Goal: Information Seeking & Learning: Learn about a topic

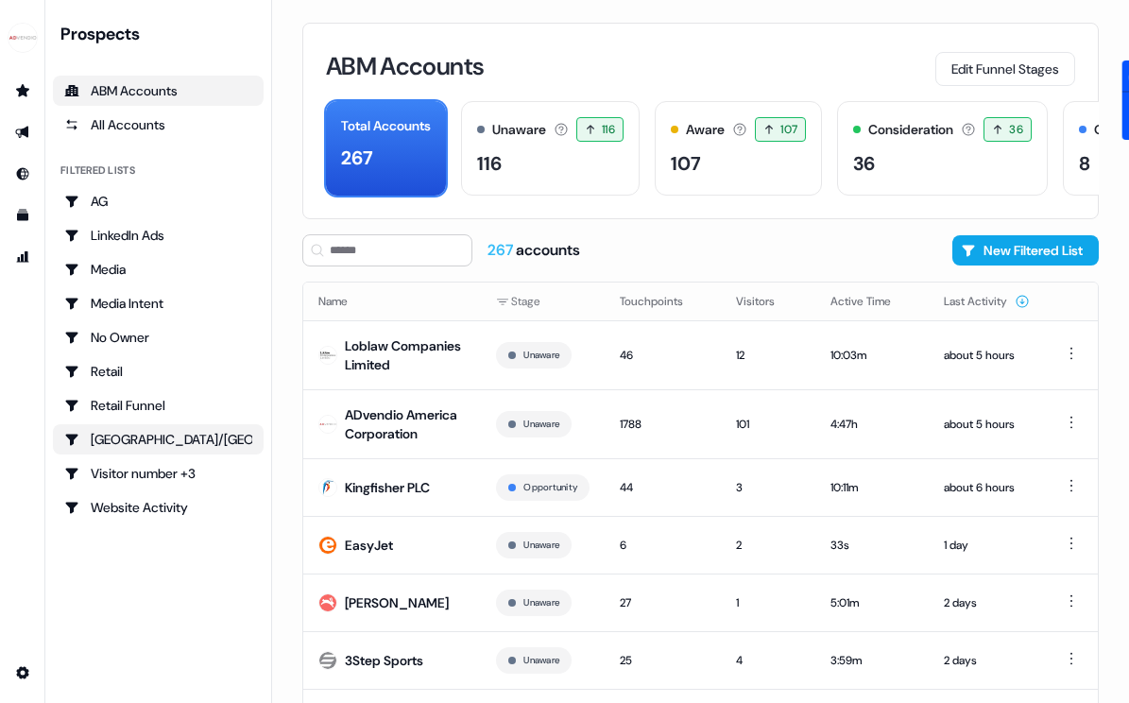
click at [136, 436] on div "[GEOGRAPHIC_DATA]/[GEOGRAPHIC_DATA]" at bounding box center [158, 439] width 188 height 19
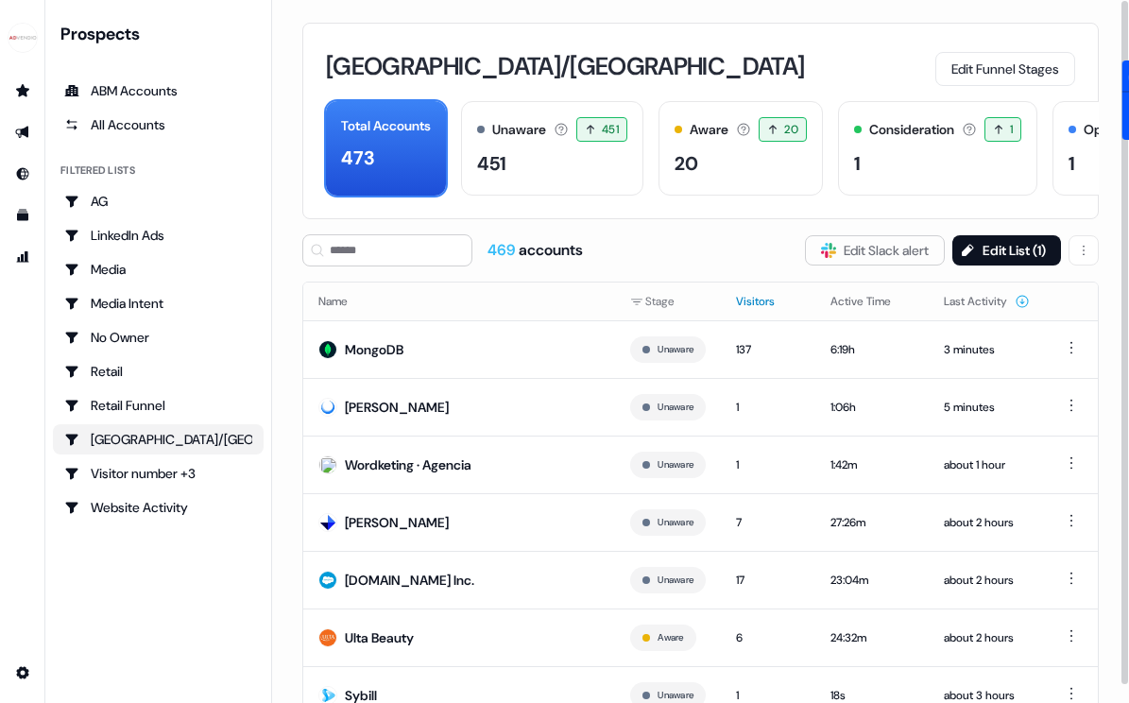
click at [766, 293] on button "Visitors" at bounding box center [766, 301] width 61 height 34
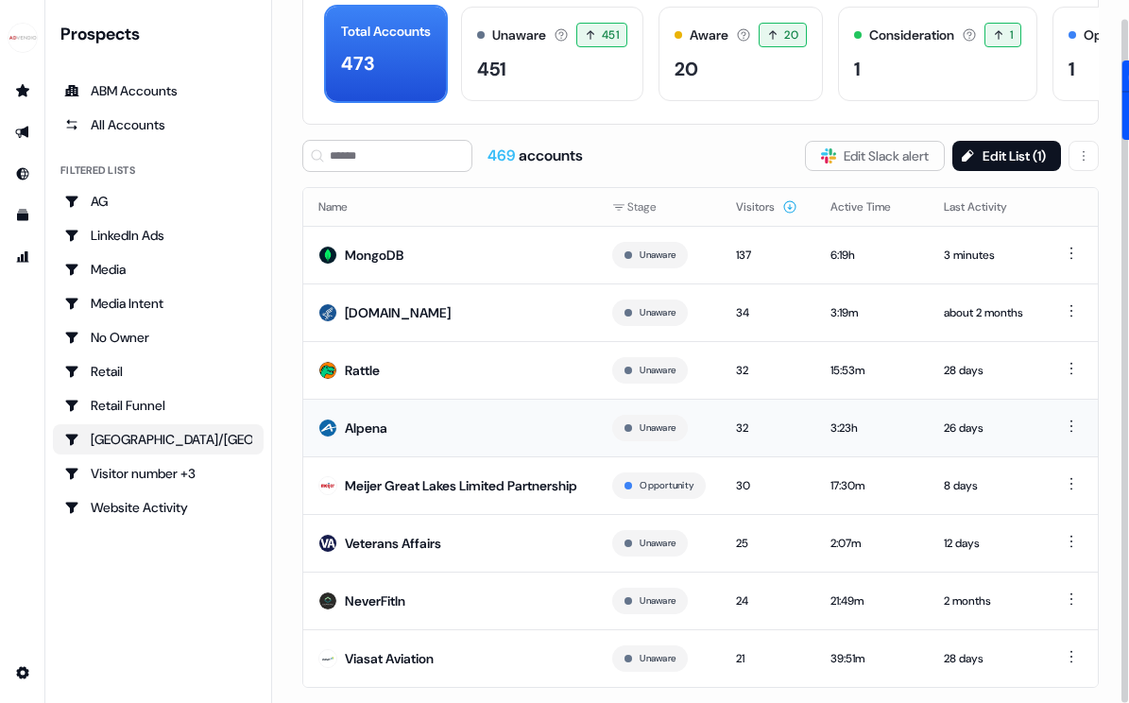
scroll to position [93, 0]
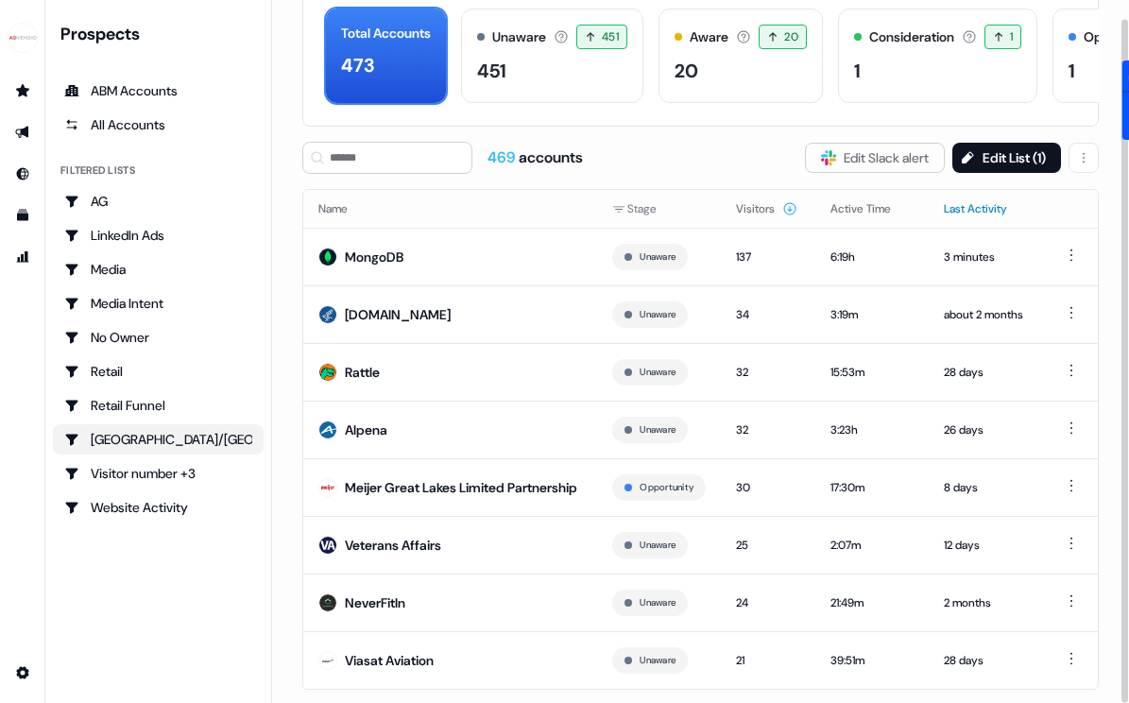
click at [991, 206] on button "Last Activity" at bounding box center [987, 209] width 86 height 34
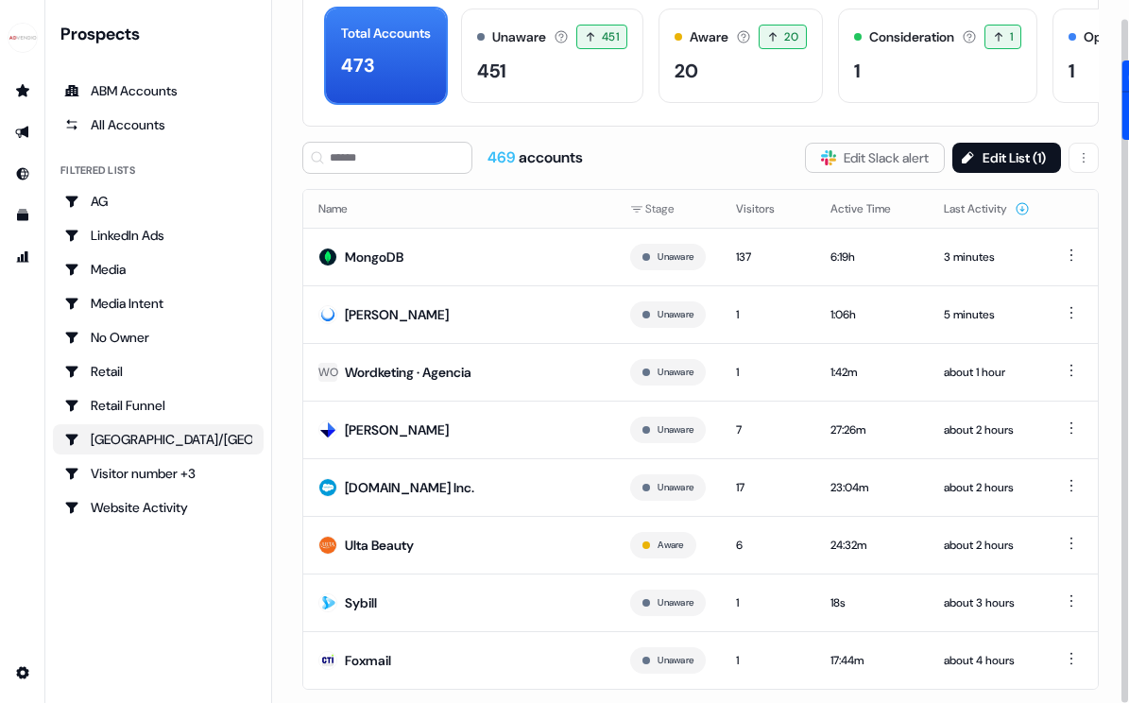
click at [991, 206] on button "Last Activity" at bounding box center [987, 209] width 86 height 34
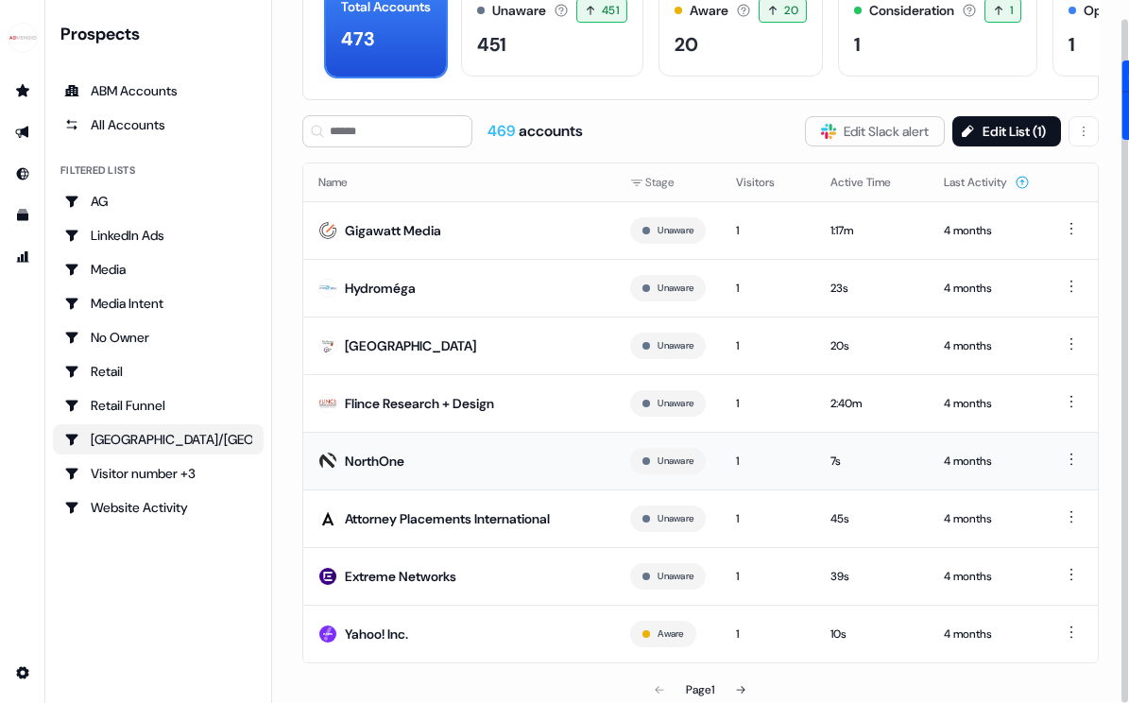
scroll to position [124, 0]
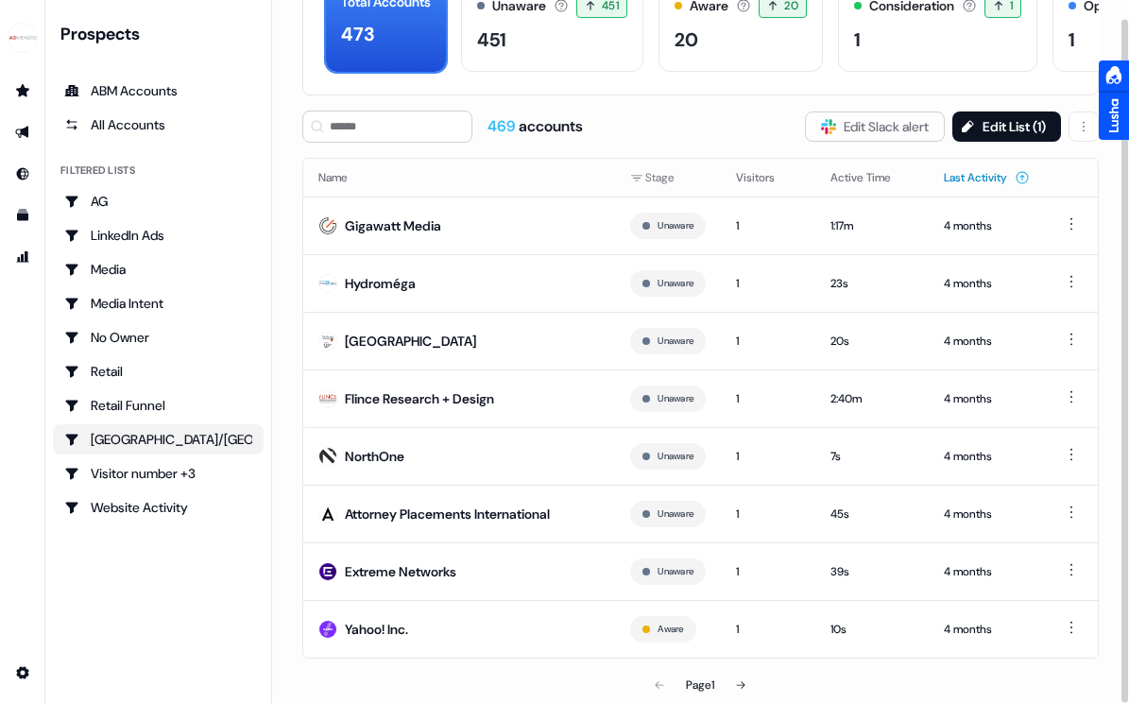
click at [972, 171] on button "Last Activity" at bounding box center [987, 178] width 86 height 34
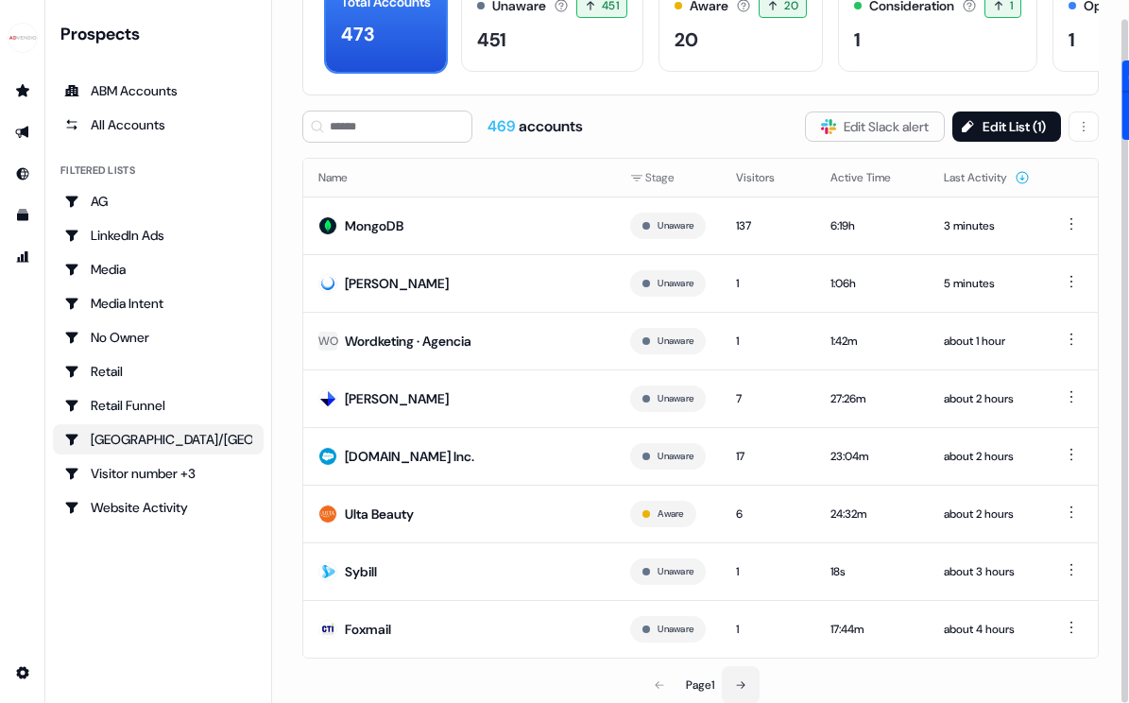
click at [746, 676] on button at bounding box center [741, 685] width 38 height 38
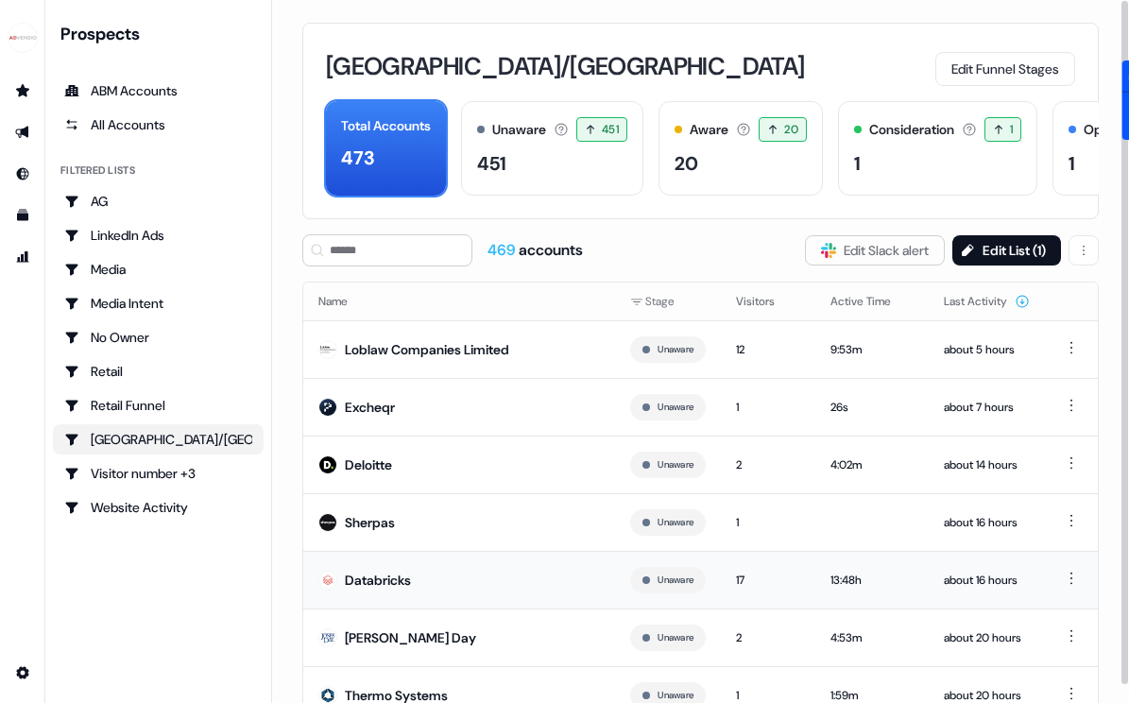
scroll to position [124, 0]
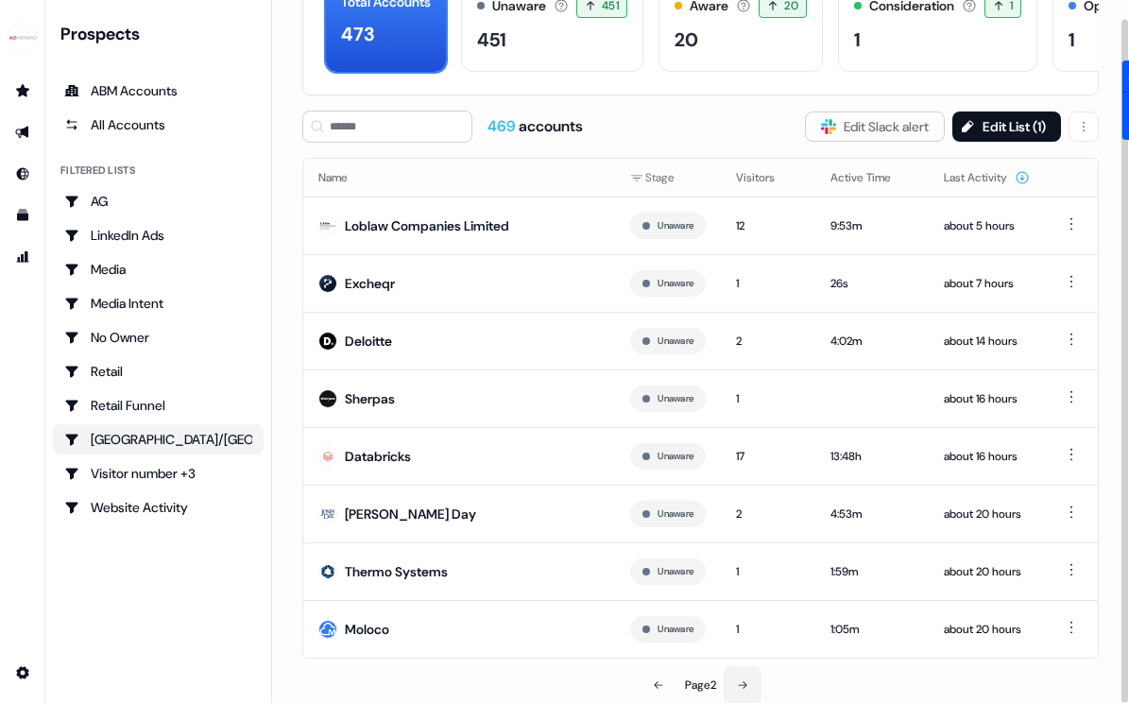
click at [753, 675] on button at bounding box center [743, 685] width 38 height 38
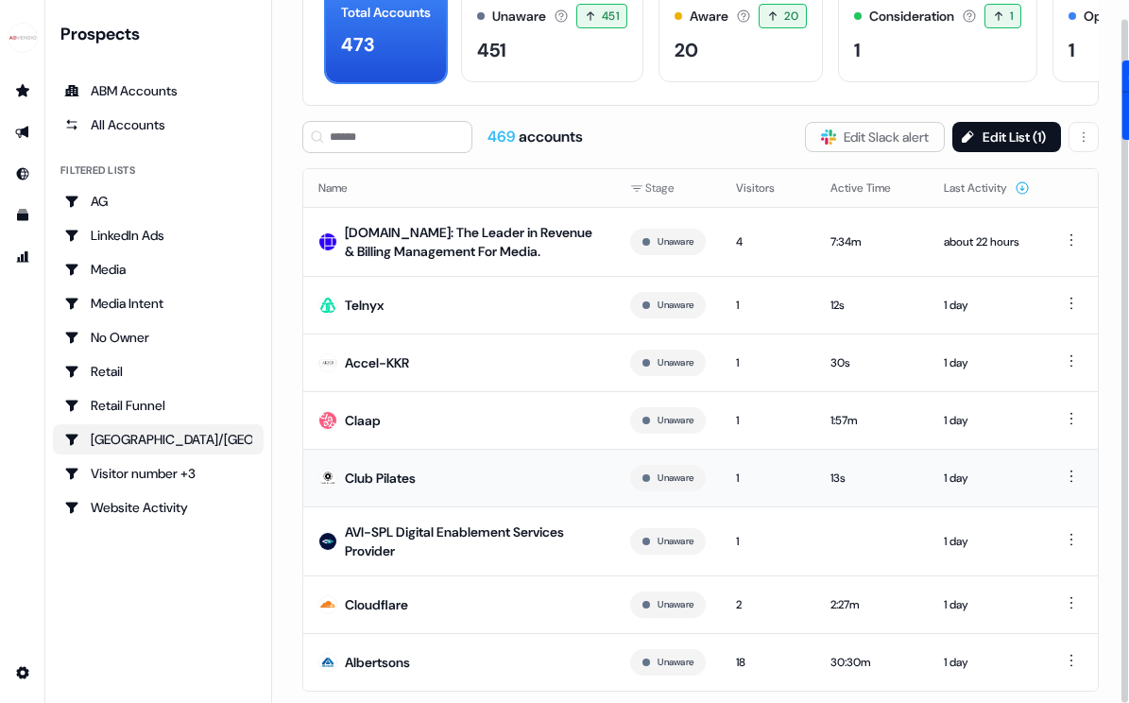
scroll to position [146, 0]
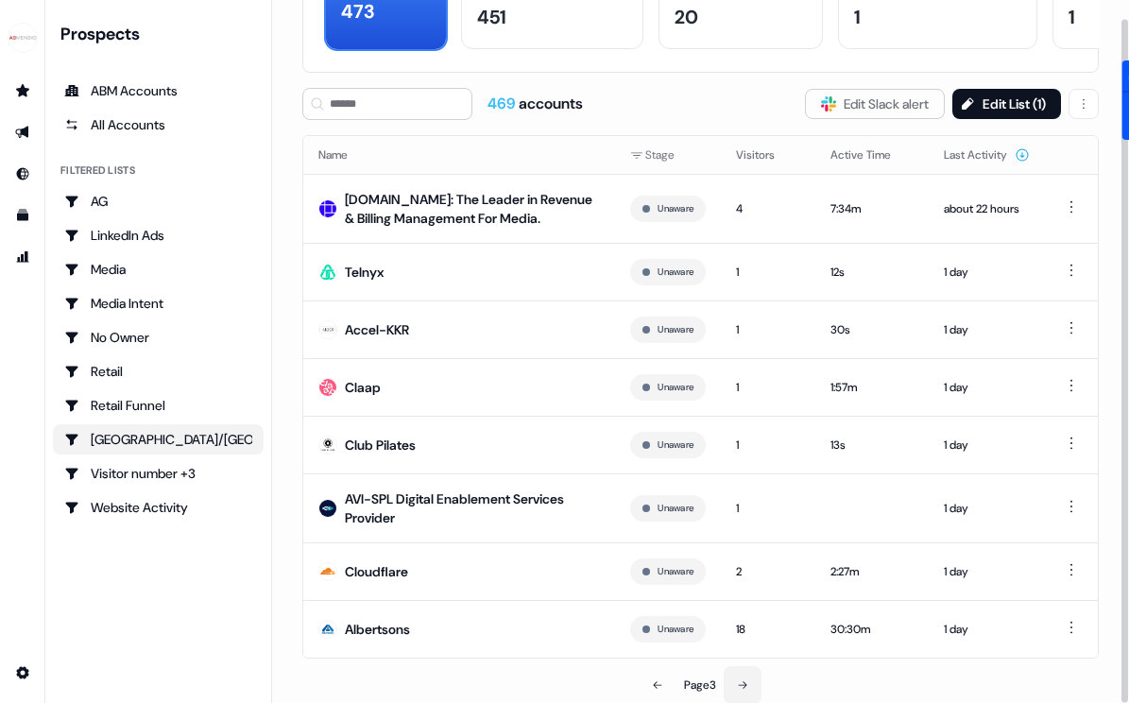
click at [747, 685] on icon at bounding box center [743, 685] width 9 height 8
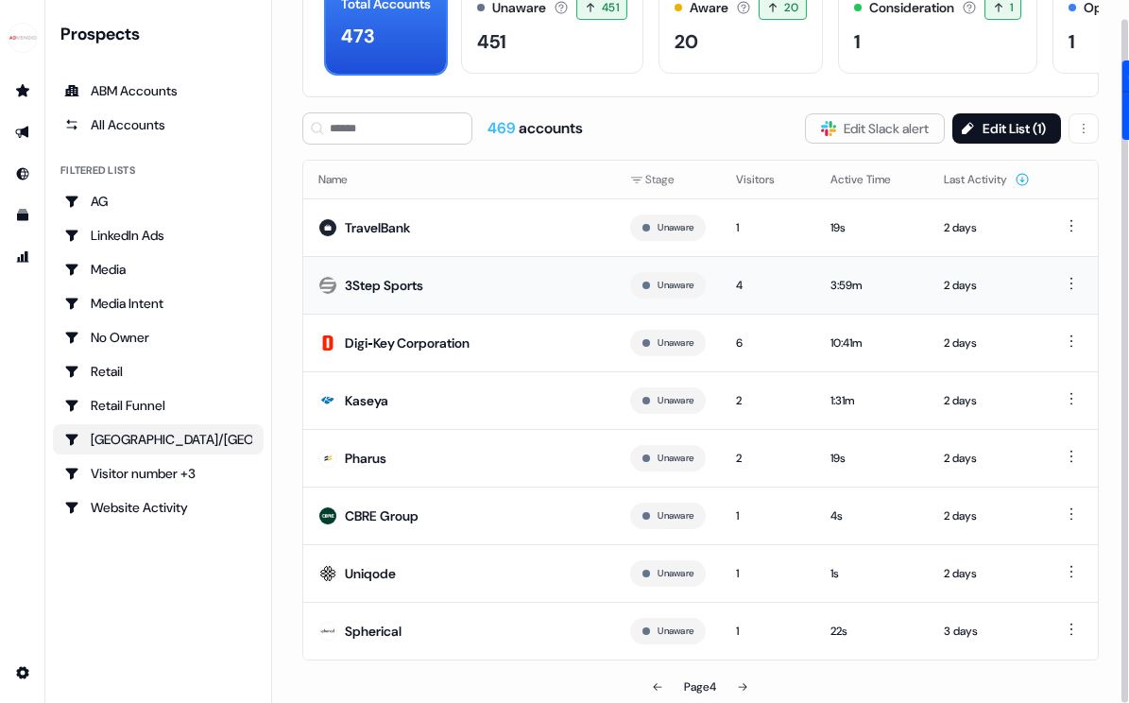
scroll to position [124, 0]
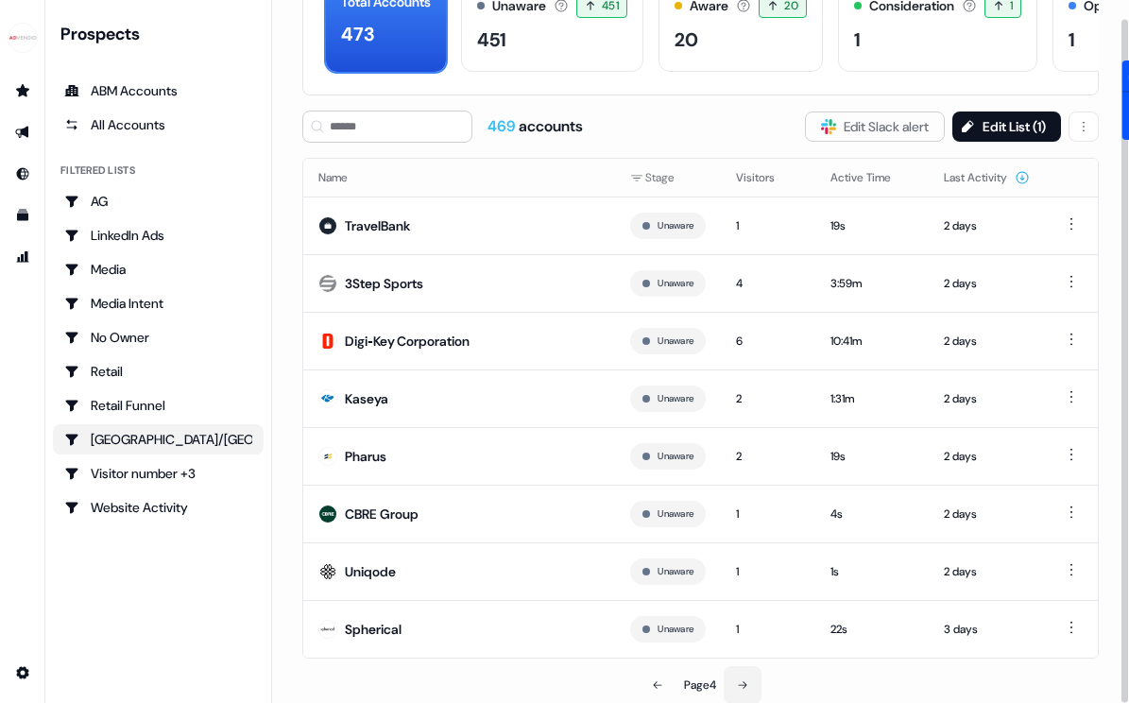
click at [752, 686] on button at bounding box center [743, 685] width 38 height 38
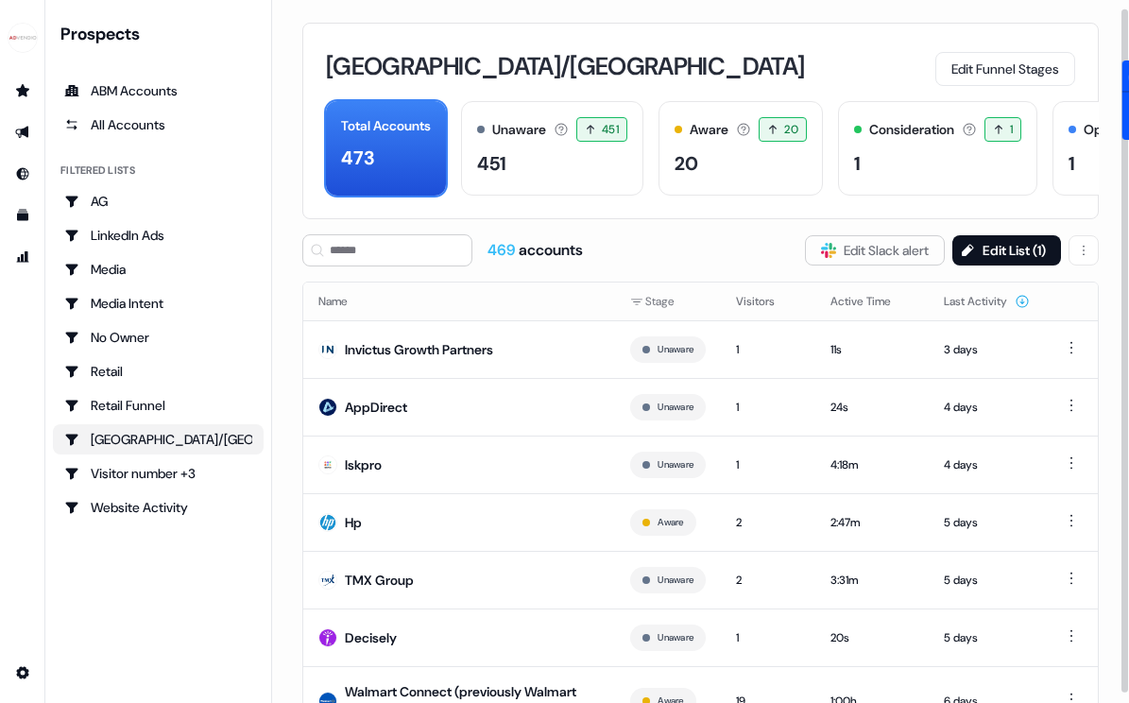
scroll to position [135, 0]
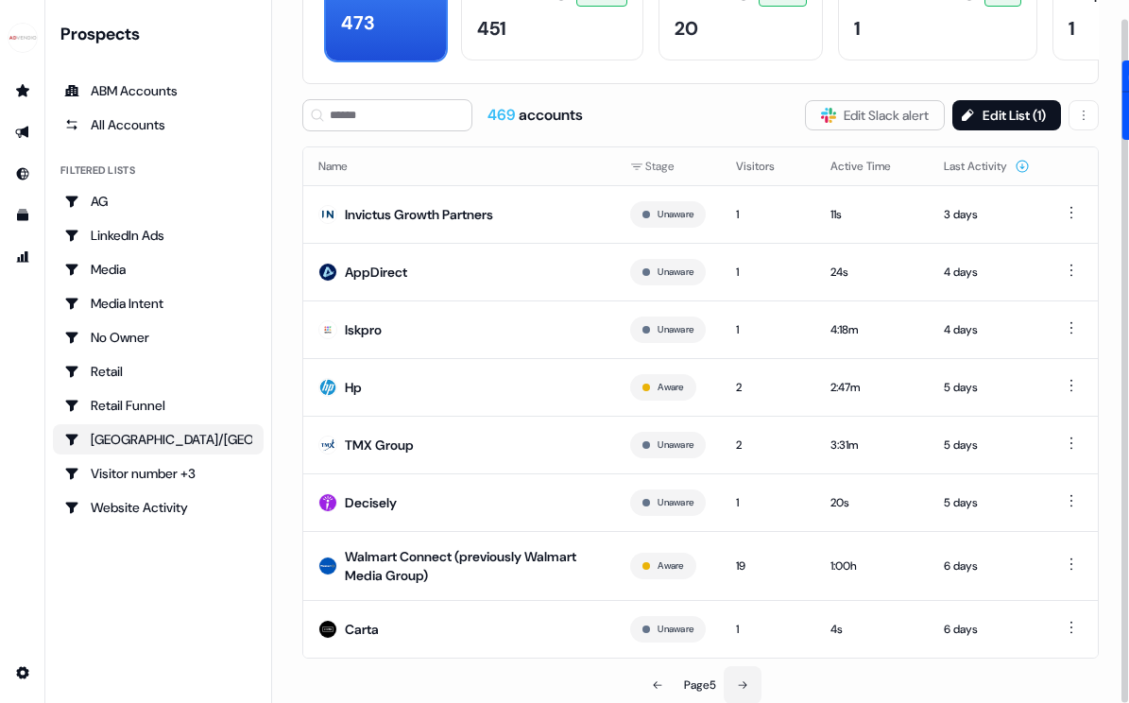
click at [738, 679] on button at bounding box center [743, 685] width 38 height 38
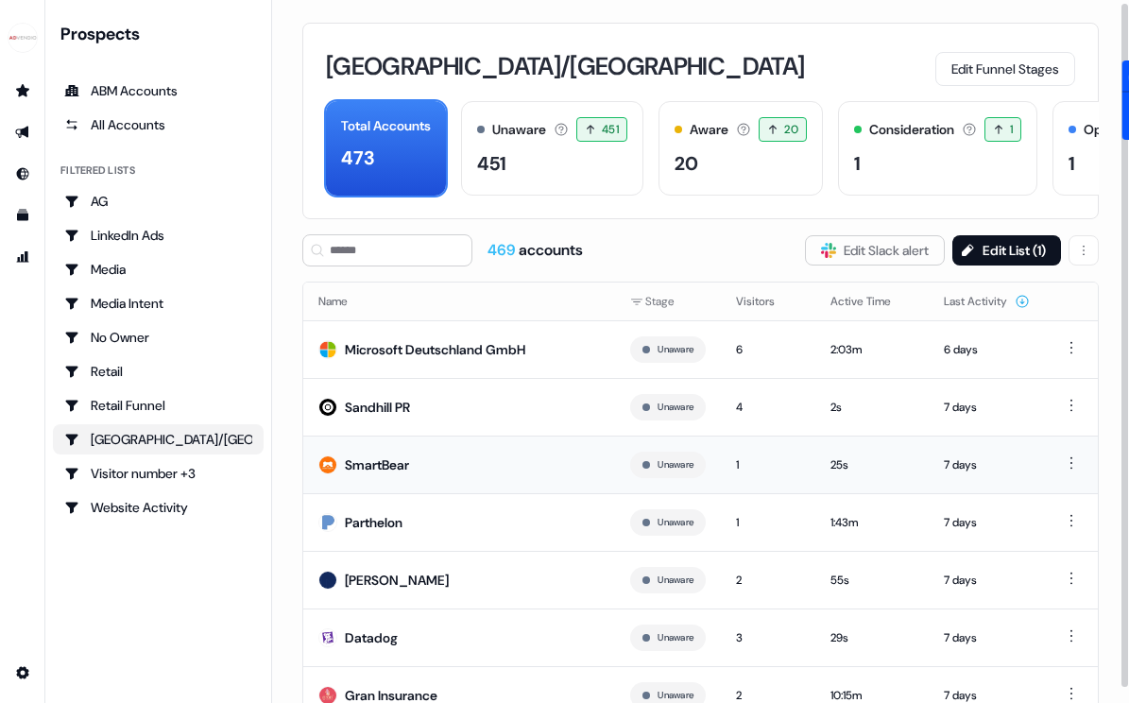
scroll to position [124, 0]
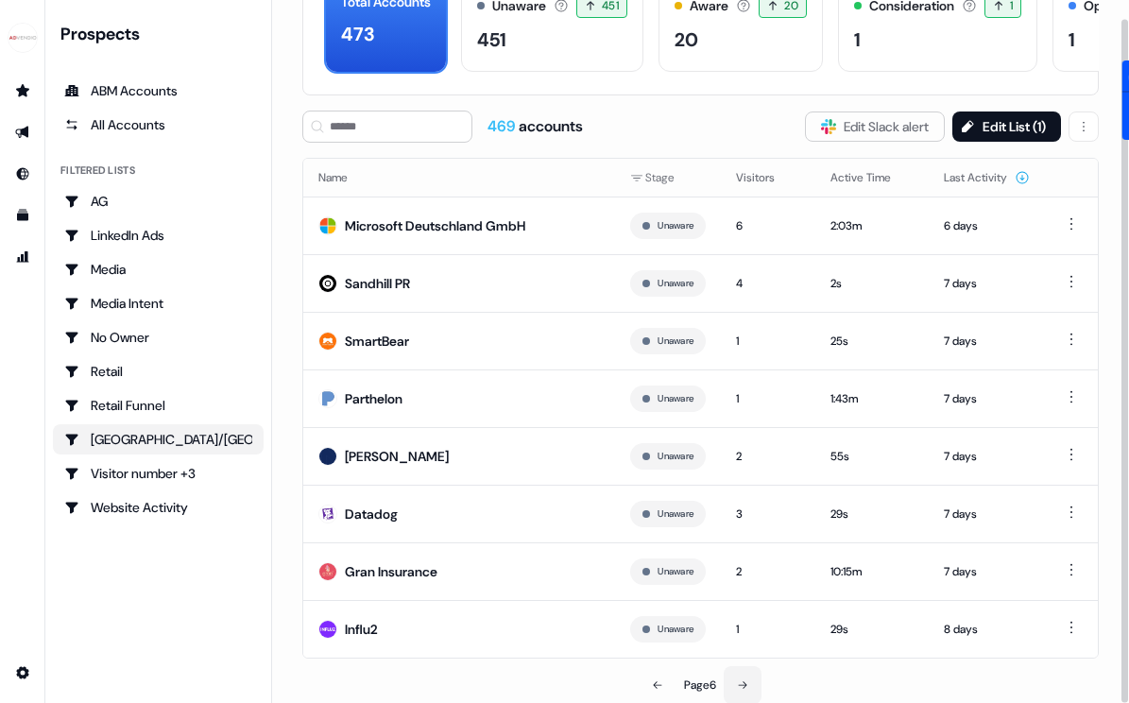
click at [746, 680] on icon at bounding box center [742, 684] width 11 height 11
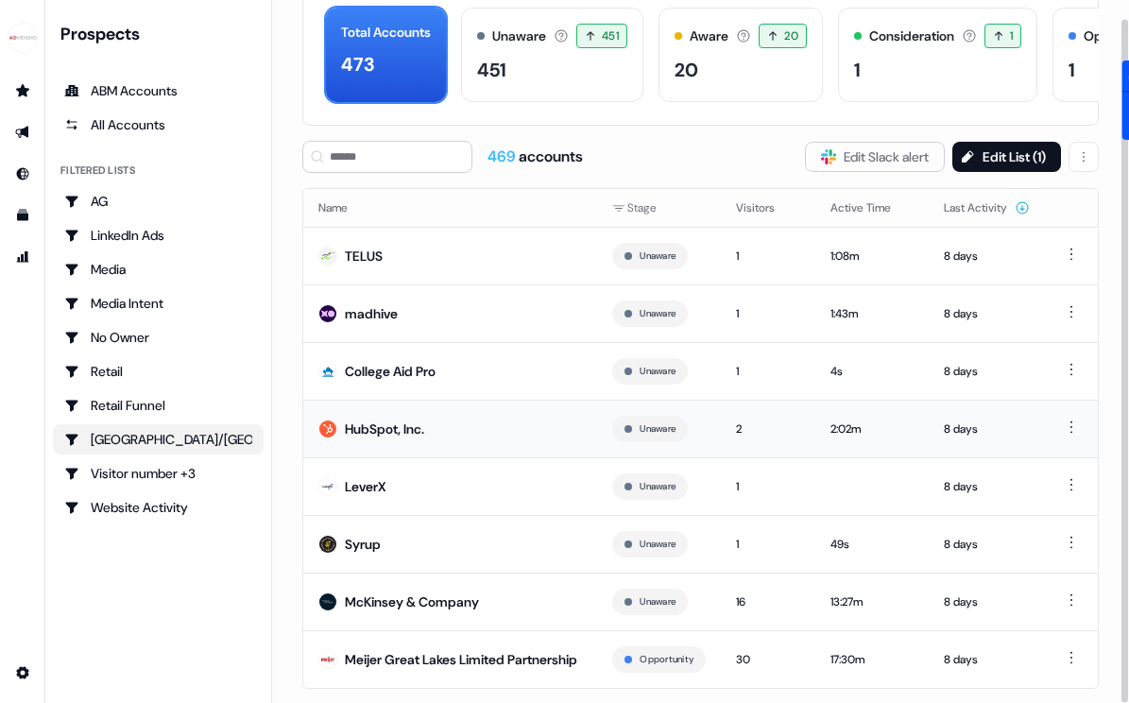
scroll to position [135, 0]
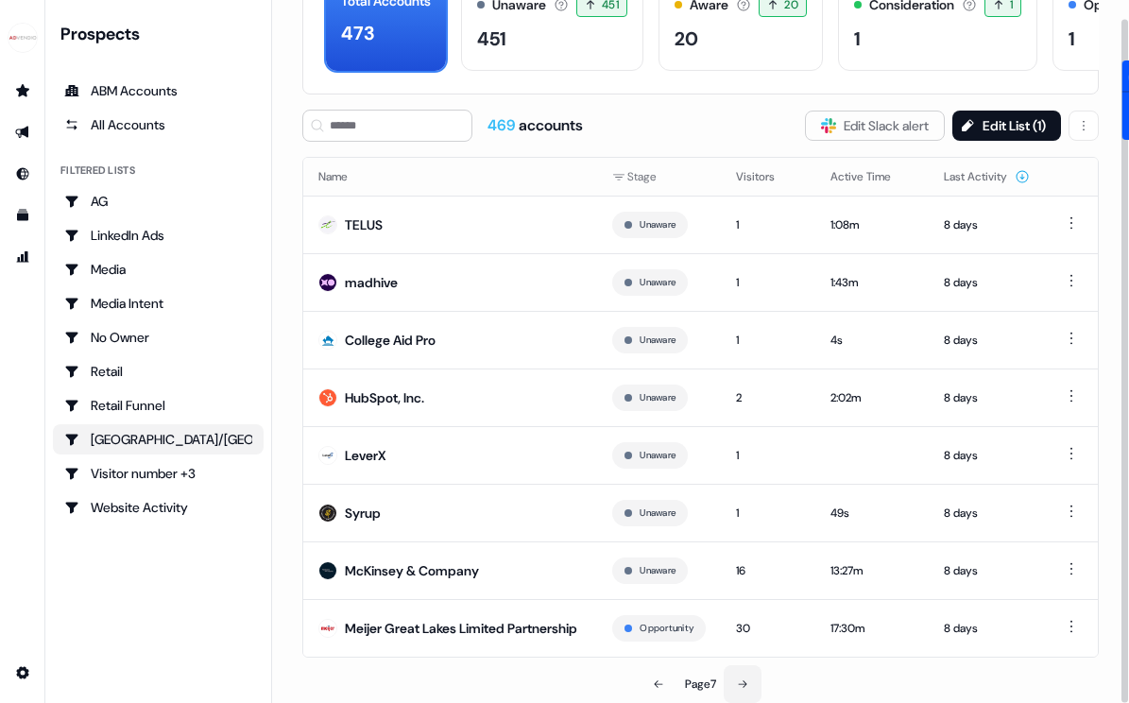
click at [747, 689] on icon at bounding box center [742, 683] width 11 height 11
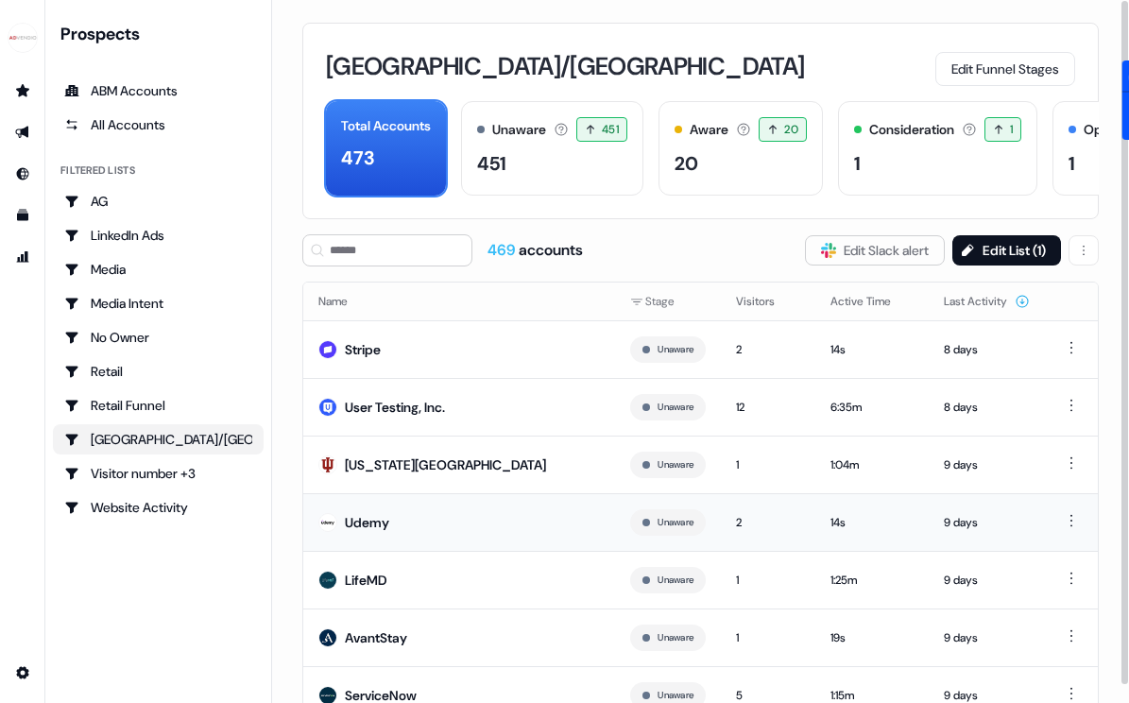
scroll to position [124, 0]
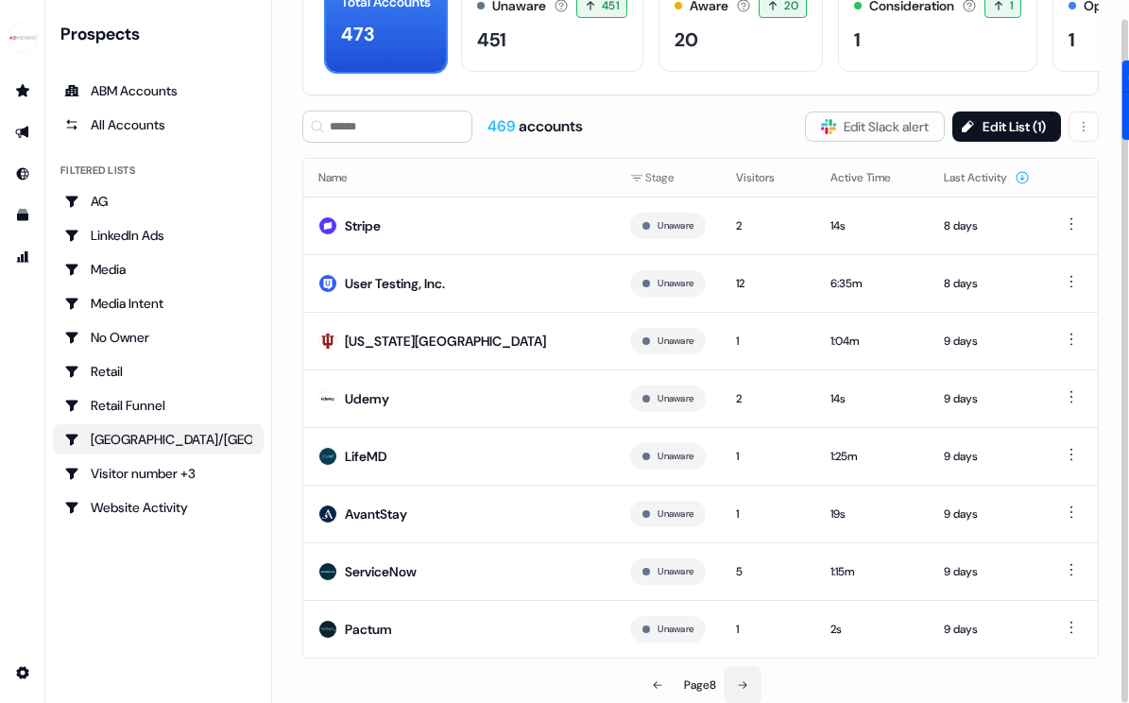
click at [748, 679] on icon at bounding box center [742, 684] width 11 height 11
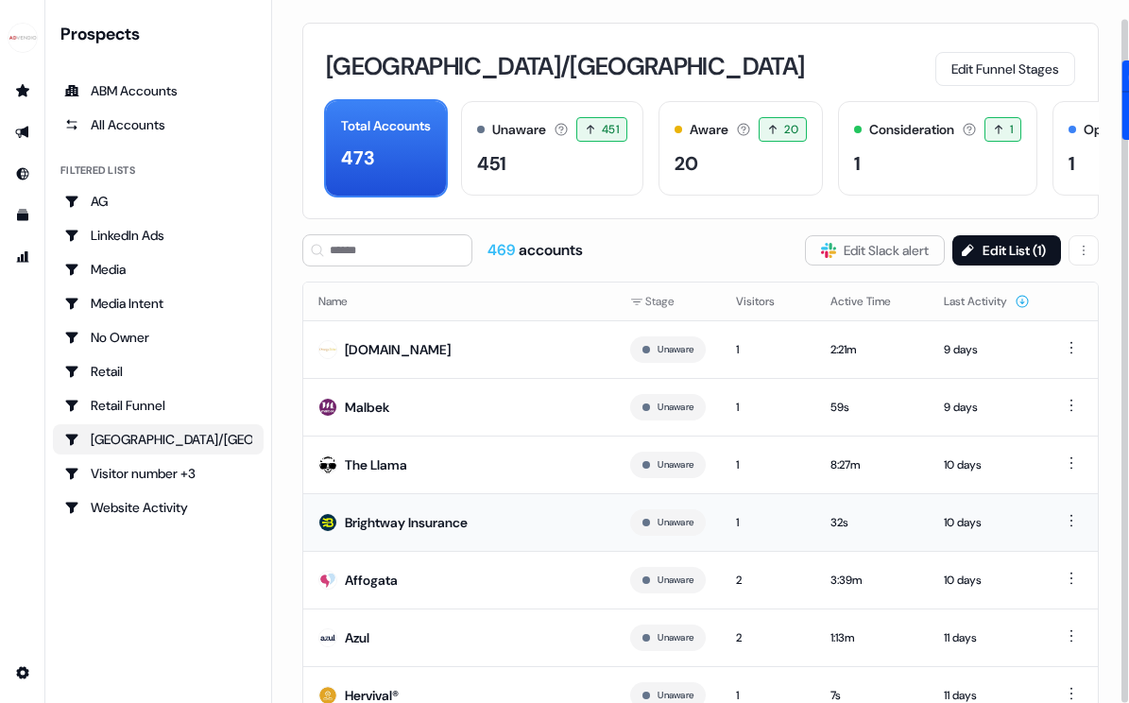
scroll to position [124, 0]
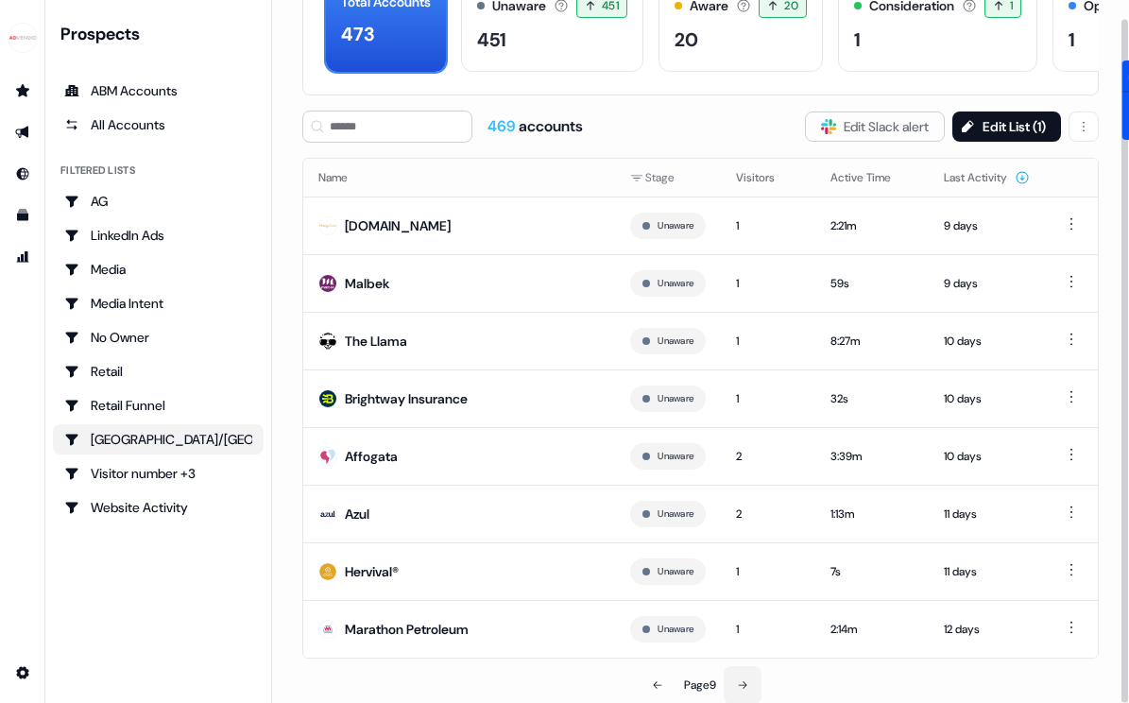
click at [748, 682] on icon at bounding box center [742, 684] width 11 height 11
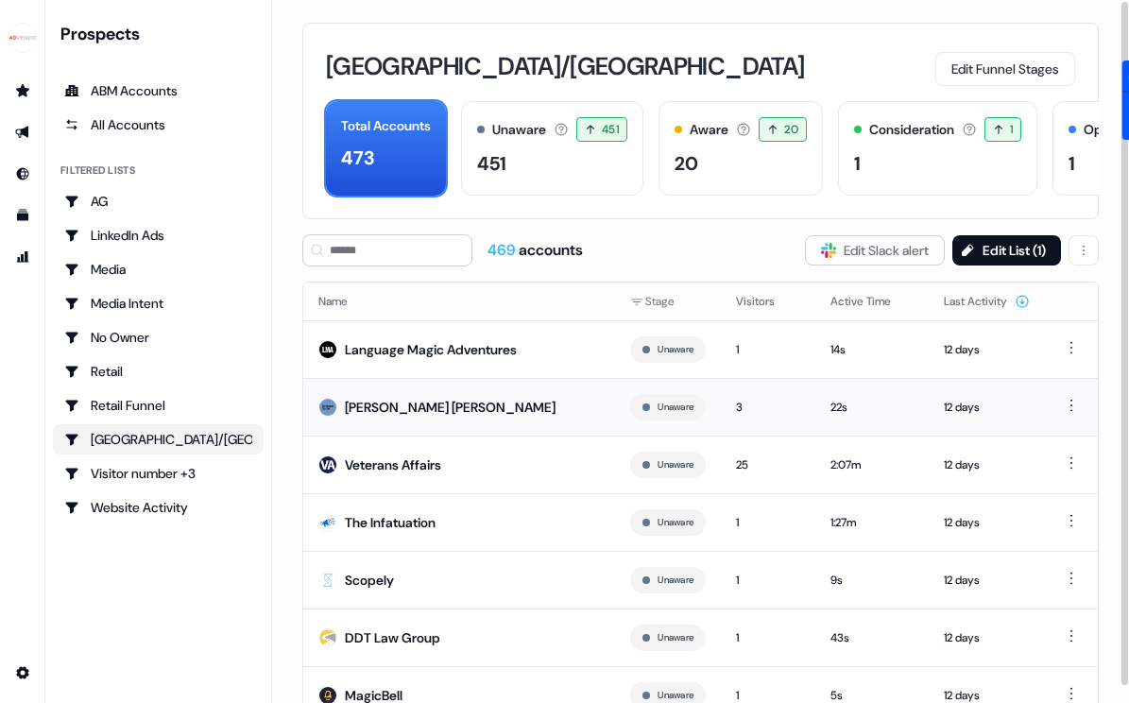
scroll to position [124, 0]
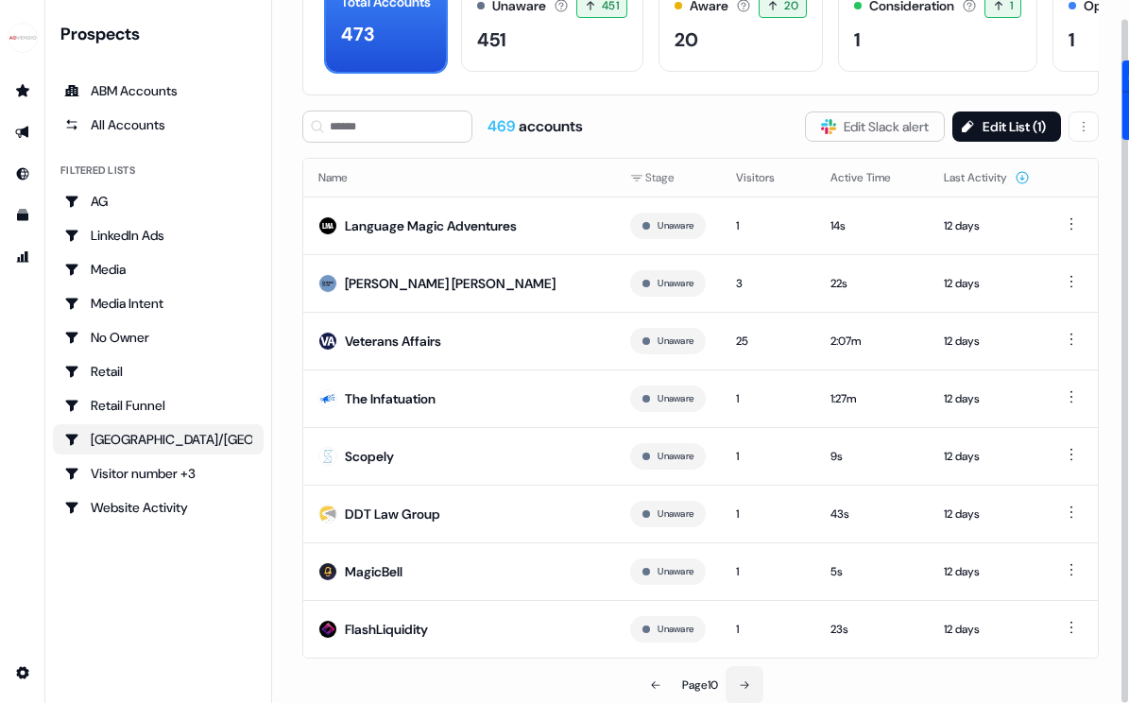
click at [748, 679] on icon at bounding box center [744, 684] width 11 height 11
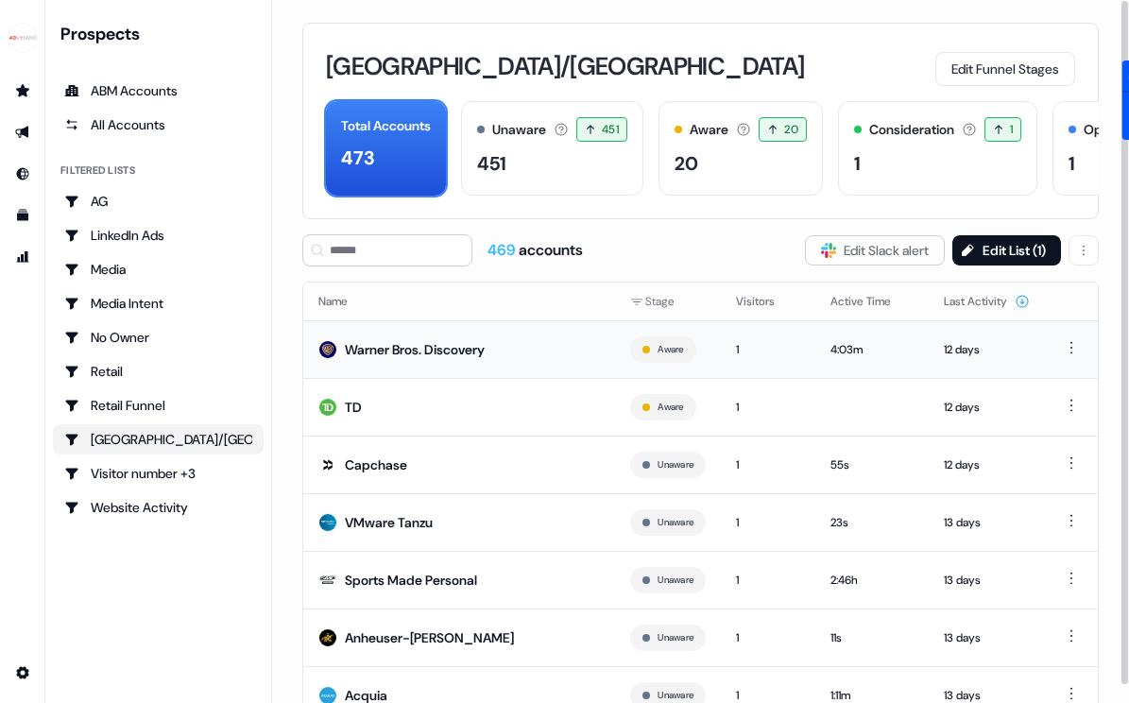
click at [402, 338] on td "Warner Bros. Discovery" at bounding box center [459, 349] width 312 height 58
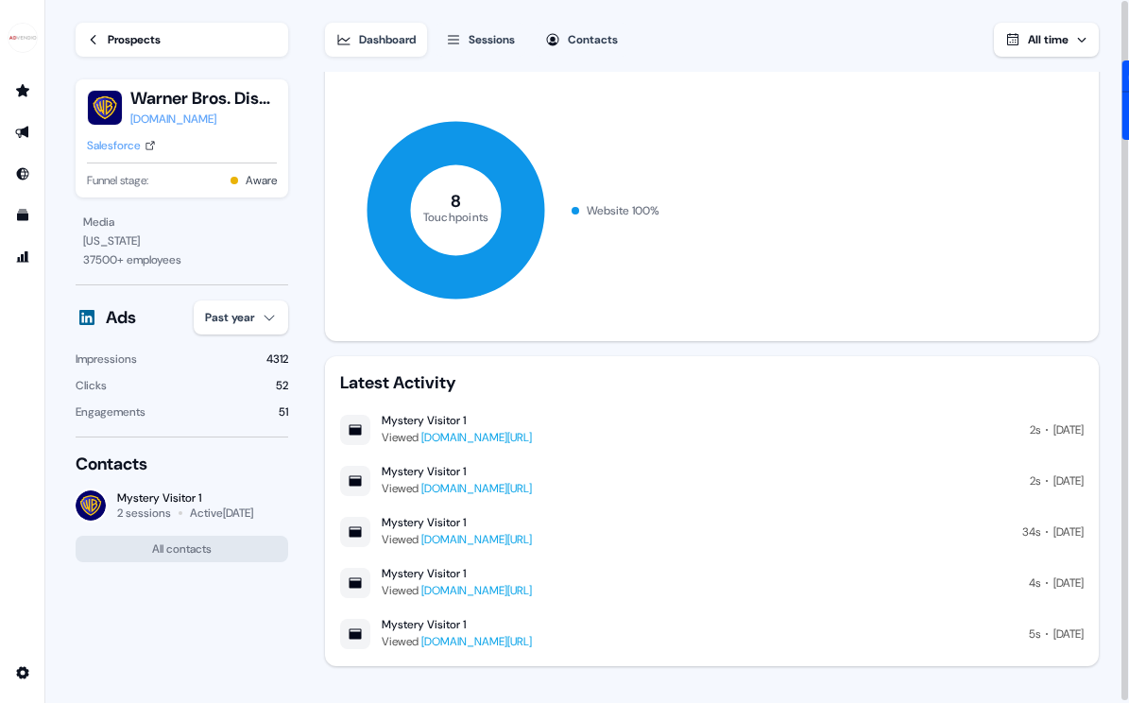
scroll to position [380, 0]
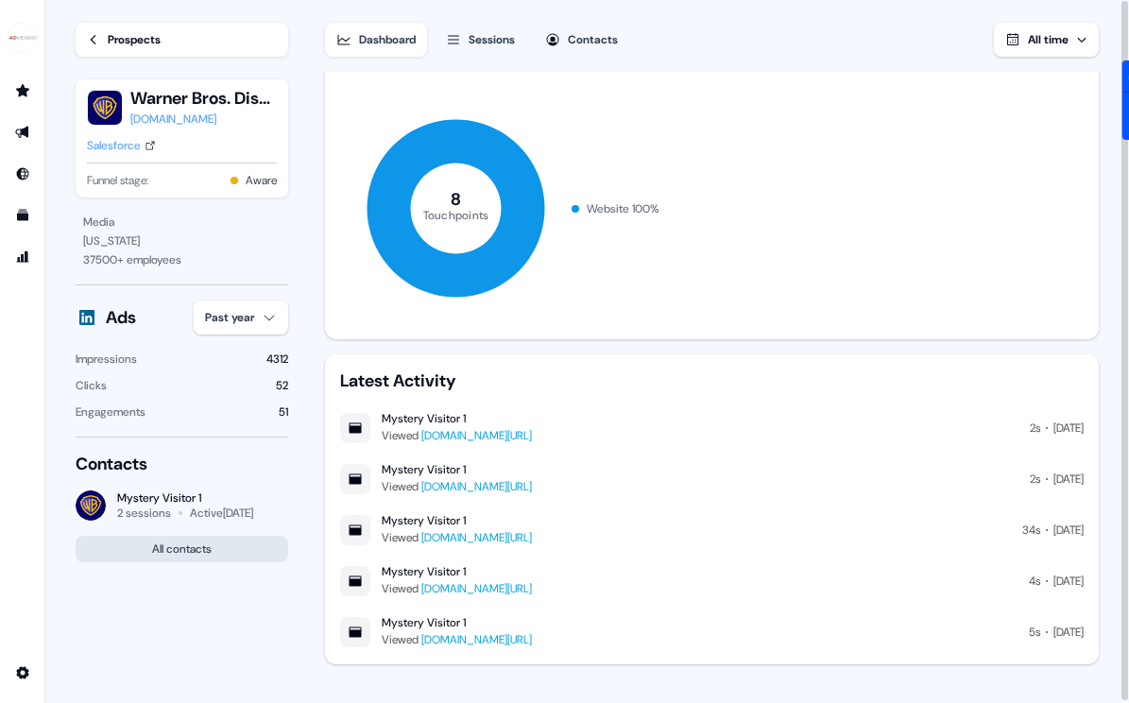
click at [259, 545] on button "All contacts" at bounding box center [182, 549] width 213 height 26
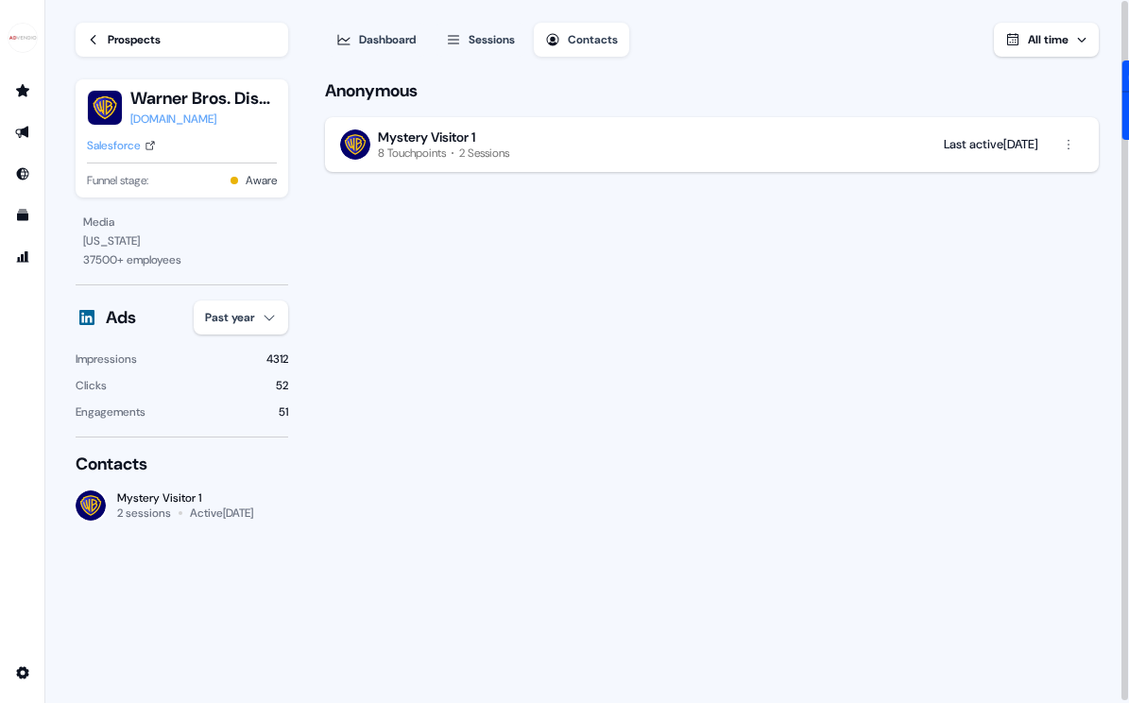
click at [450, 123] on button "Mystery Visitor 1 8 Touchpoints 2 Sessions Last active [DATE]" at bounding box center [712, 144] width 774 height 55
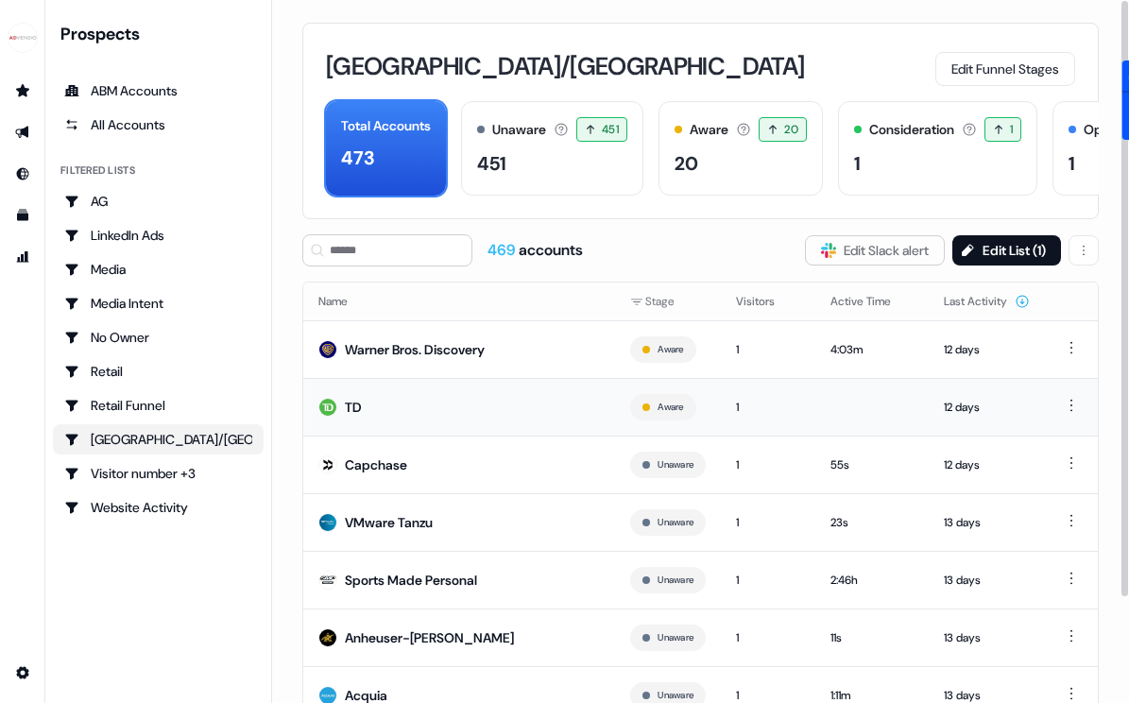
scroll to position [124, 0]
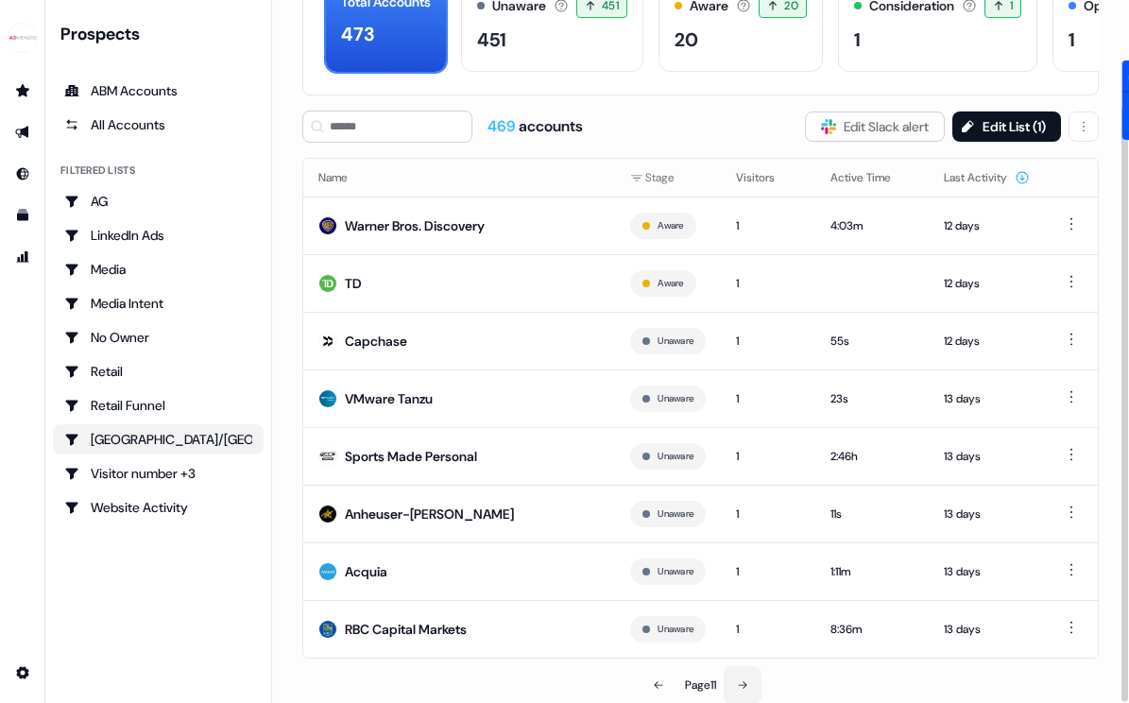
click at [740, 679] on icon at bounding box center [742, 684] width 11 height 11
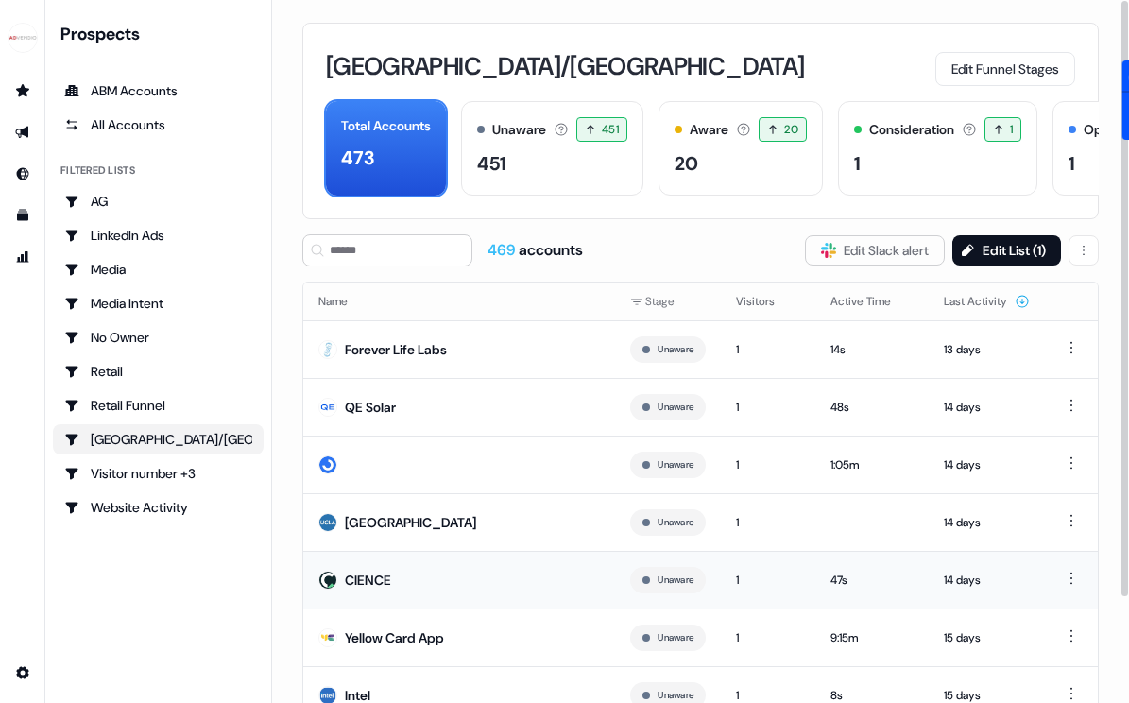
scroll to position [124, 0]
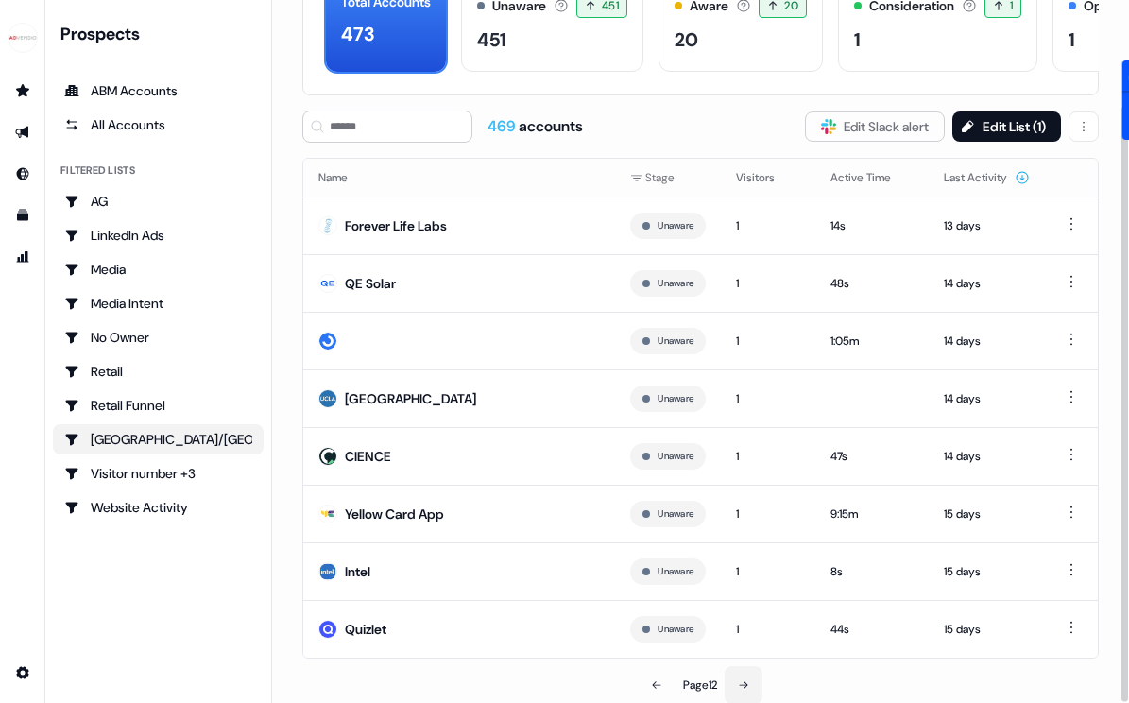
click at [754, 678] on button at bounding box center [744, 685] width 38 height 38
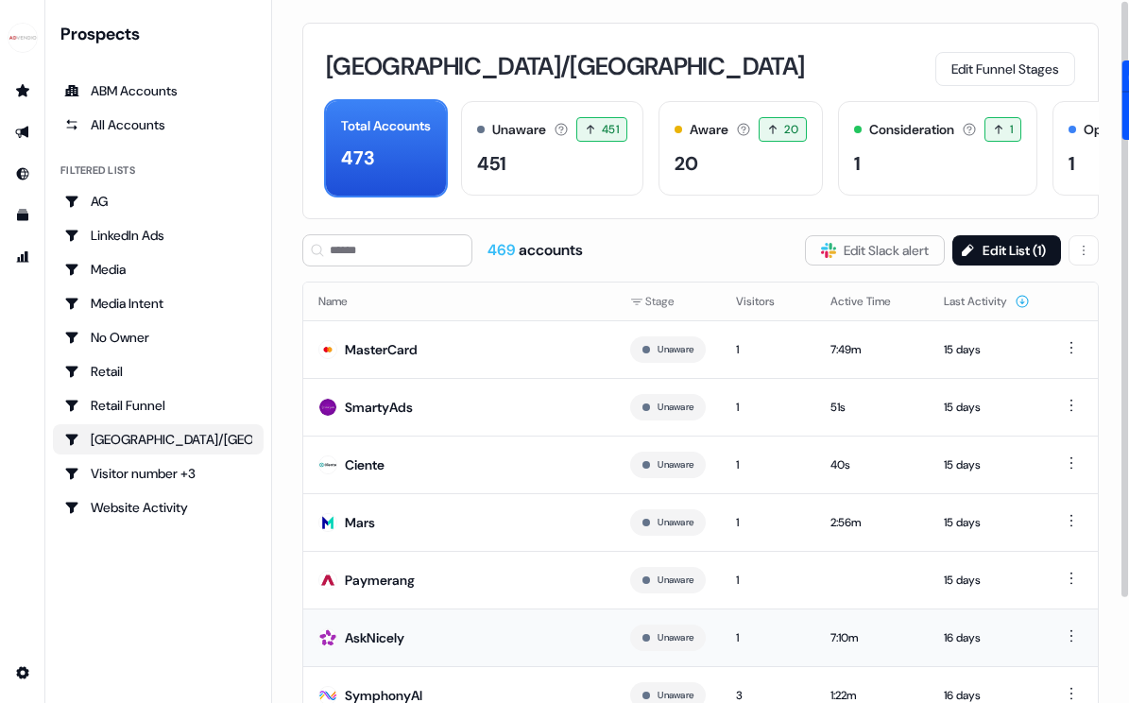
scroll to position [1, 0]
click at [400, 348] on div "MasterCard" at bounding box center [381, 348] width 73 height 19
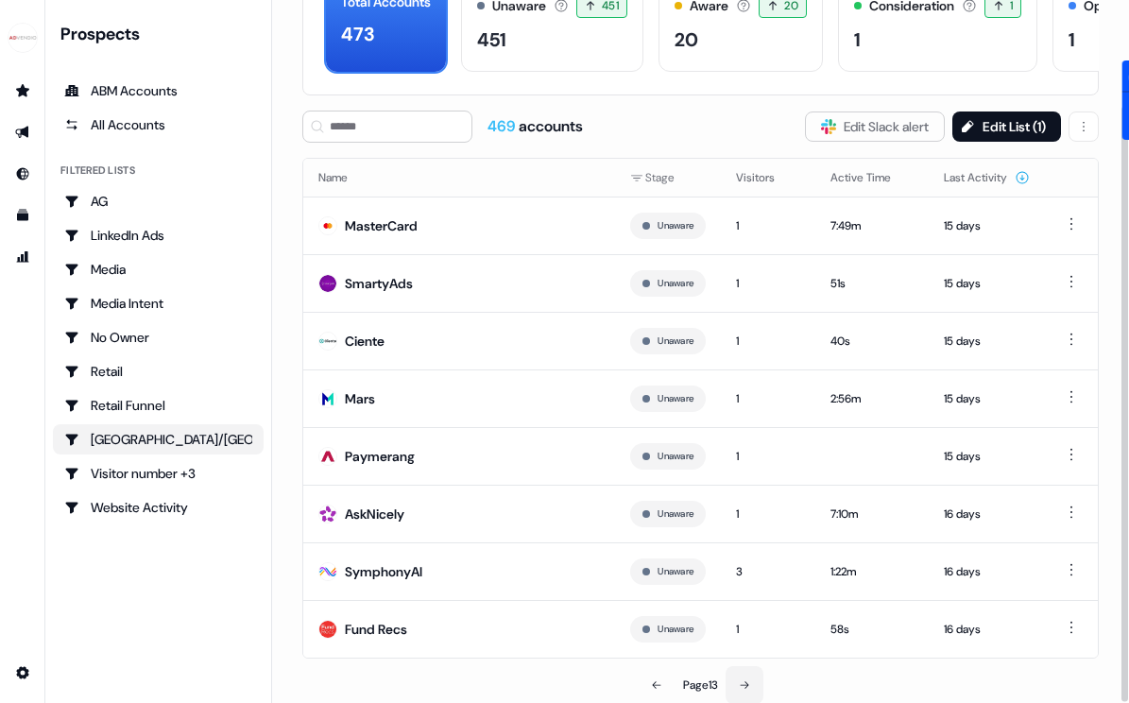
click at [740, 683] on button at bounding box center [745, 685] width 38 height 38
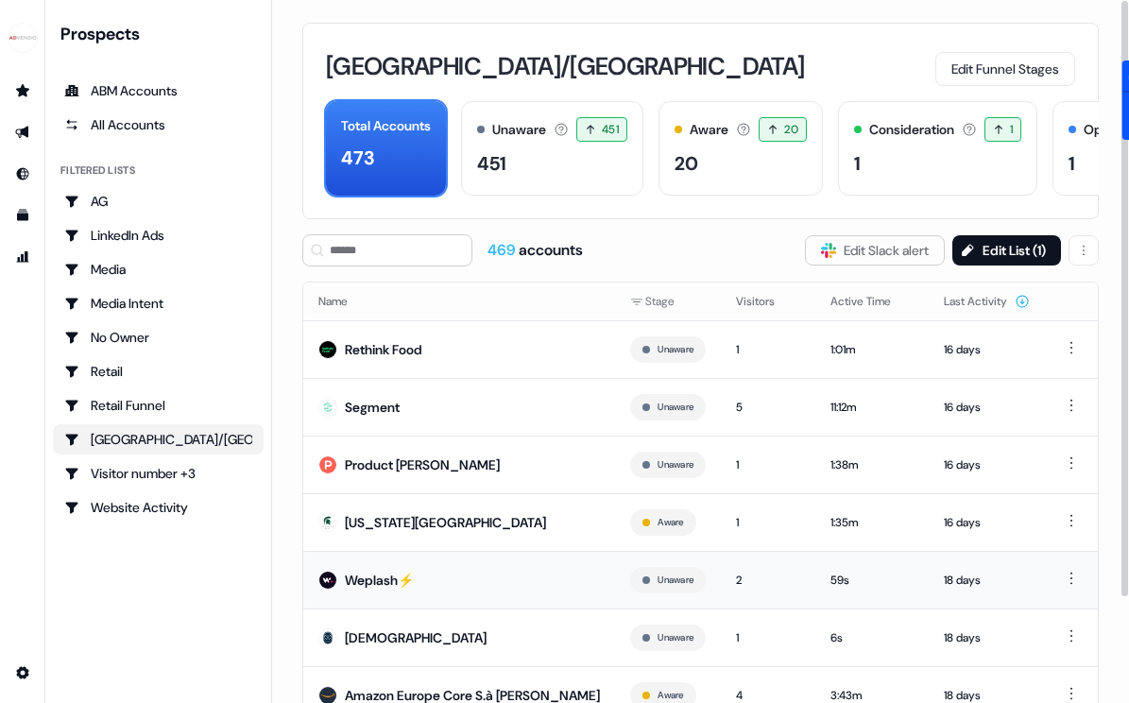
scroll to position [124, 0]
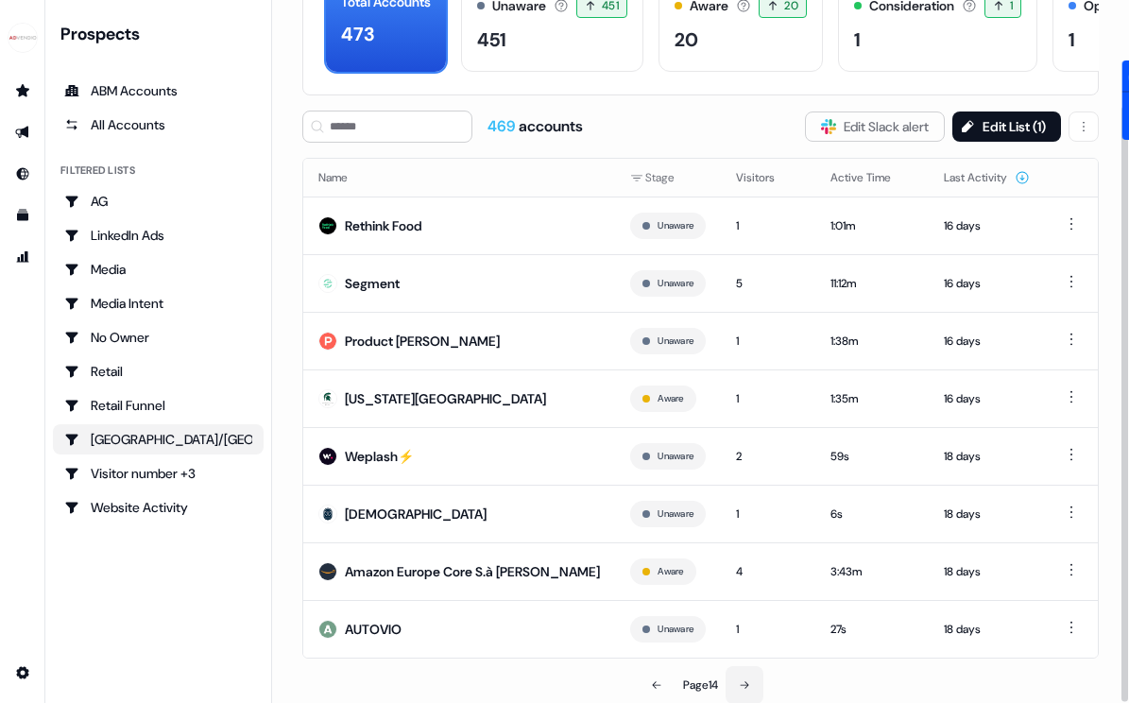
click at [742, 684] on icon at bounding box center [744, 684] width 11 height 11
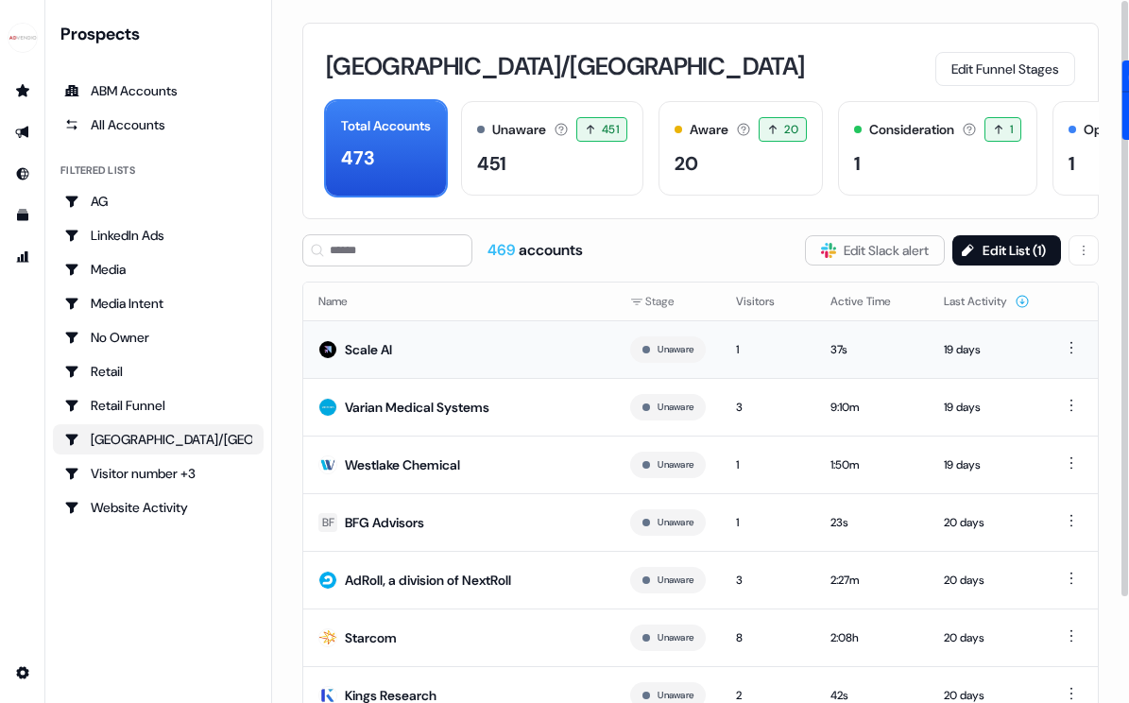
scroll to position [124, 0]
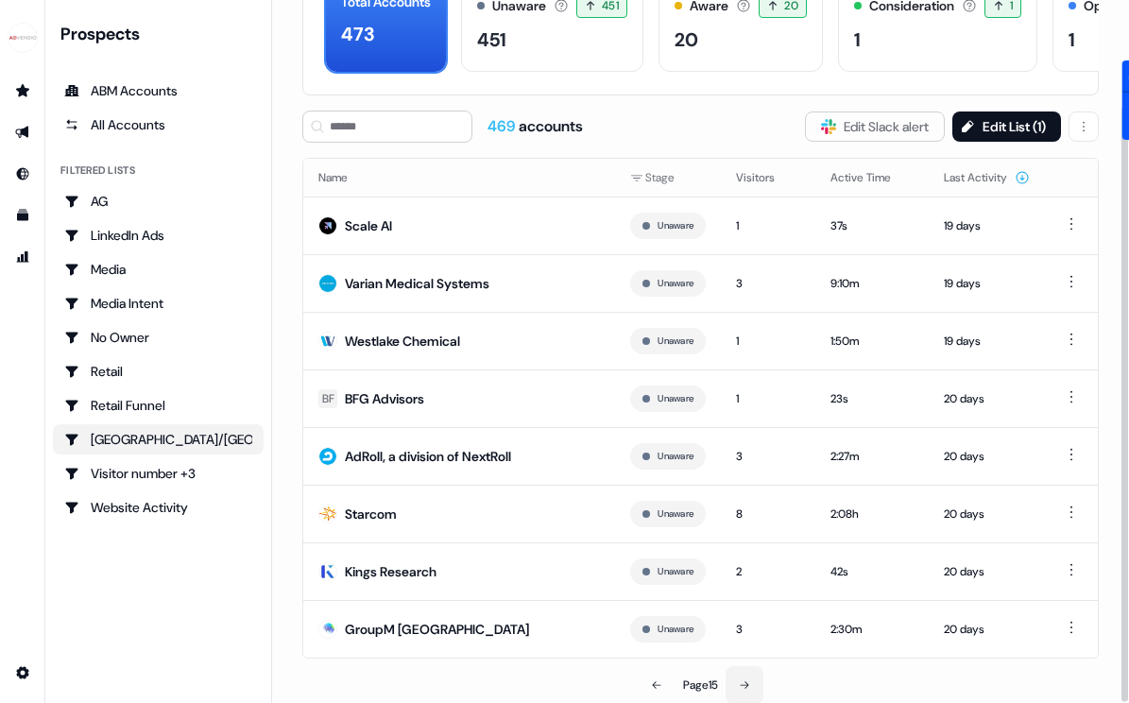
click at [752, 675] on button at bounding box center [745, 685] width 38 height 38
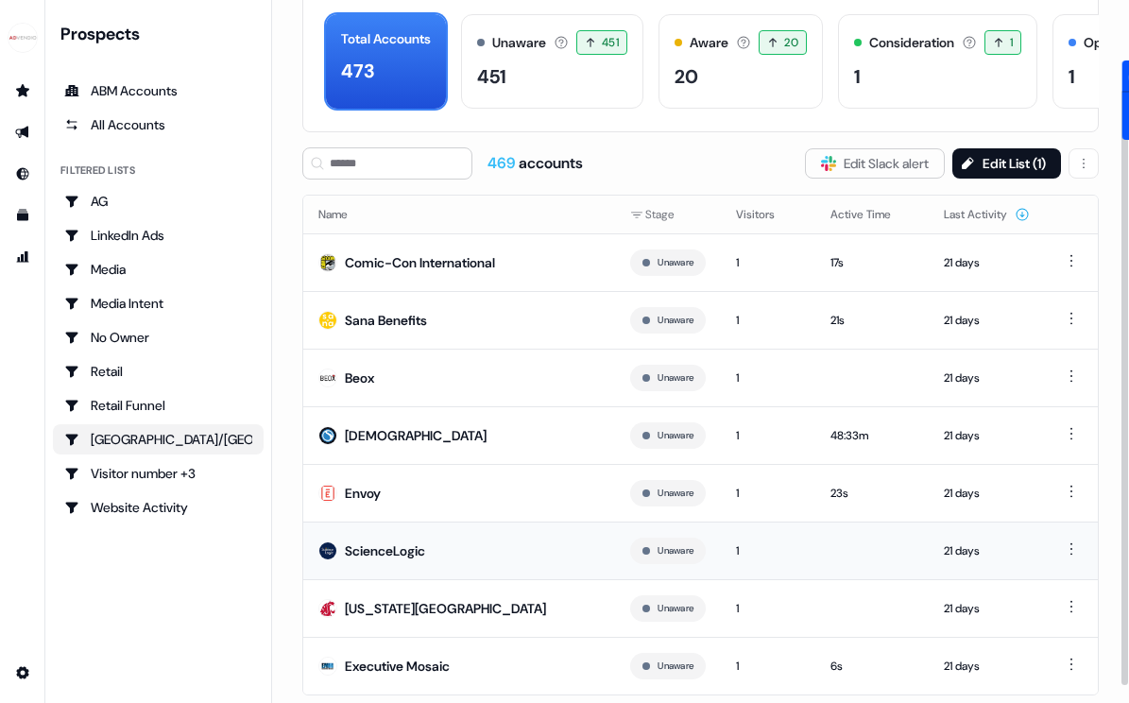
scroll to position [124, 0]
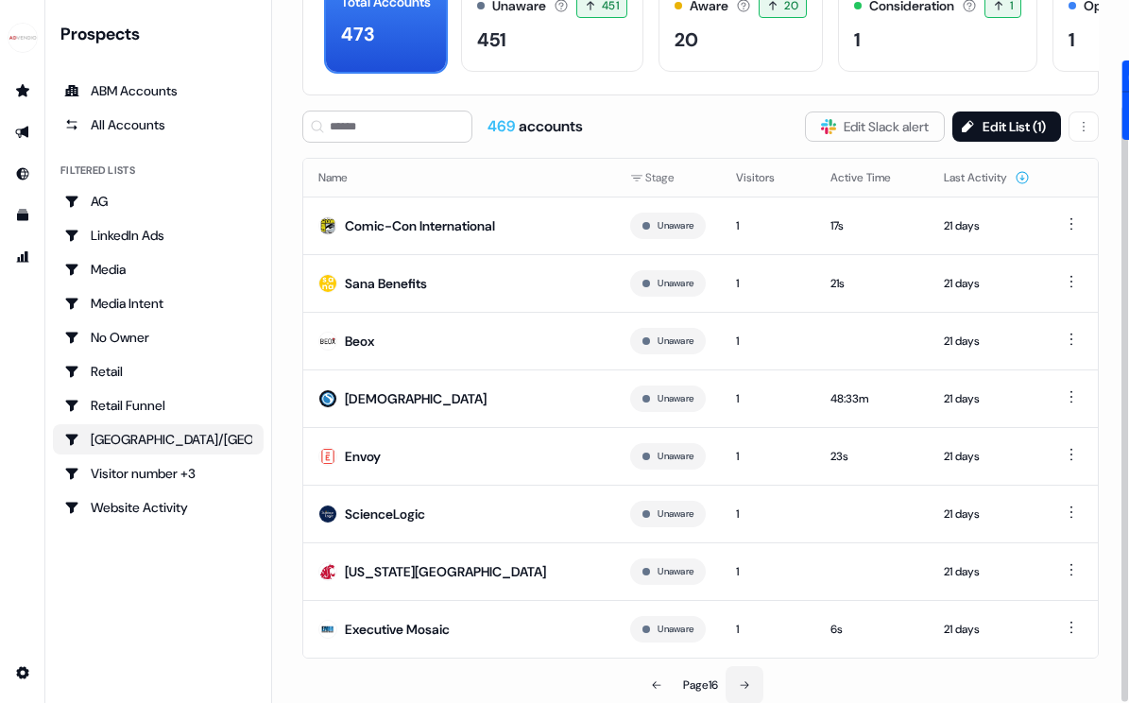
click at [744, 682] on icon at bounding box center [744, 684] width 11 height 11
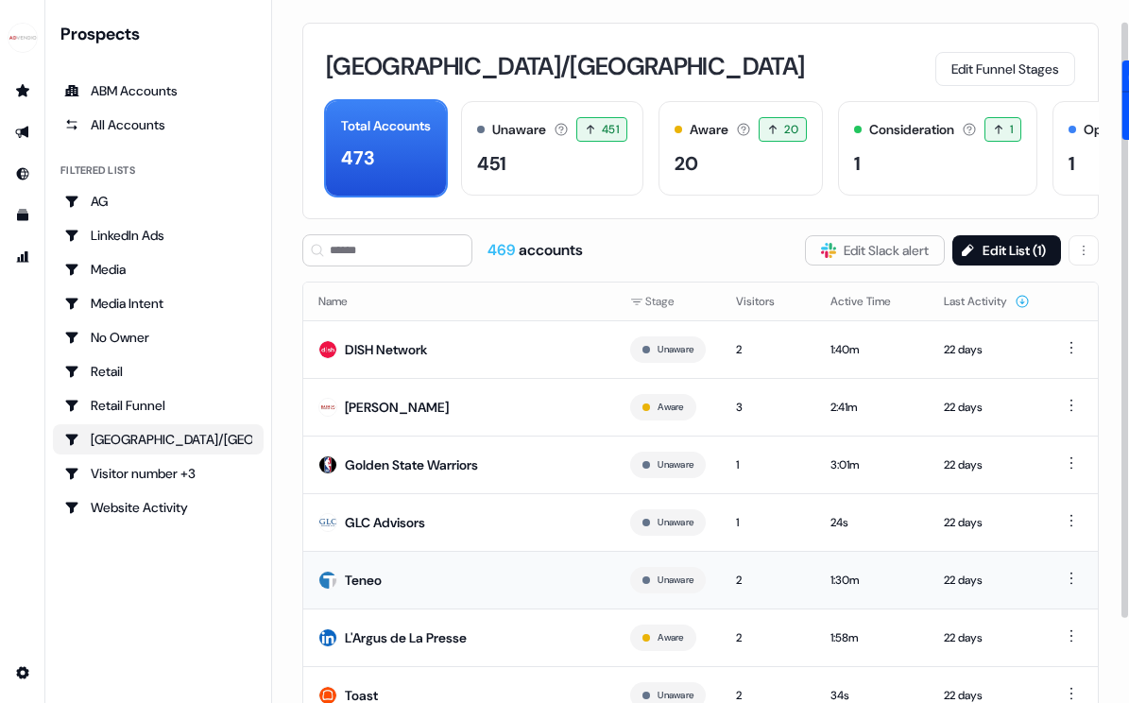
scroll to position [124, 0]
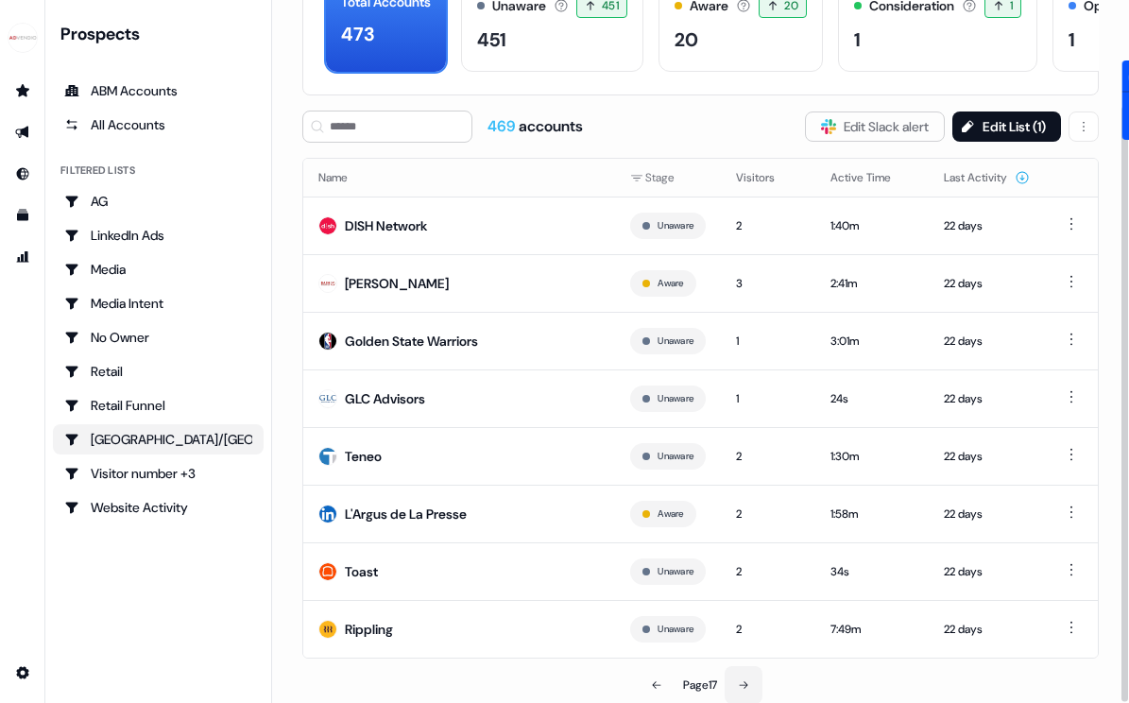
click at [747, 682] on icon at bounding box center [744, 685] width 9 height 8
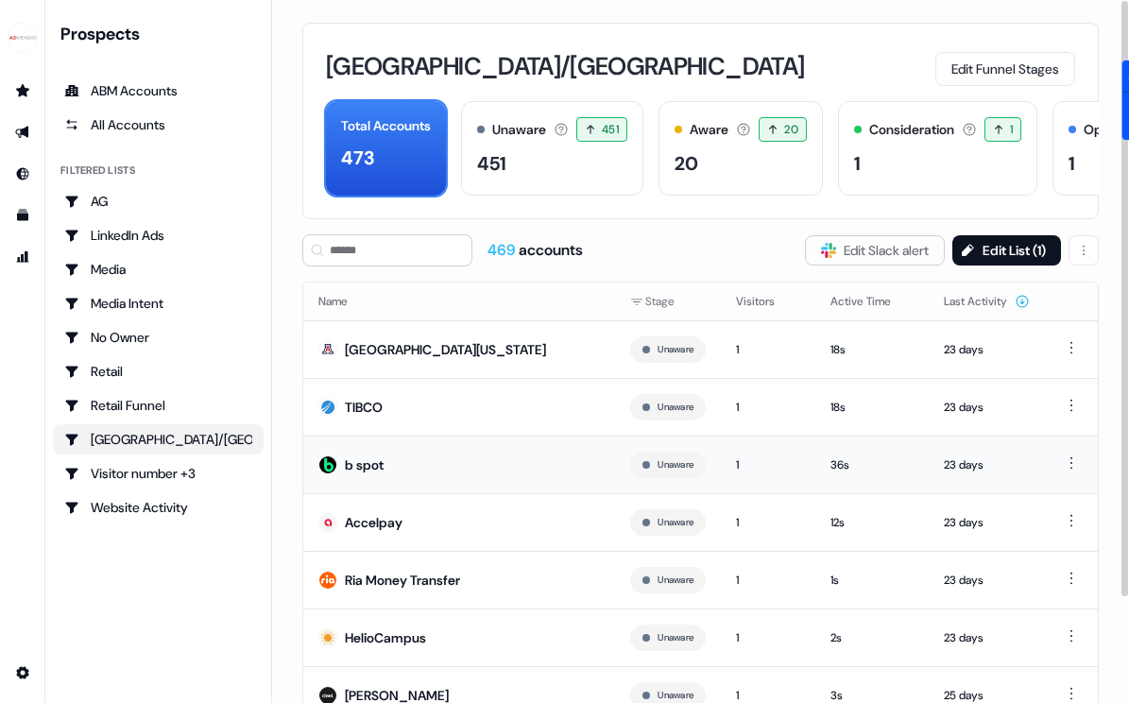
scroll to position [124, 0]
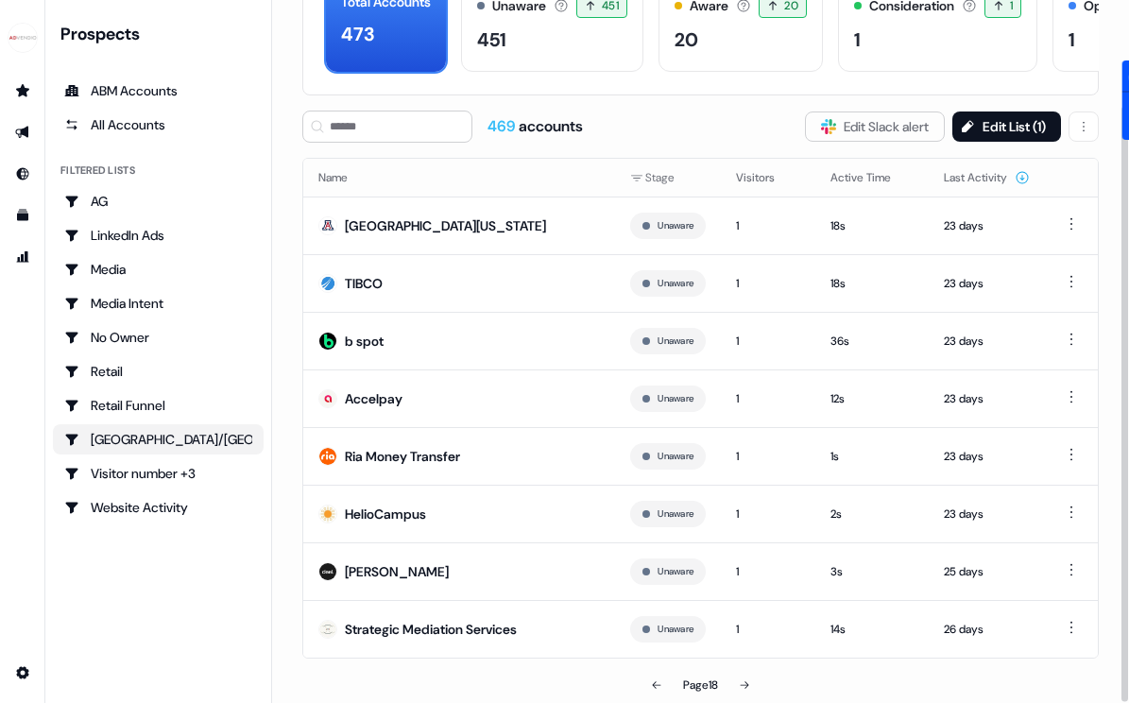
click at [738, 660] on div "Name Stage Visitors Active Time Last Activity University of [US_STATE] Unaware …" at bounding box center [700, 431] width 796 height 546
click at [739, 658] on div "Name Stage Visitors Active Time Last Activity University of [US_STATE] Unaware …" at bounding box center [700, 431] width 796 height 546
click at [744, 684] on icon at bounding box center [744, 685] width 9 height 8
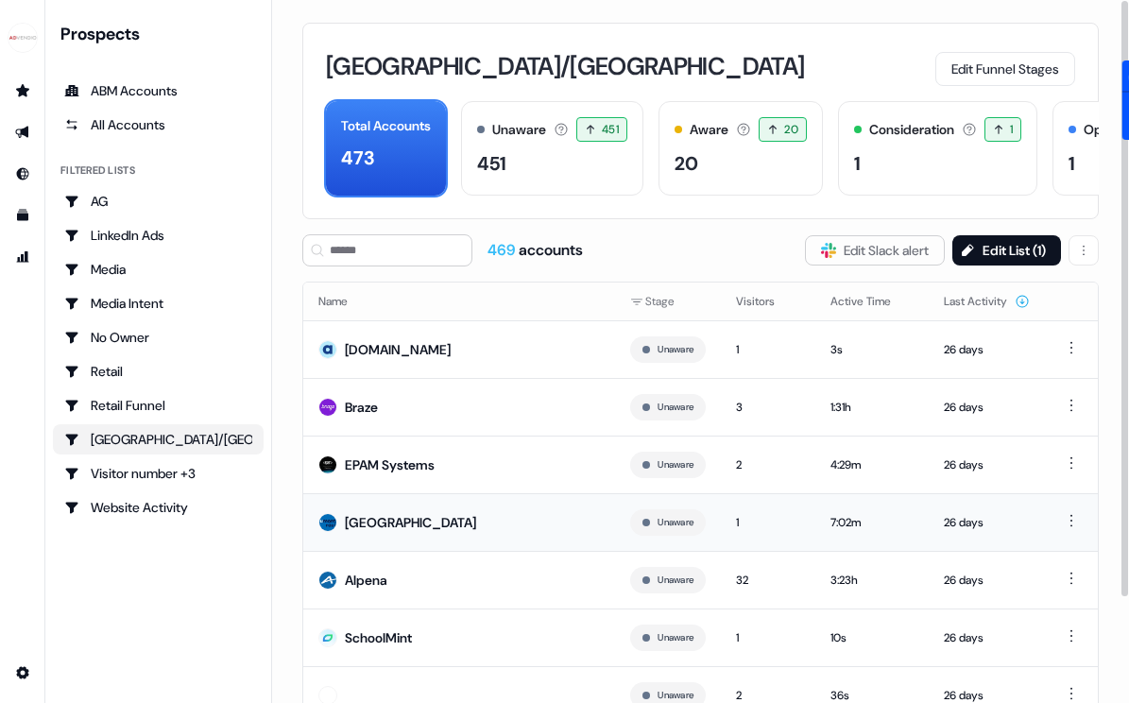
scroll to position [124, 0]
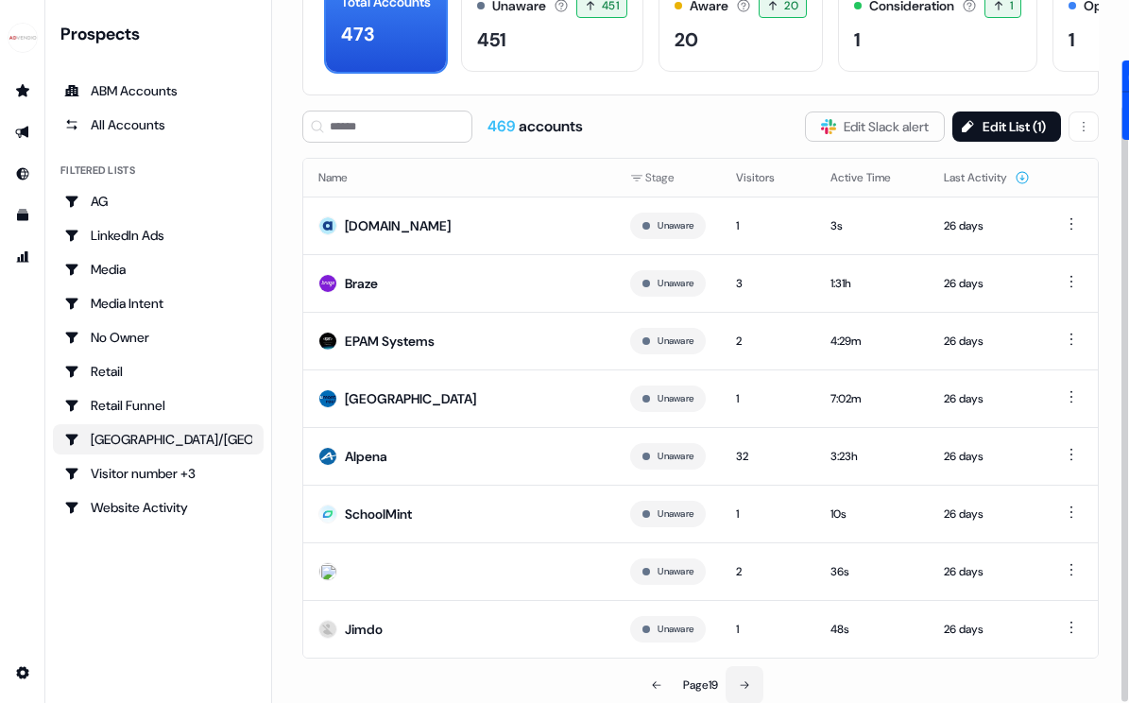
click at [743, 679] on icon at bounding box center [744, 684] width 11 height 11
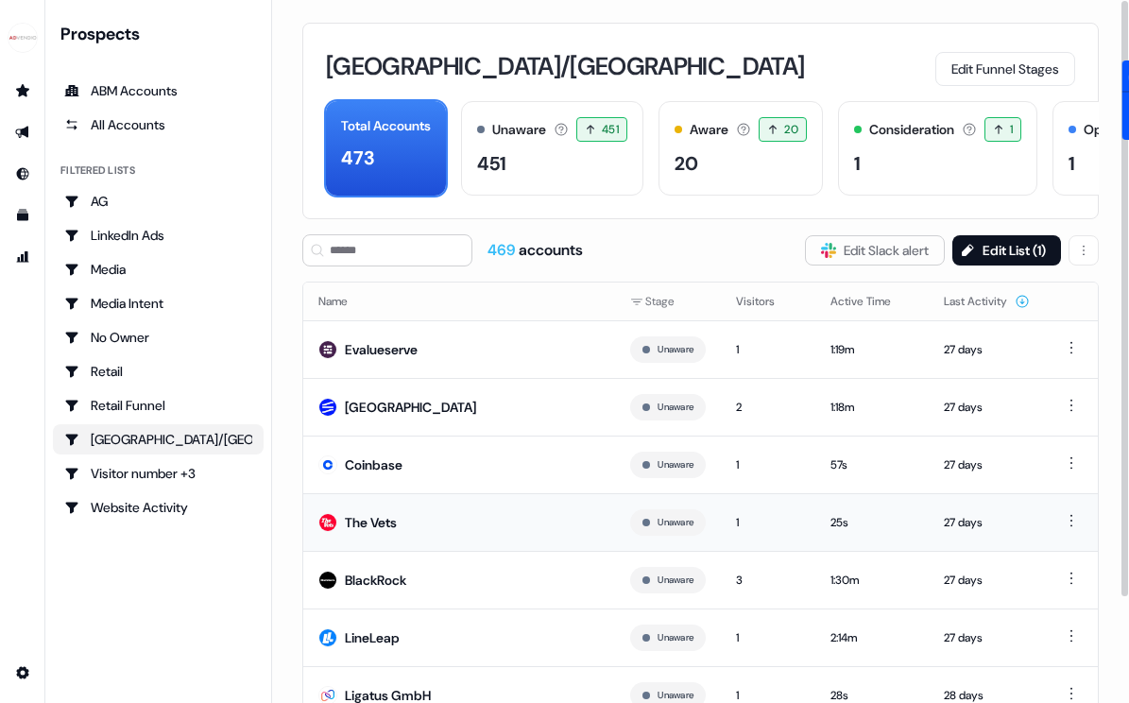
scroll to position [124, 0]
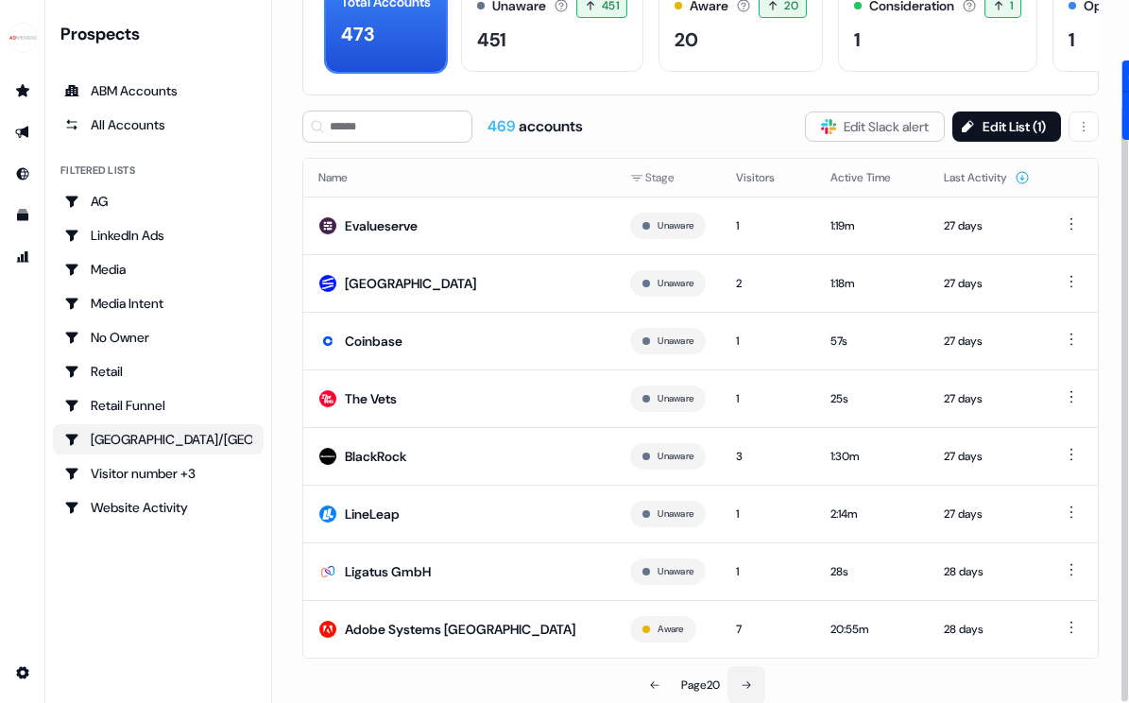
click at [752, 689] on icon at bounding box center [746, 684] width 11 height 11
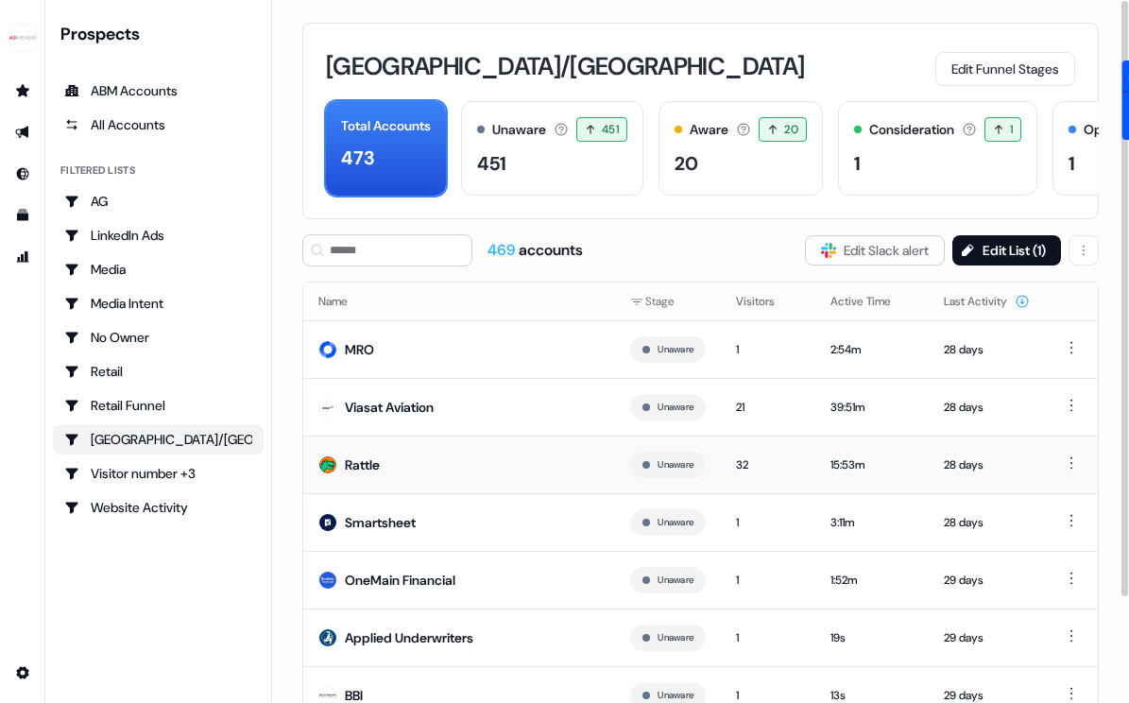
scroll to position [124, 0]
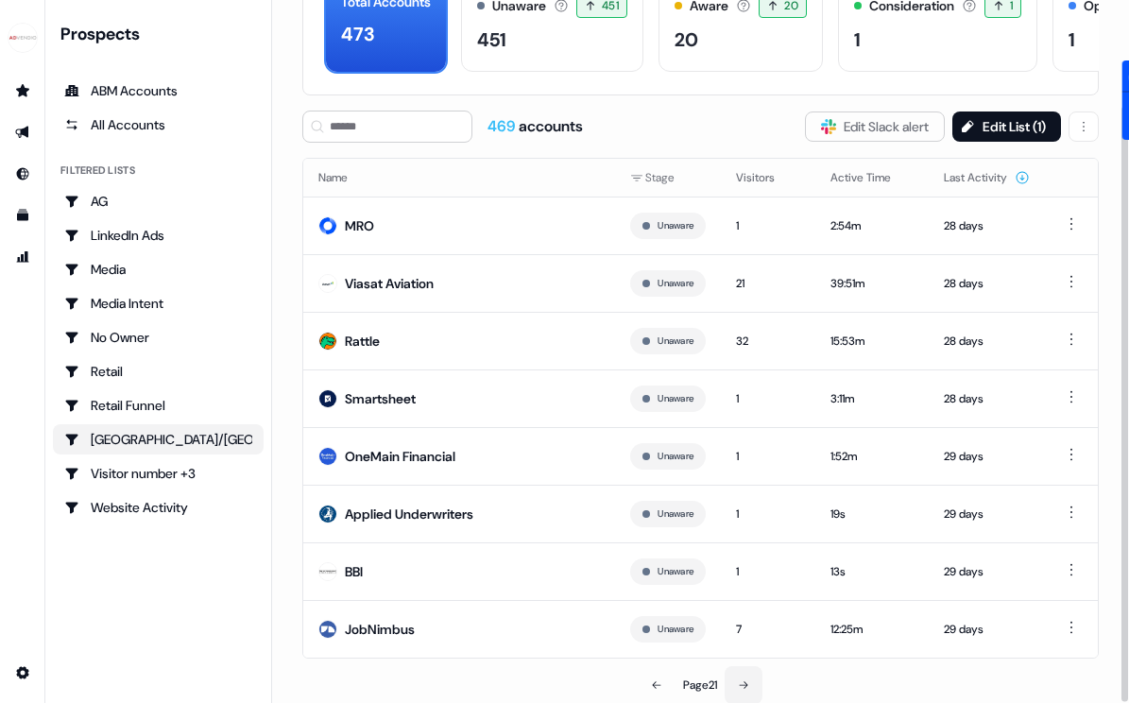
click at [737, 679] on button at bounding box center [744, 685] width 38 height 38
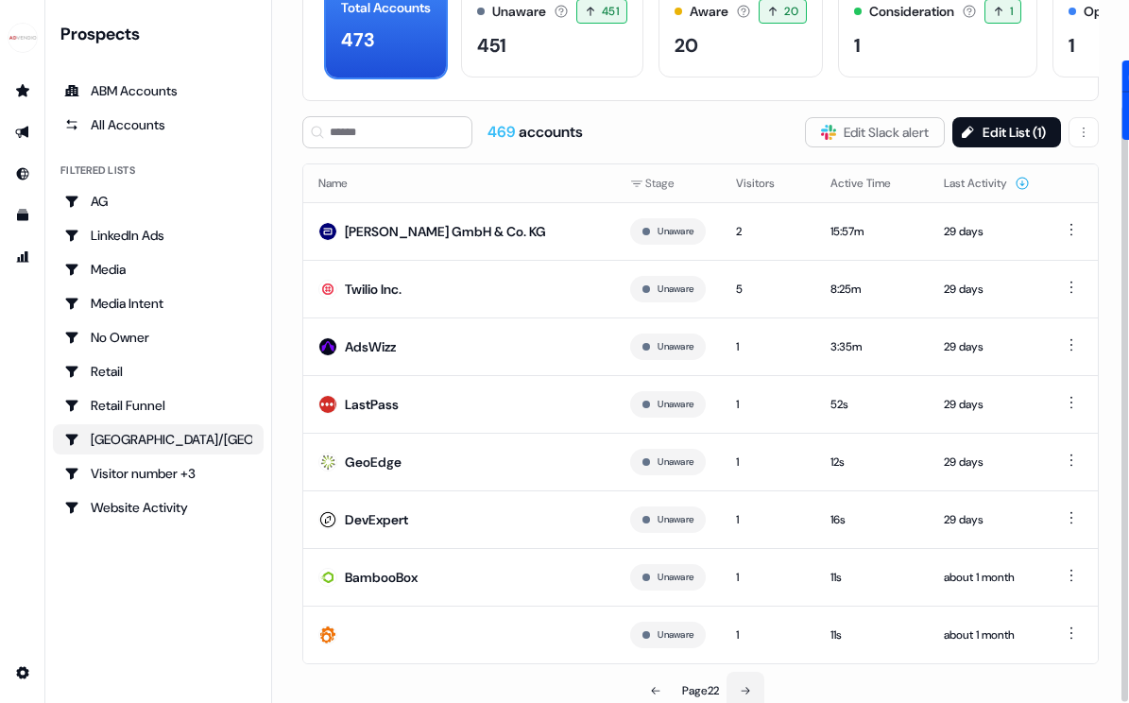
scroll to position [124, 0]
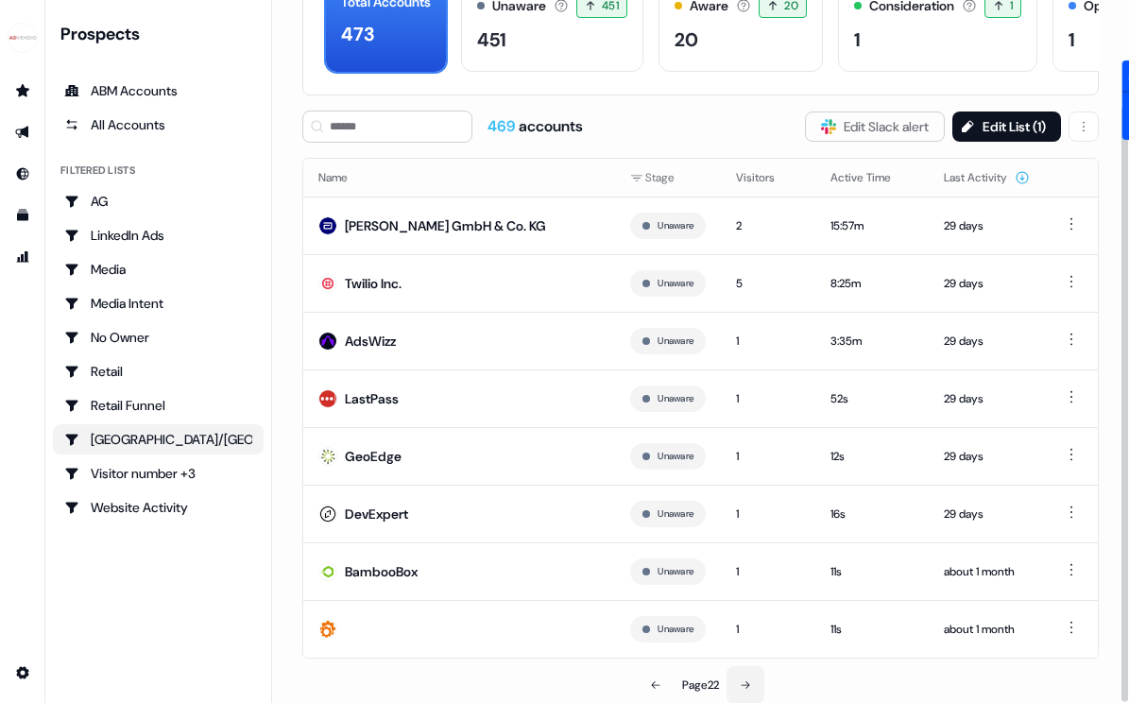
click at [760, 670] on button at bounding box center [746, 685] width 38 height 38
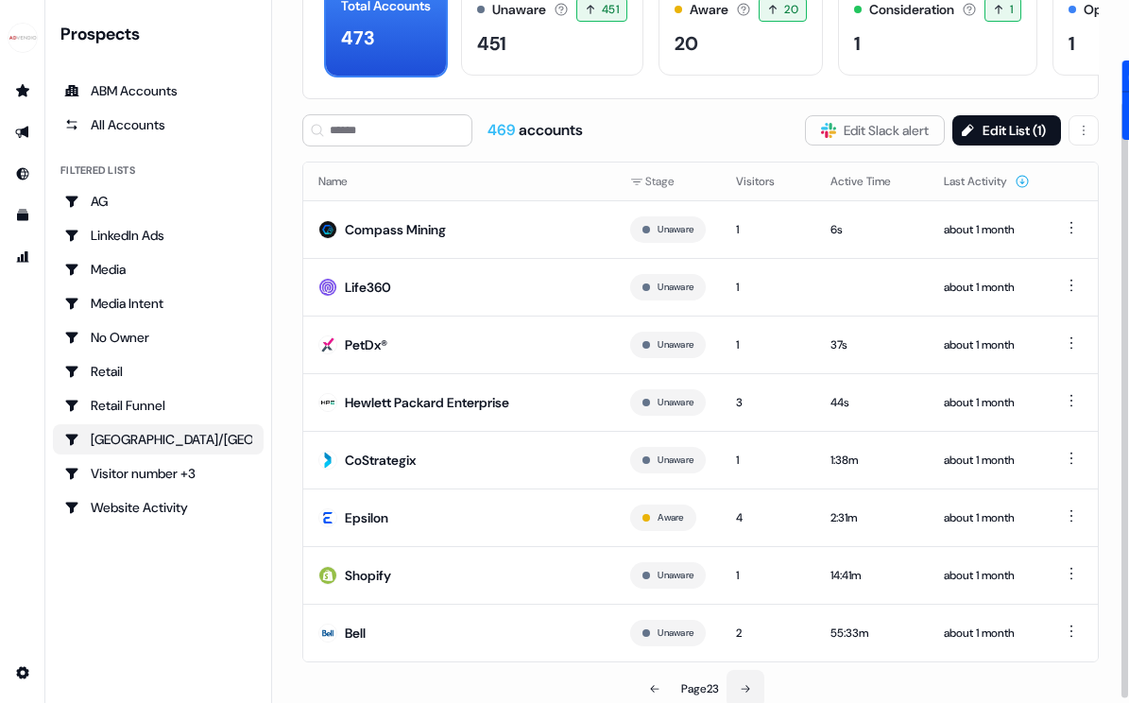
scroll to position [124, 0]
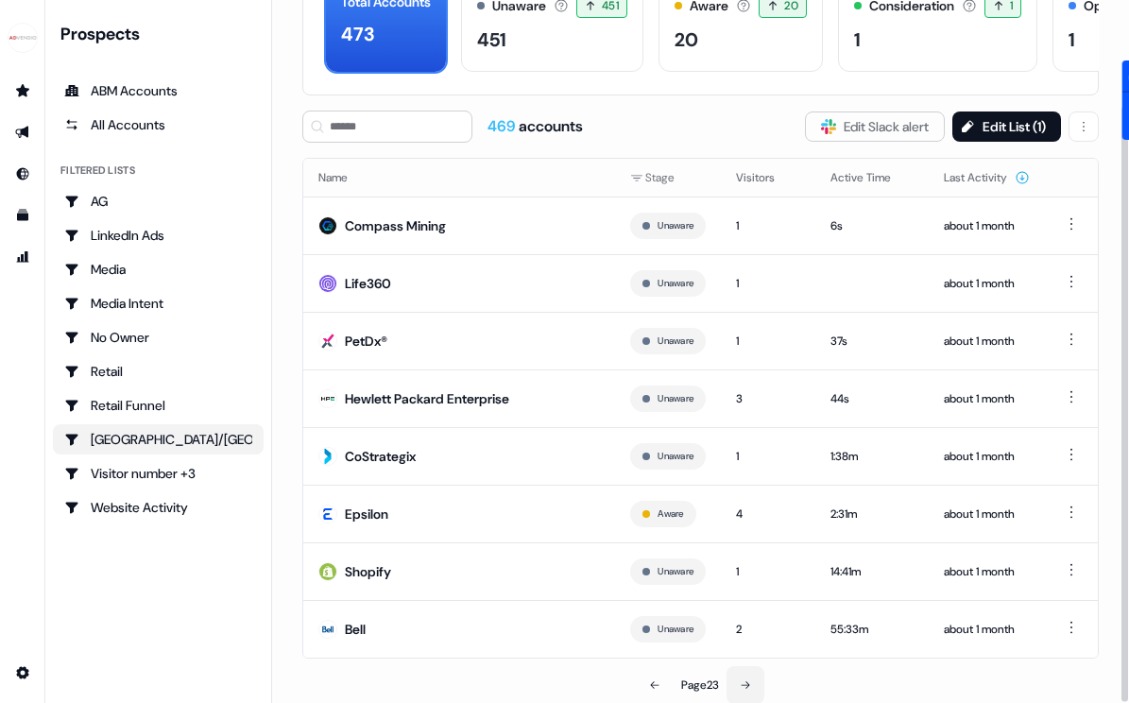
click at [746, 684] on icon at bounding box center [746, 685] width 9 height 8
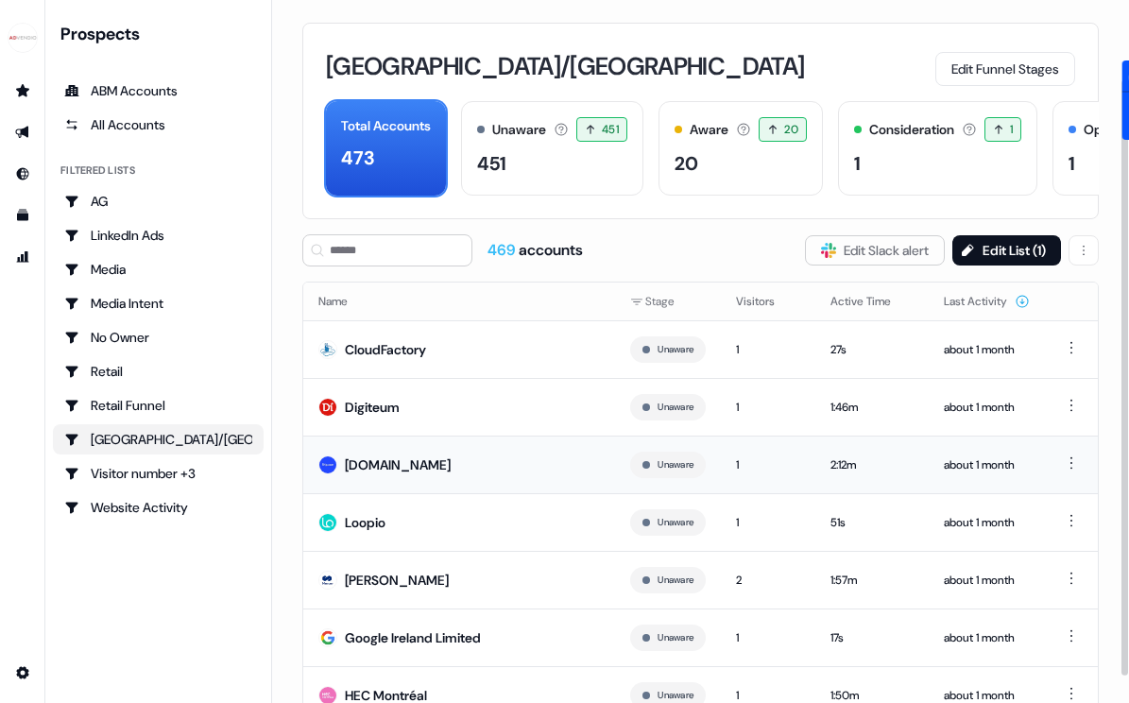
scroll to position [124, 0]
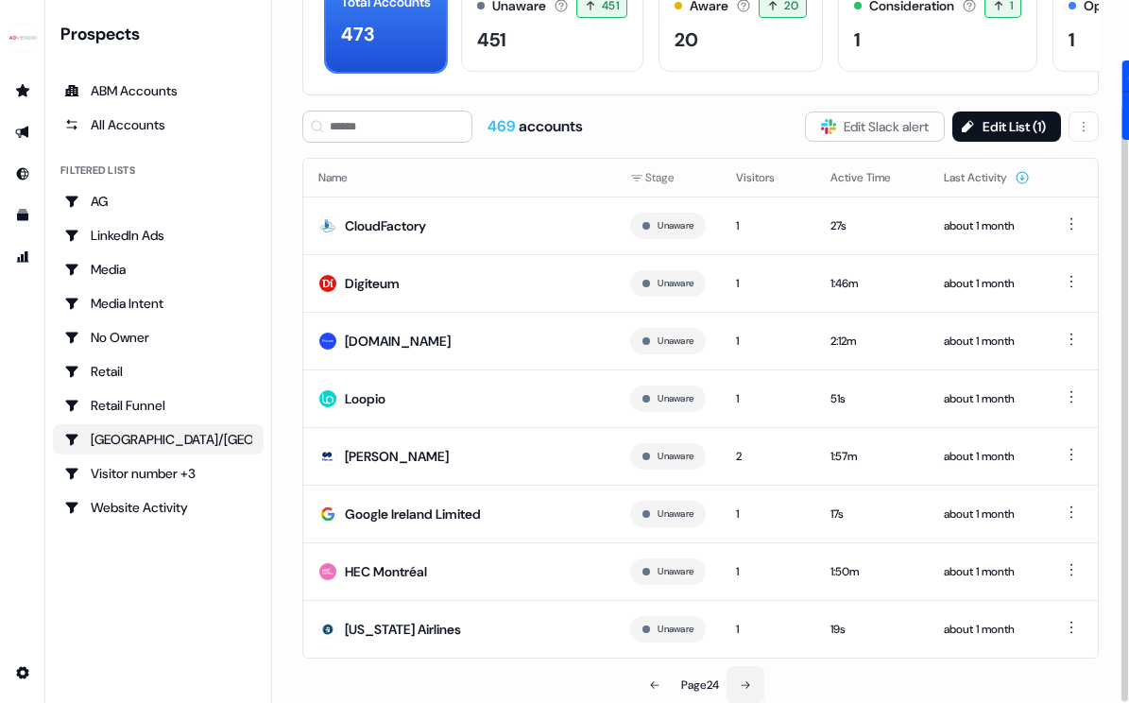
click at [750, 676] on button at bounding box center [746, 685] width 38 height 38
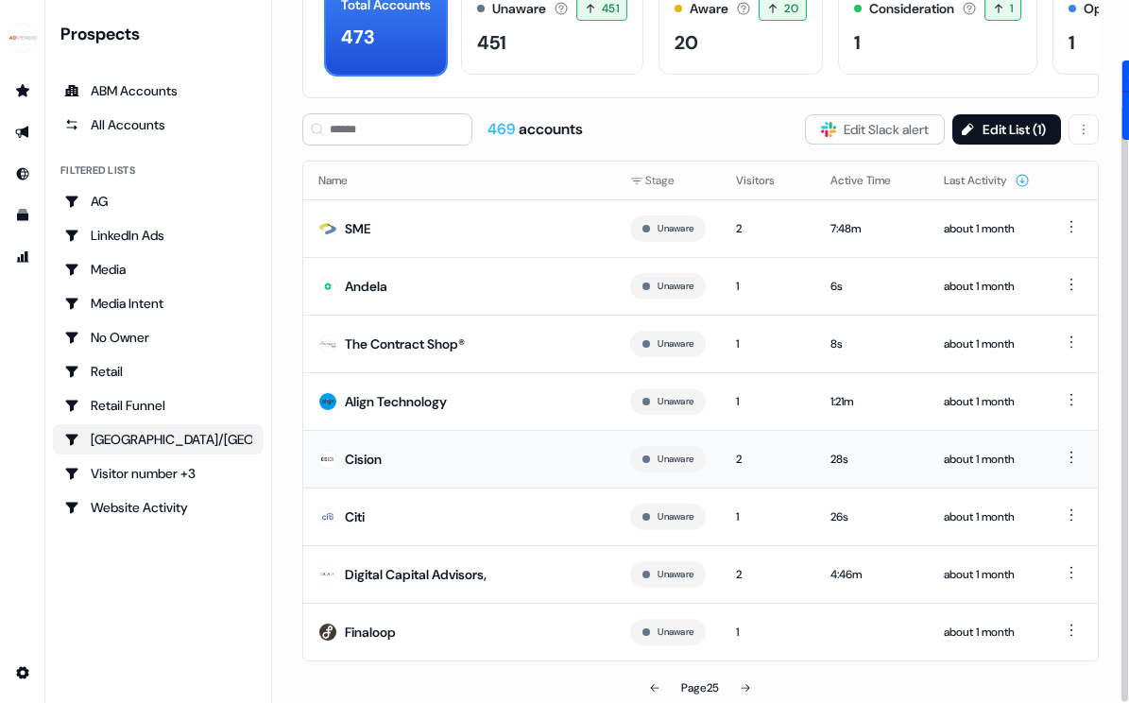
scroll to position [124, 0]
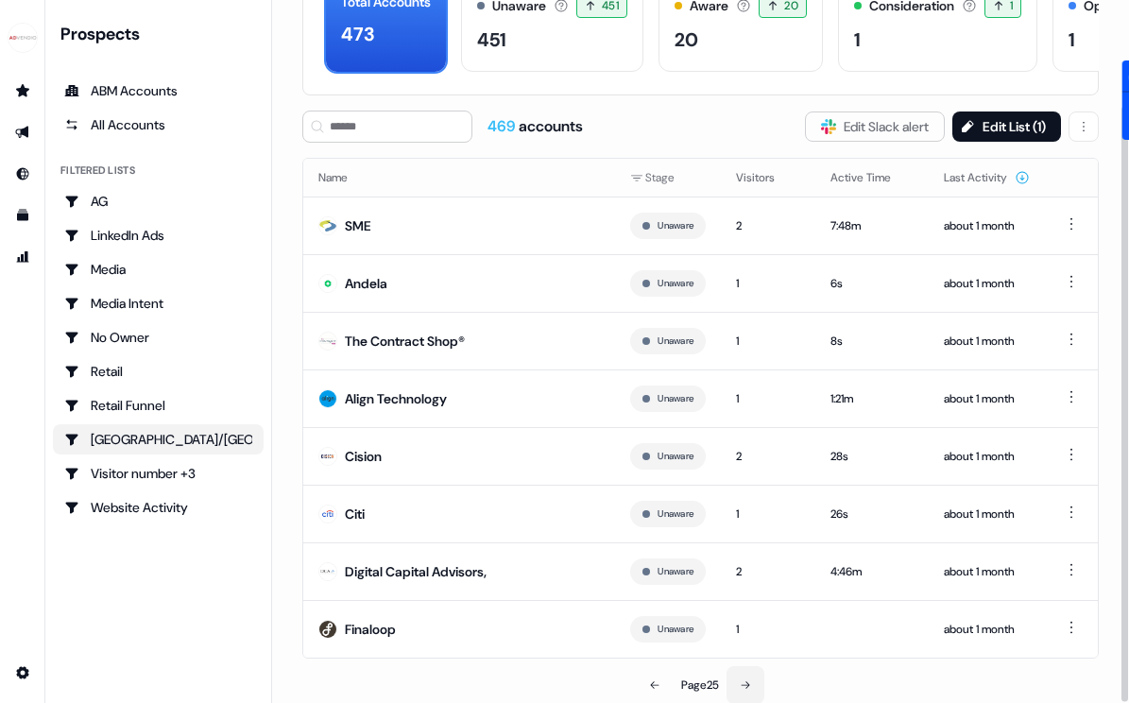
click at [756, 680] on button at bounding box center [746, 685] width 38 height 38
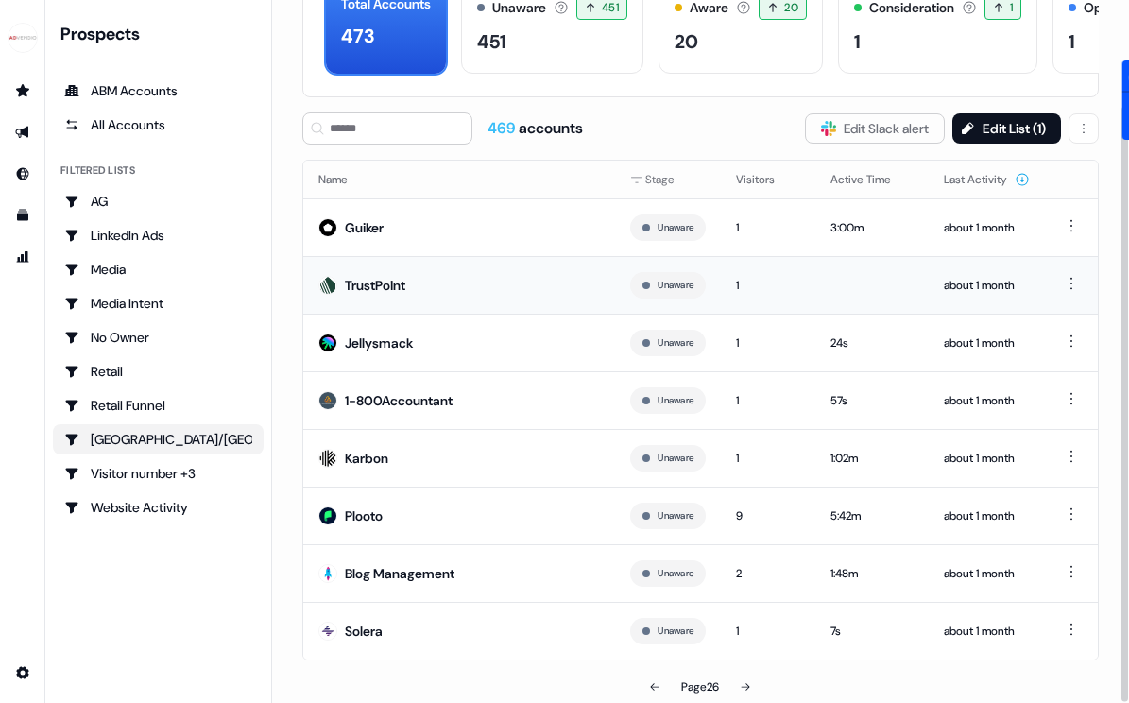
scroll to position [124, 0]
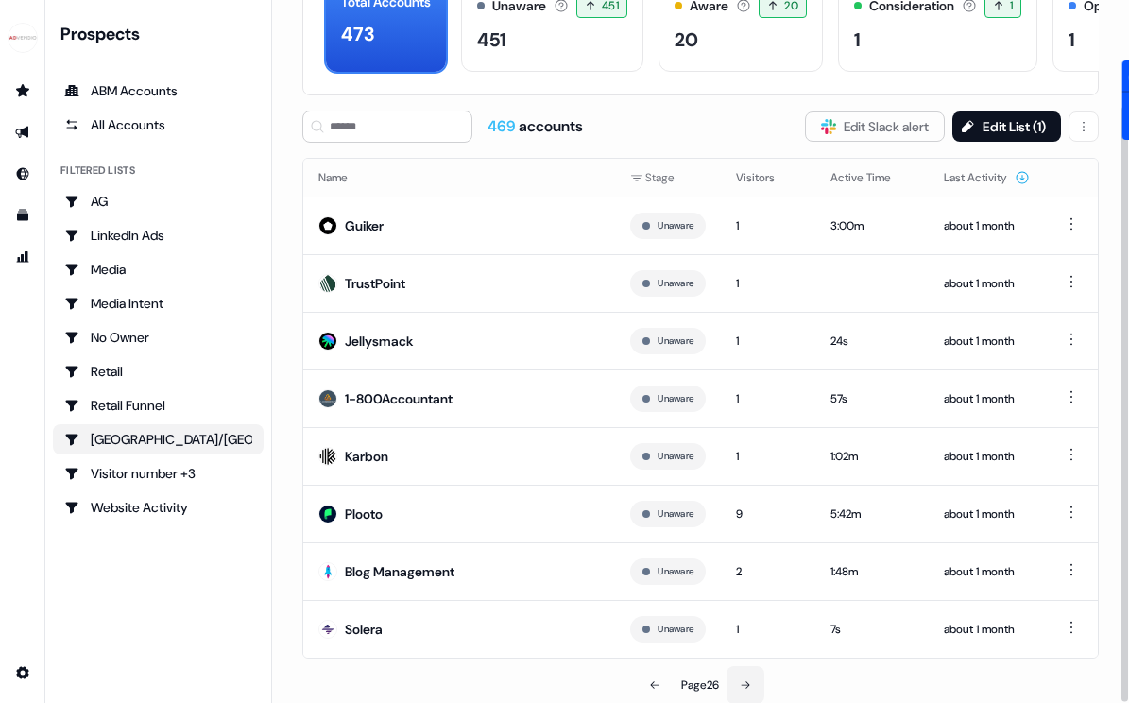
click at [743, 681] on icon at bounding box center [745, 684] width 11 height 11
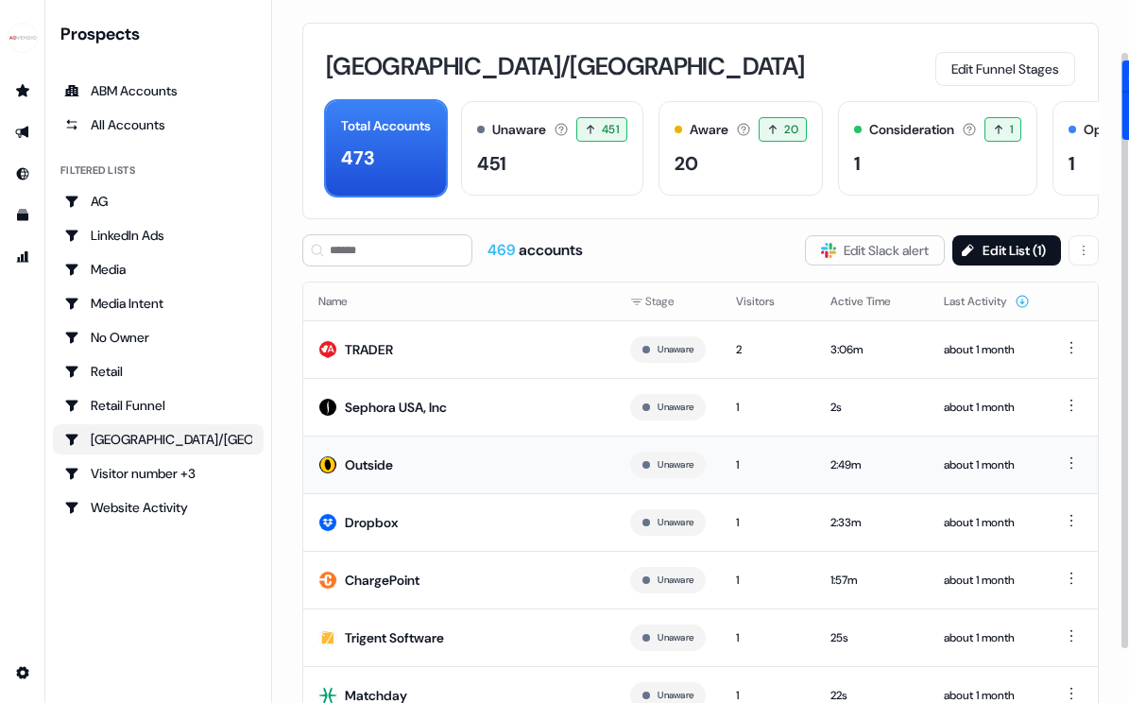
scroll to position [124, 0]
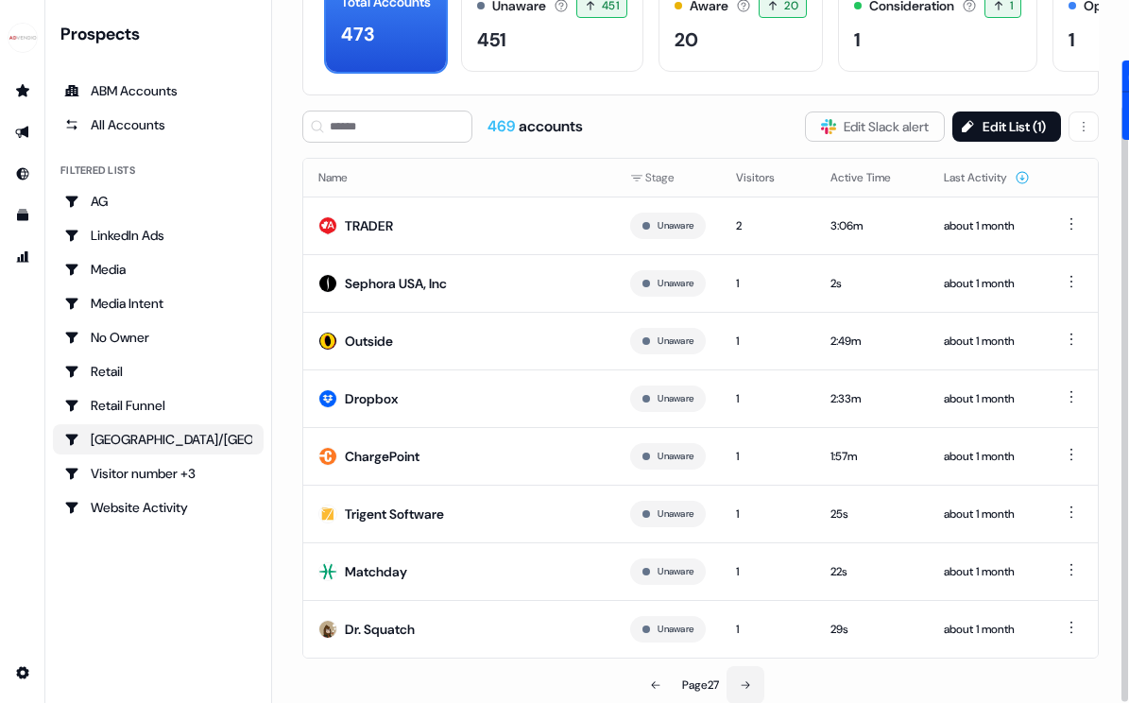
click at [756, 681] on button at bounding box center [746, 685] width 38 height 38
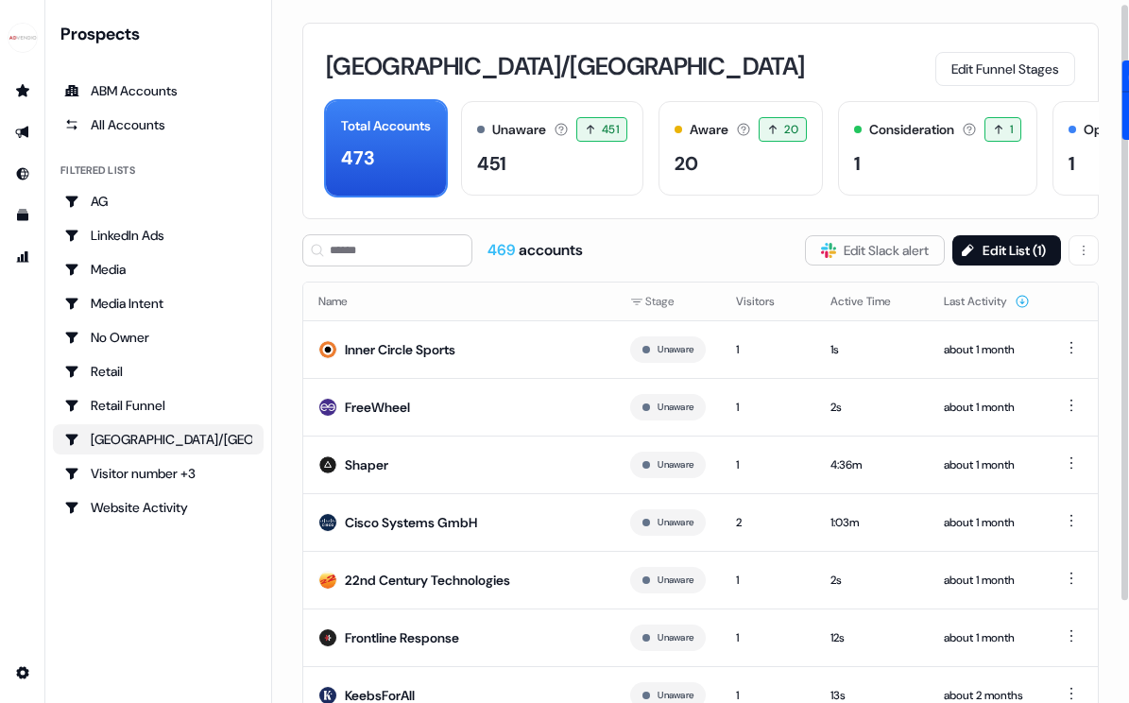
scroll to position [124, 0]
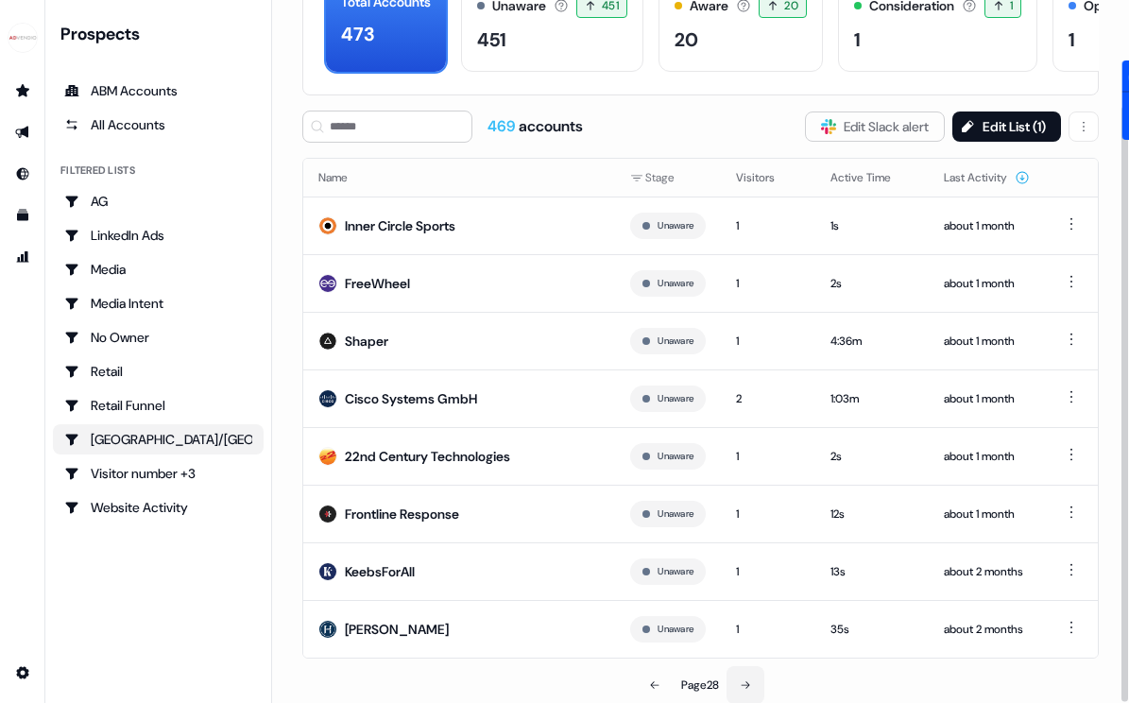
click at [749, 685] on icon at bounding box center [745, 684] width 11 height 11
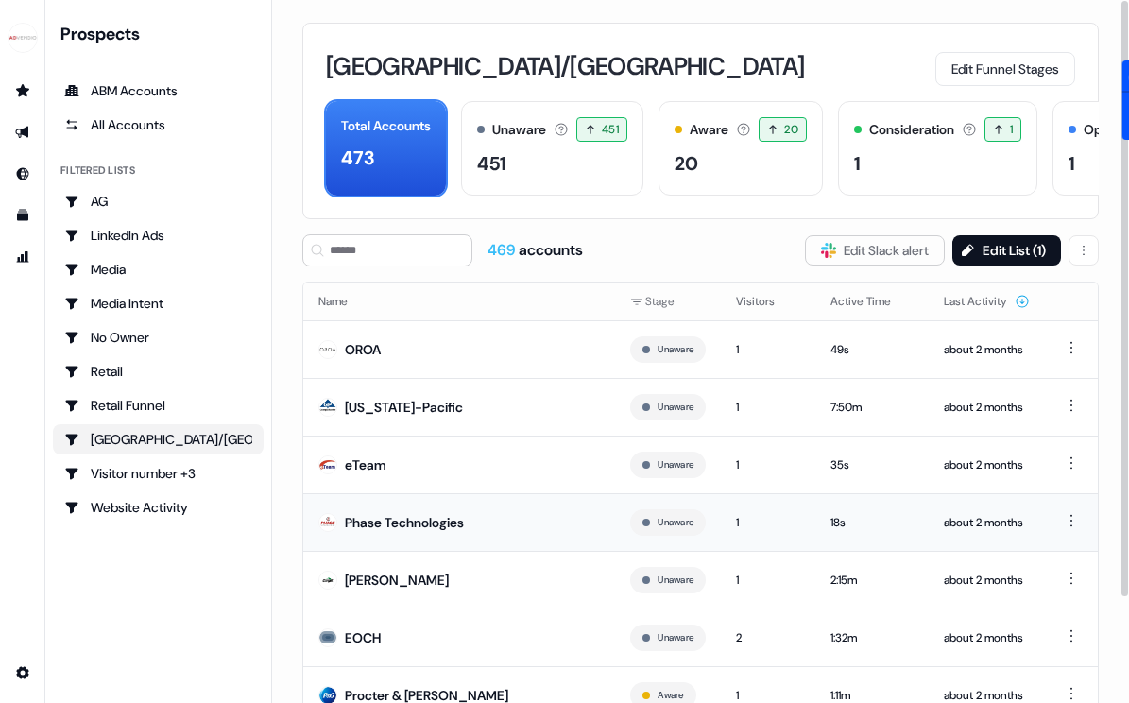
scroll to position [124, 0]
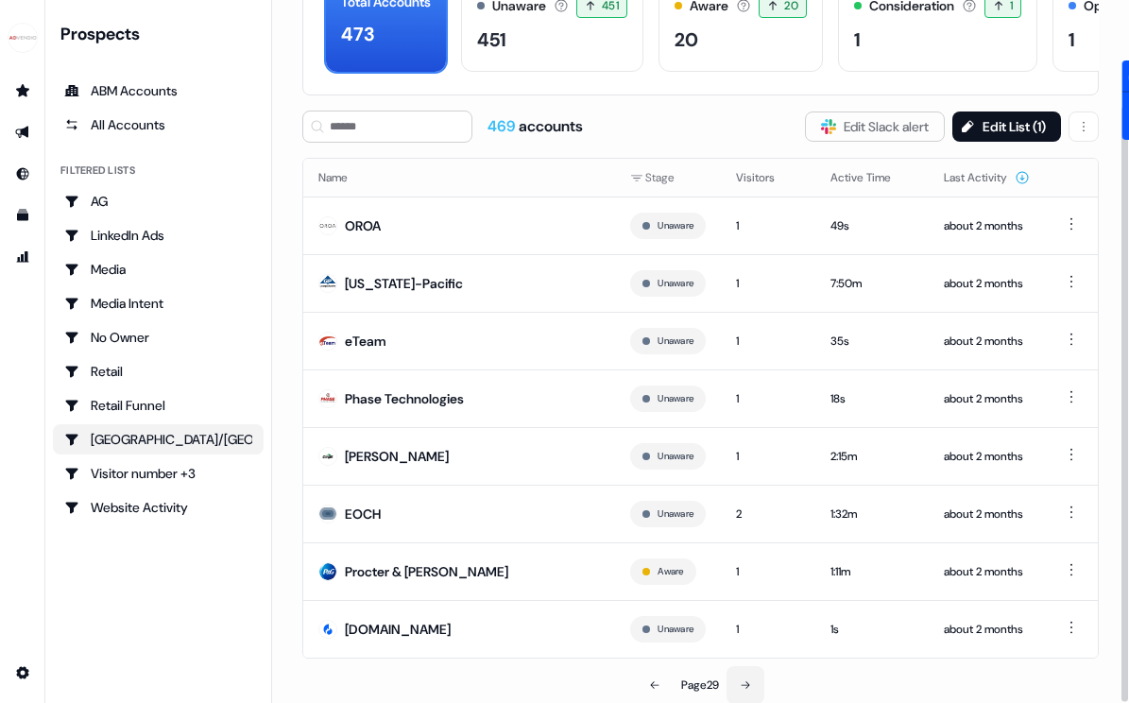
click at [740, 686] on button at bounding box center [746, 685] width 38 height 38
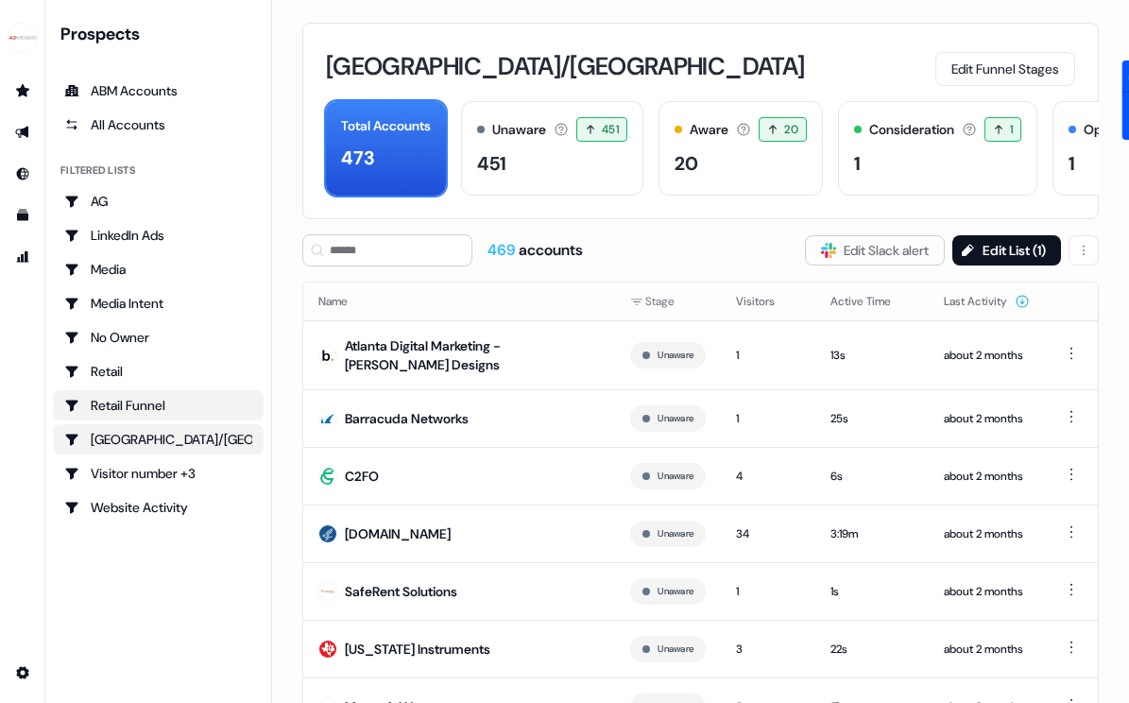
click at [173, 405] on div "Retail Funnel" at bounding box center [158, 405] width 188 height 19
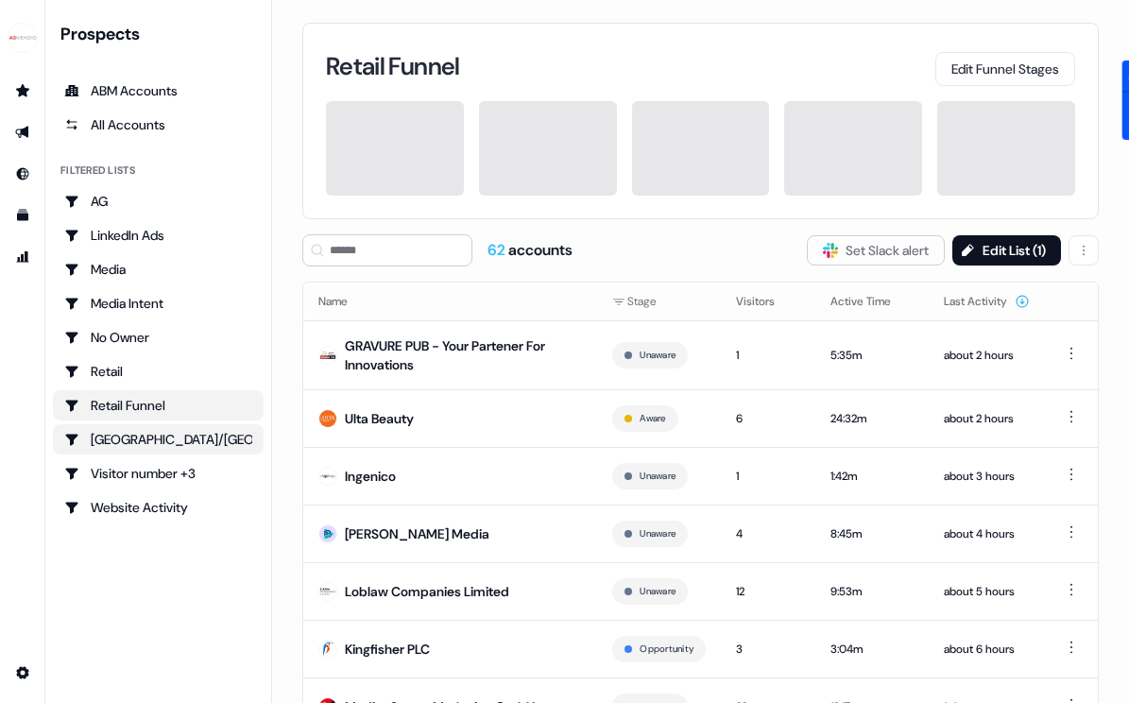
click at [145, 430] on div "[GEOGRAPHIC_DATA]/[GEOGRAPHIC_DATA]" at bounding box center [158, 439] width 188 height 19
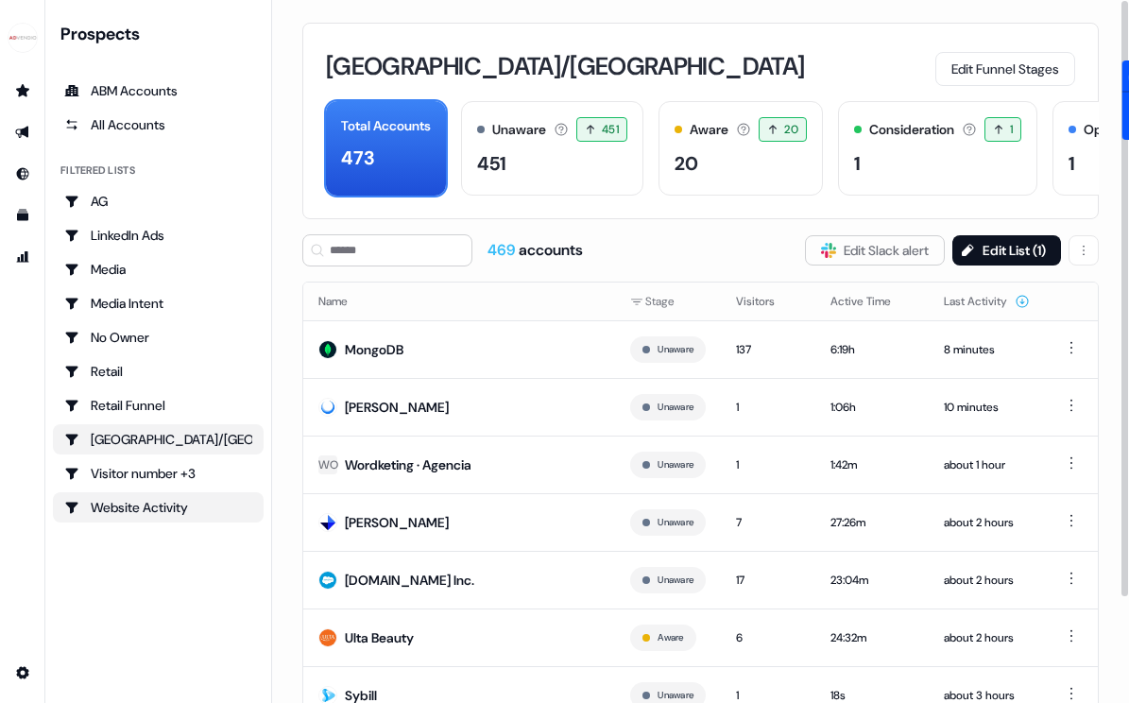
click at [110, 508] on div "Website Activity" at bounding box center [158, 507] width 188 height 19
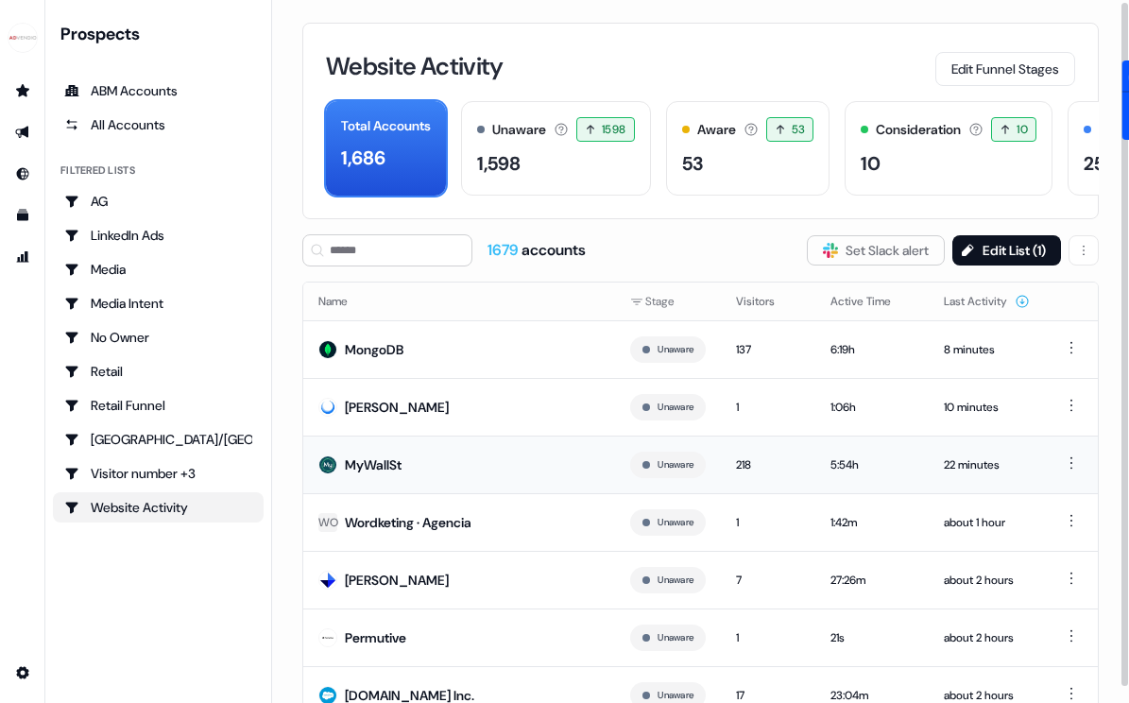
scroll to position [135, 0]
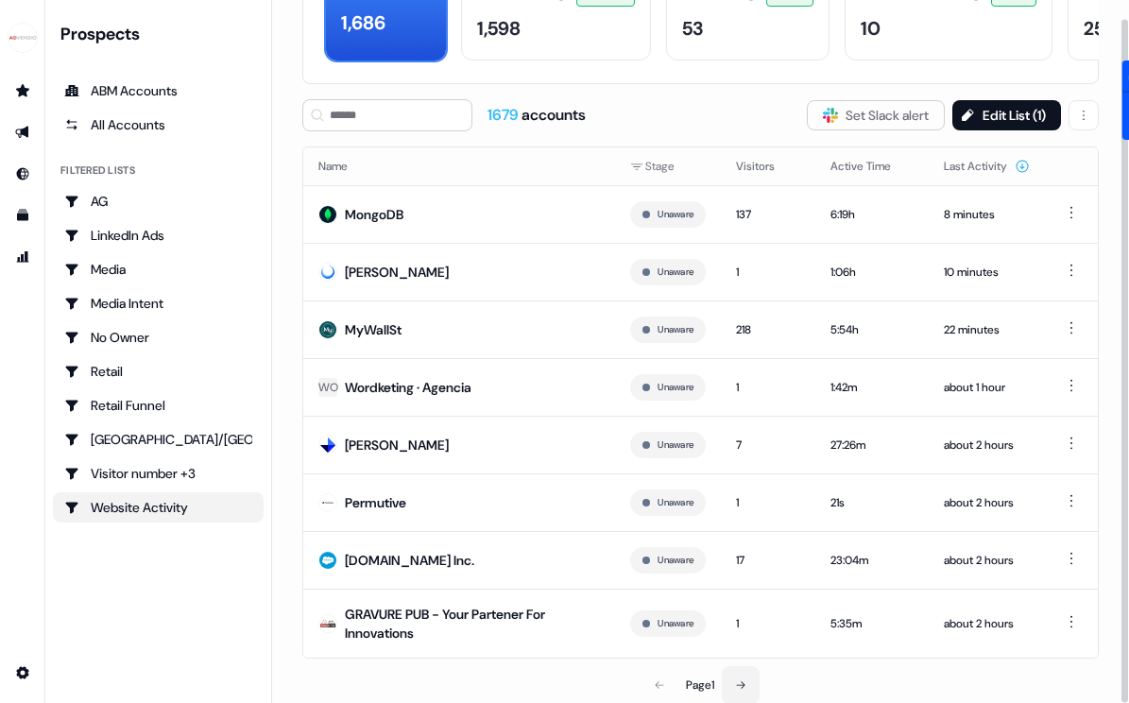
click at [735, 693] on button at bounding box center [741, 685] width 38 height 38
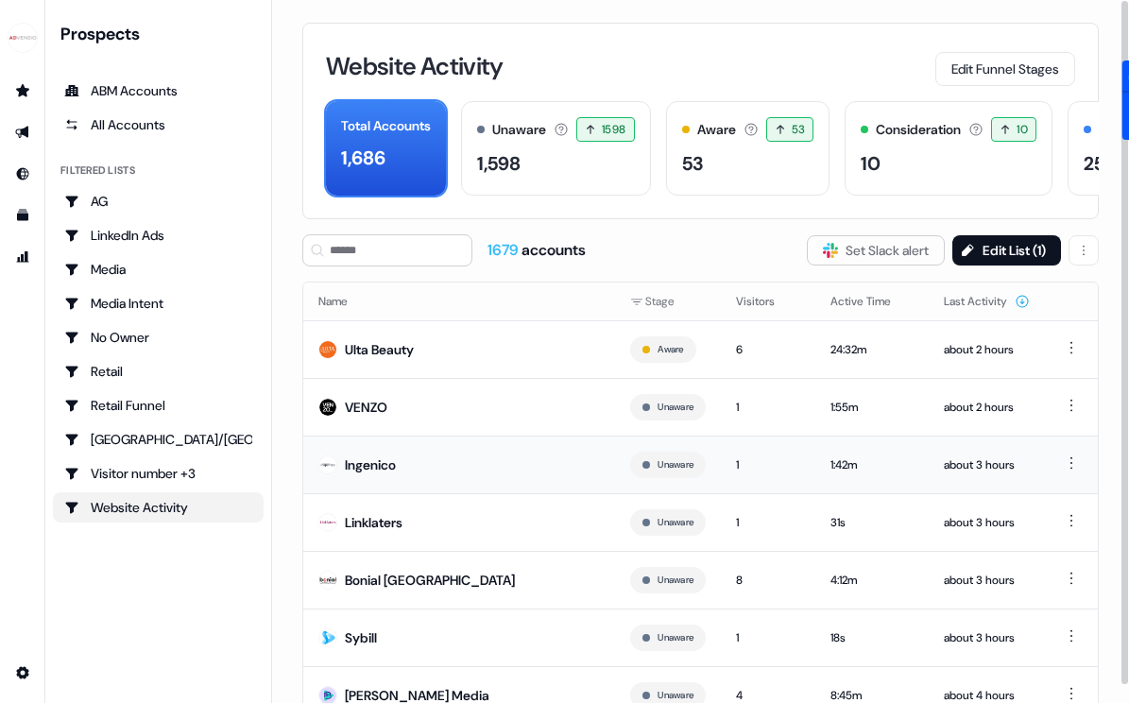
scroll to position [124, 0]
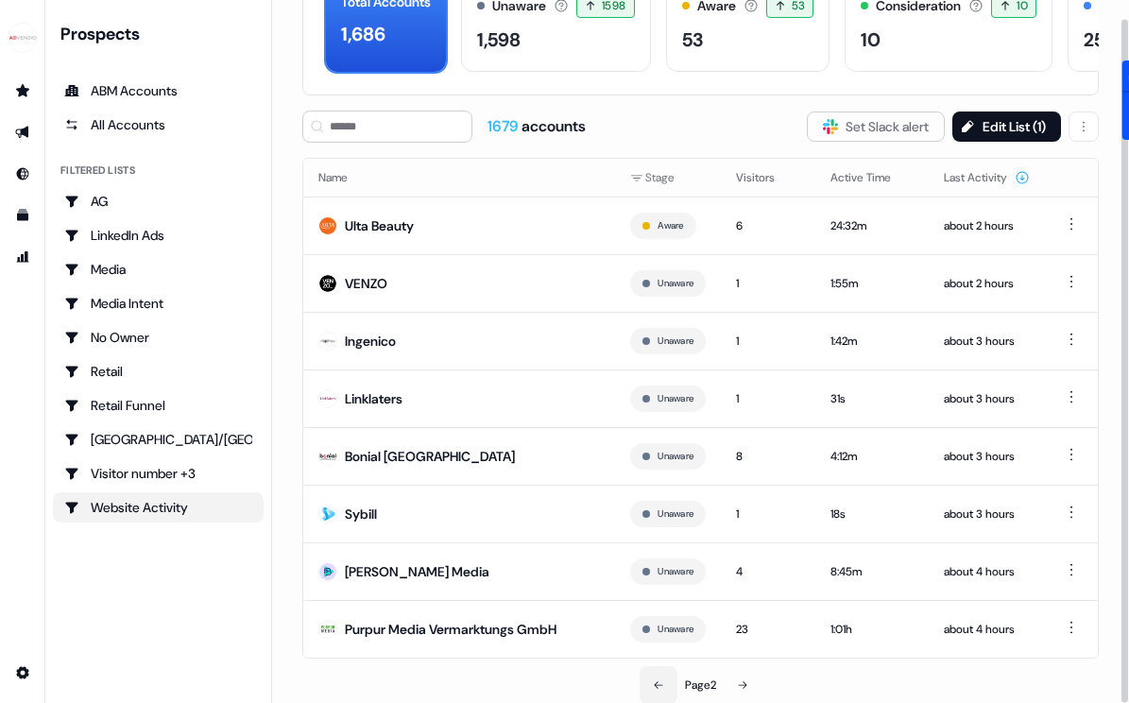
click at [670, 676] on button at bounding box center [659, 685] width 38 height 38
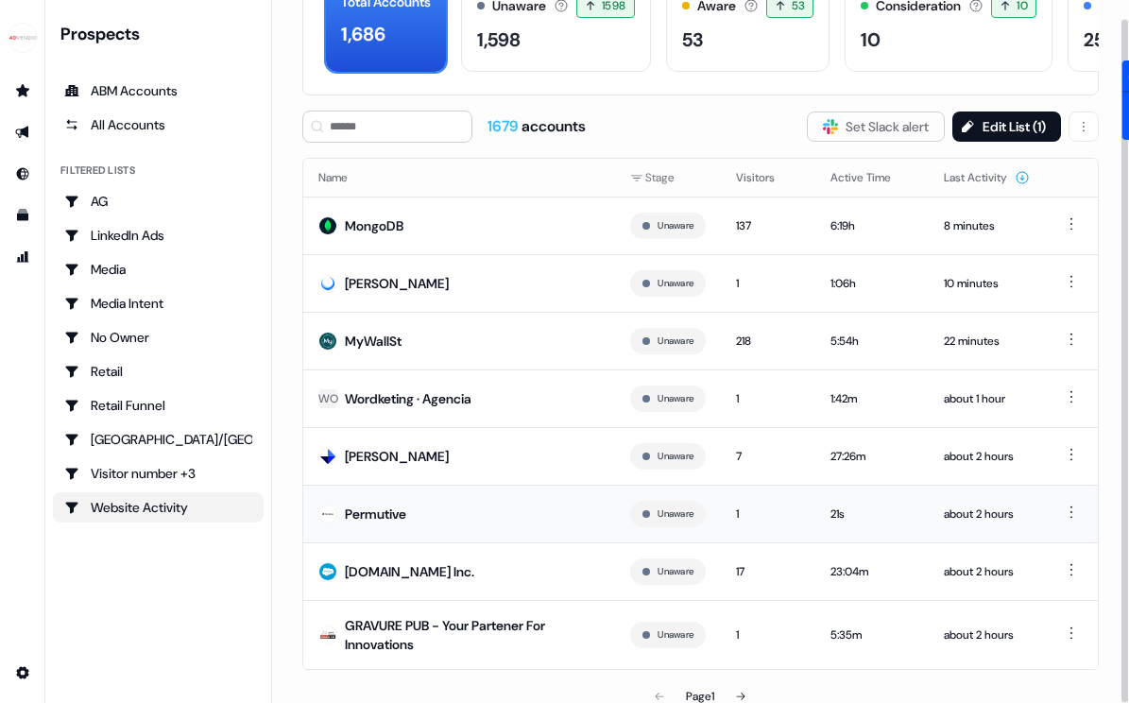
click at [394, 505] on div "Permutive" at bounding box center [375, 513] width 61 height 19
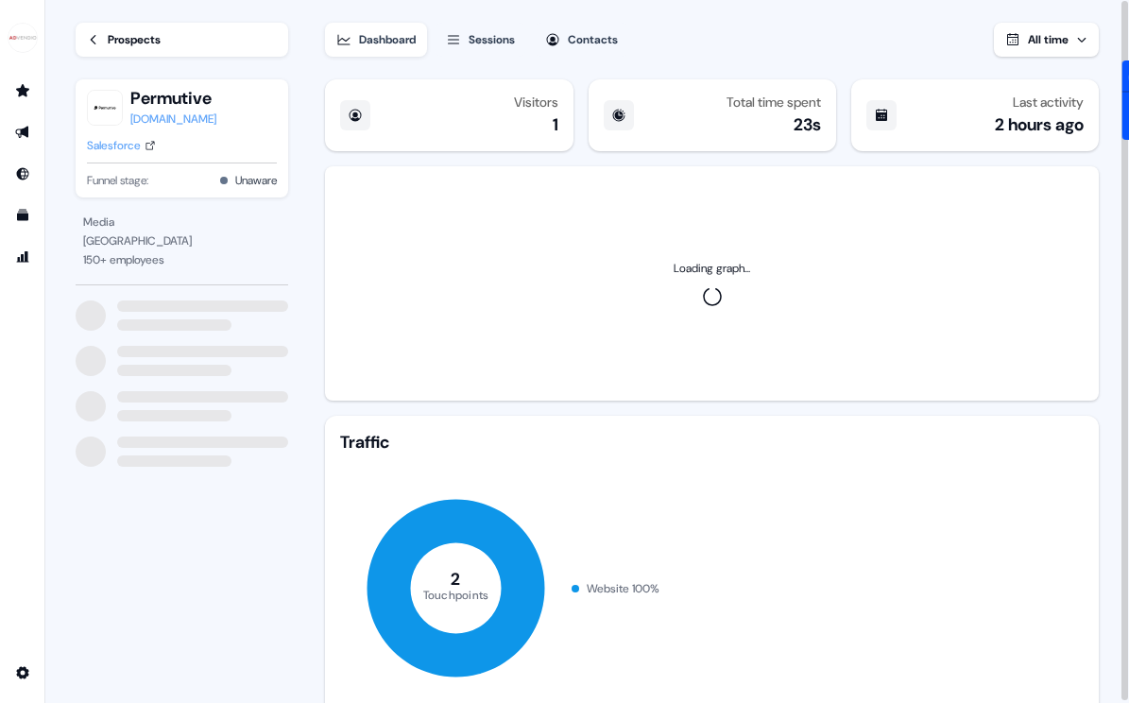
click at [184, 119] on div "[DOMAIN_NAME]" at bounding box center [173, 119] width 86 height 19
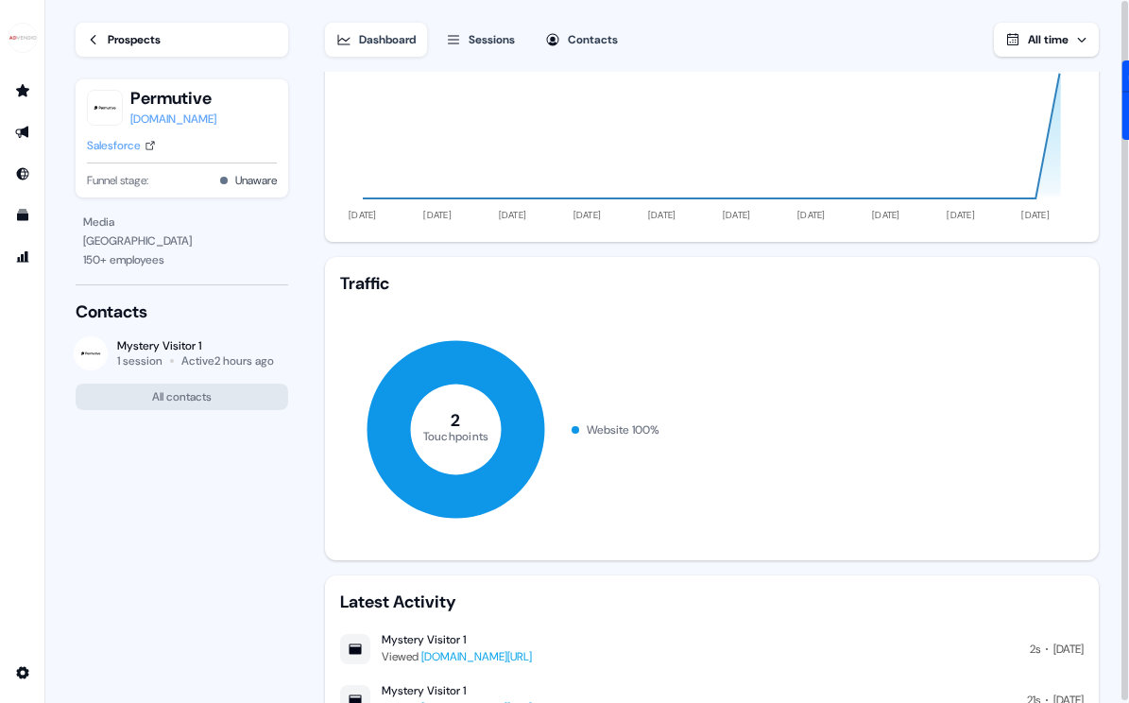
scroll to position [239, 0]
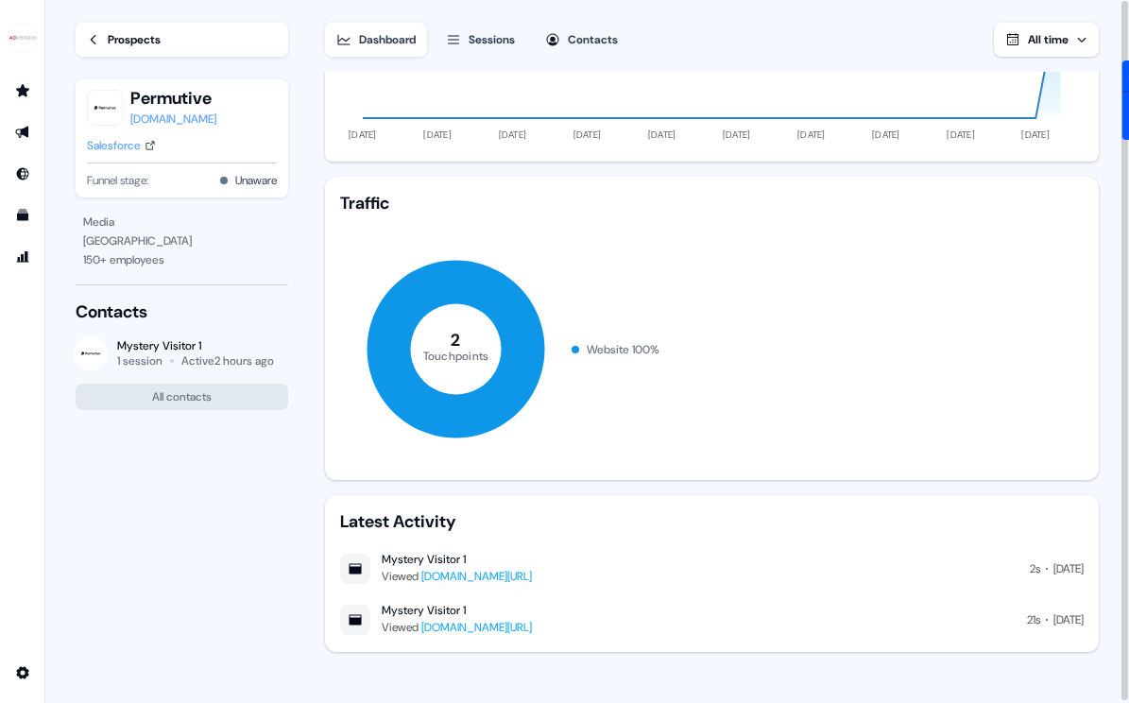
click at [532, 575] on link "[DOMAIN_NAME][URL]" at bounding box center [476, 576] width 111 height 15
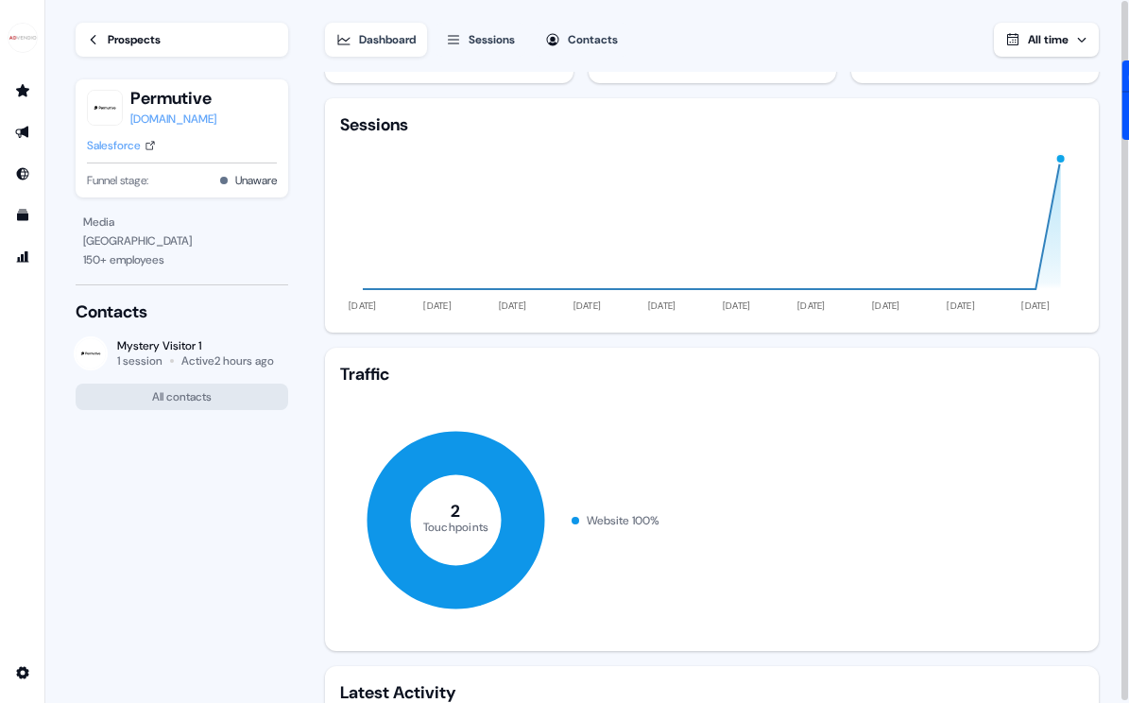
scroll to position [65, 0]
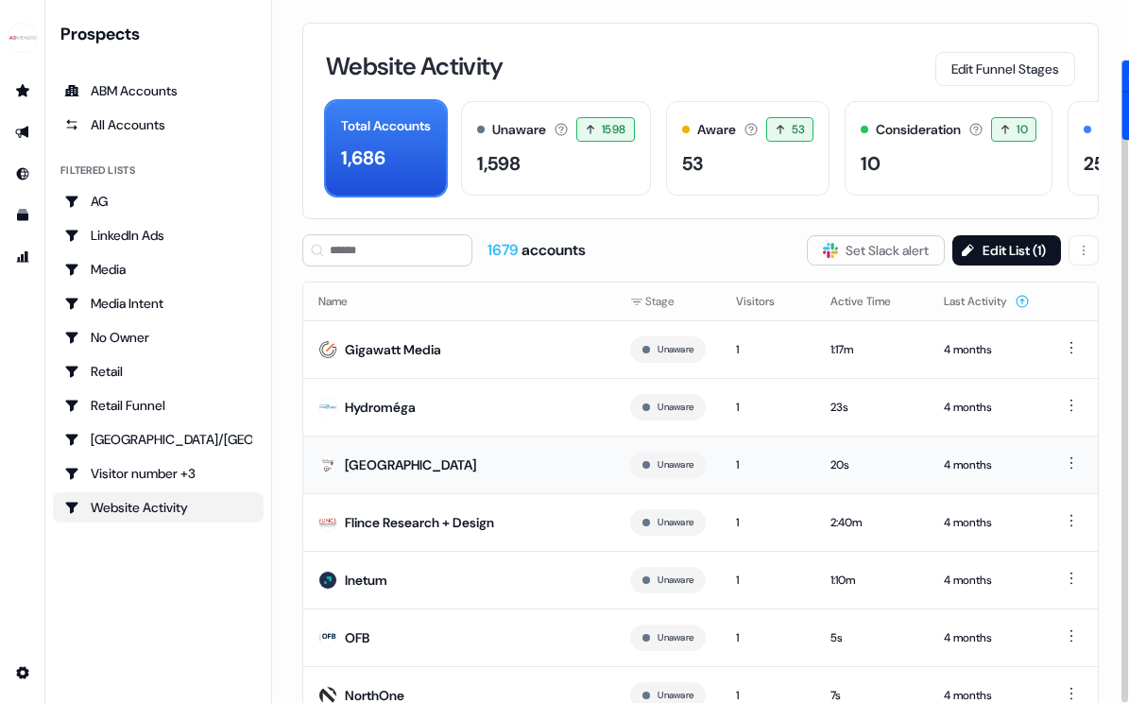
scroll to position [124, 0]
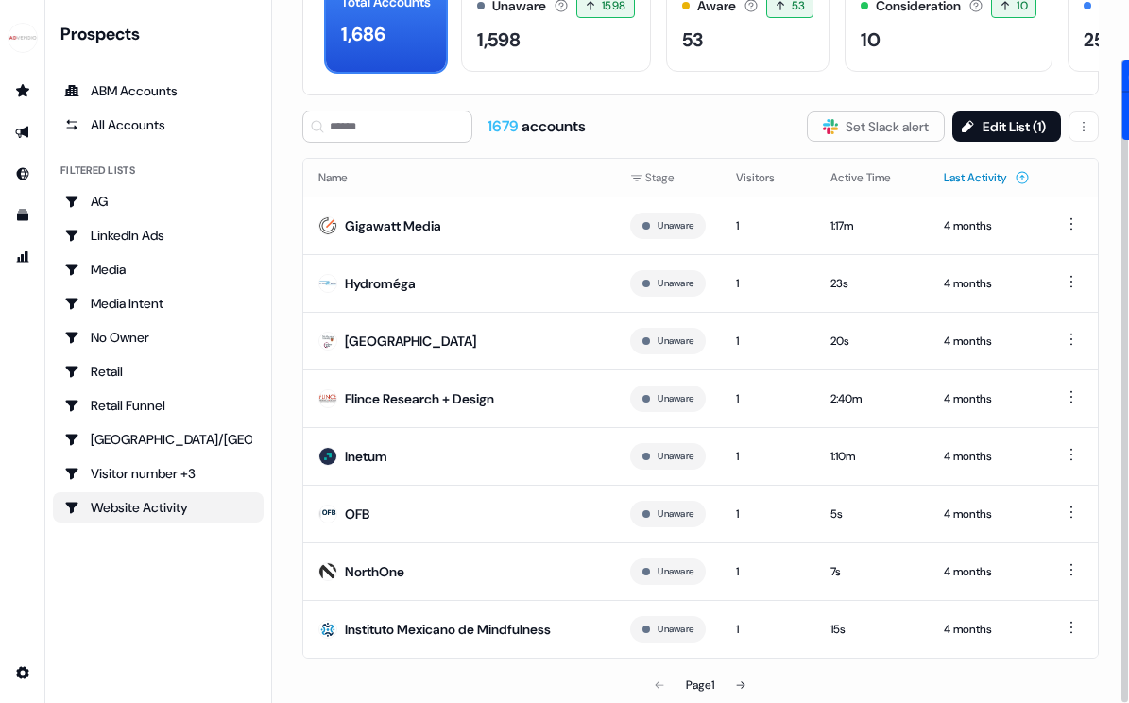
click at [991, 177] on button "Last Activity" at bounding box center [987, 178] width 86 height 34
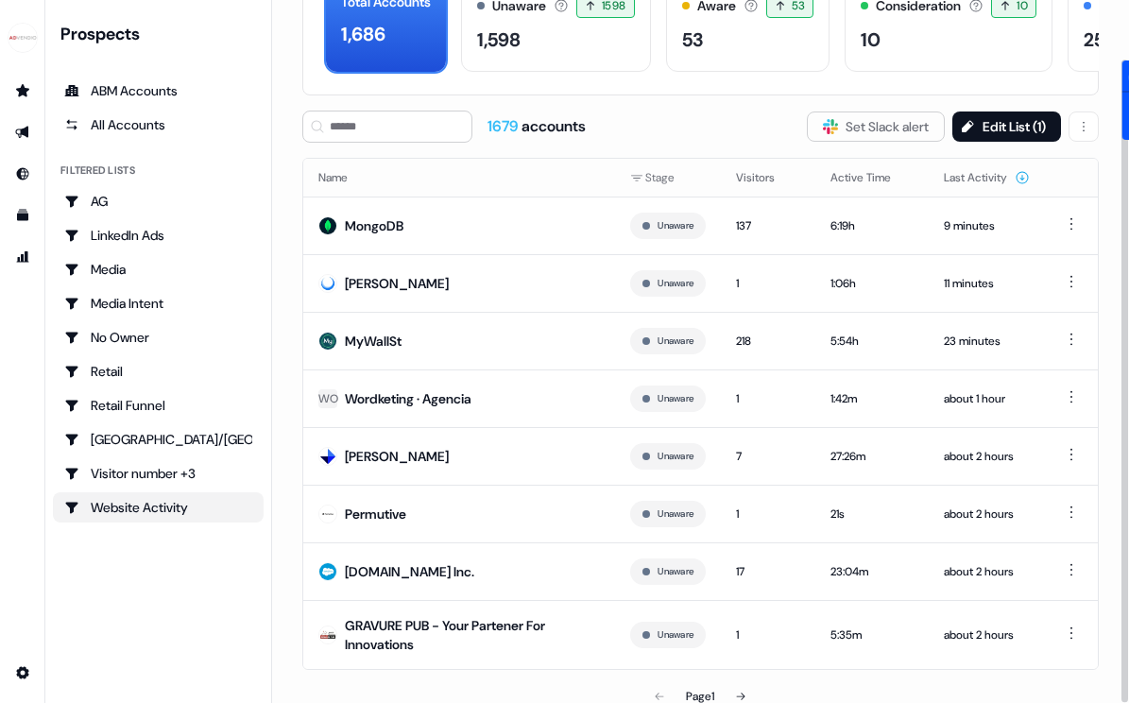
click at [991, 177] on button "Last Activity" at bounding box center [987, 178] width 86 height 34
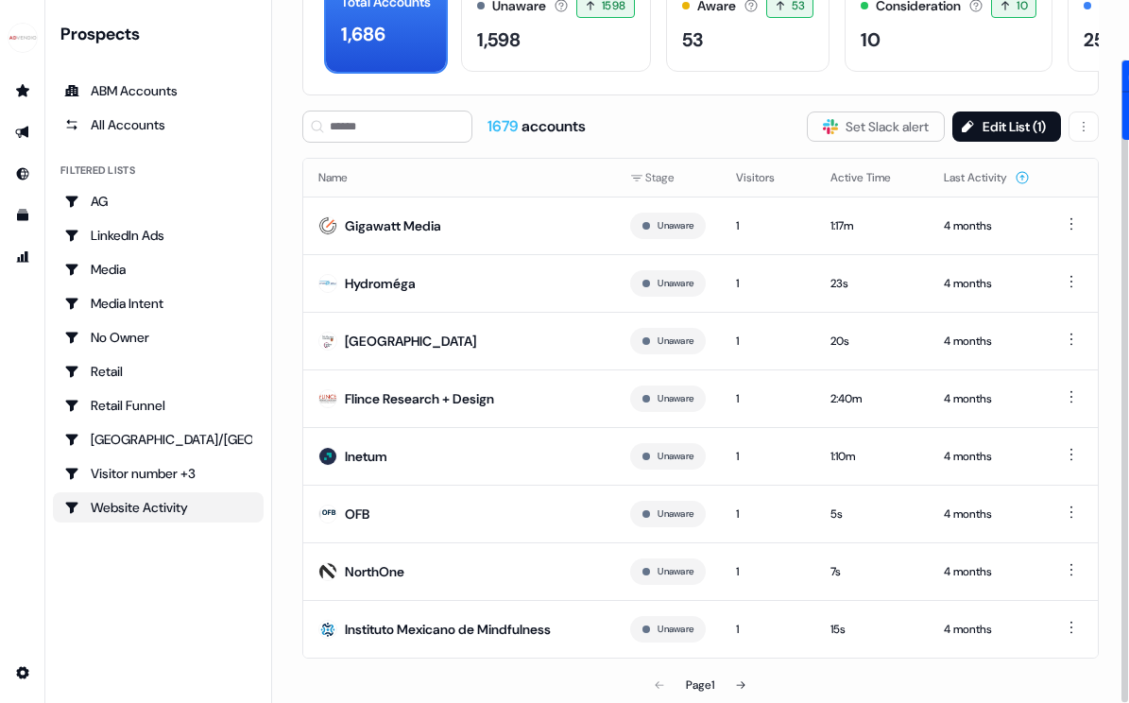
click at [991, 177] on button "Last Activity" at bounding box center [987, 178] width 86 height 34
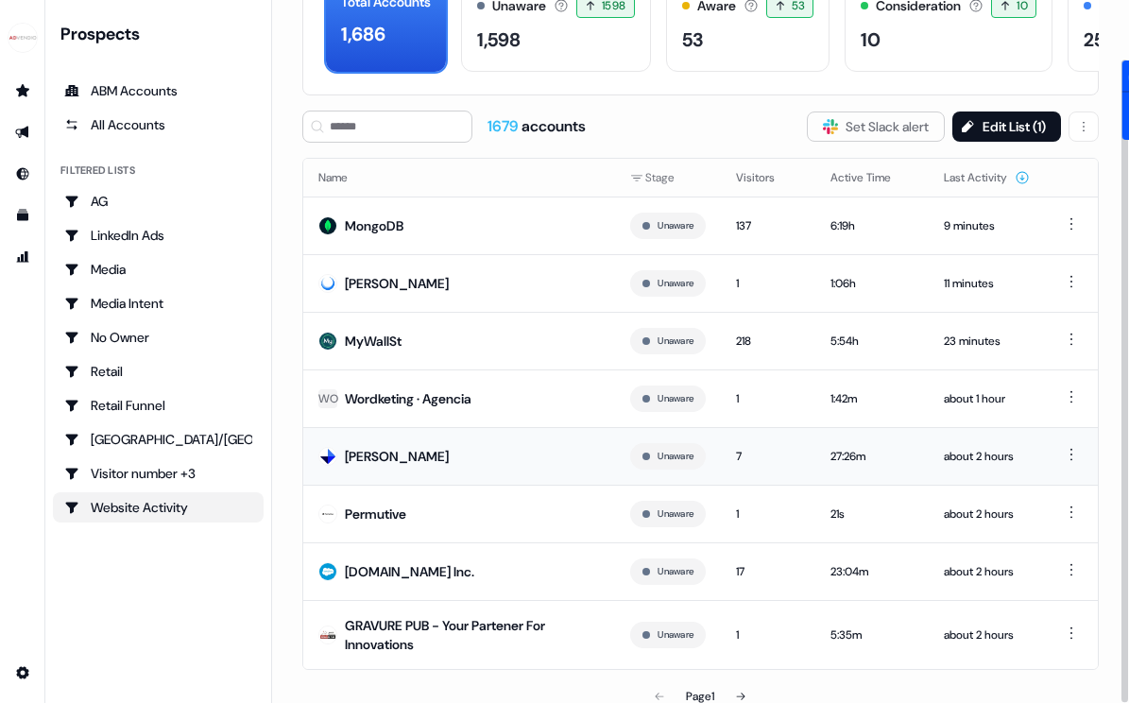
scroll to position [135, 0]
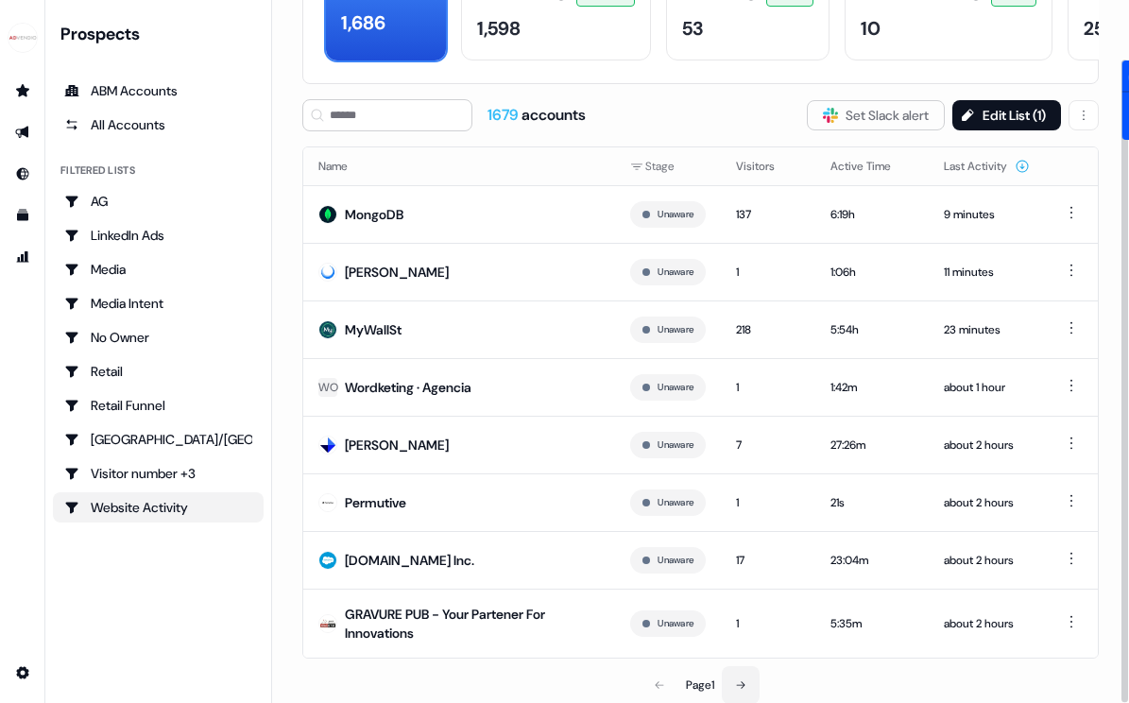
click at [749, 677] on button at bounding box center [741, 685] width 38 height 38
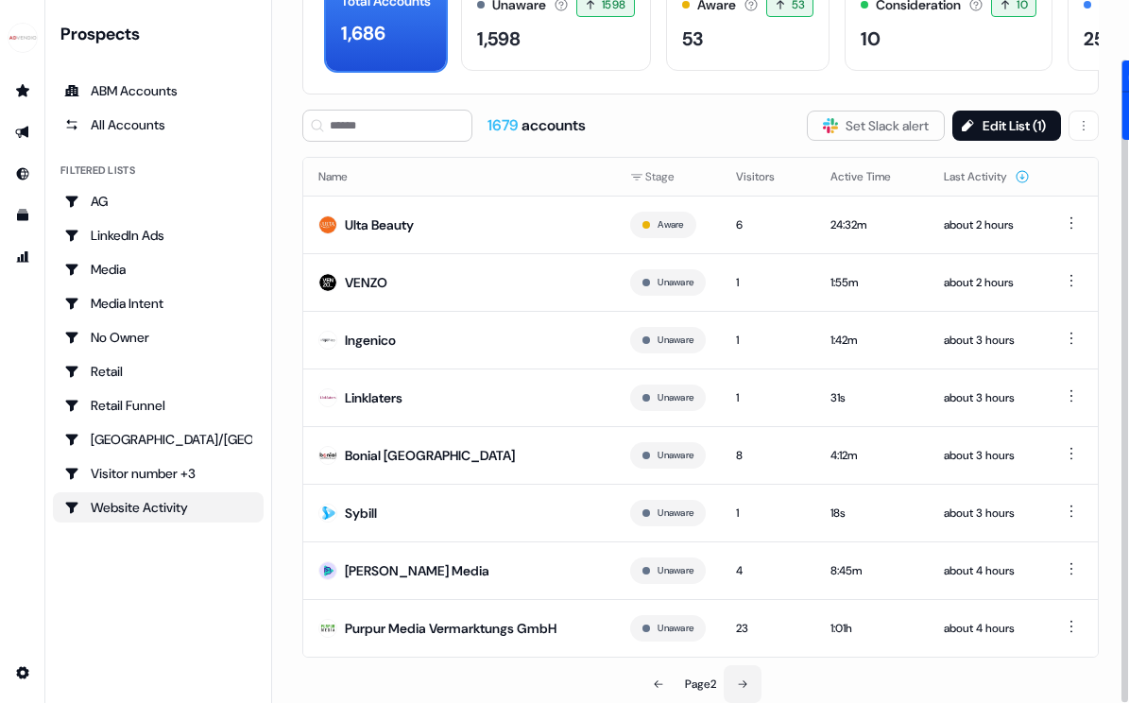
scroll to position [124, 0]
click at [748, 679] on icon at bounding box center [742, 684] width 11 height 11
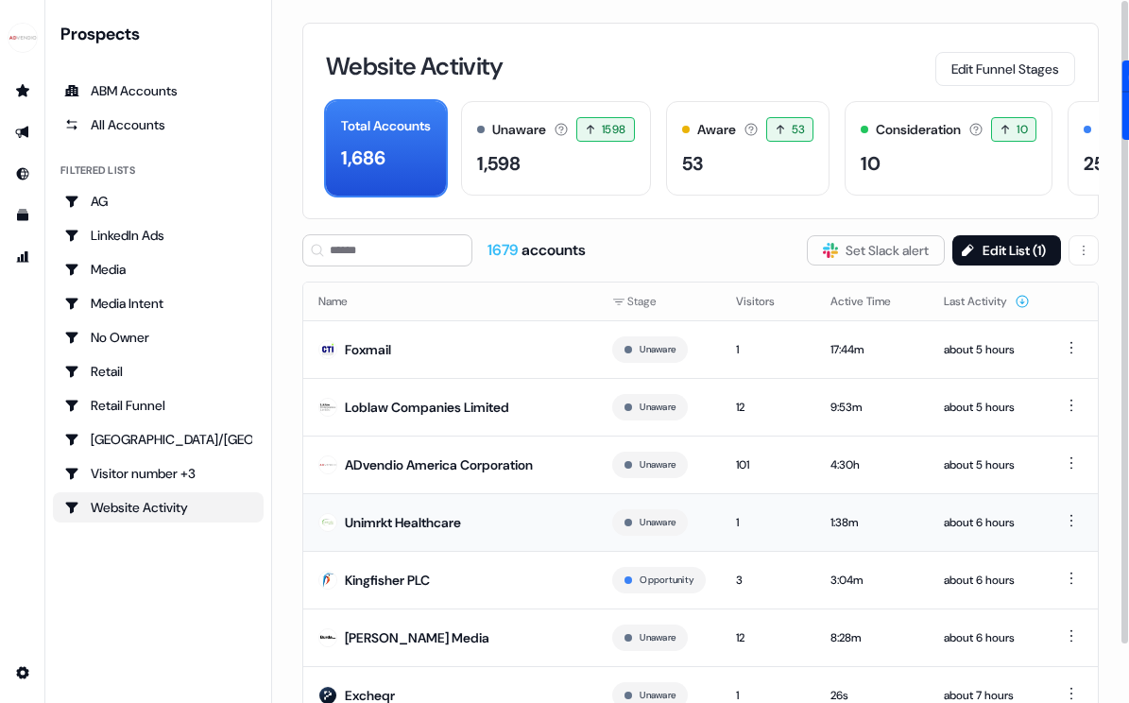
scroll to position [124, 0]
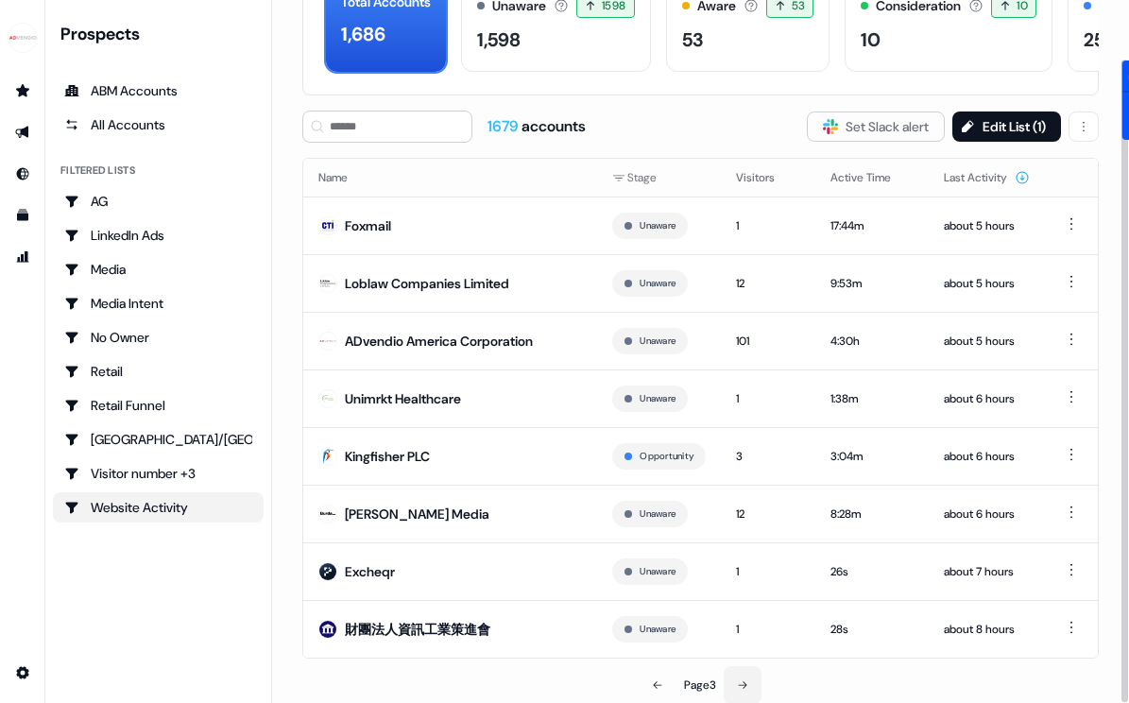
click at [748, 675] on button at bounding box center [743, 685] width 38 height 38
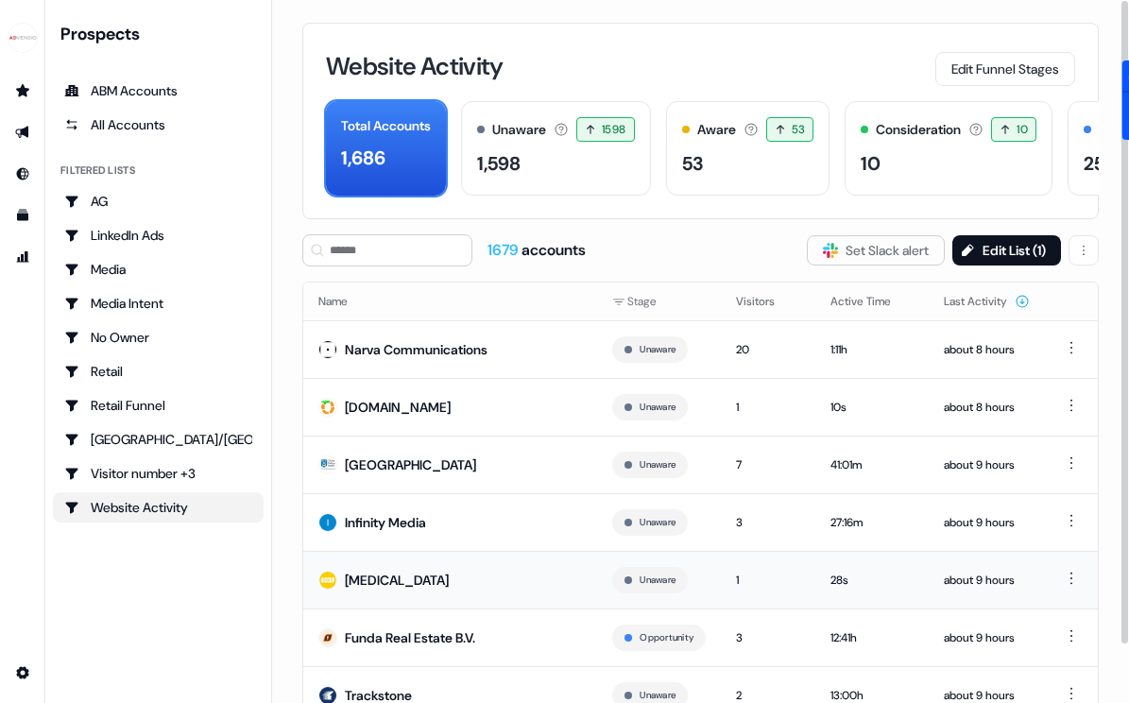
scroll to position [124, 0]
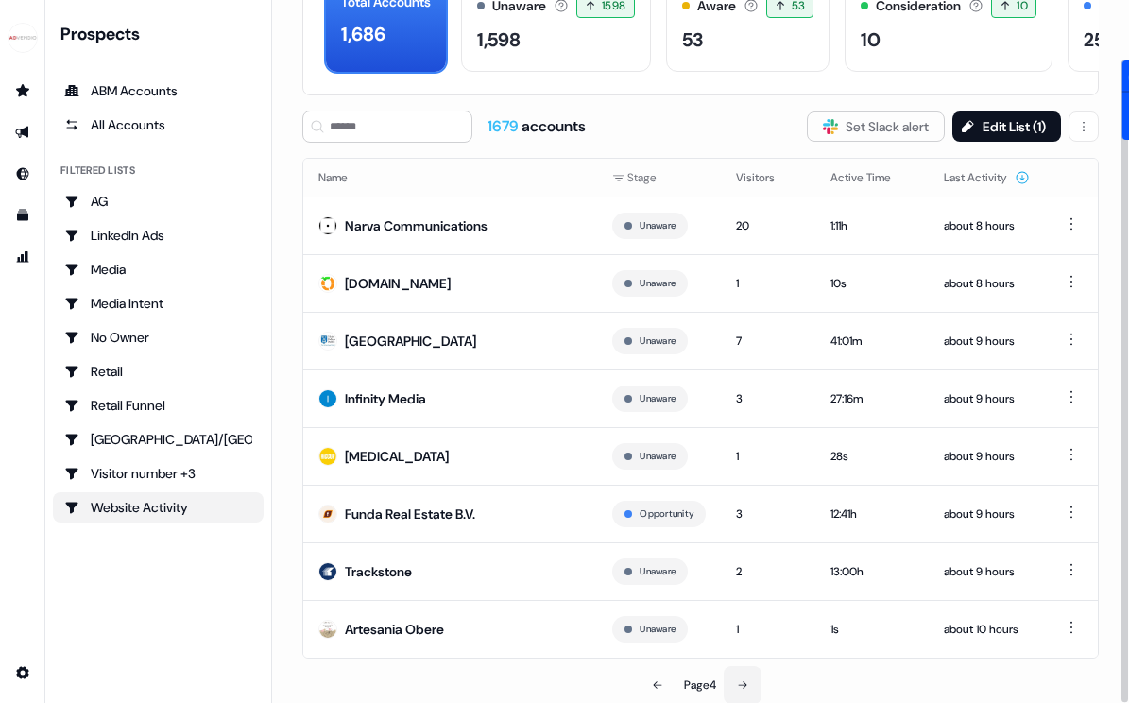
click at [742, 690] on button at bounding box center [743, 685] width 38 height 38
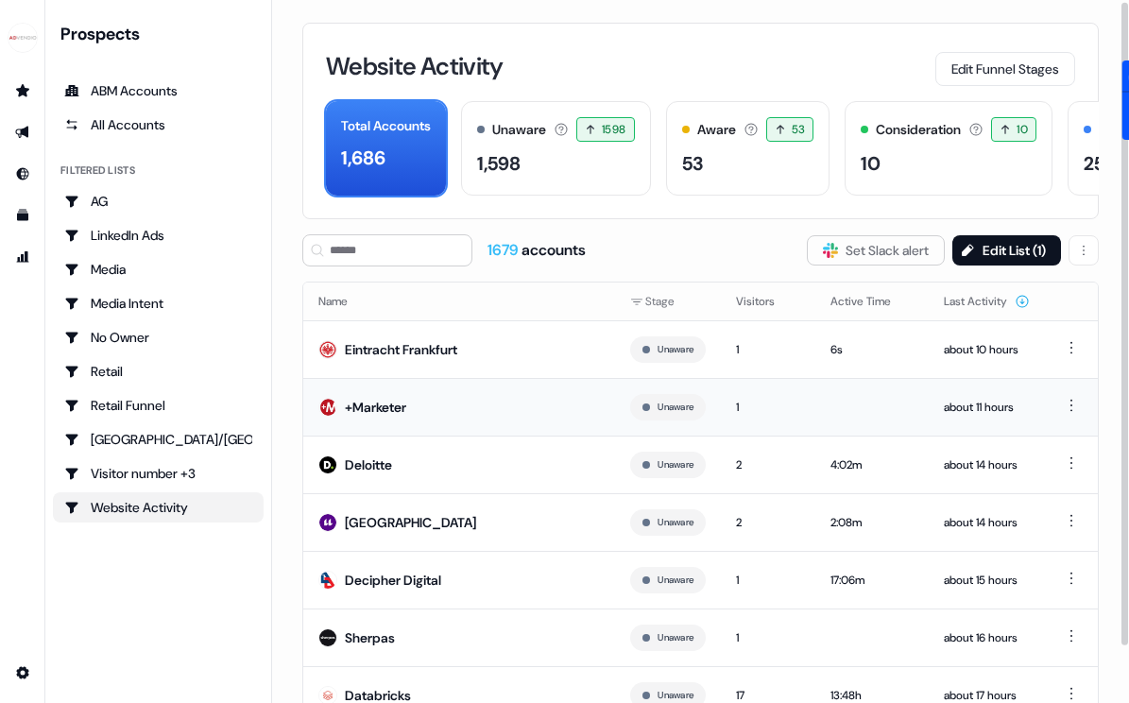
scroll to position [124, 0]
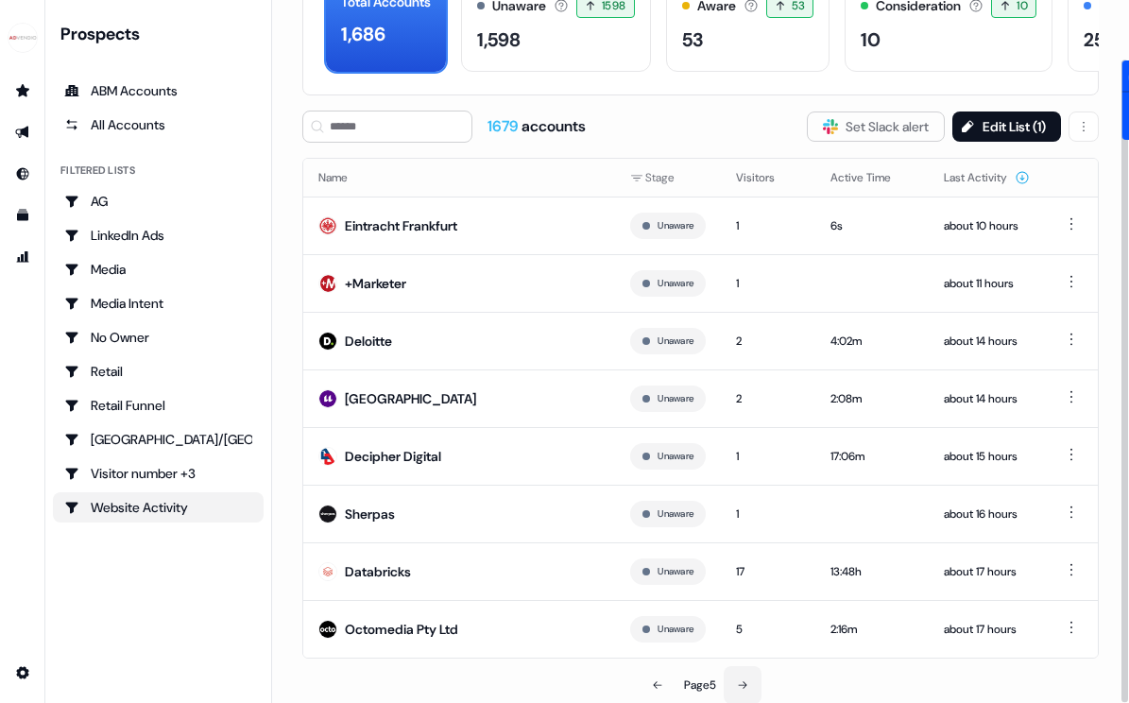
click at [743, 679] on icon at bounding box center [742, 684] width 11 height 11
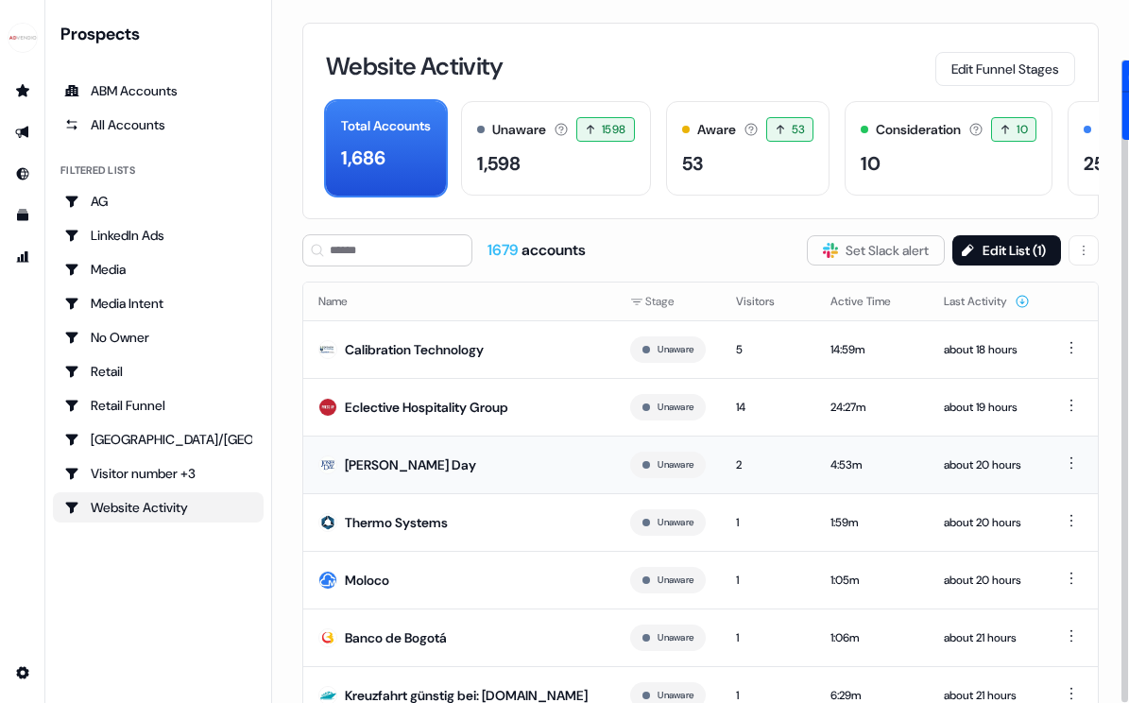
scroll to position [146, 0]
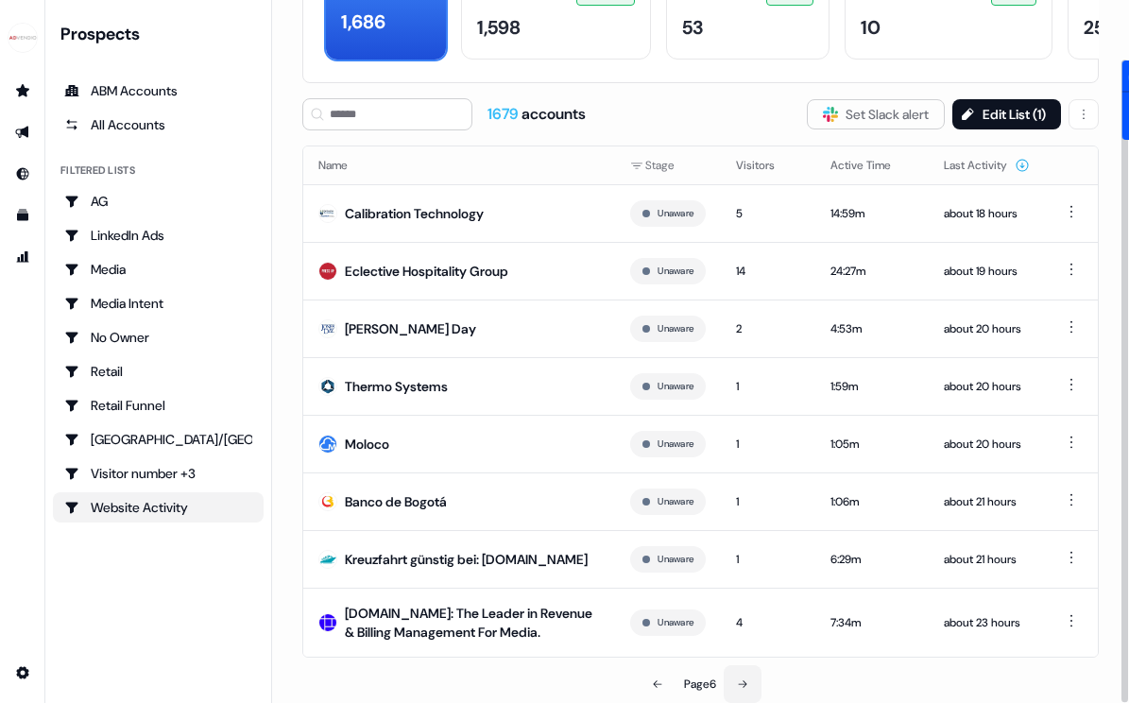
click at [748, 682] on icon at bounding box center [742, 683] width 11 height 11
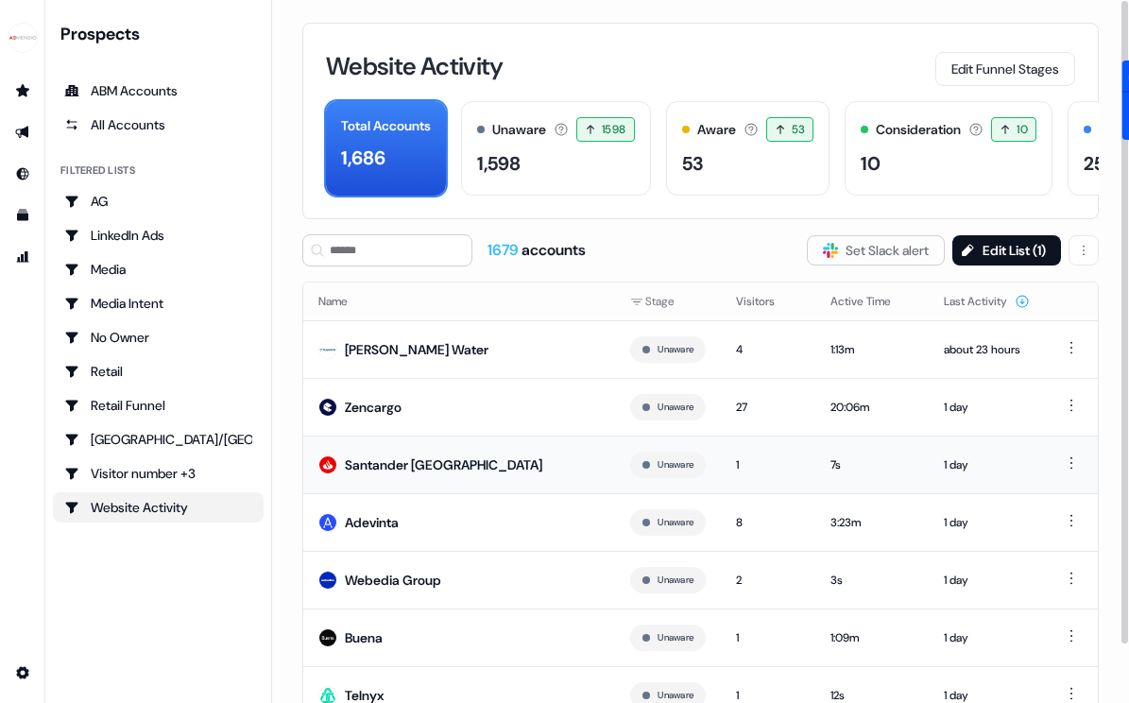
scroll to position [124, 0]
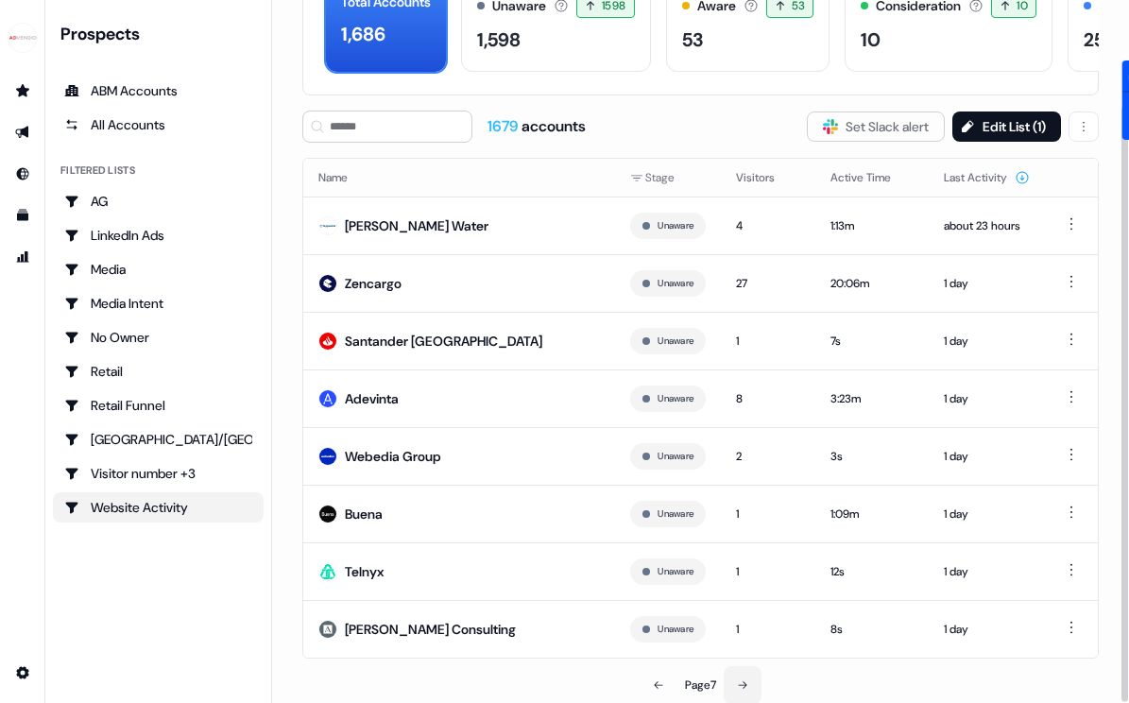
click at [746, 683] on icon at bounding box center [742, 684] width 11 height 11
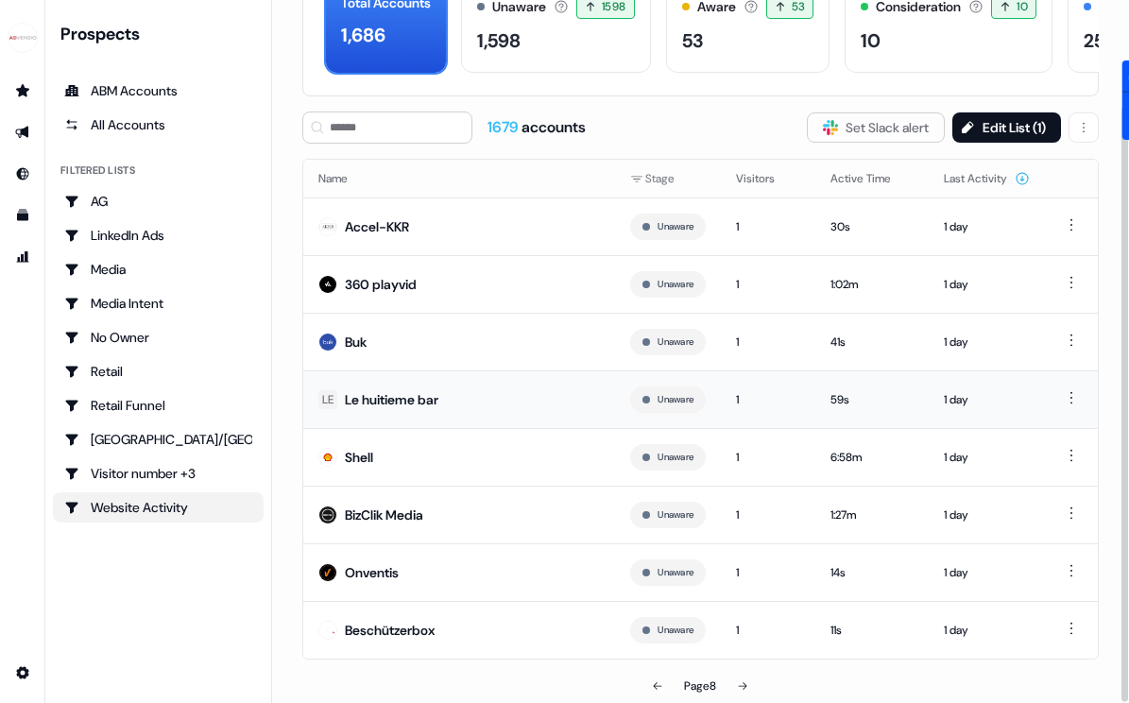
scroll to position [124, 0]
click at [742, 673] on button at bounding box center [743, 685] width 38 height 38
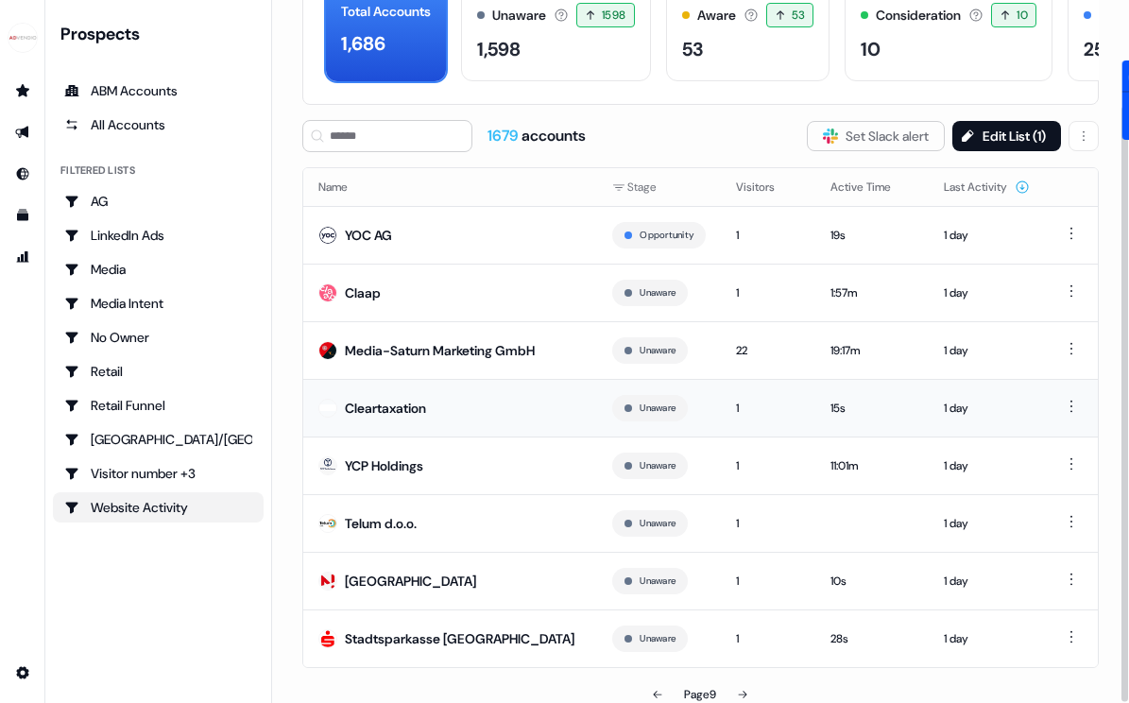
scroll to position [124, 0]
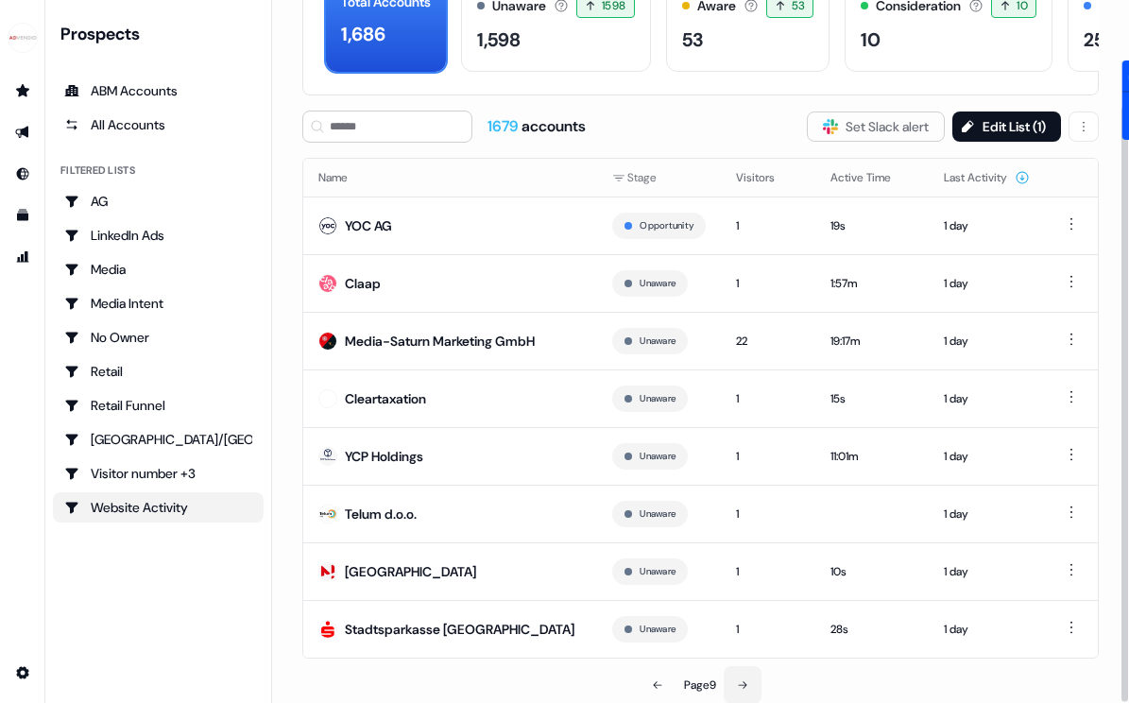
click at [744, 676] on button at bounding box center [743, 685] width 38 height 38
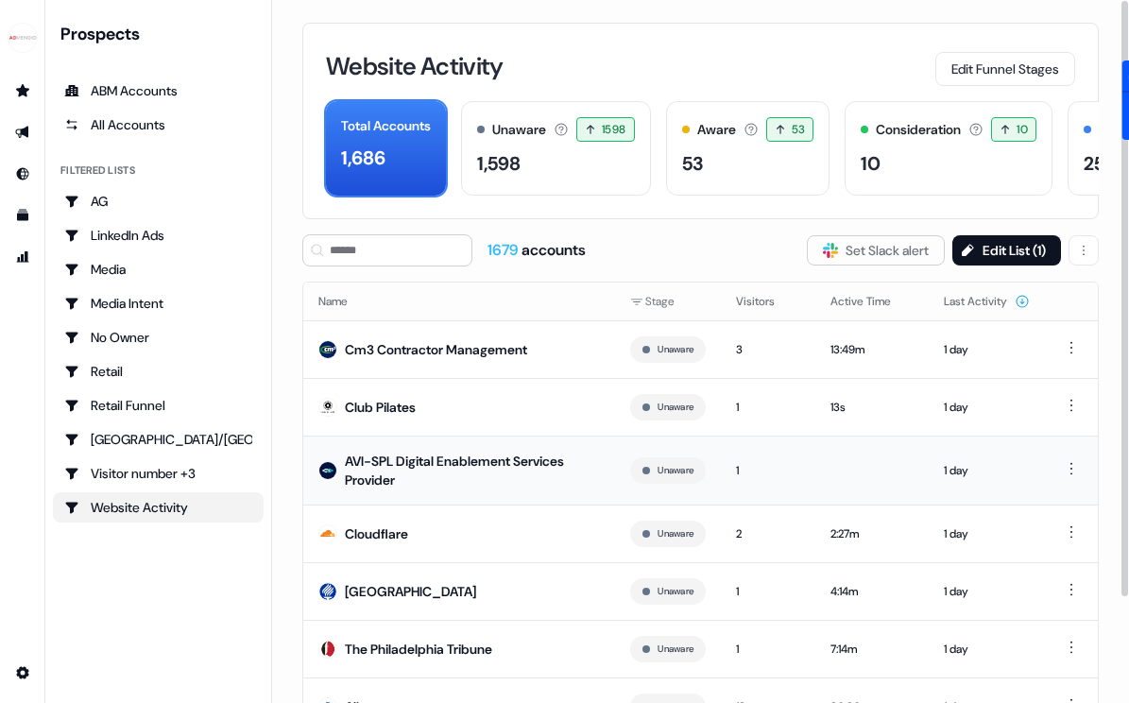
scroll to position [135, 0]
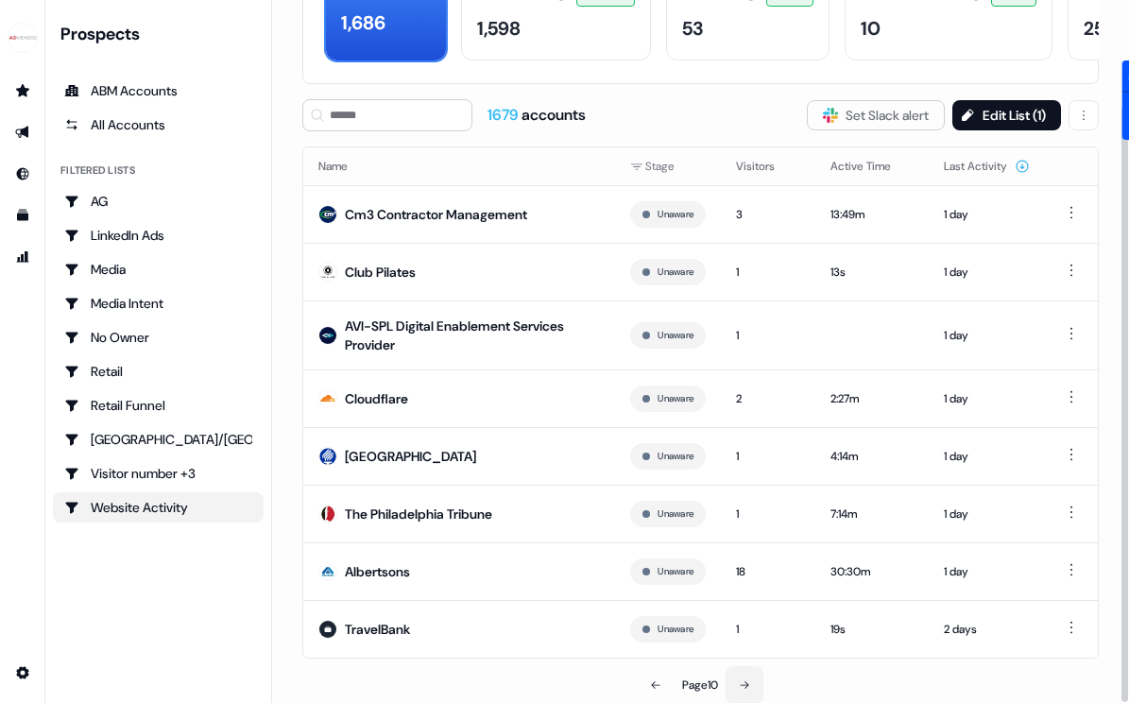
click at [747, 675] on button at bounding box center [745, 685] width 38 height 38
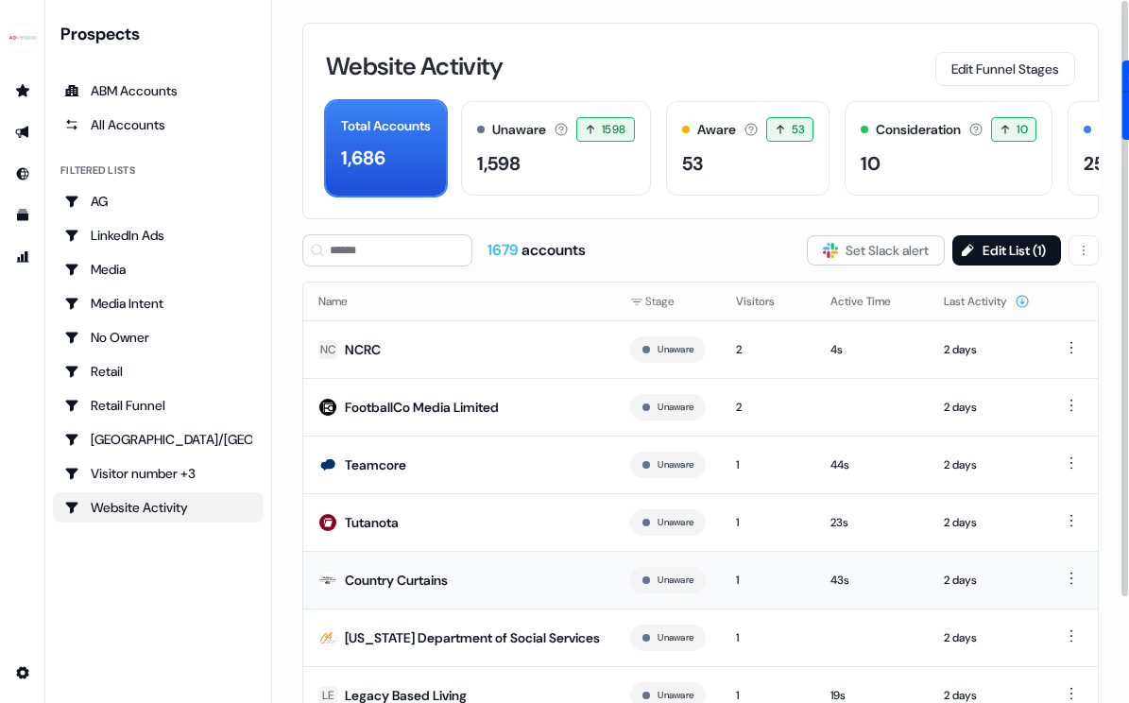
scroll to position [135, 0]
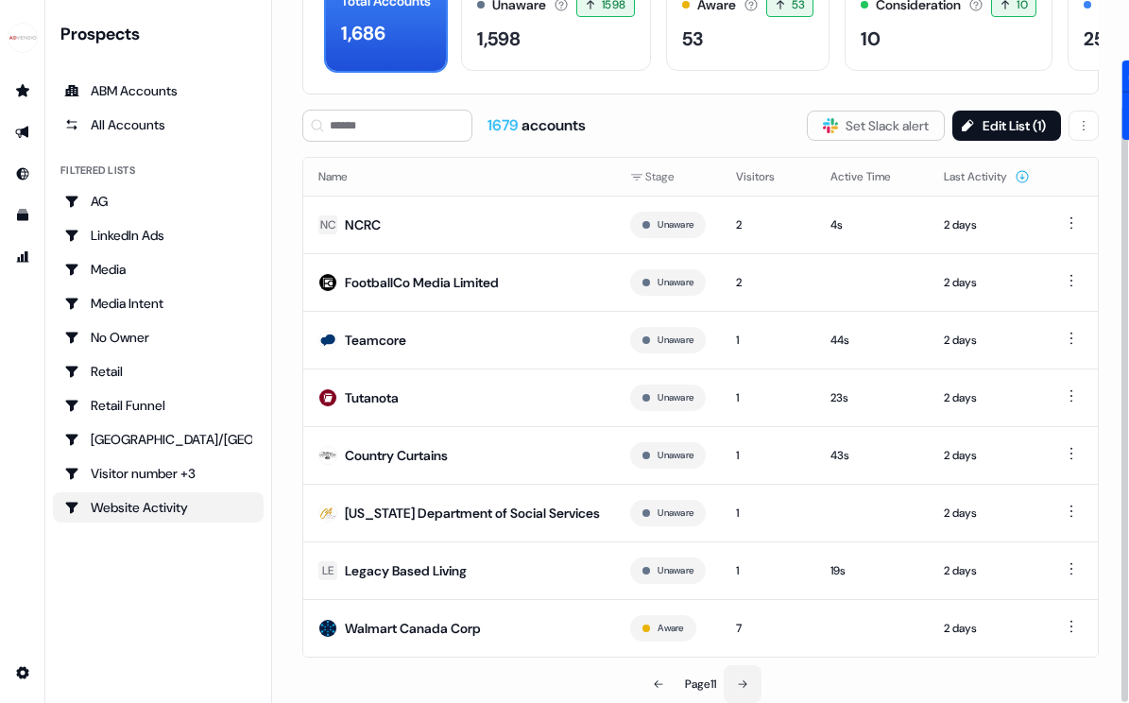
click at [736, 692] on button at bounding box center [743, 684] width 38 height 38
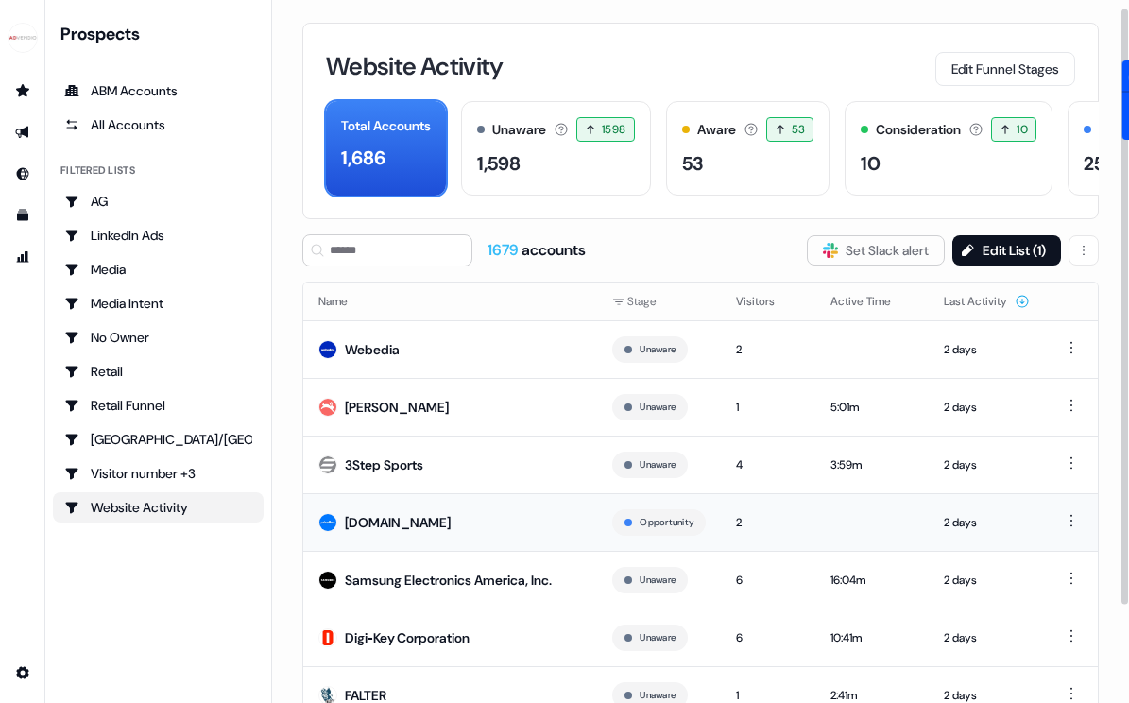
scroll to position [124, 0]
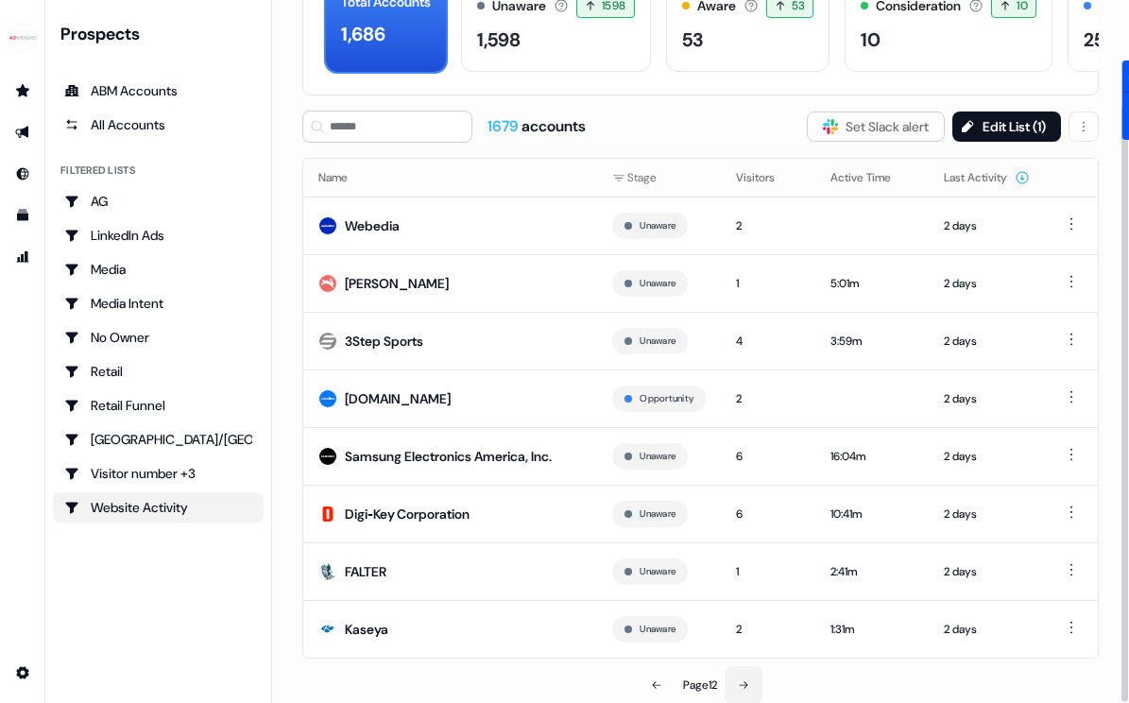
click at [752, 674] on button at bounding box center [744, 685] width 38 height 38
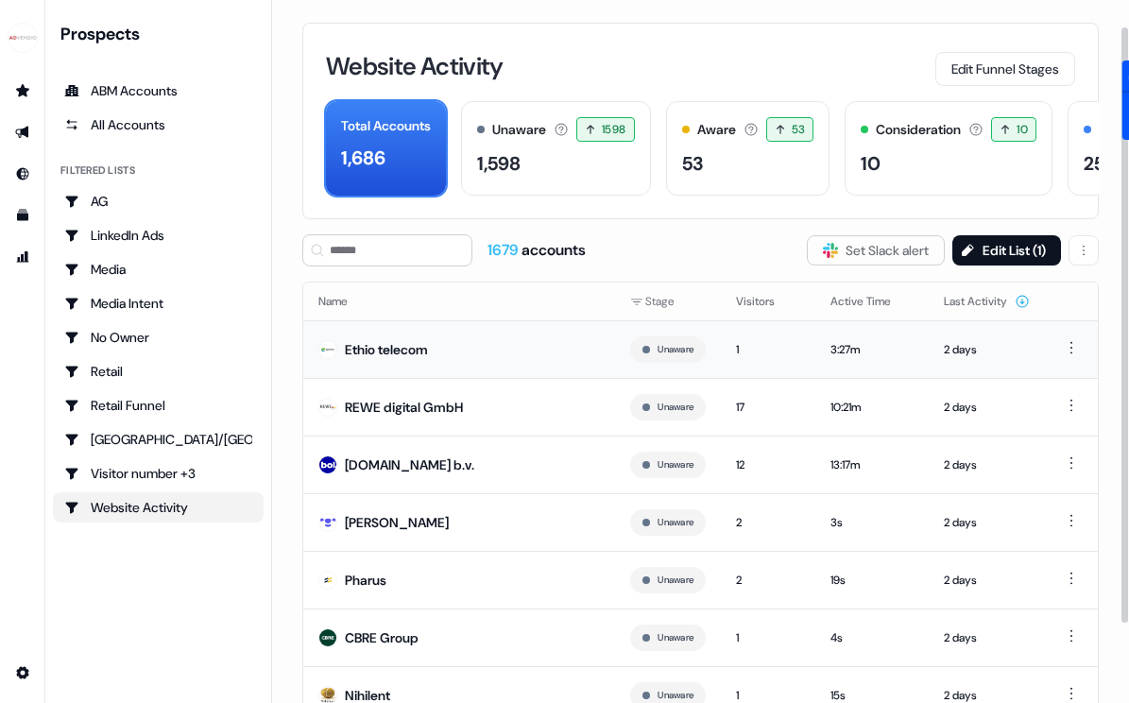
scroll to position [124, 0]
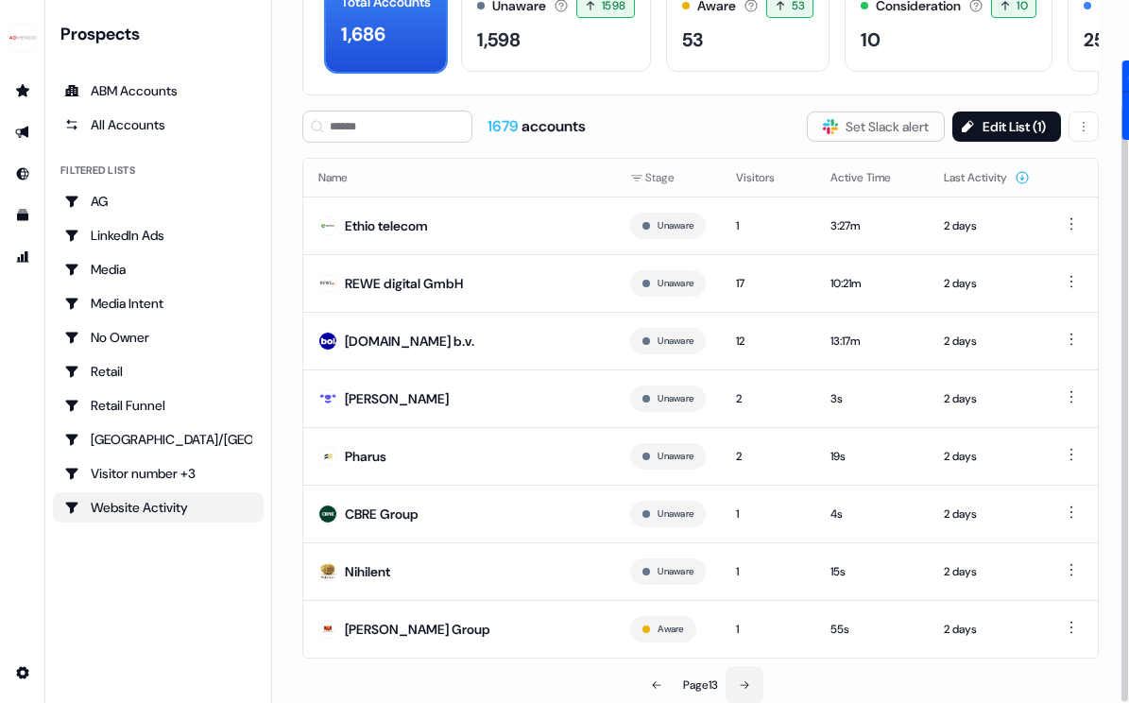
click at [753, 675] on button at bounding box center [745, 685] width 38 height 38
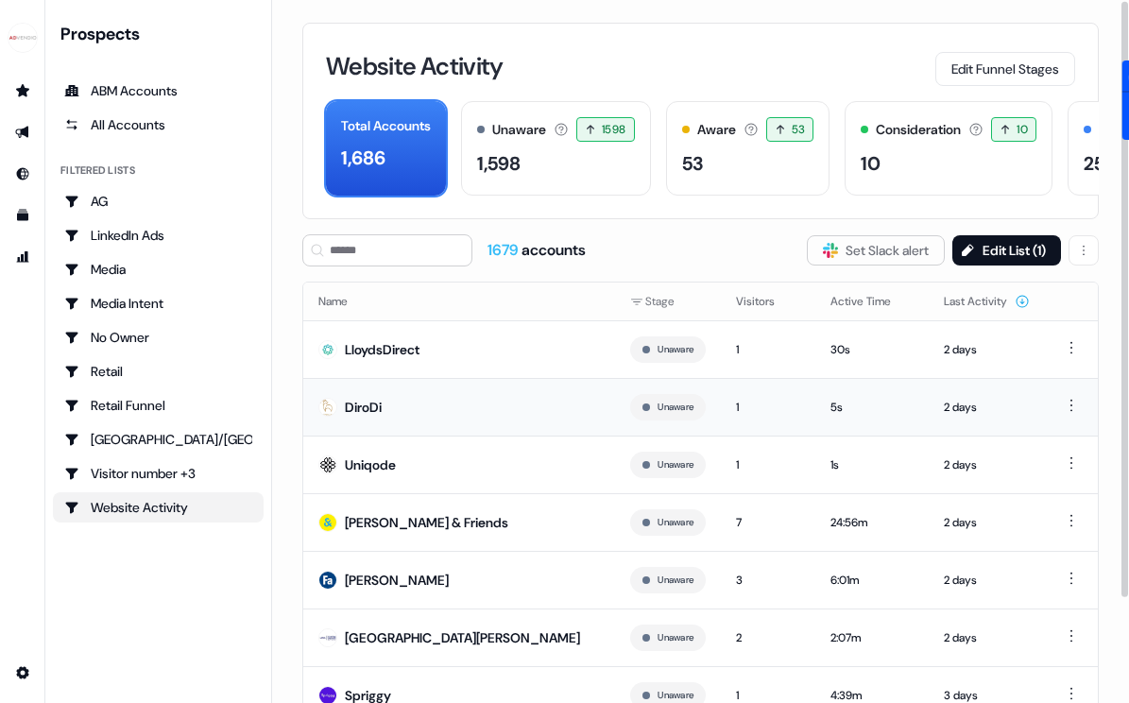
scroll to position [124, 0]
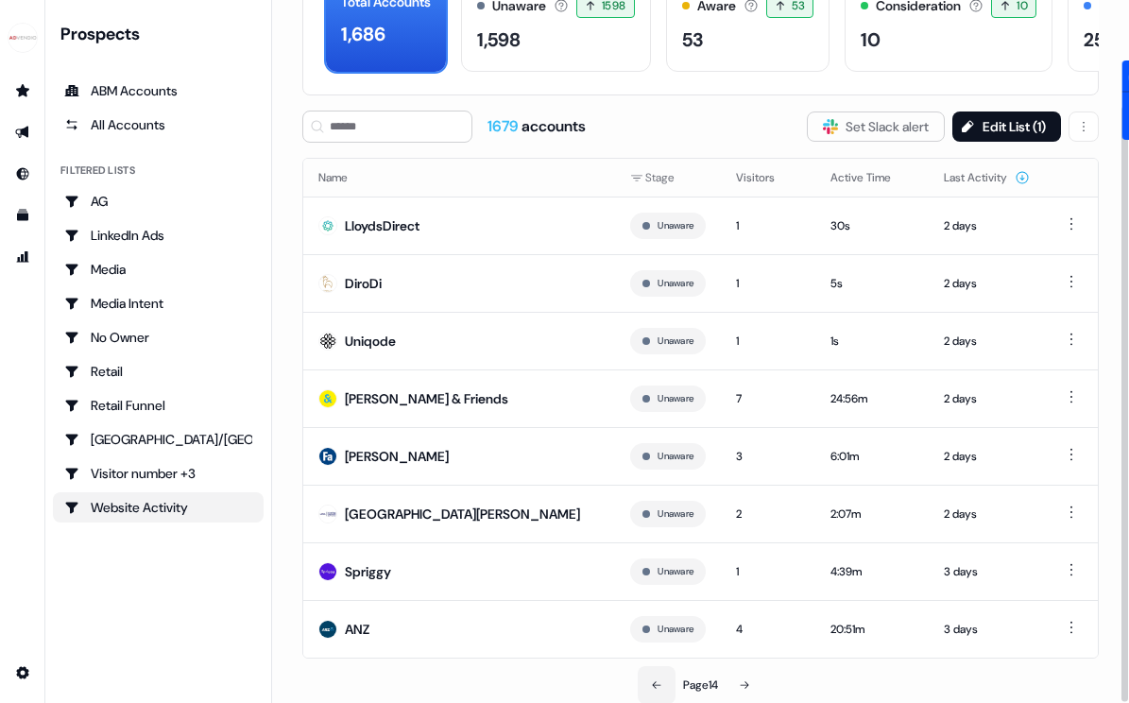
click at [654, 680] on icon at bounding box center [656, 684] width 11 height 11
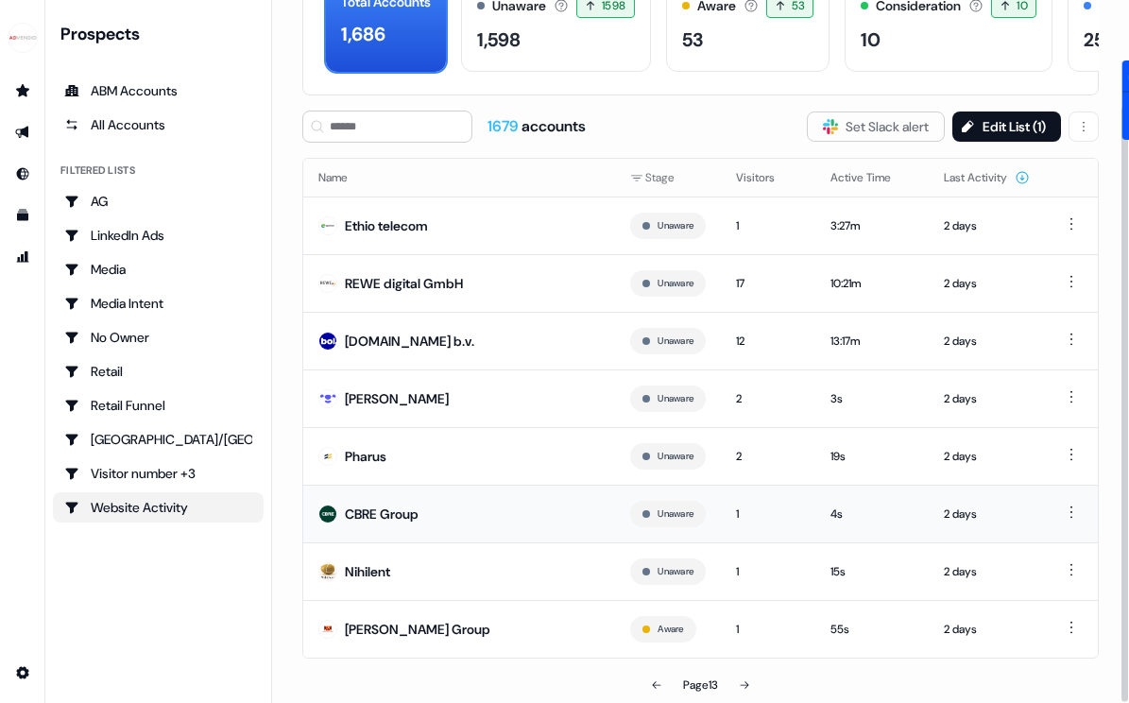
click at [379, 511] on div "CBRE Group" at bounding box center [382, 513] width 74 height 19
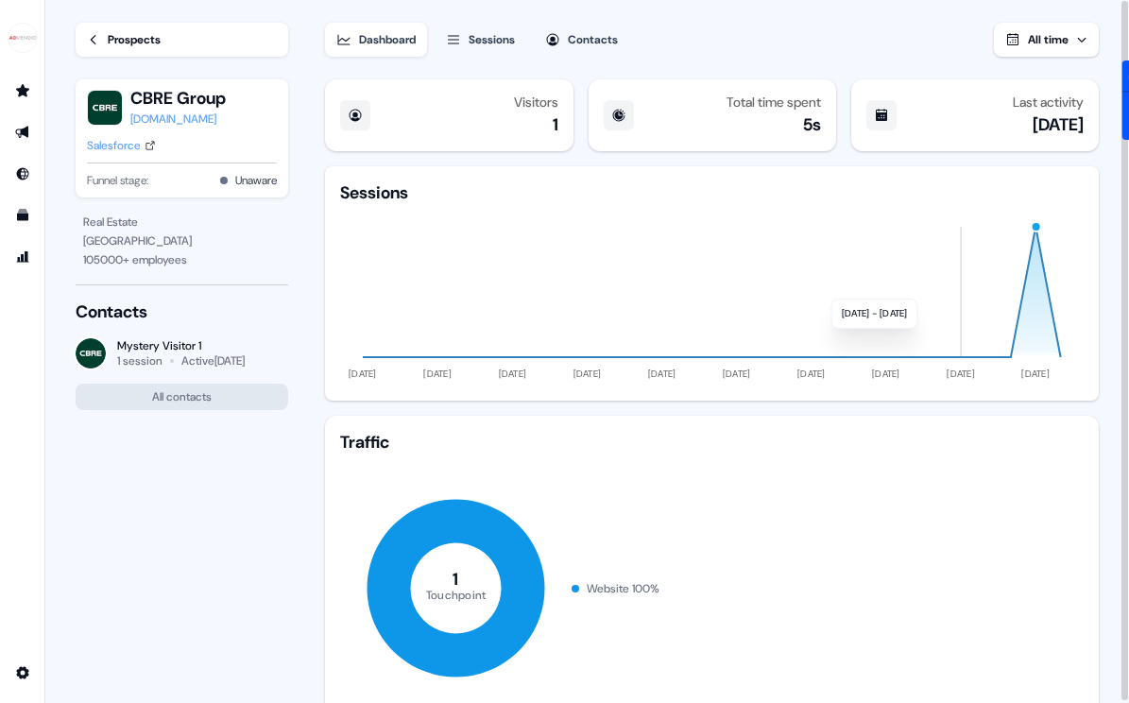
scroll to position [188, 0]
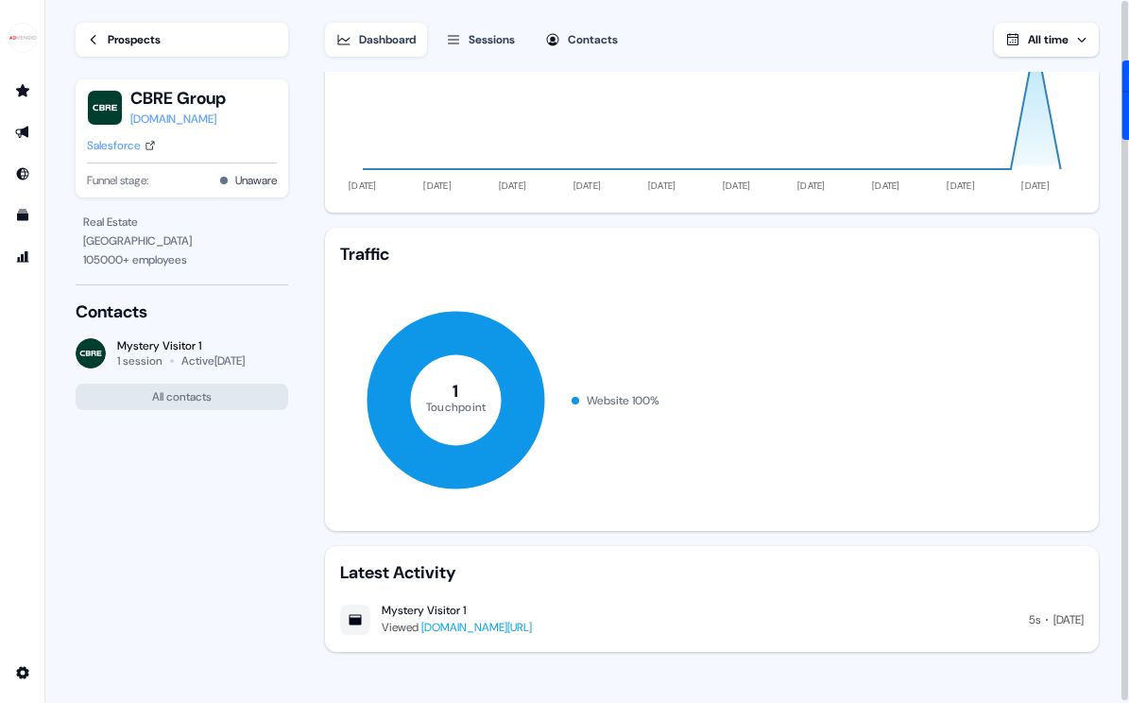
click at [472, 624] on link "[DOMAIN_NAME][URL]" at bounding box center [476, 627] width 111 height 15
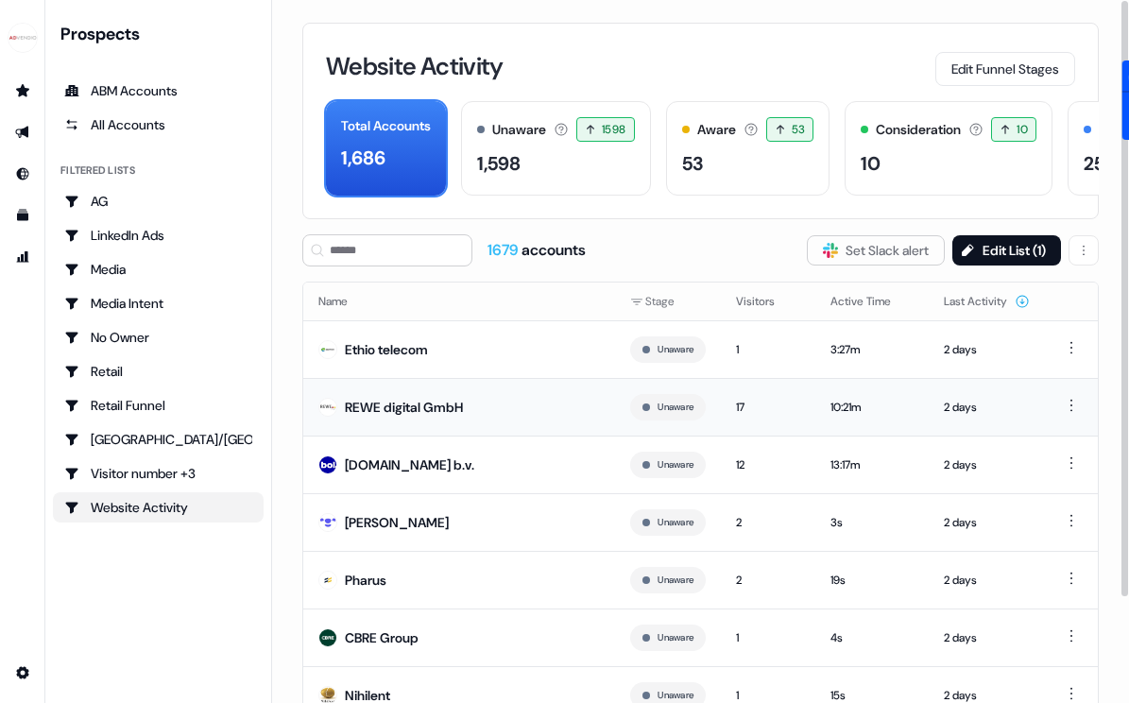
scroll to position [124, 0]
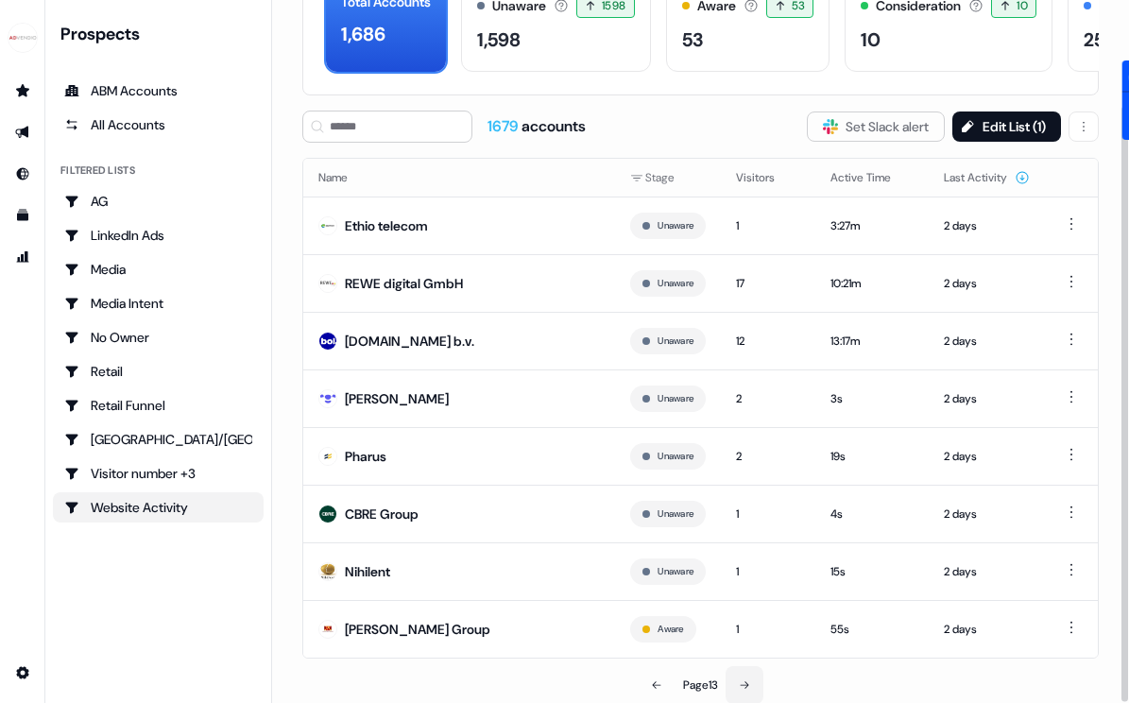
click at [744, 686] on icon at bounding box center [744, 684] width 11 height 11
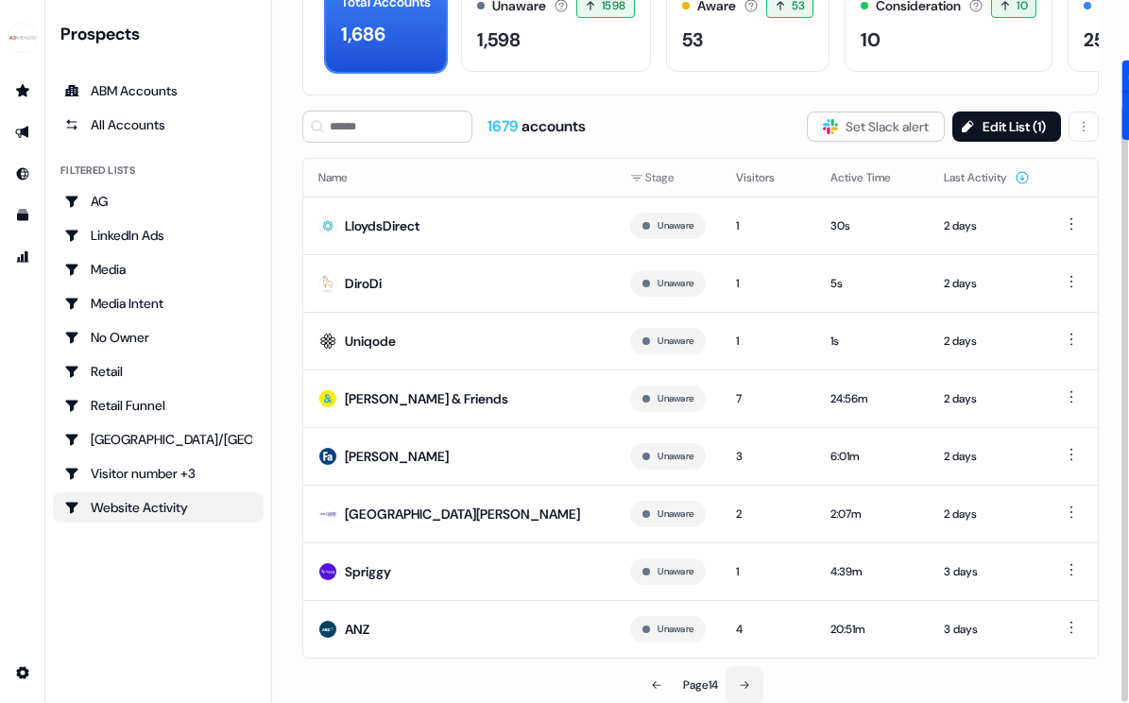
click at [748, 677] on button at bounding box center [745, 685] width 38 height 38
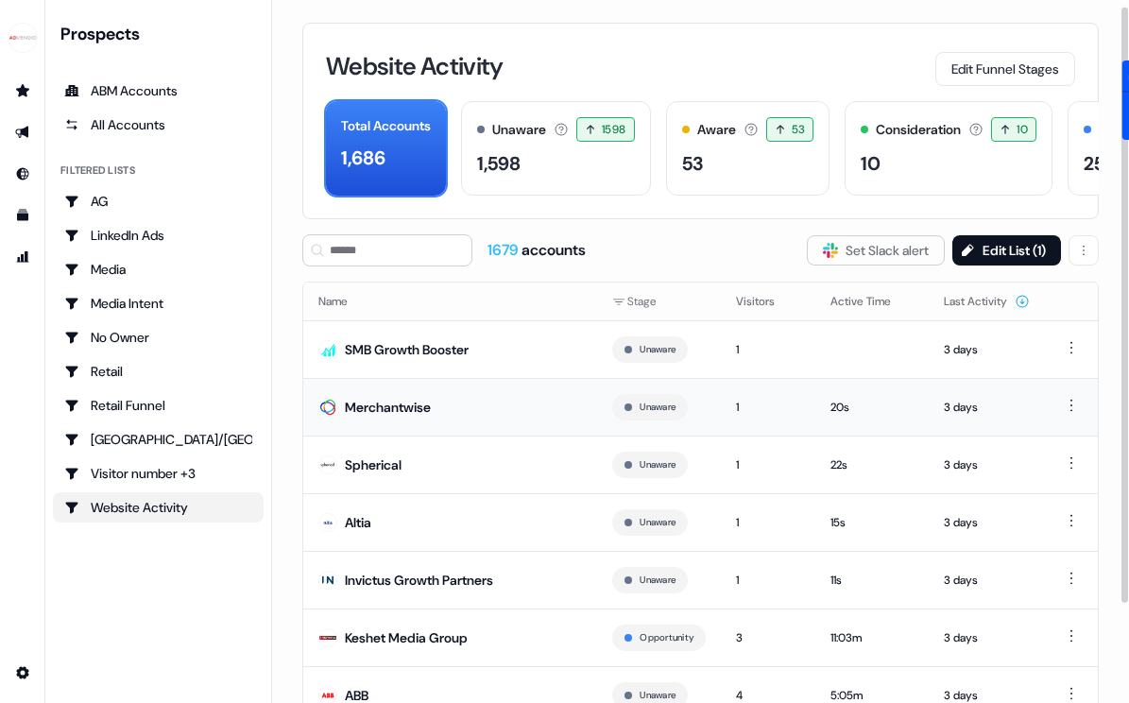
scroll to position [124, 0]
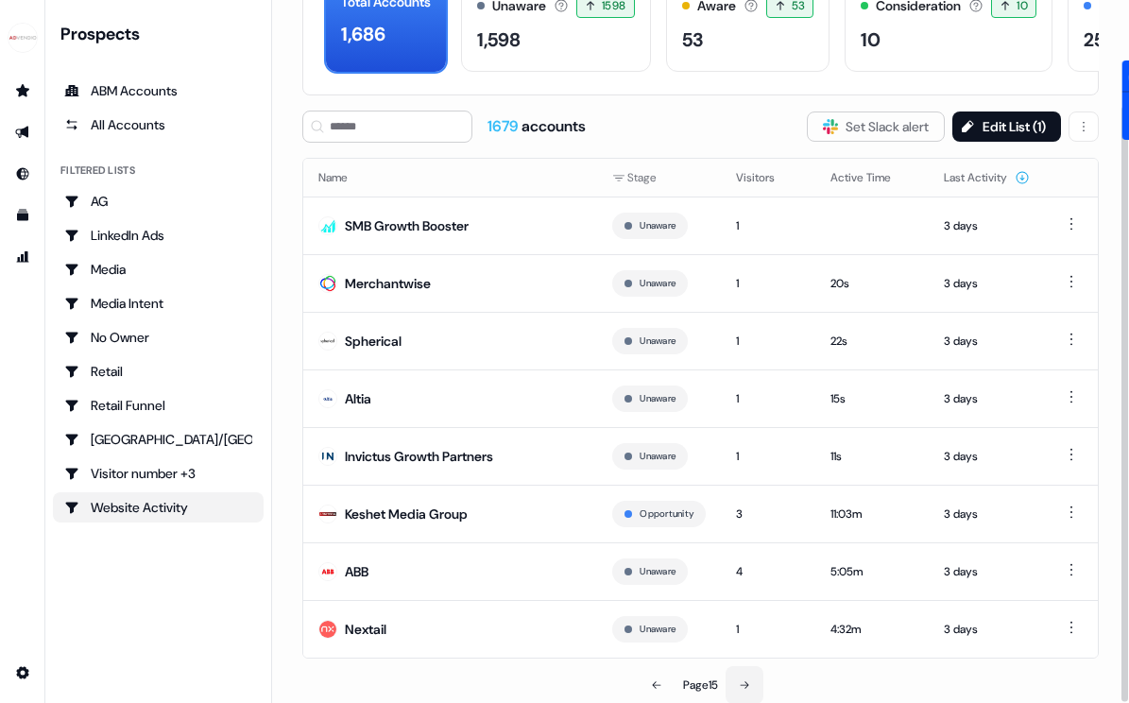
click at [750, 672] on button at bounding box center [745, 685] width 38 height 38
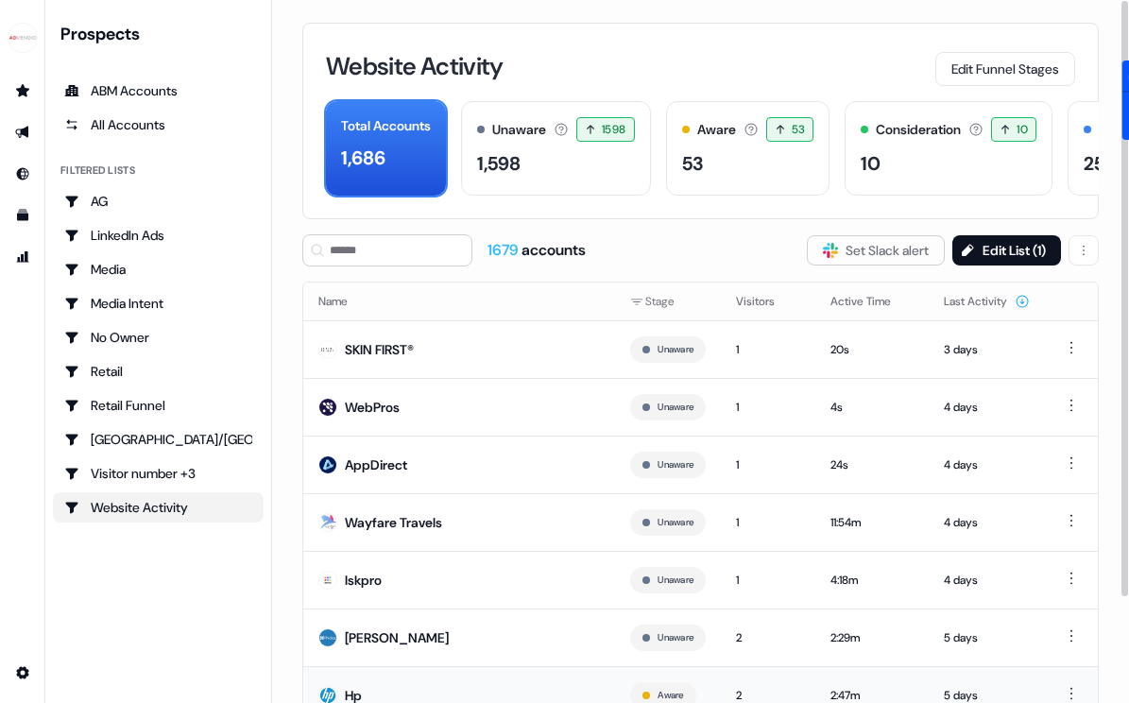
click at [751, 672] on td "2" at bounding box center [768, 695] width 94 height 58
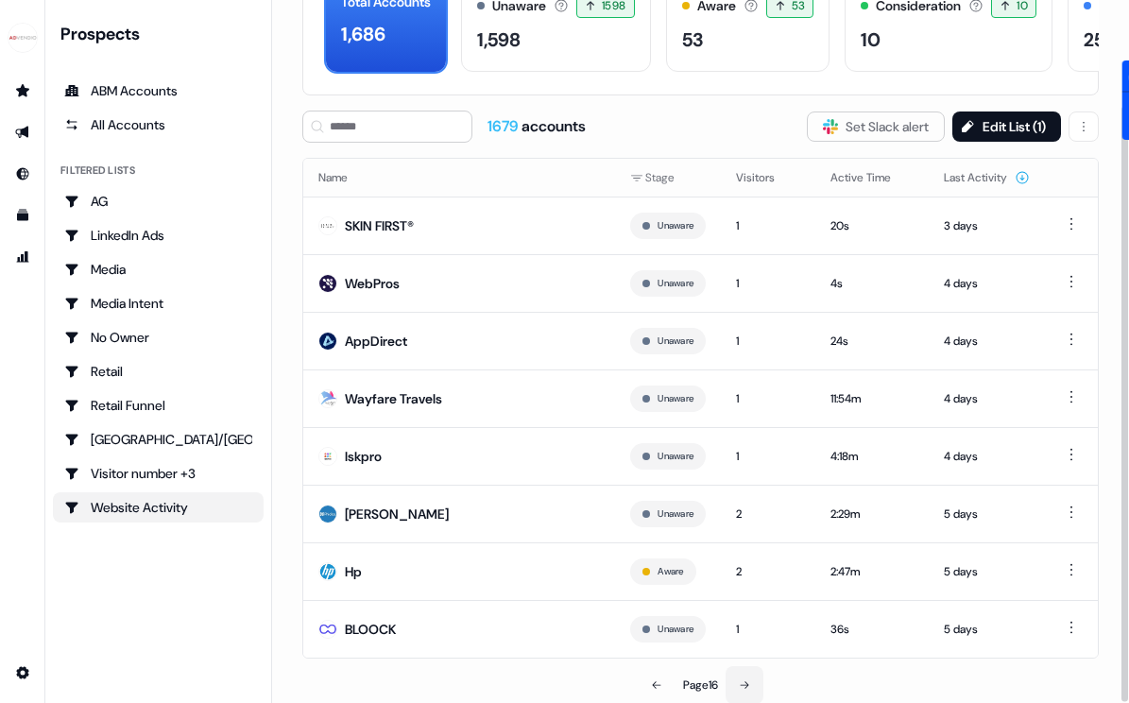
click at [742, 679] on icon at bounding box center [744, 684] width 11 height 11
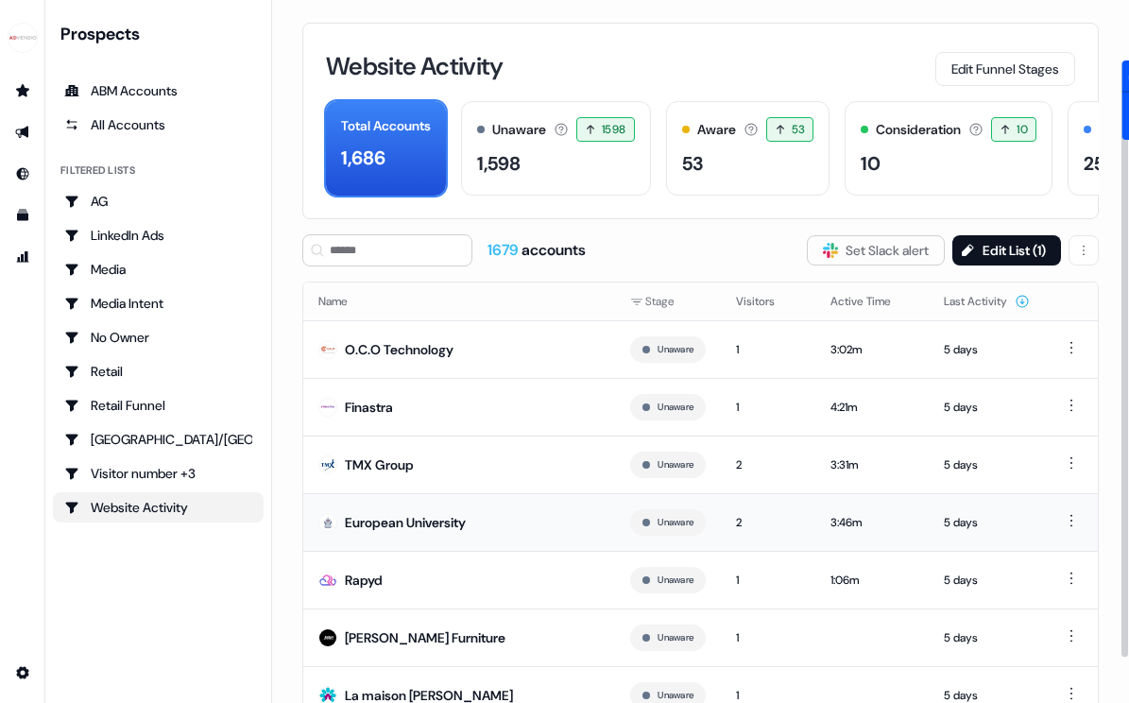
scroll to position [124, 0]
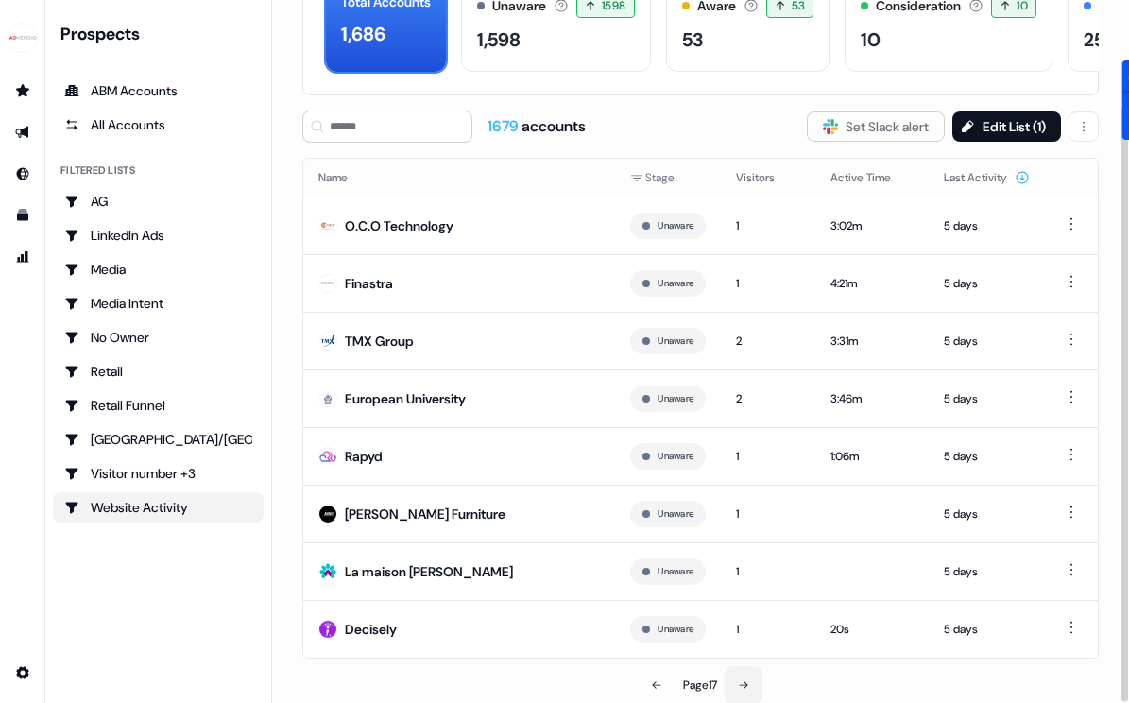
click at [759, 679] on button at bounding box center [744, 685] width 38 height 38
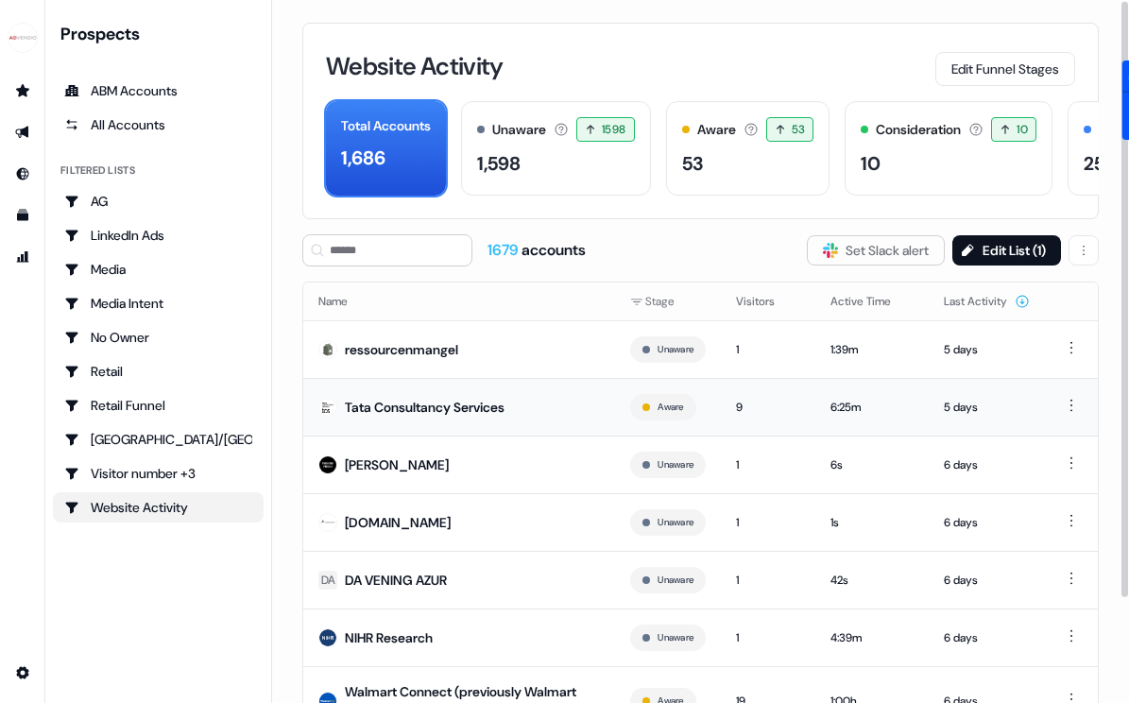
scroll to position [135, 0]
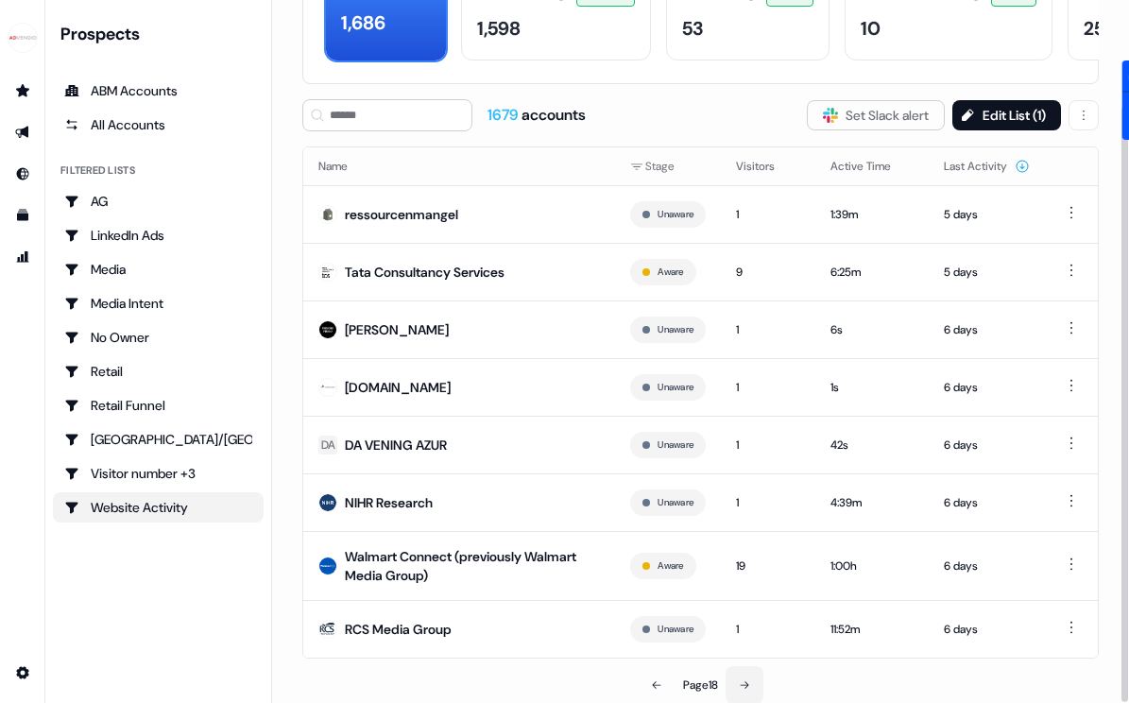
click at [745, 689] on icon at bounding box center [744, 684] width 11 height 11
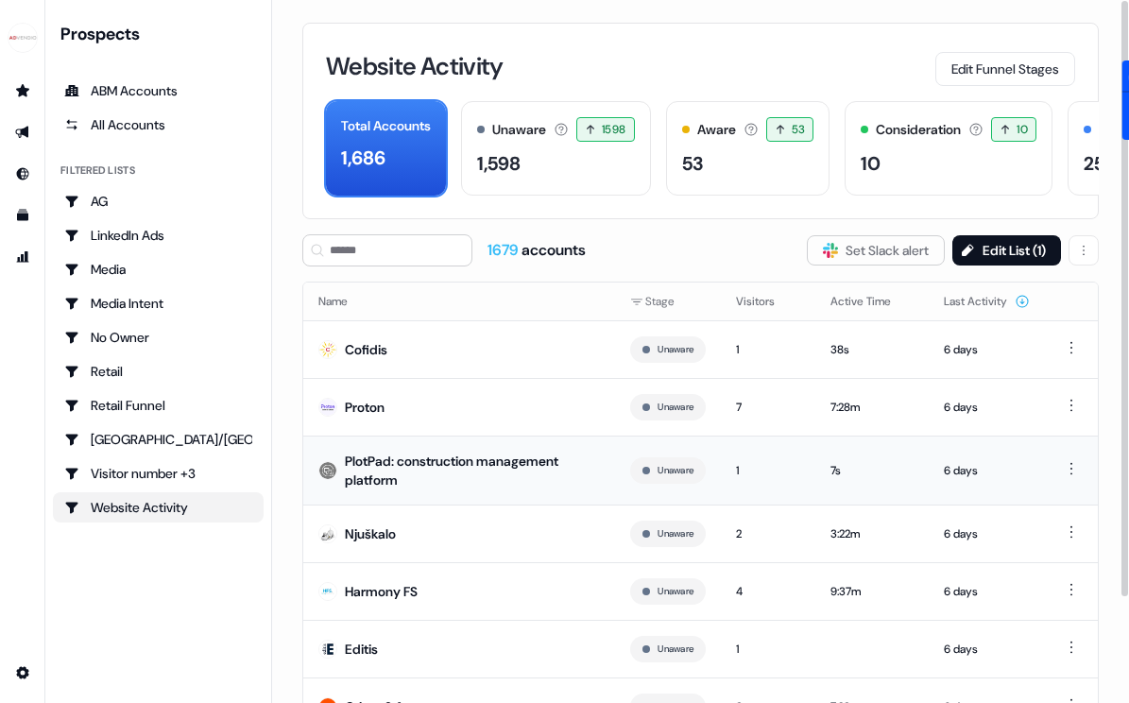
scroll to position [135, 0]
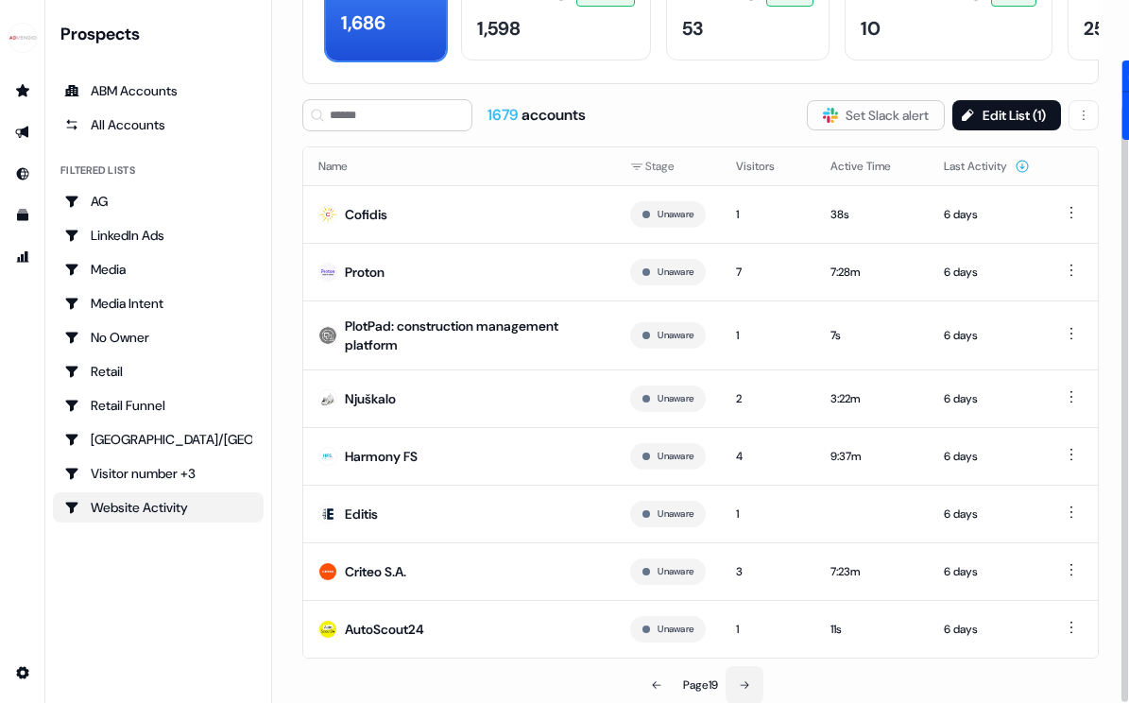
click at [753, 688] on button at bounding box center [745, 685] width 38 height 38
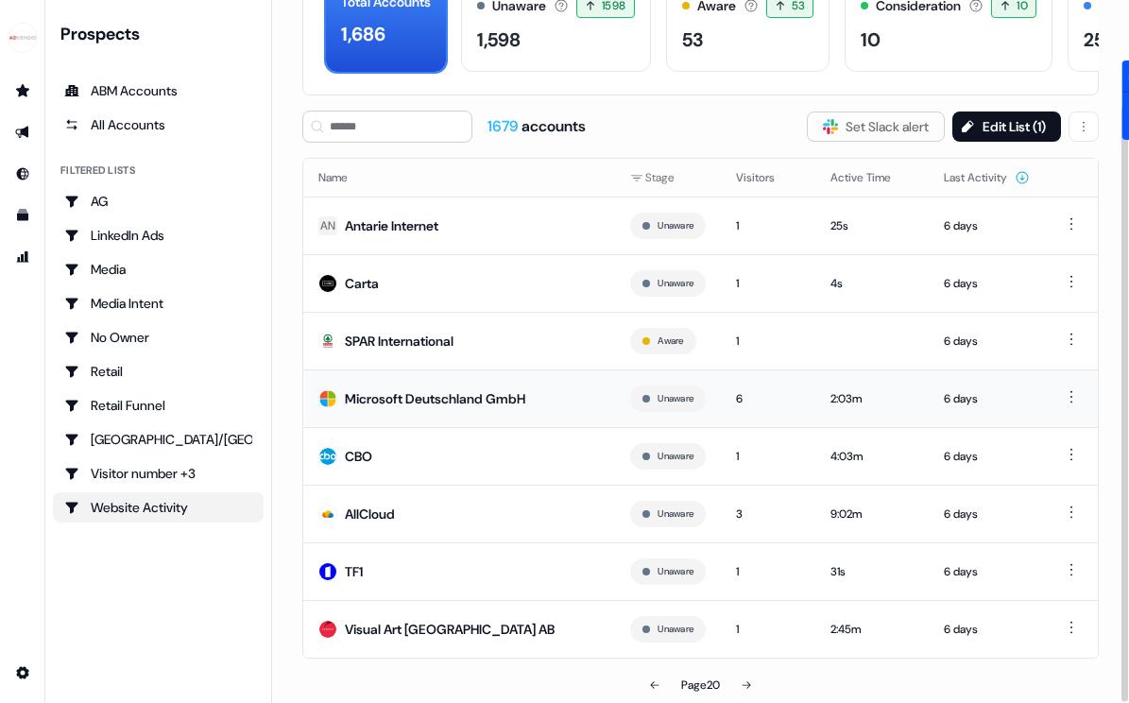
scroll to position [124, 0]
click at [744, 682] on icon at bounding box center [746, 684] width 11 height 11
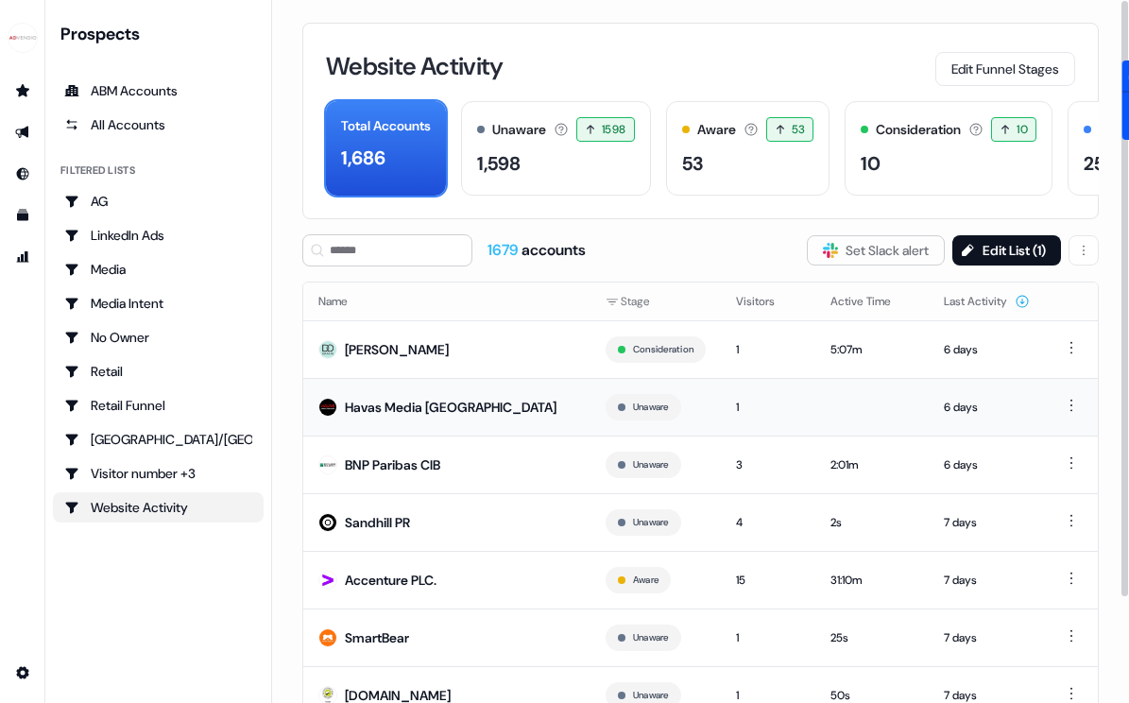
scroll to position [124, 0]
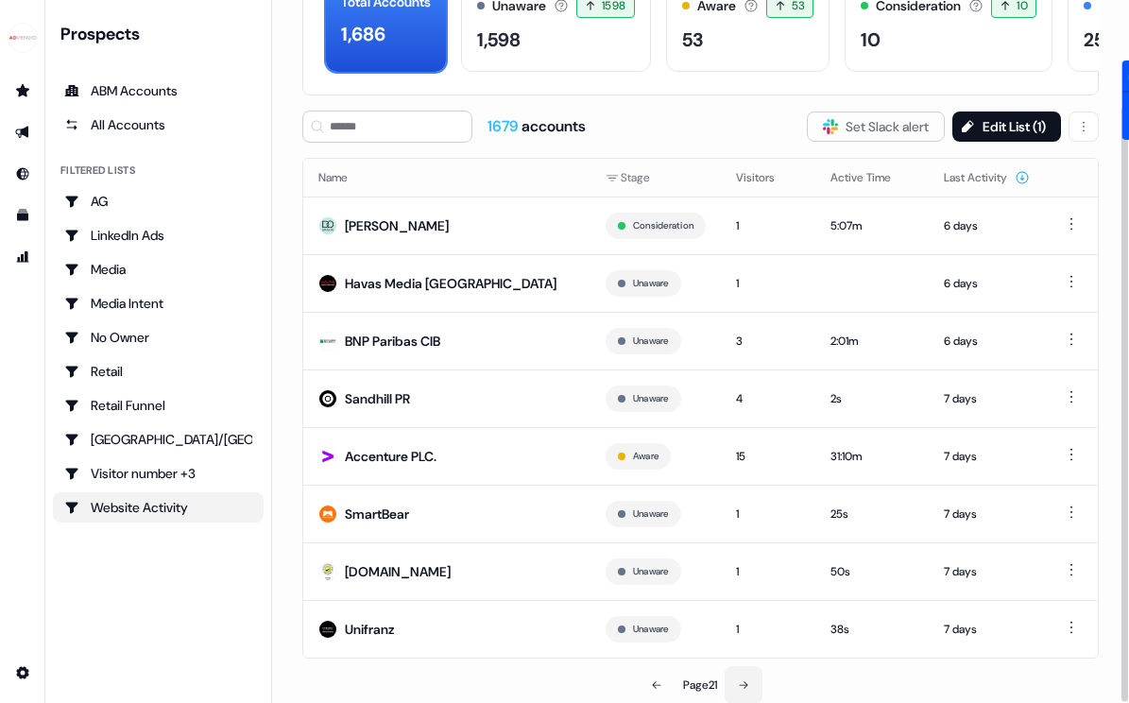
click at [748, 676] on button at bounding box center [744, 685] width 38 height 38
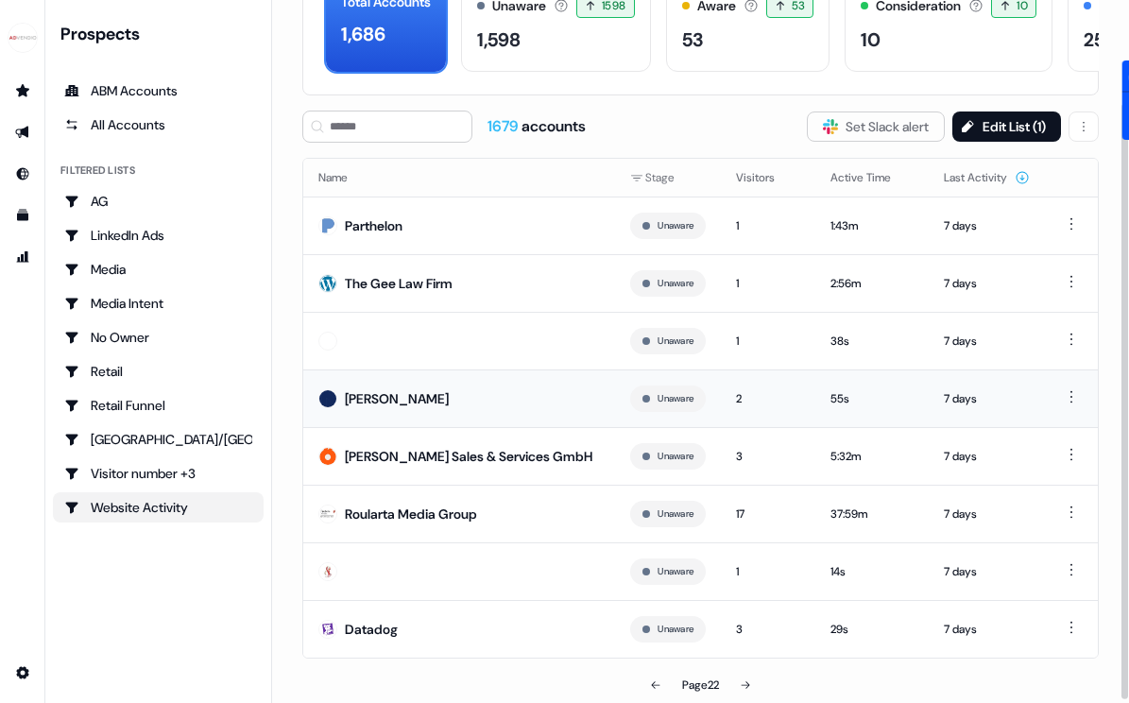
scroll to position [121, 0]
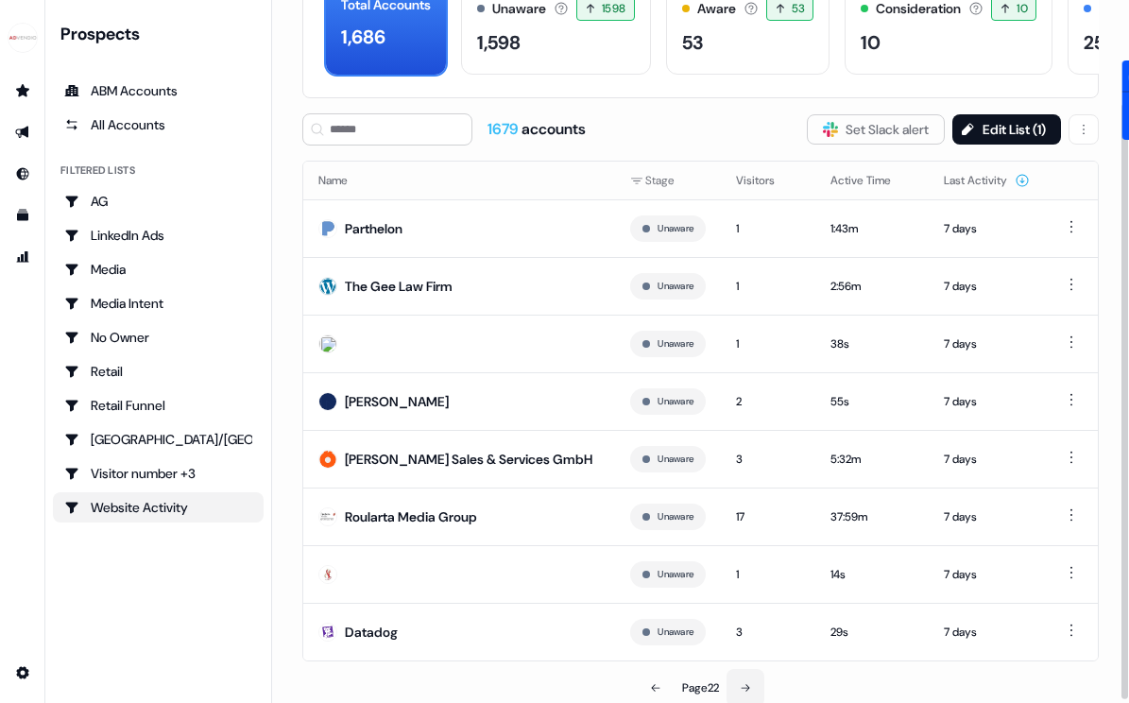
click at [748, 692] on icon at bounding box center [745, 687] width 11 height 11
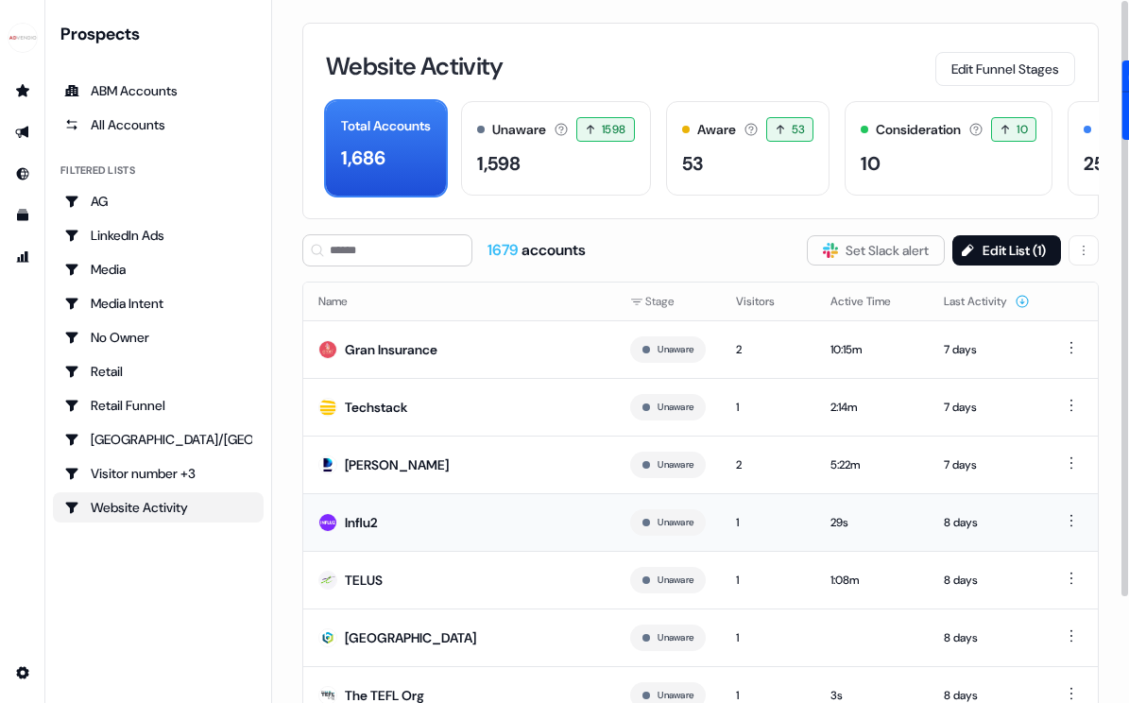
scroll to position [124, 0]
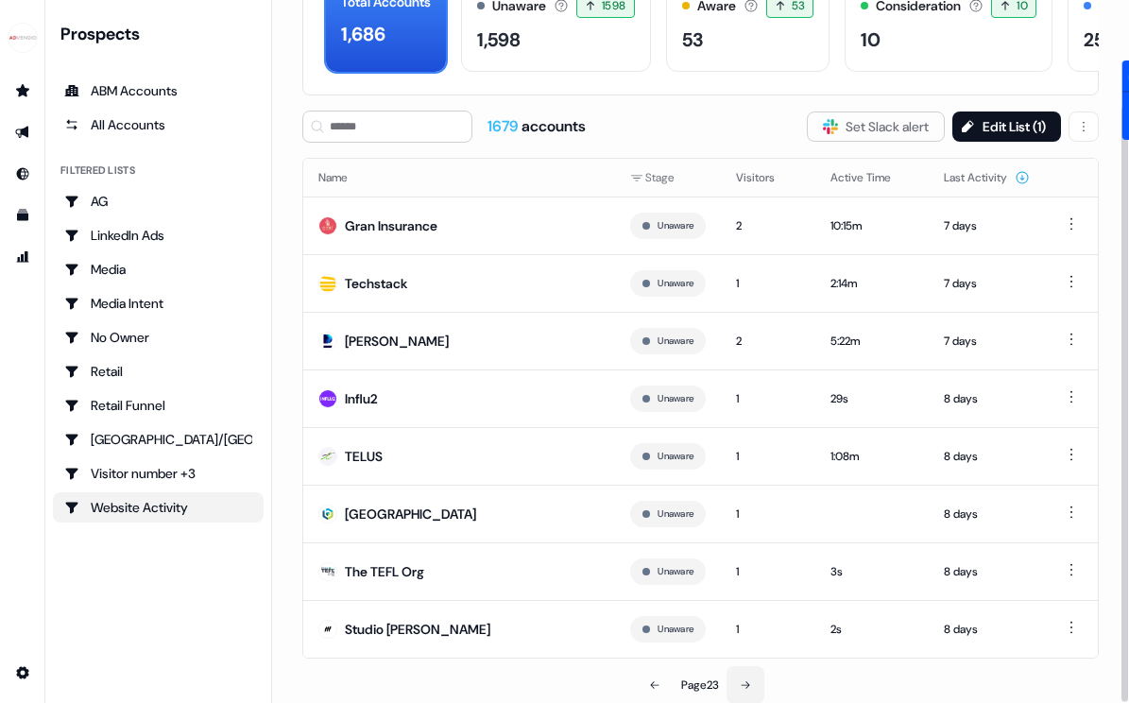
click at [745, 690] on button at bounding box center [746, 685] width 38 height 38
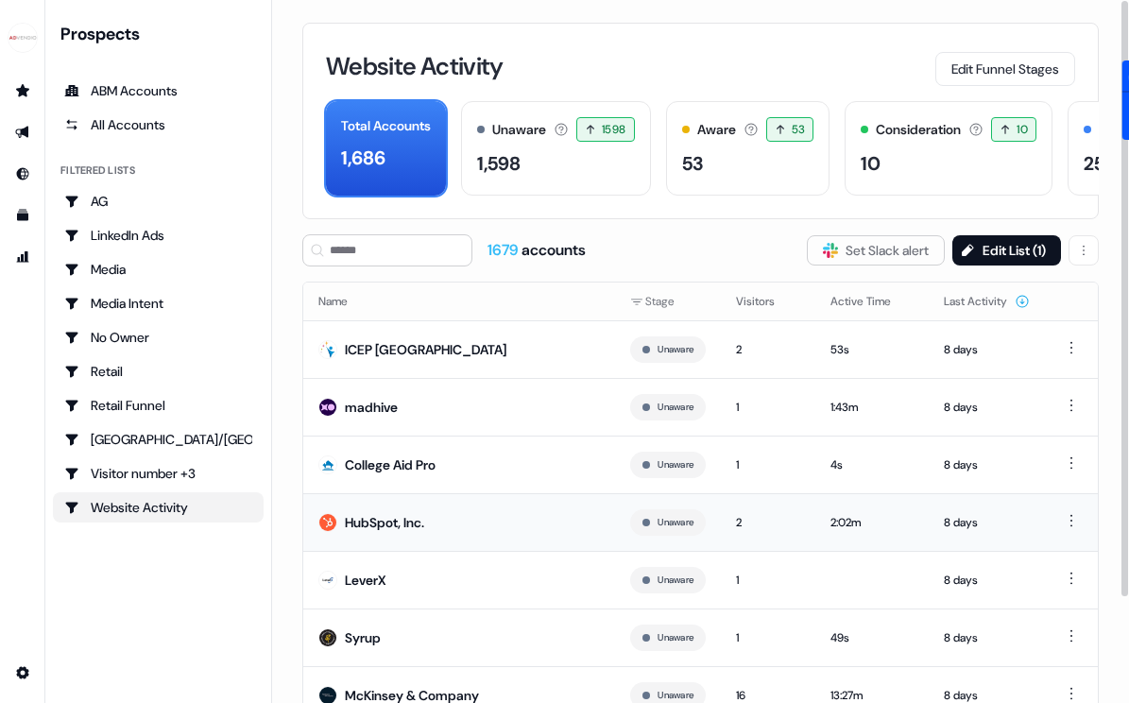
scroll to position [124, 0]
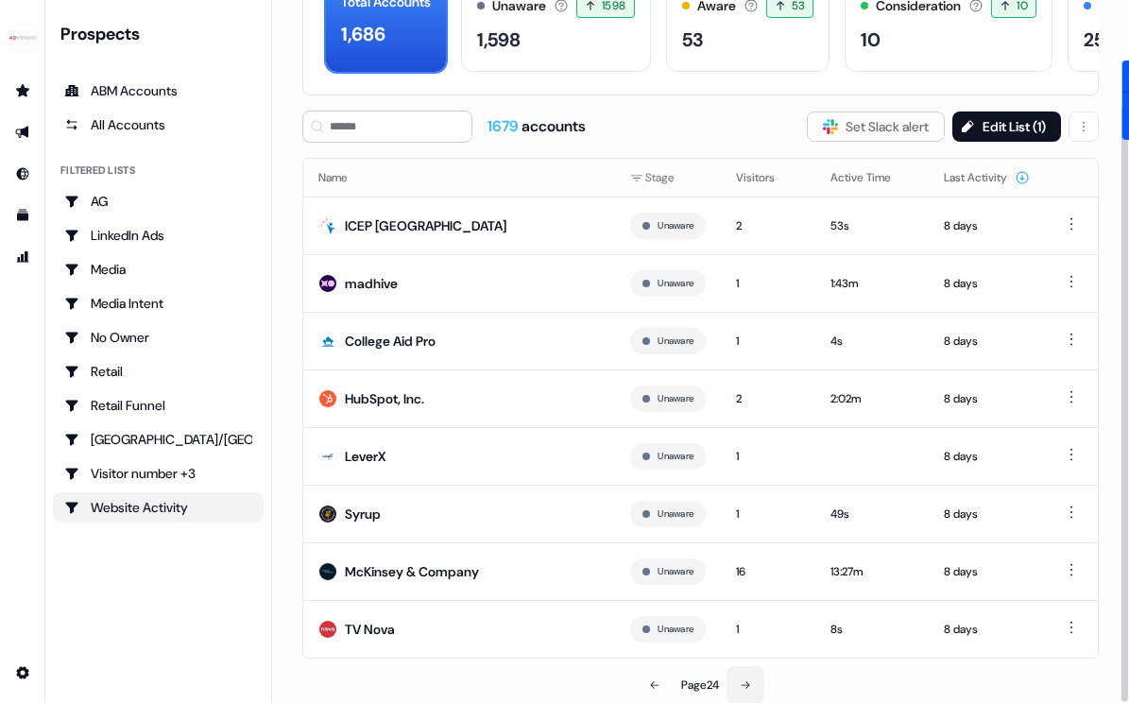
click at [762, 688] on button at bounding box center [746, 685] width 38 height 38
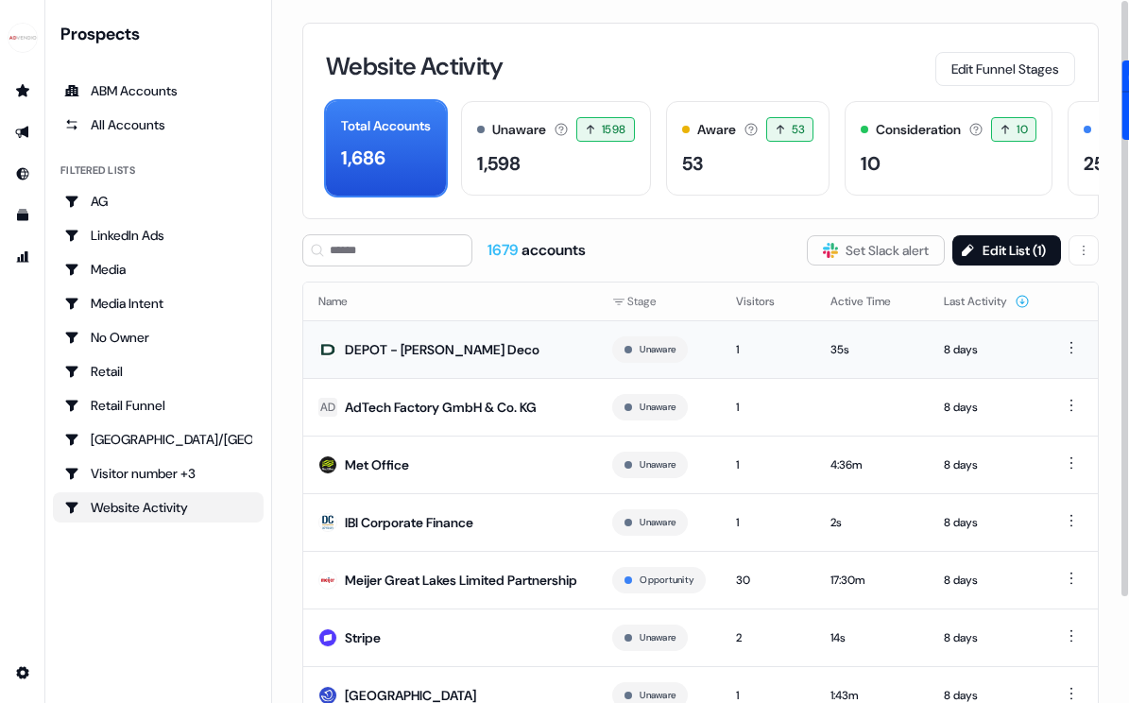
scroll to position [135, 0]
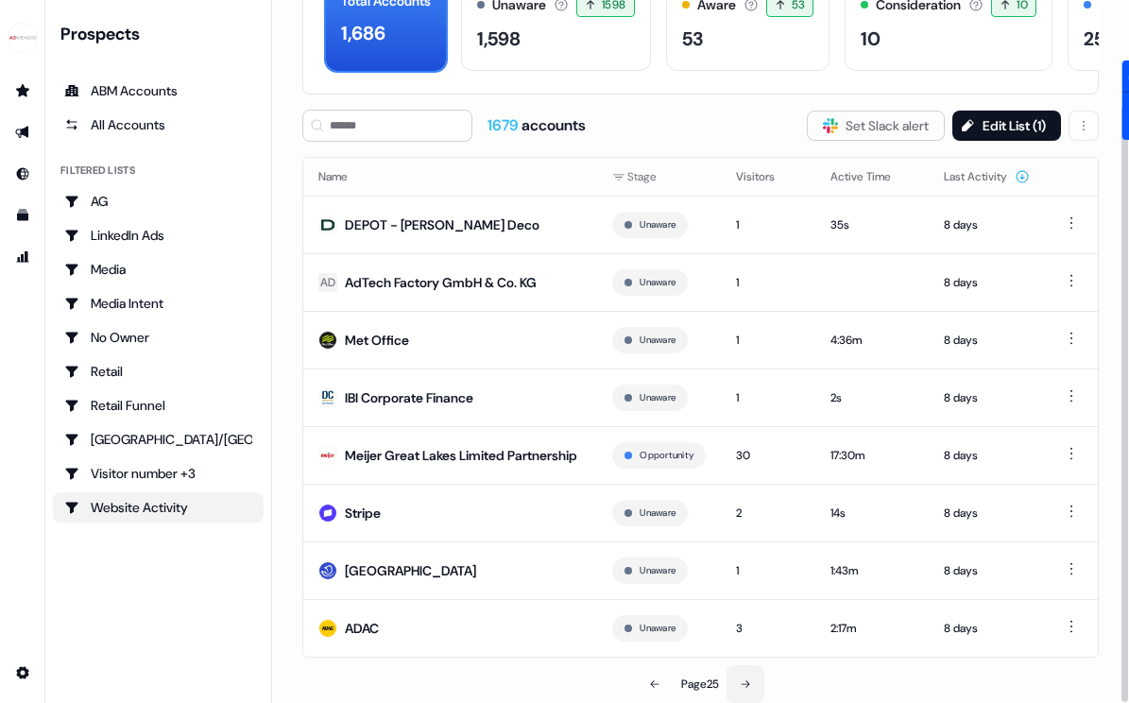
click at [748, 682] on icon at bounding box center [745, 683] width 11 height 11
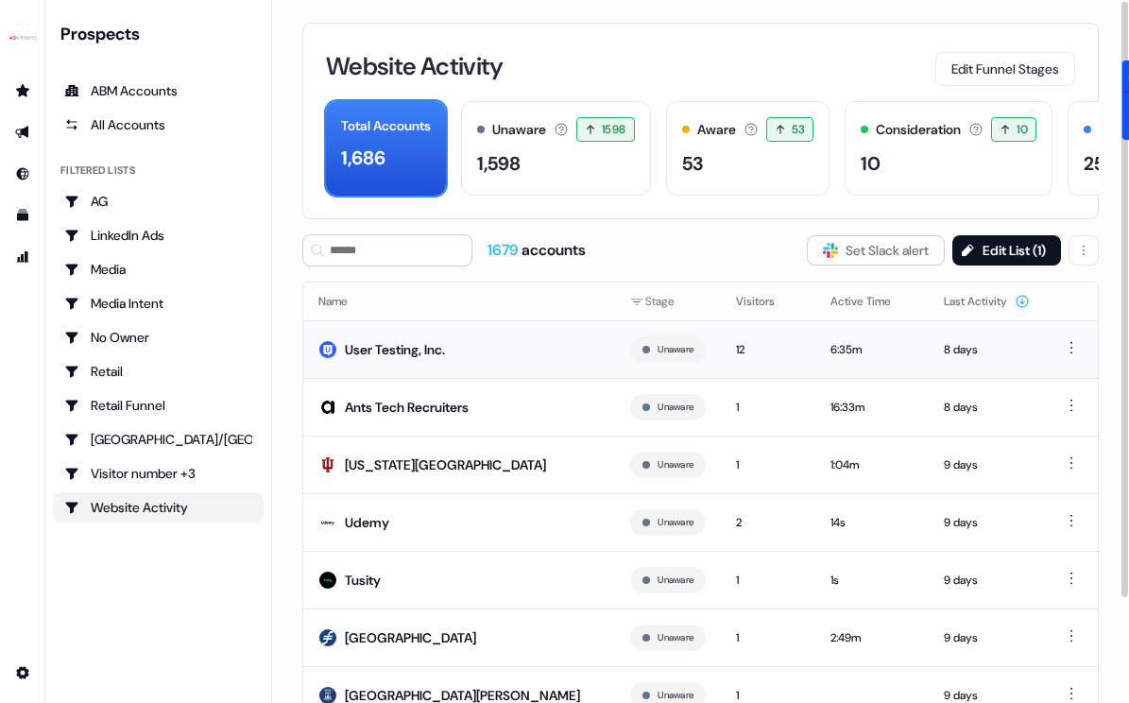
scroll to position [124, 0]
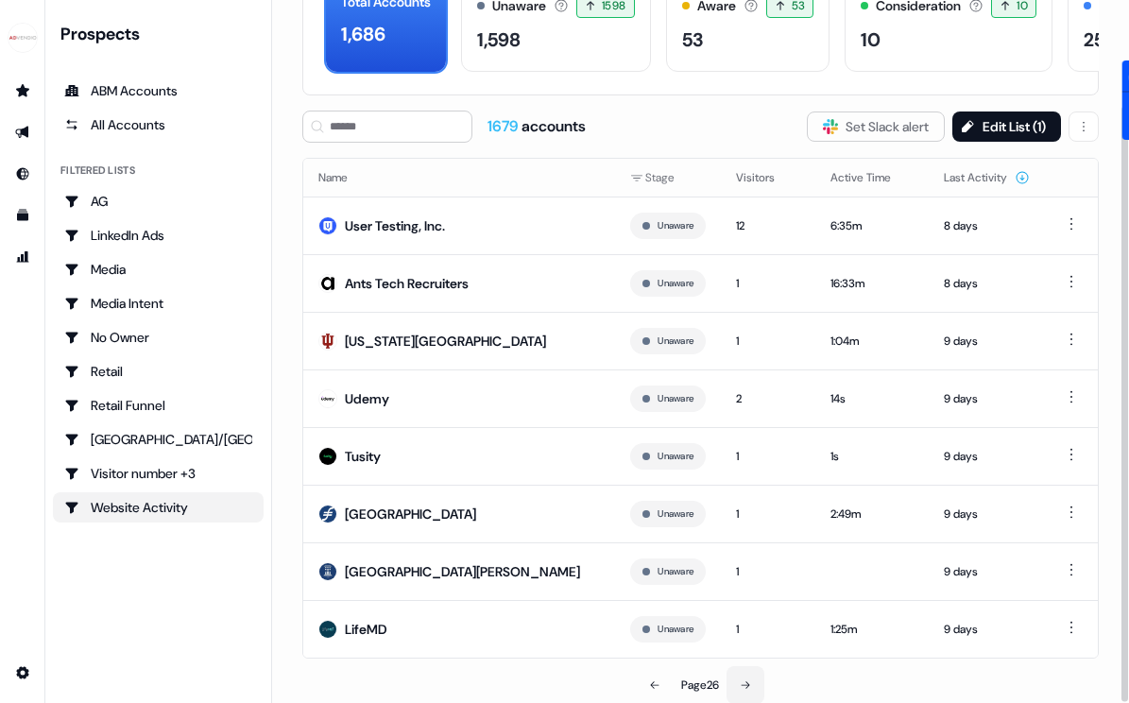
click at [743, 685] on icon at bounding box center [745, 684] width 11 height 11
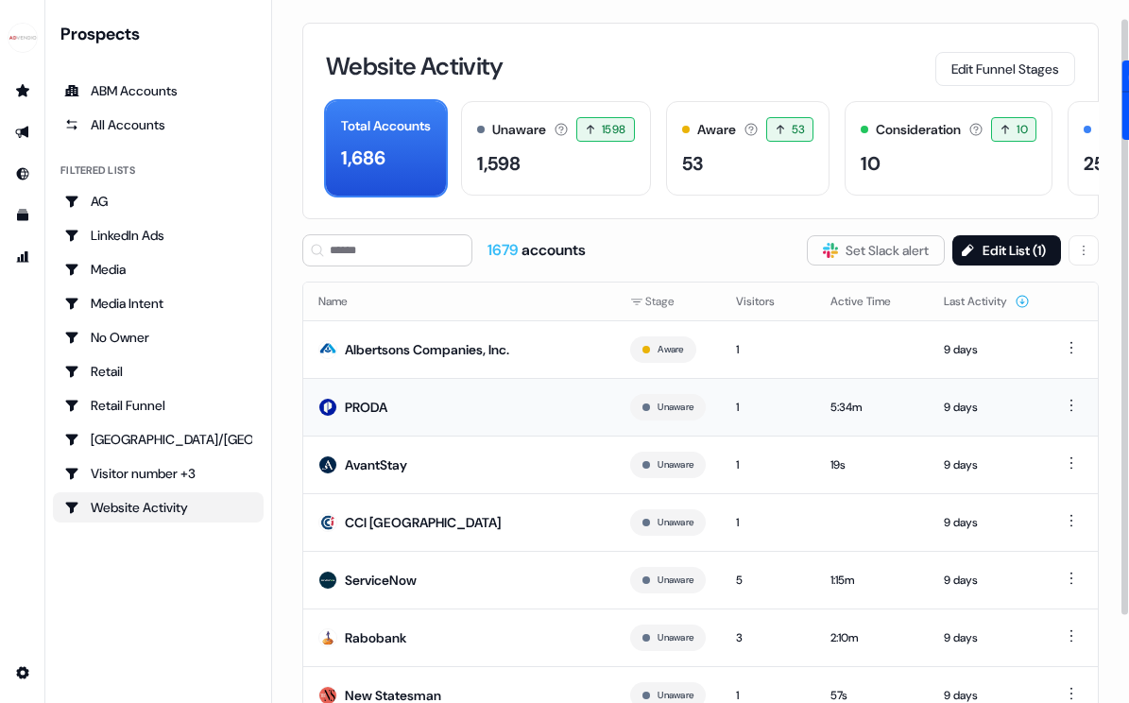
scroll to position [124, 0]
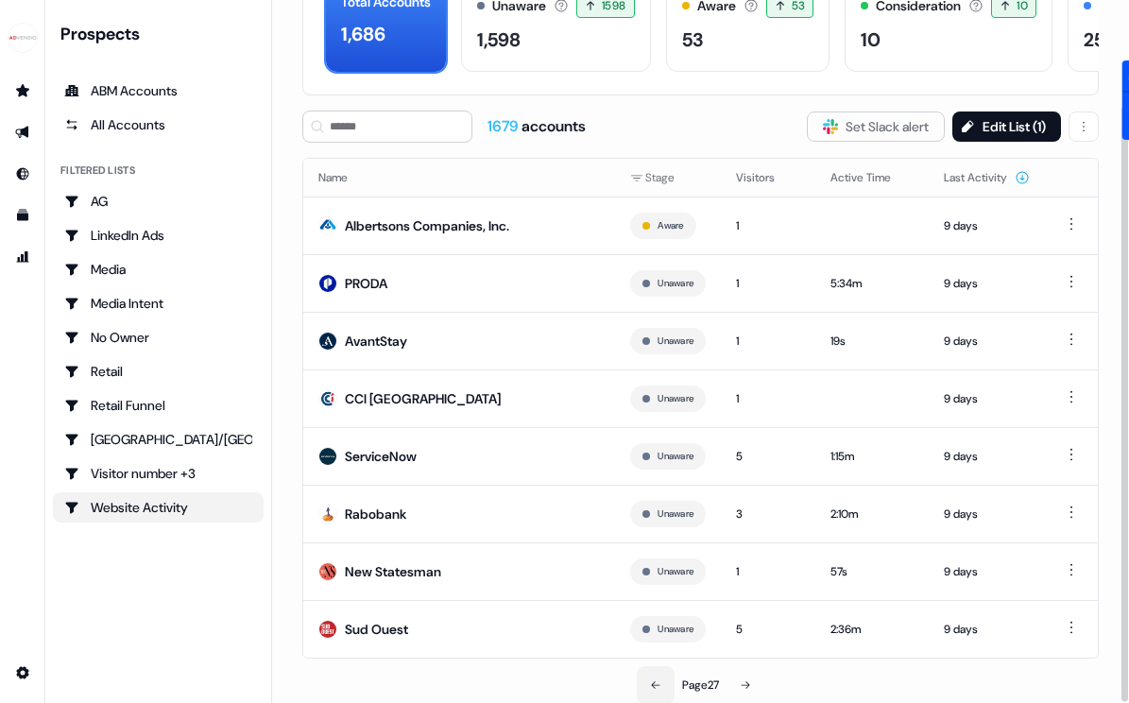
click at [644, 682] on button at bounding box center [656, 685] width 38 height 38
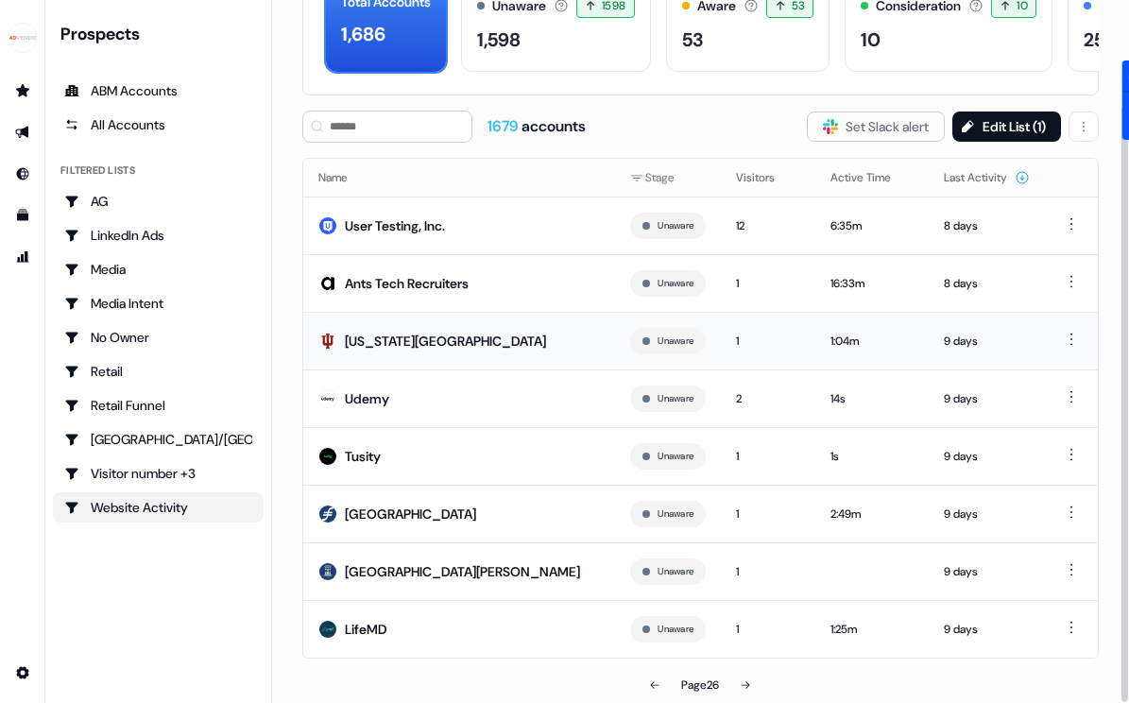
click at [385, 349] on div "[US_STATE][GEOGRAPHIC_DATA]" at bounding box center [445, 341] width 201 height 19
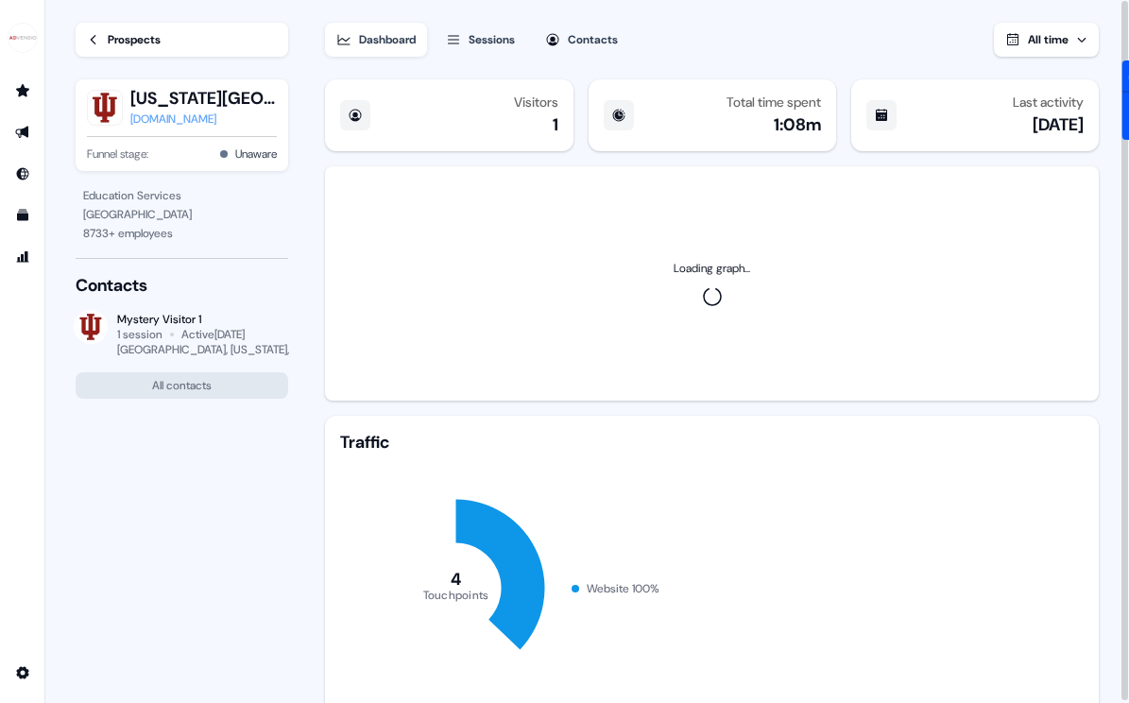
scroll to position [341, 0]
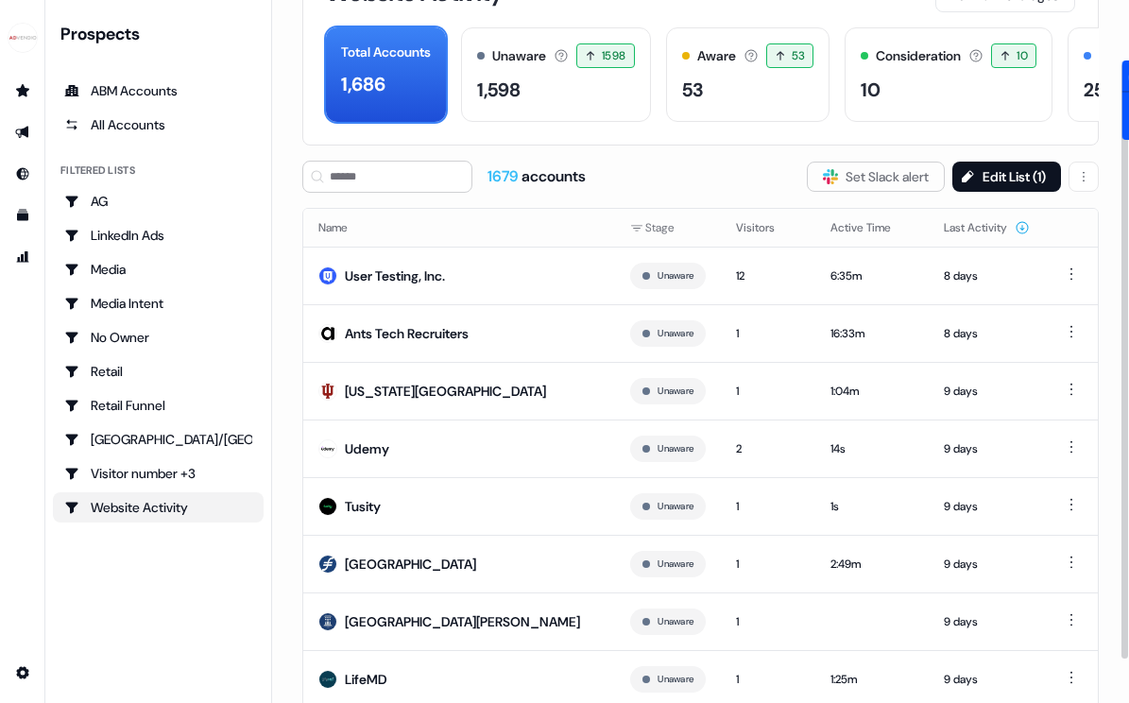
scroll to position [124, 0]
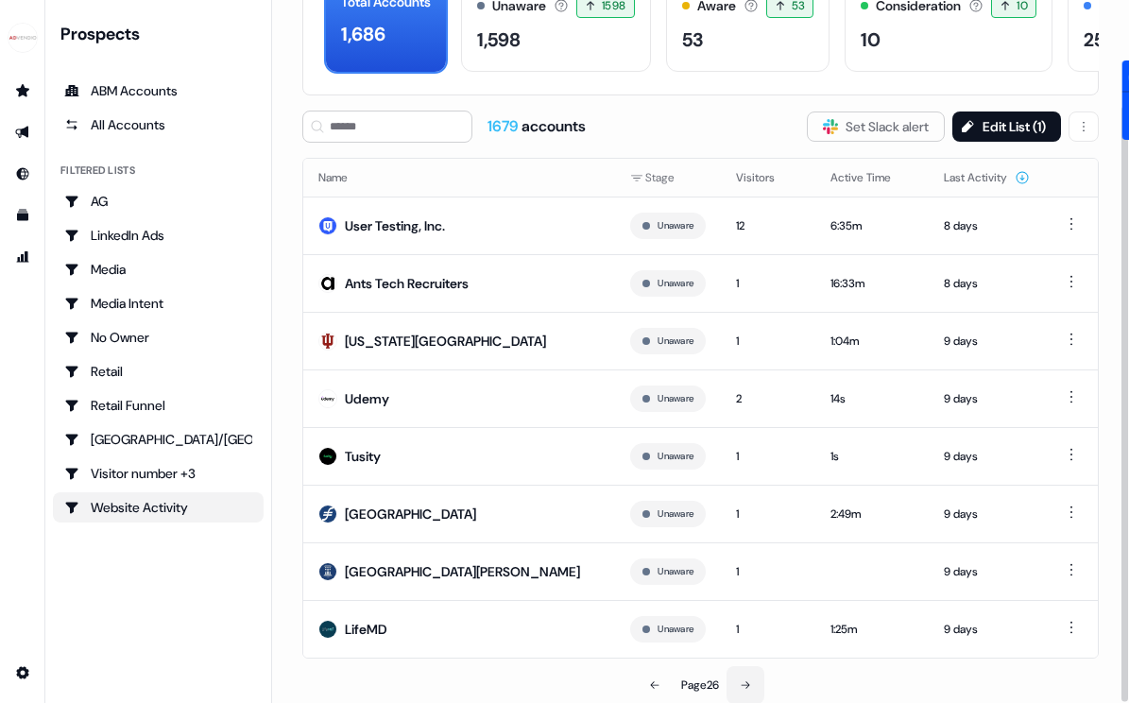
click at [741, 684] on button at bounding box center [746, 685] width 38 height 38
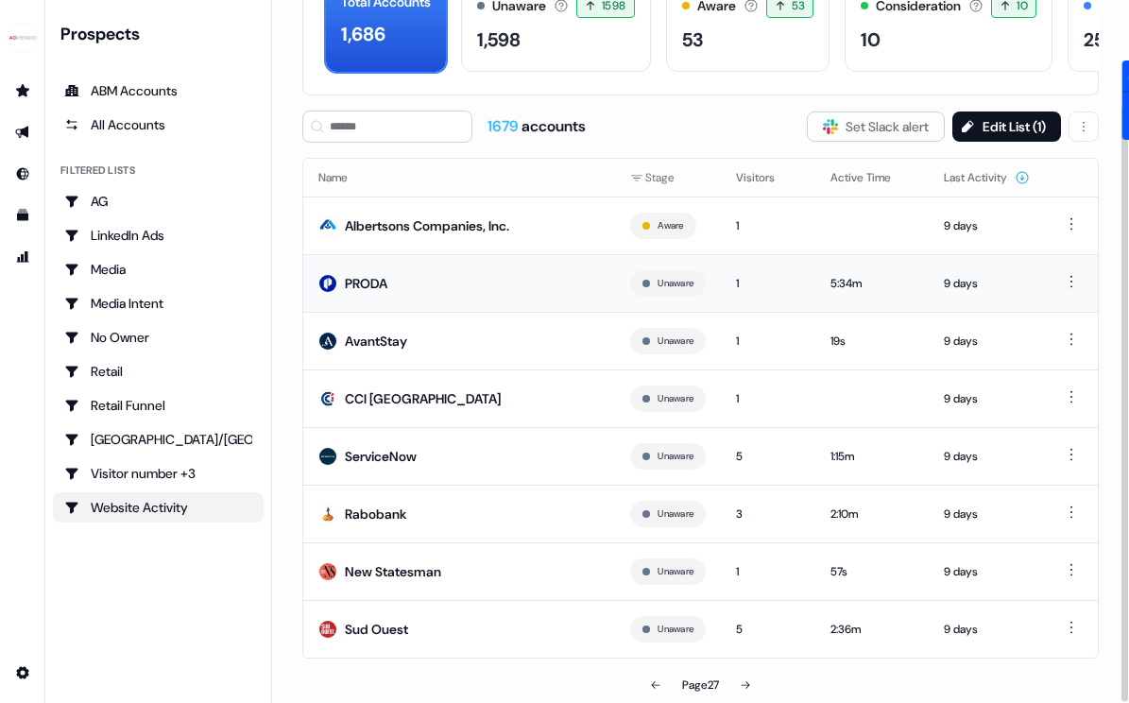
click at [360, 280] on div "PRODA" at bounding box center [366, 283] width 43 height 19
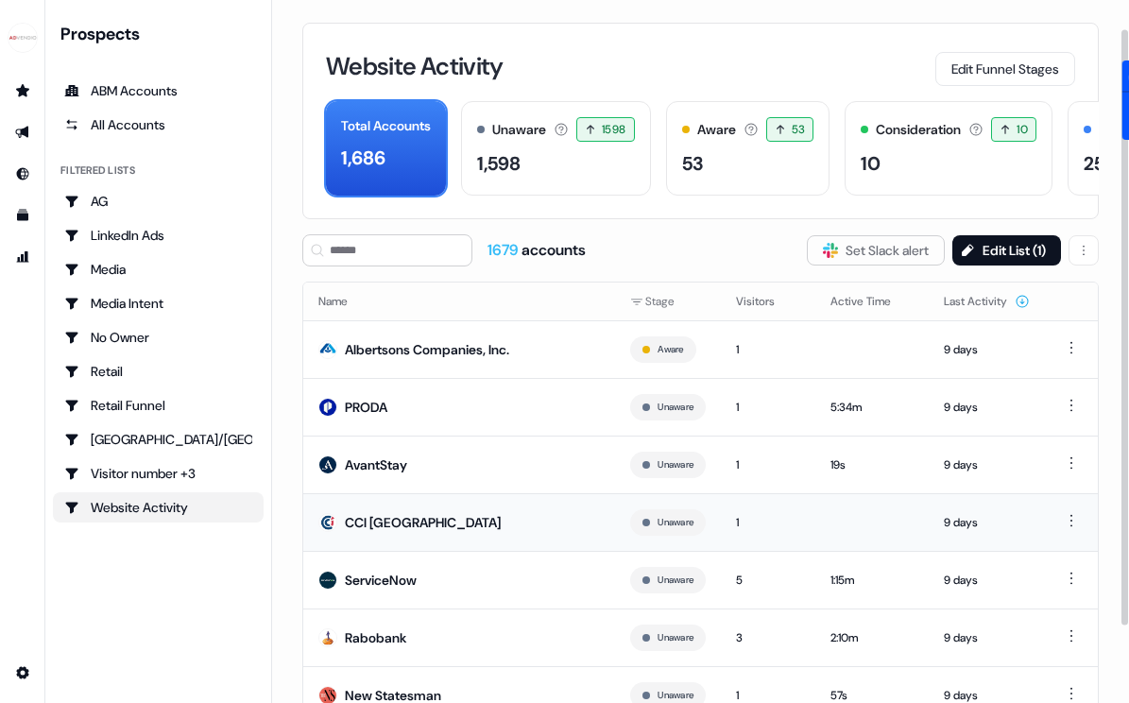
scroll to position [124, 0]
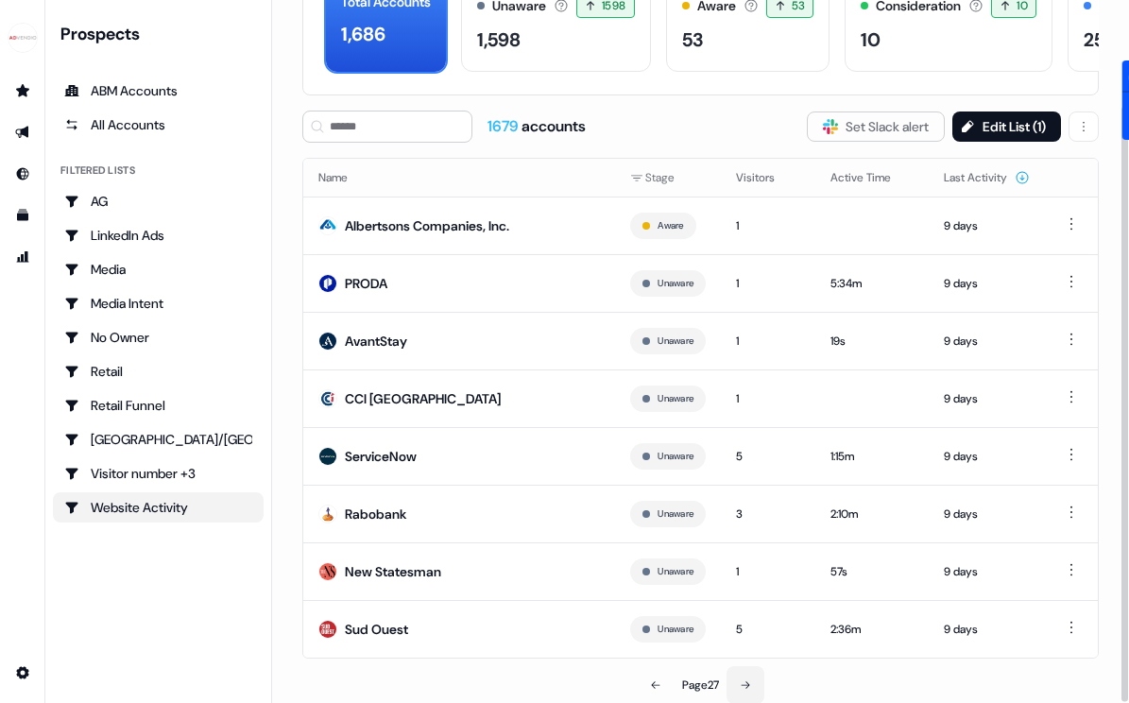
click at [744, 682] on icon at bounding box center [745, 684] width 11 height 11
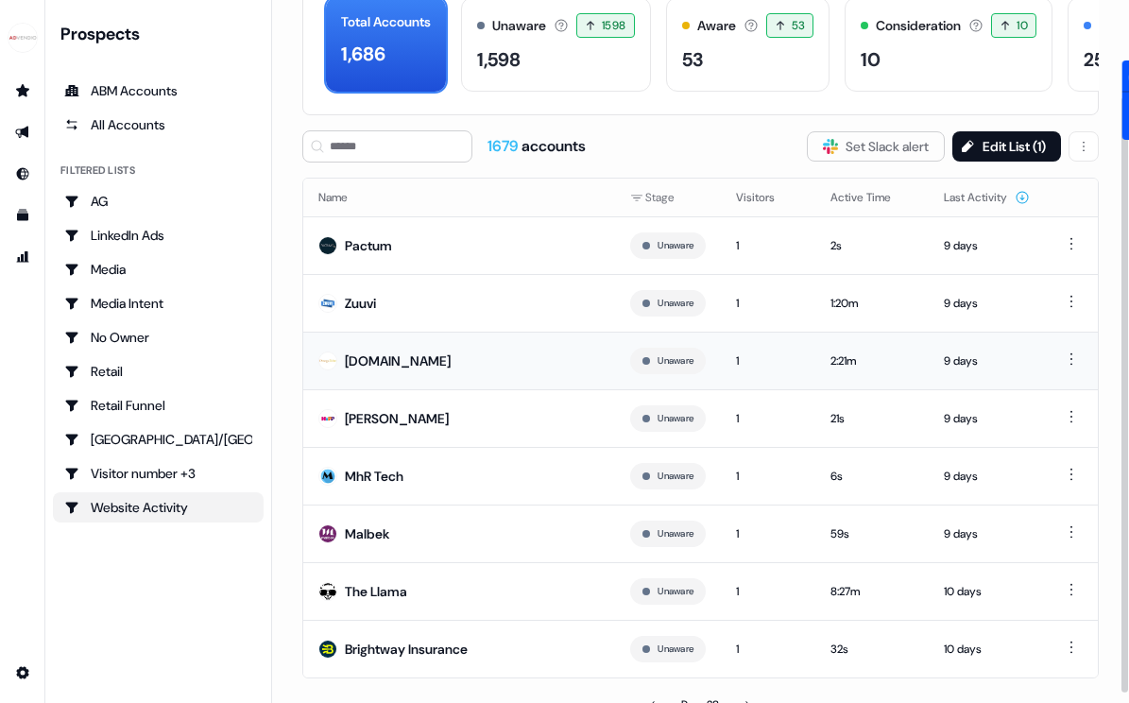
scroll to position [113, 0]
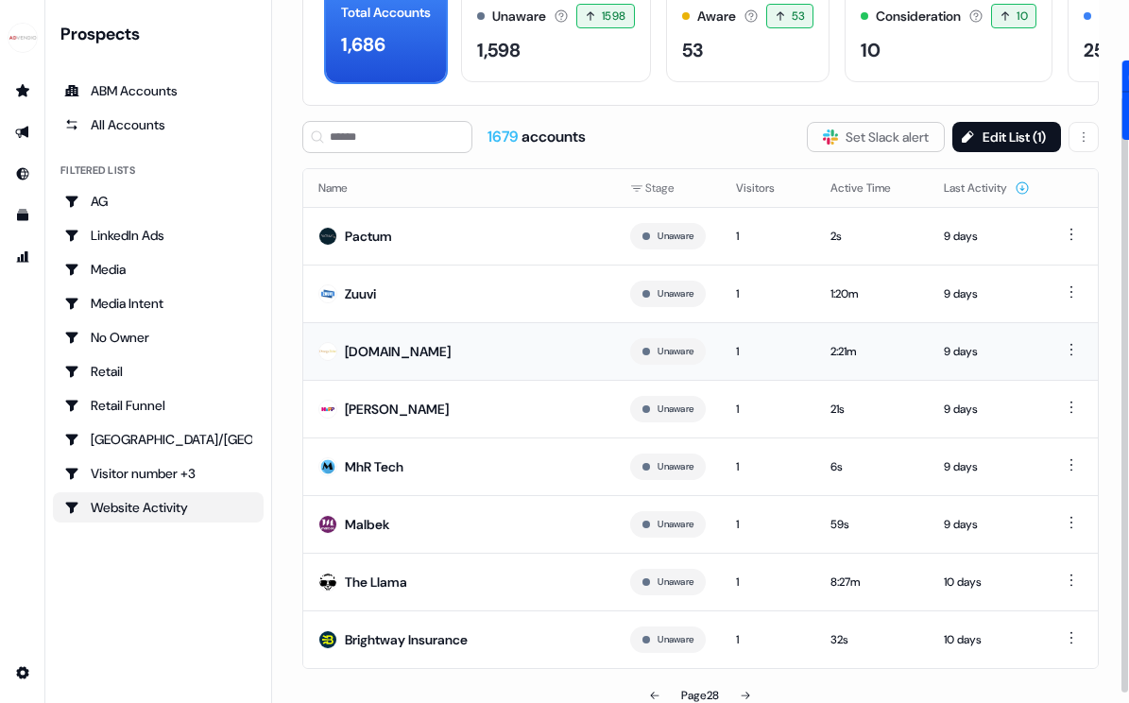
click at [407, 368] on td "[DOMAIN_NAME]" at bounding box center [459, 351] width 312 height 58
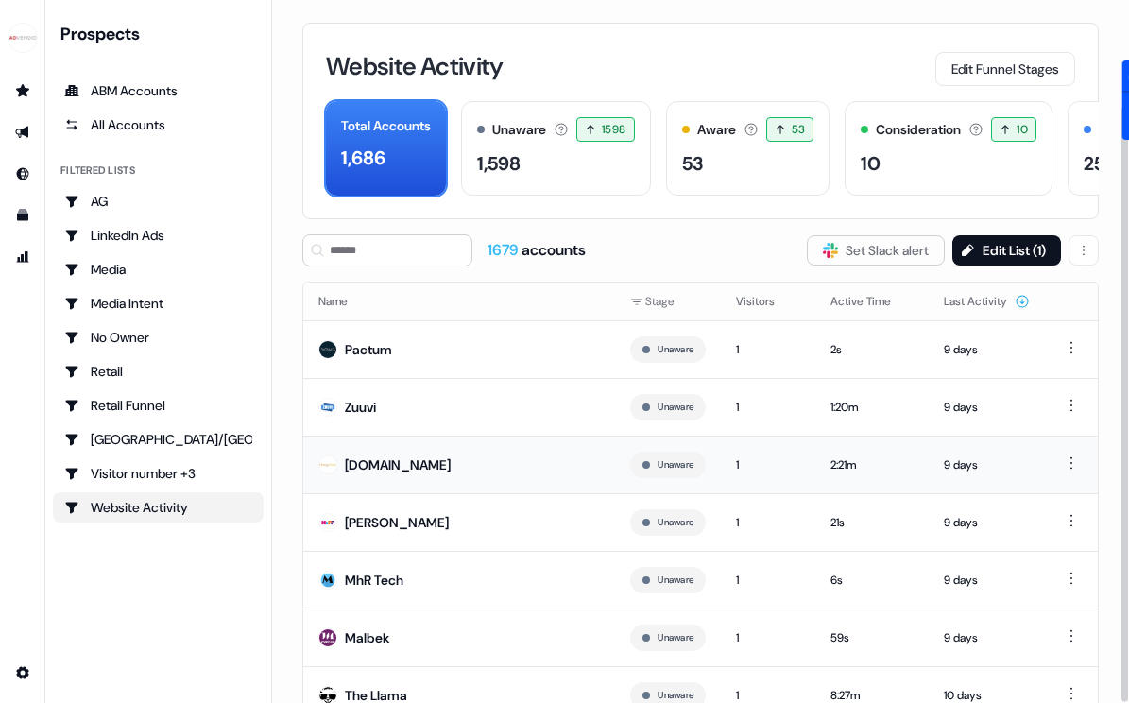
scroll to position [124, 0]
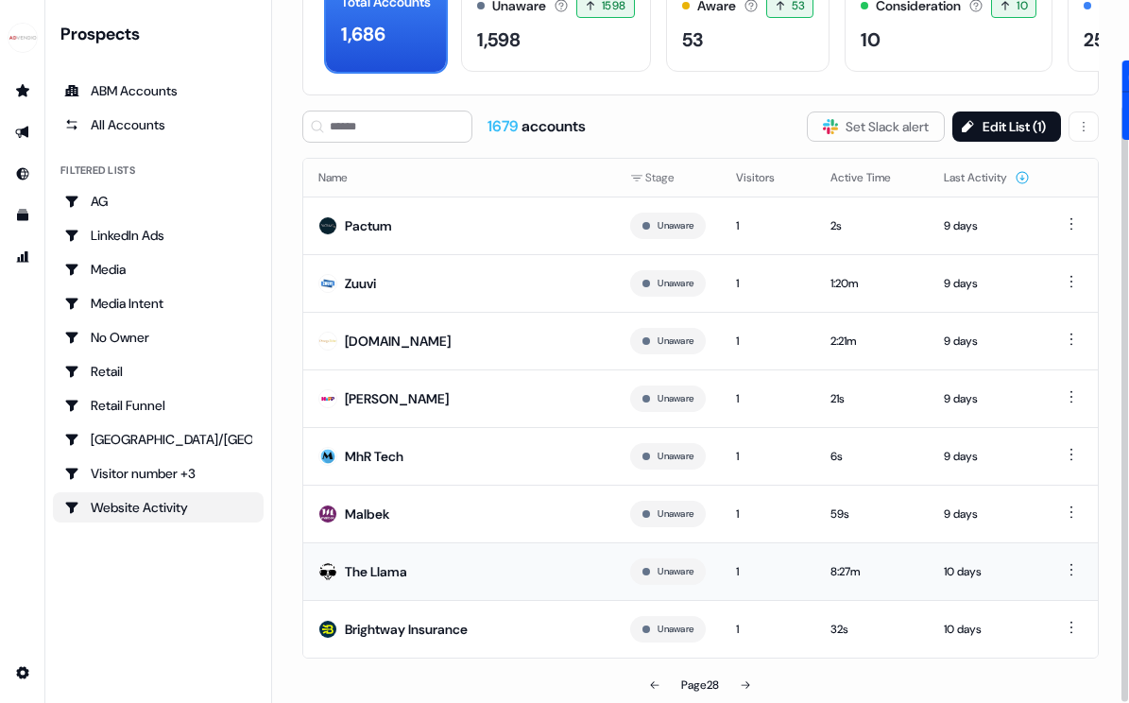
click at [354, 574] on div "The Llama" at bounding box center [376, 571] width 62 height 19
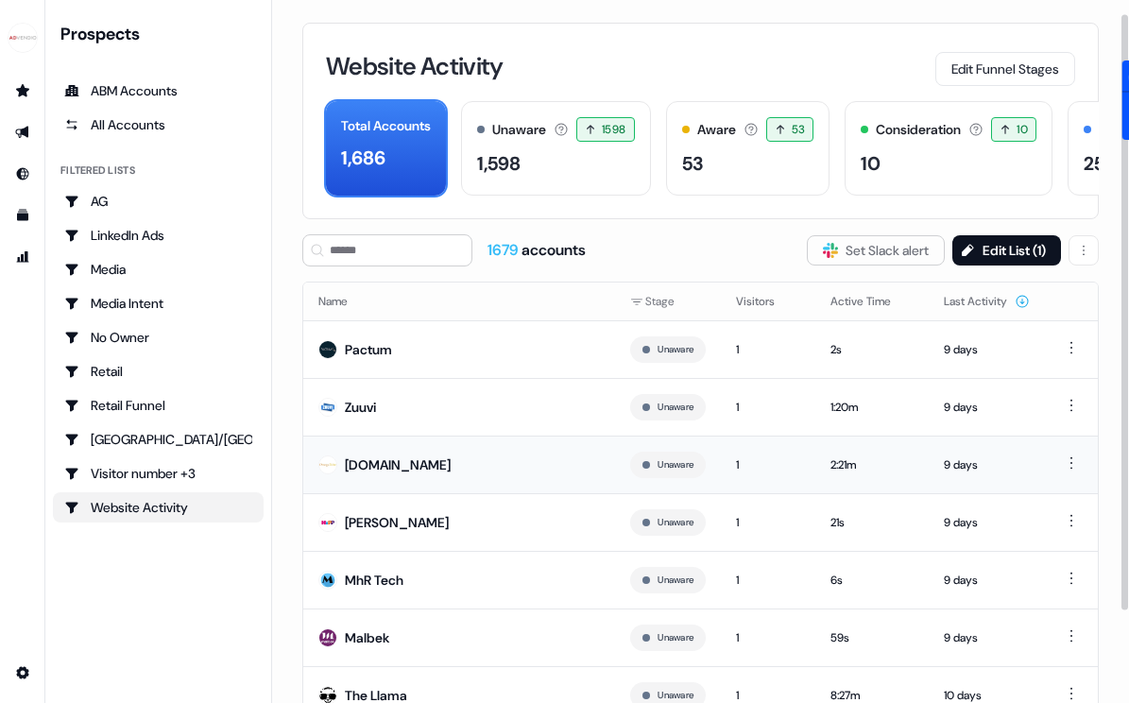
scroll to position [124, 0]
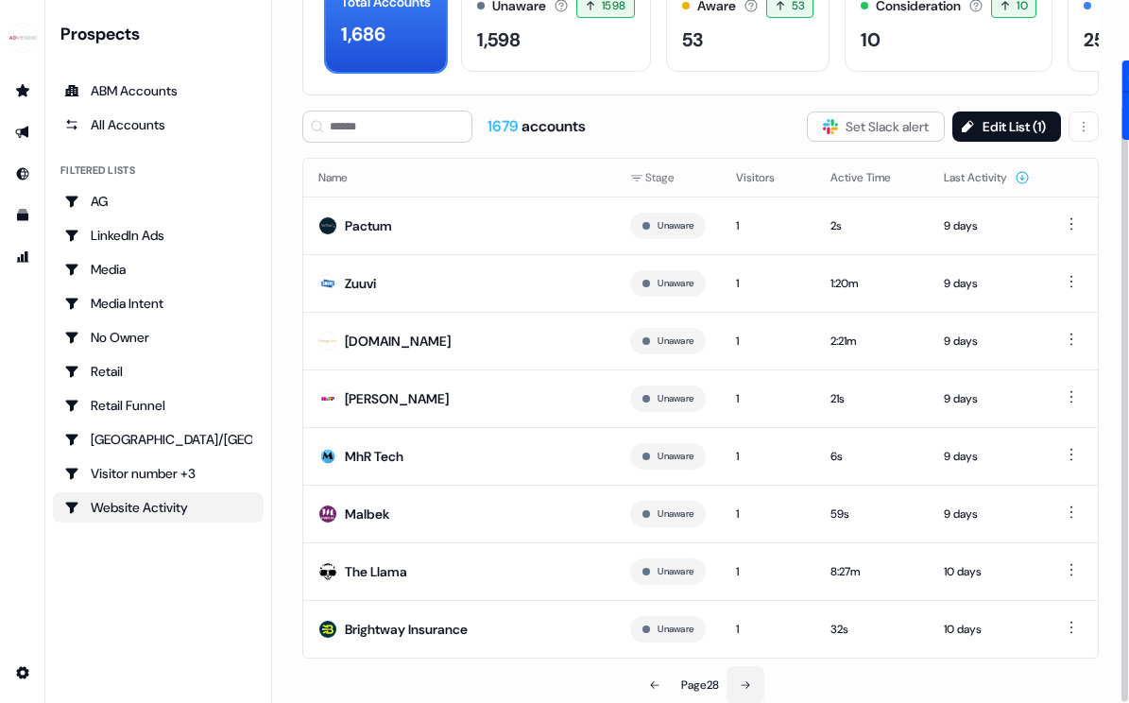
click at [748, 683] on icon at bounding box center [745, 684] width 11 height 11
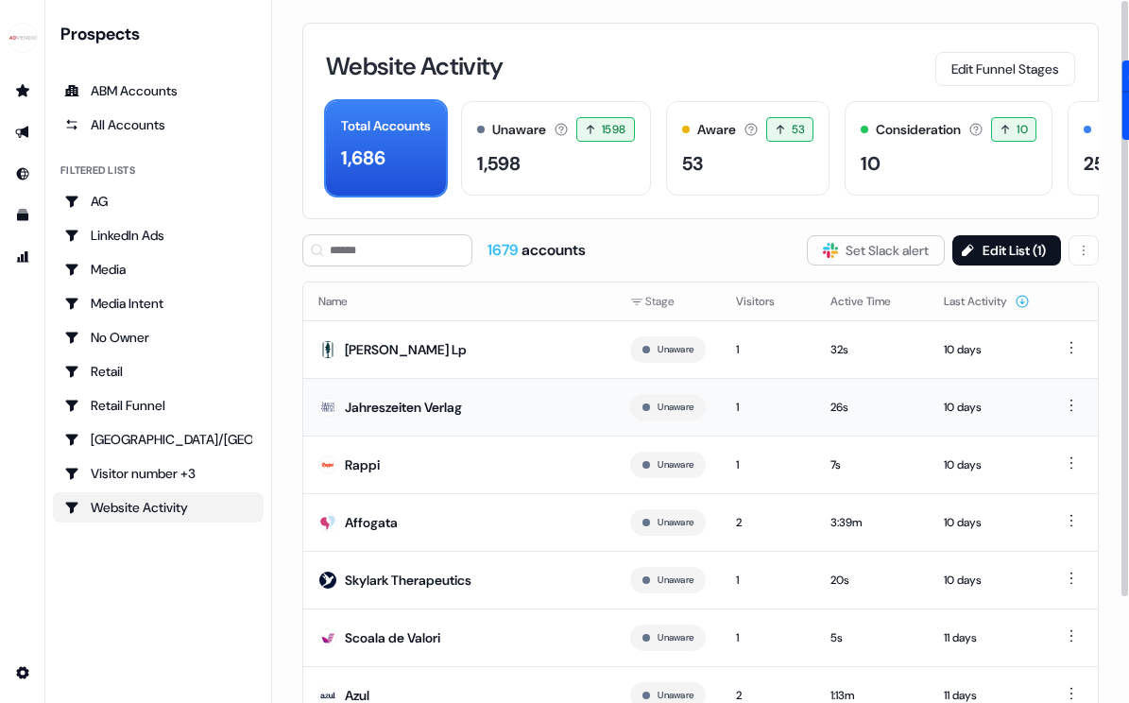
scroll to position [124, 0]
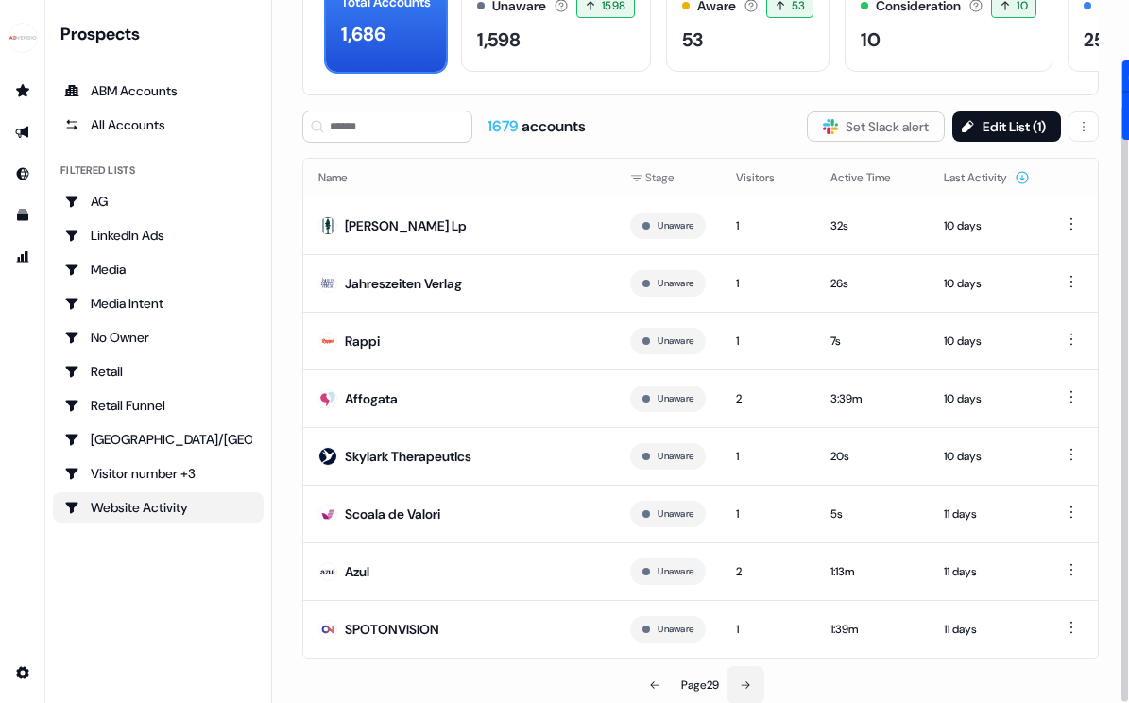
click at [749, 686] on icon at bounding box center [746, 685] width 9 height 8
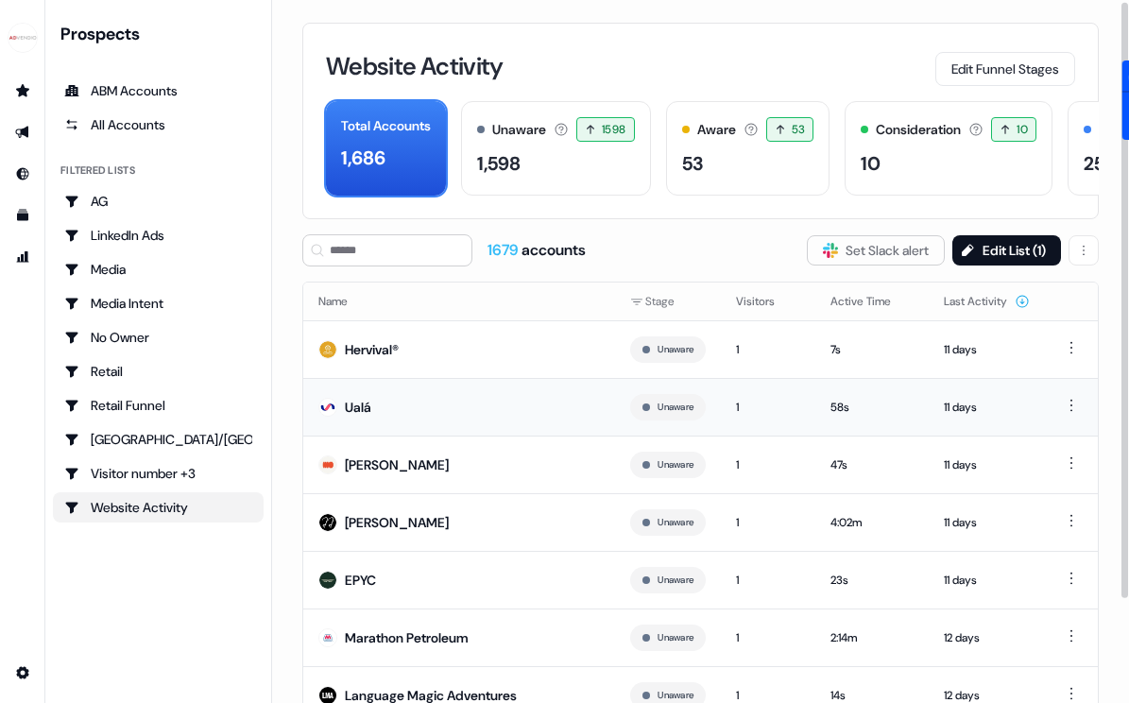
scroll to position [124, 0]
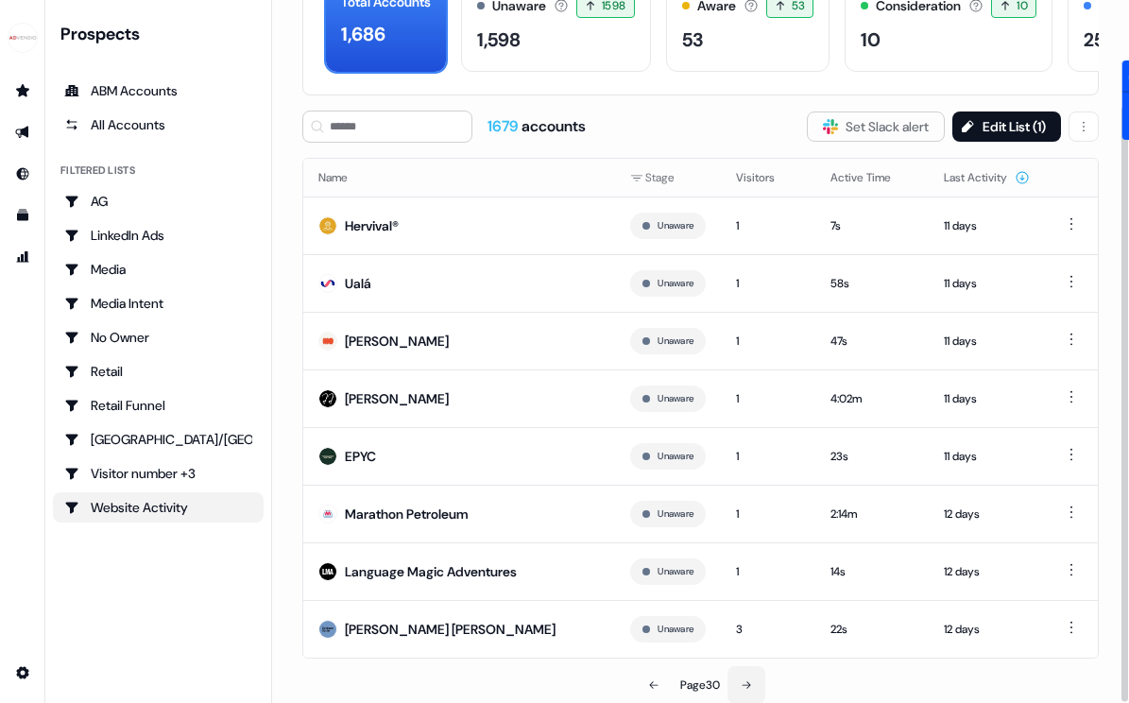
click at [752, 686] on icon at bounding box center [746, 684] width 11 height 11
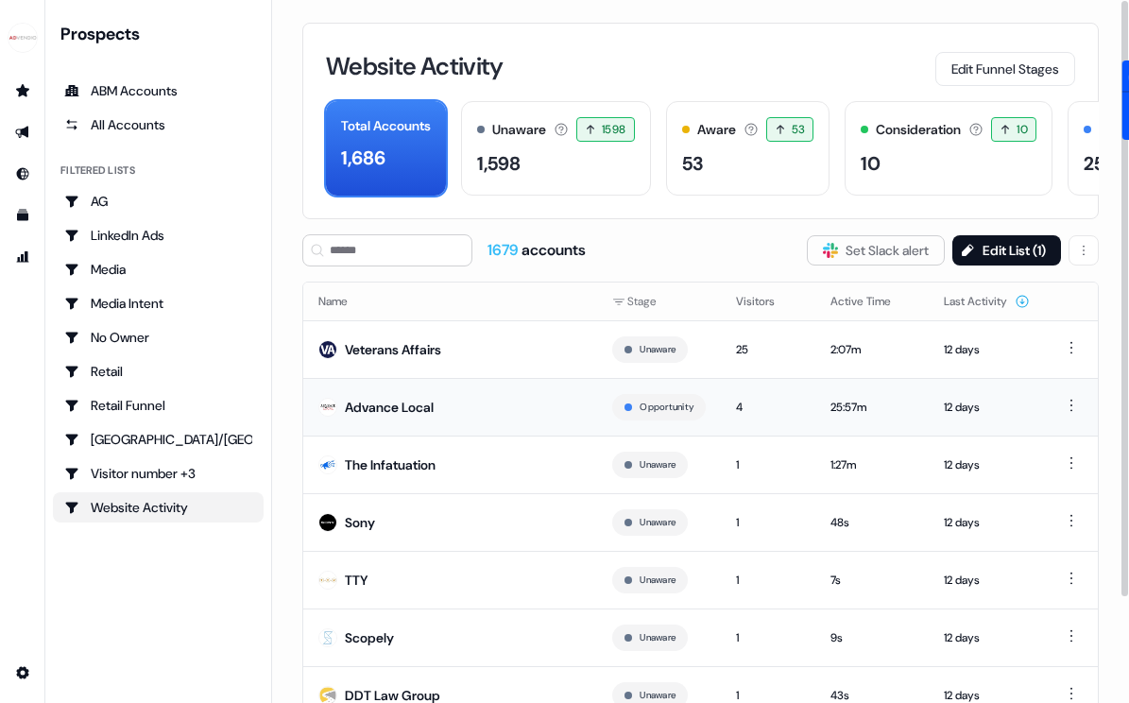
click at [385, 398] on div "Advance Local" at bounding box center [389, 407] width 89 height 19
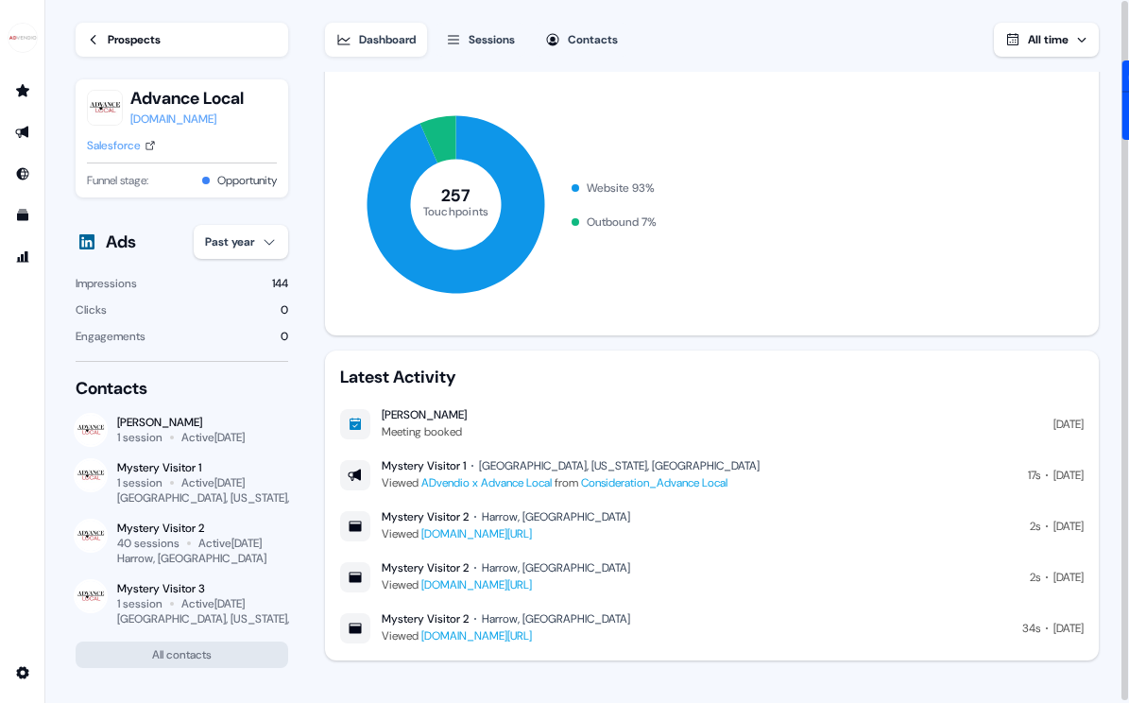
scroll to position [276, 0]
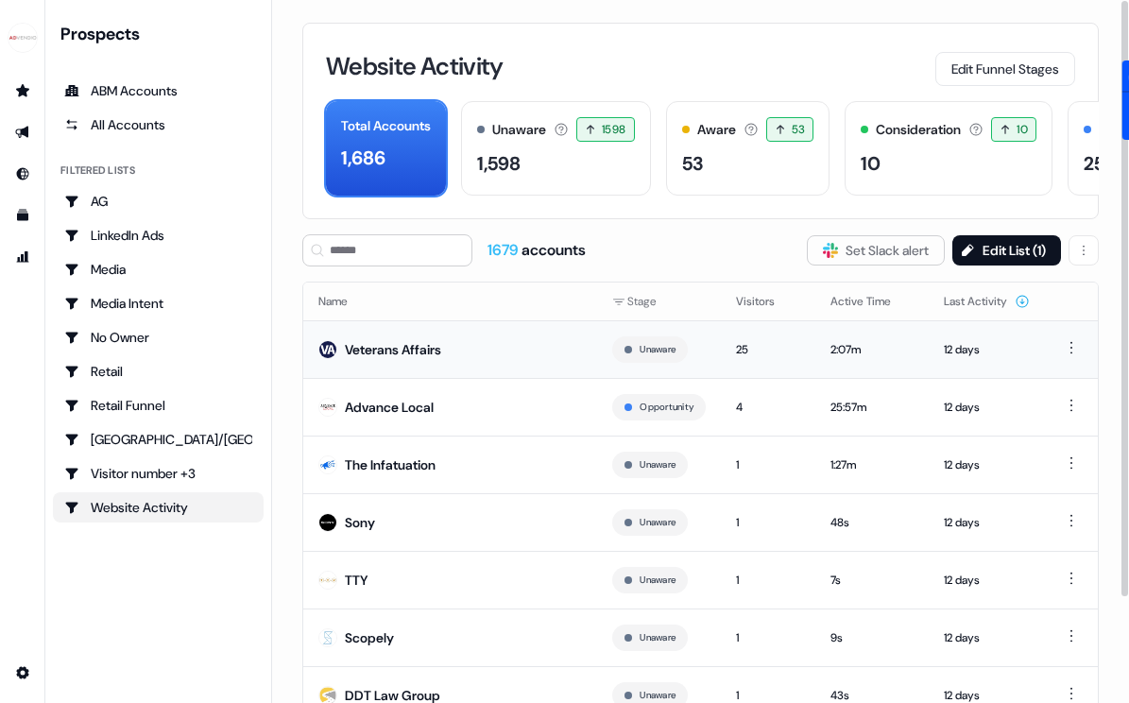
scroll to position [124, 0]
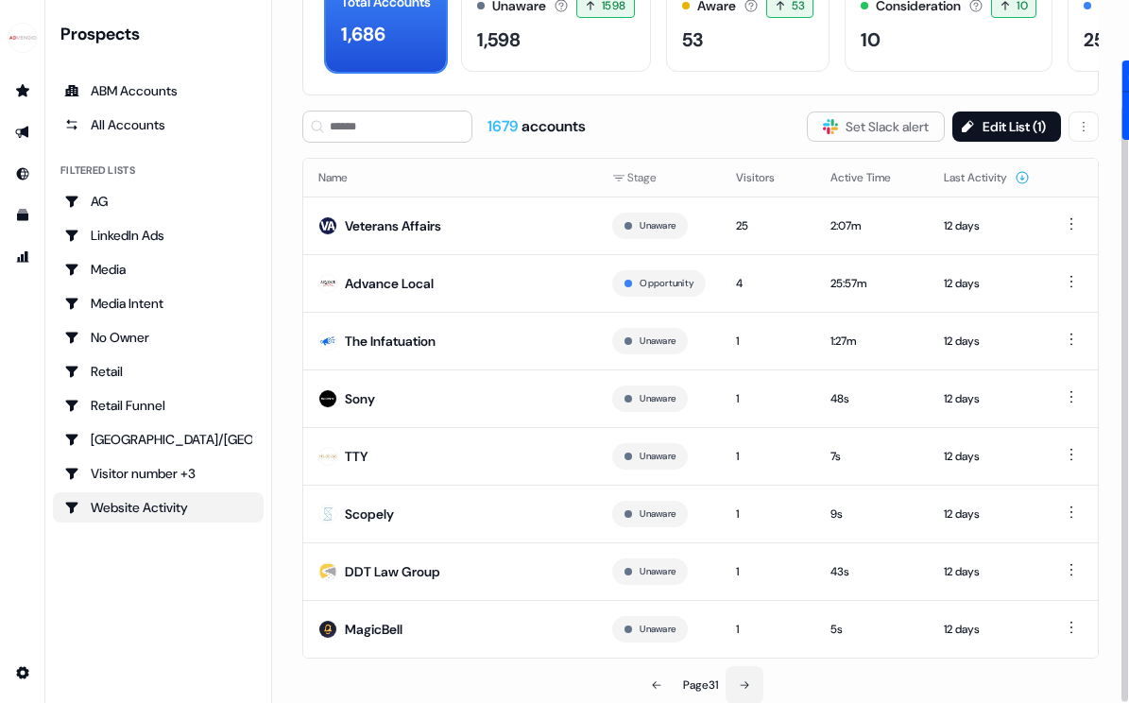
click at [737, 680] on button at bounding box center [745, 685] width 38 height 38
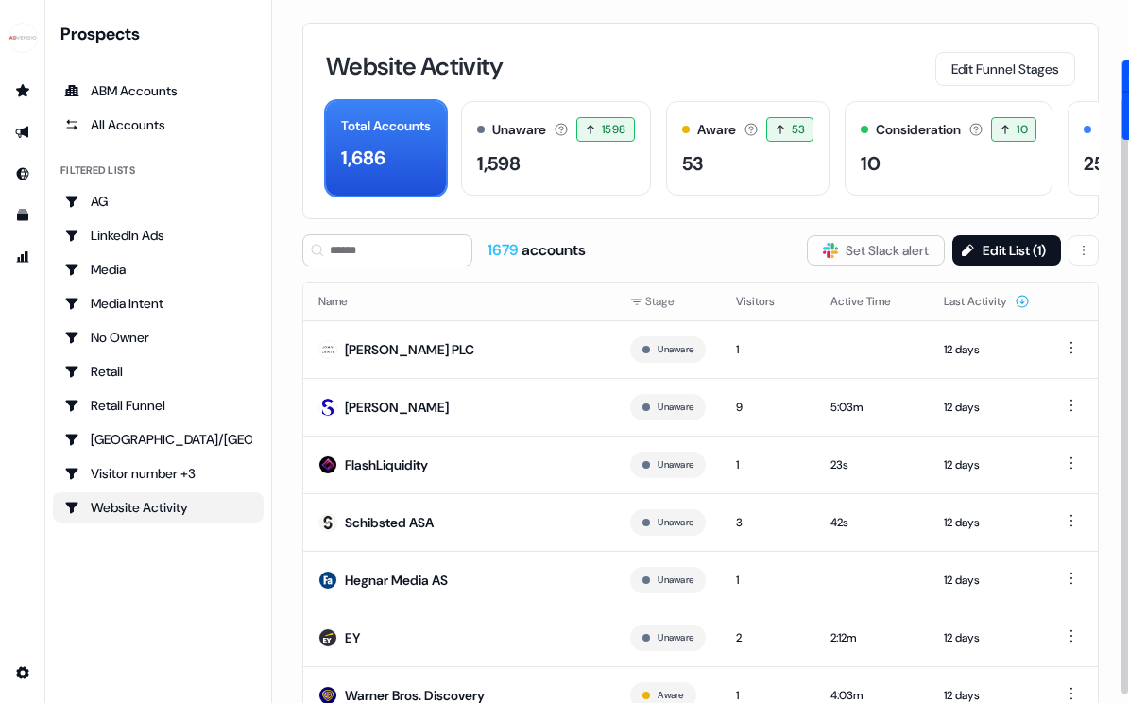
scroll to position [124, 0]
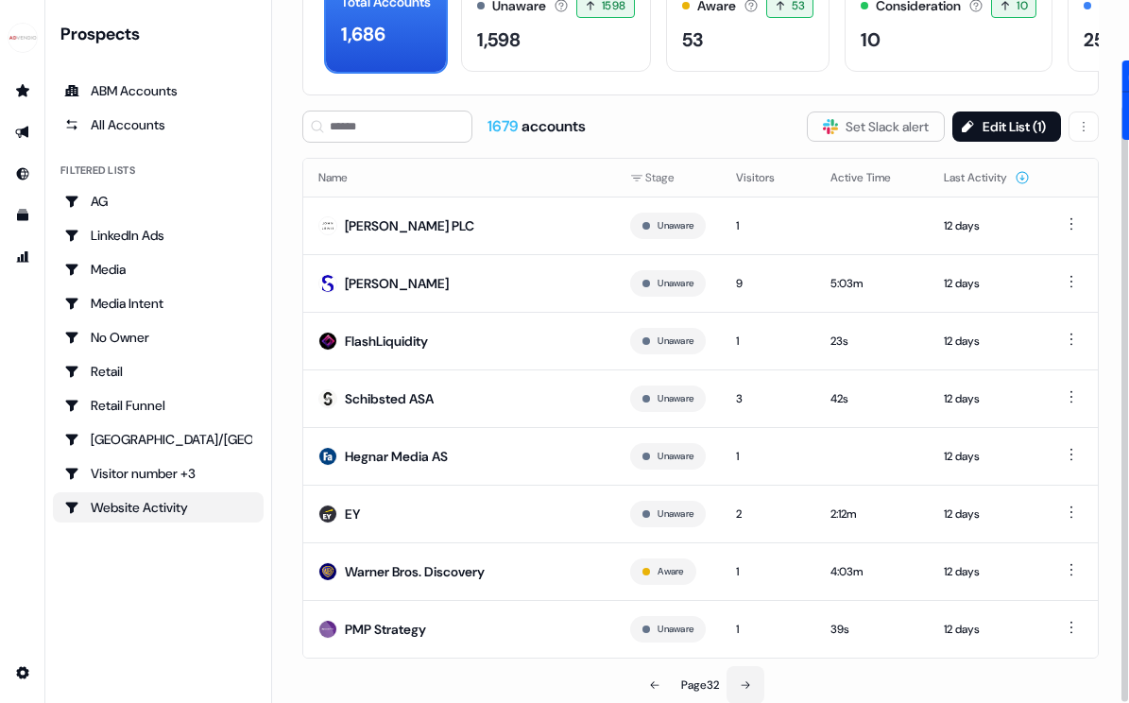
click at [745, 675] on button at bounding box center [746, 685] width 38 height 38
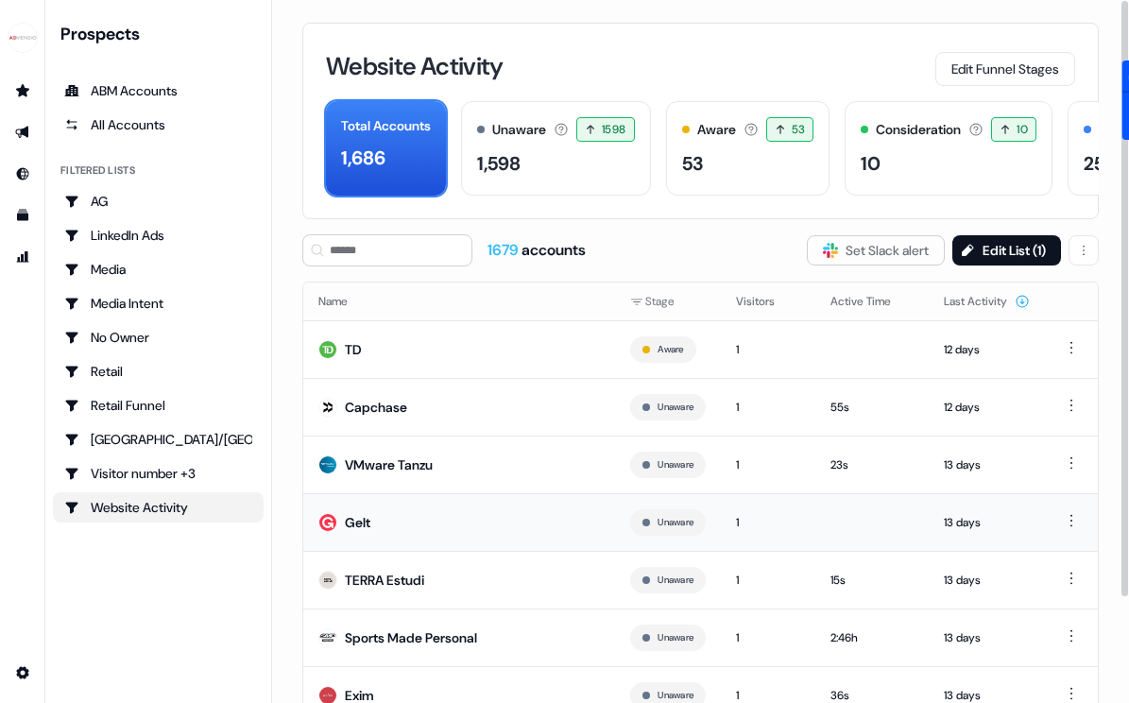
scroll to position [124, 0]
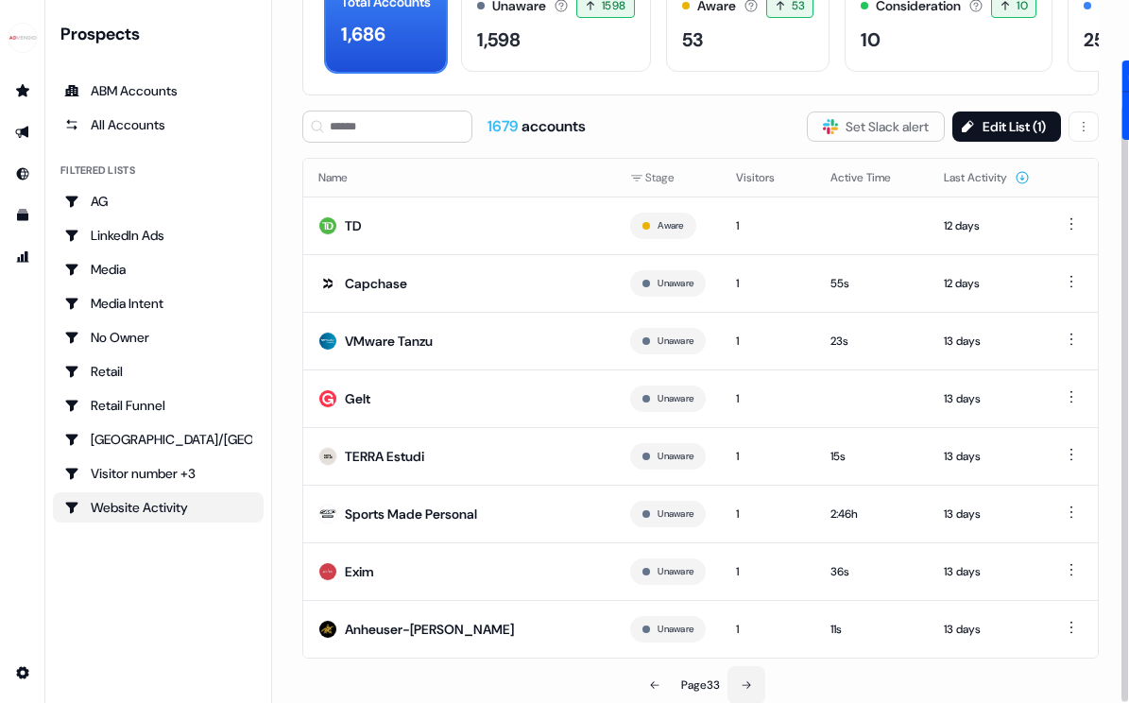
click at [738, 687] on button at bounding box center [746, 685] width 38 height 38
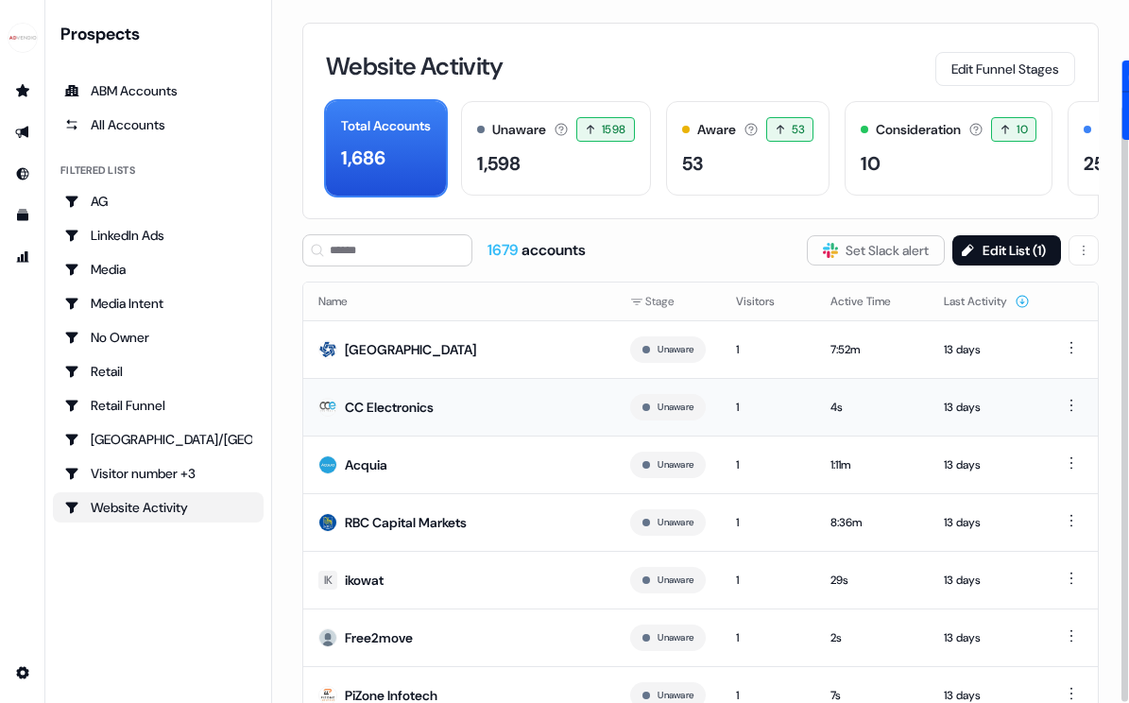
scroll to position [124, 0]
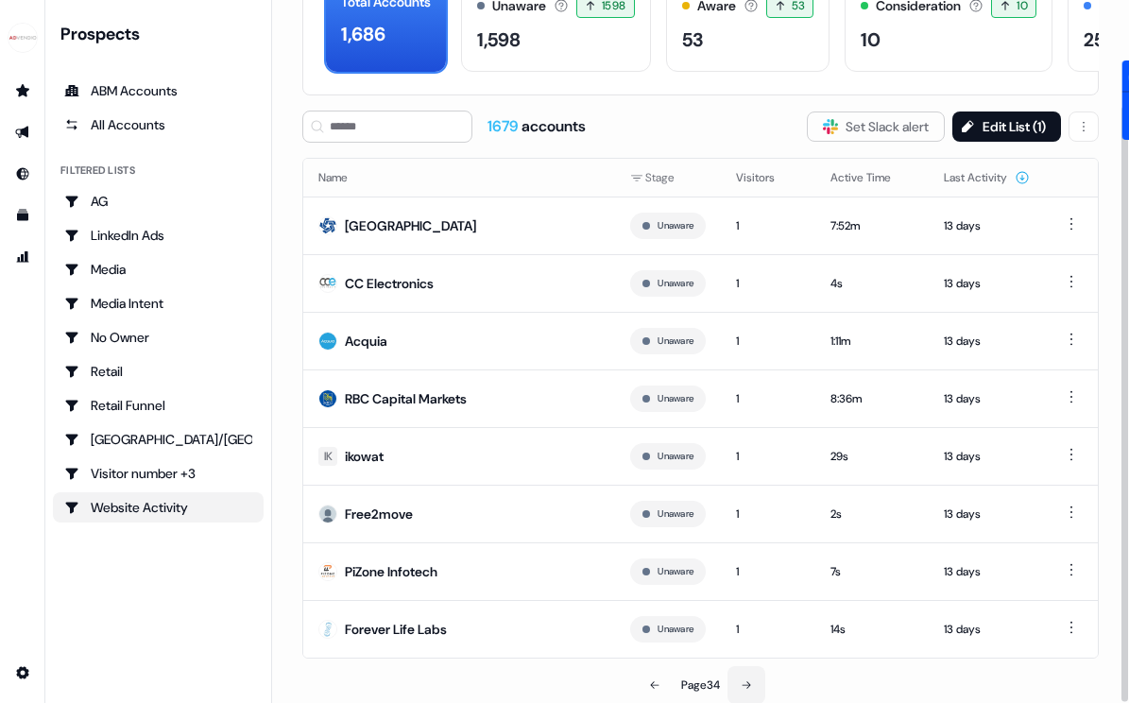
click at [749, 681] on icon at bounding box center [746, 685] width 9 height 8
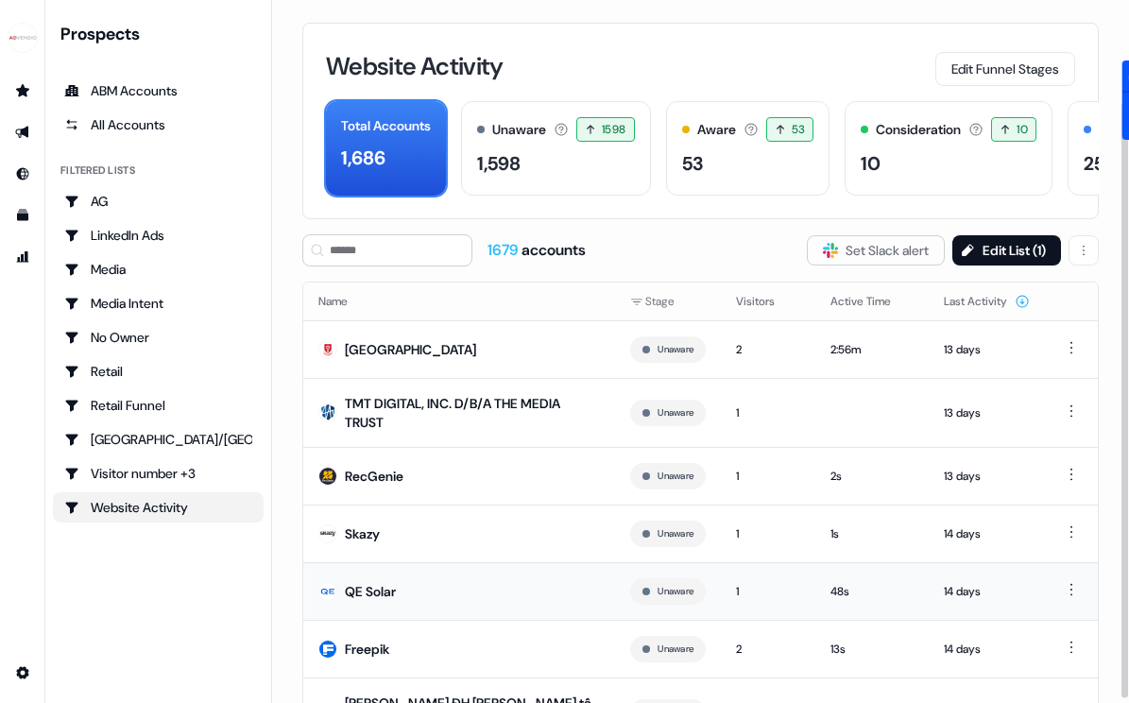
scroll to position [146, 0]
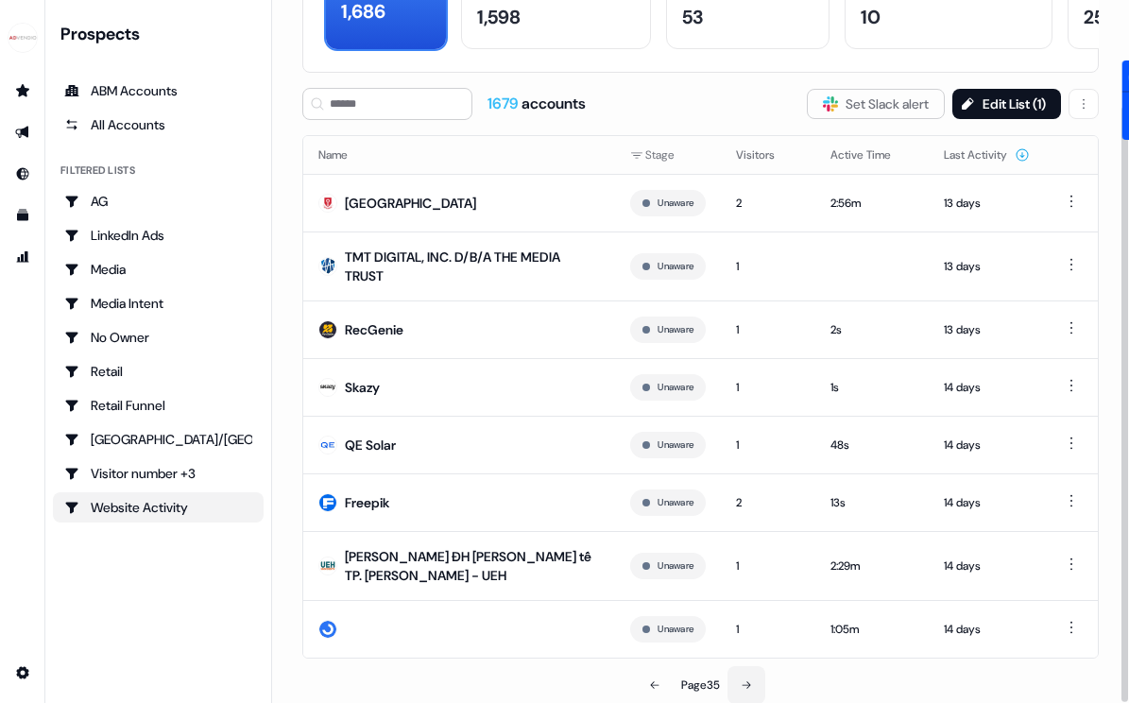
click at [751, 681] on icon at bounding box center [746, 684] width 11 height 11
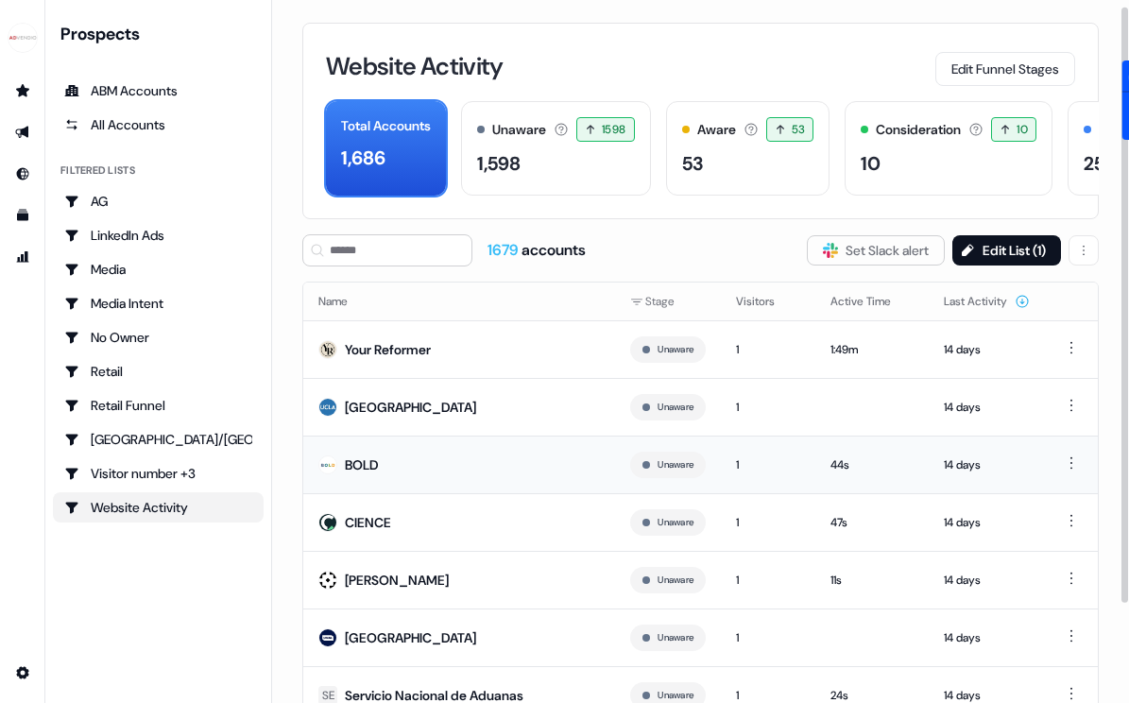
scroll to position [135, 0]
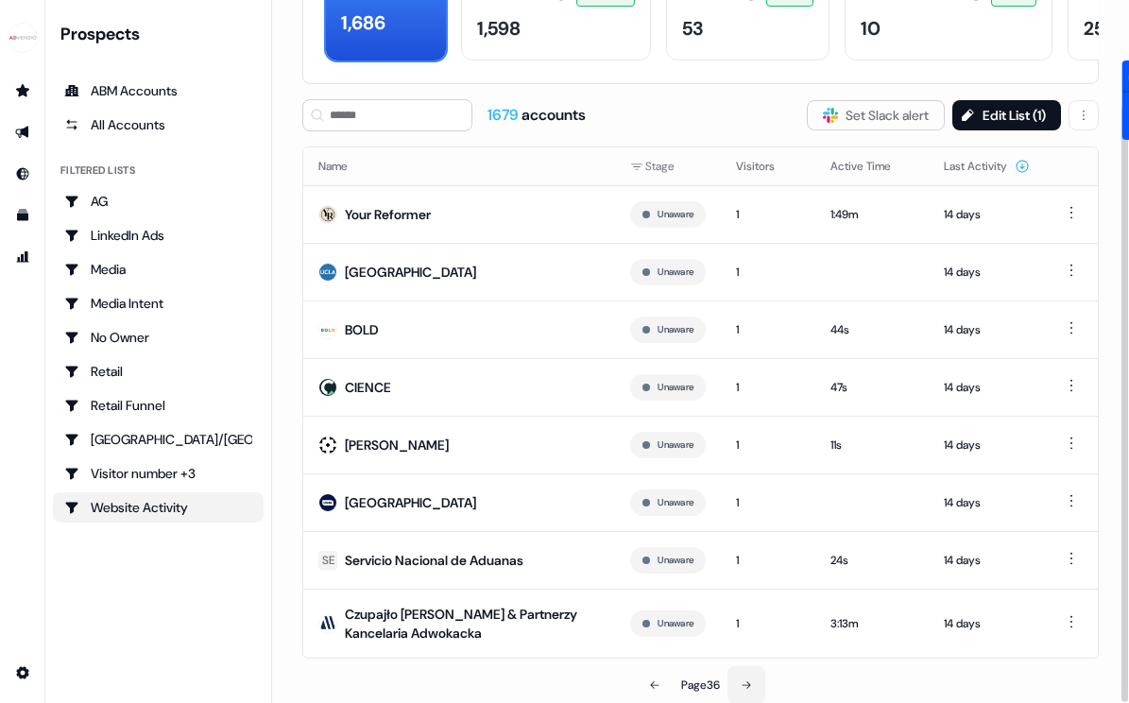
click at [746, 679] on icon at bounding box center [746, 684] width 11 height 11
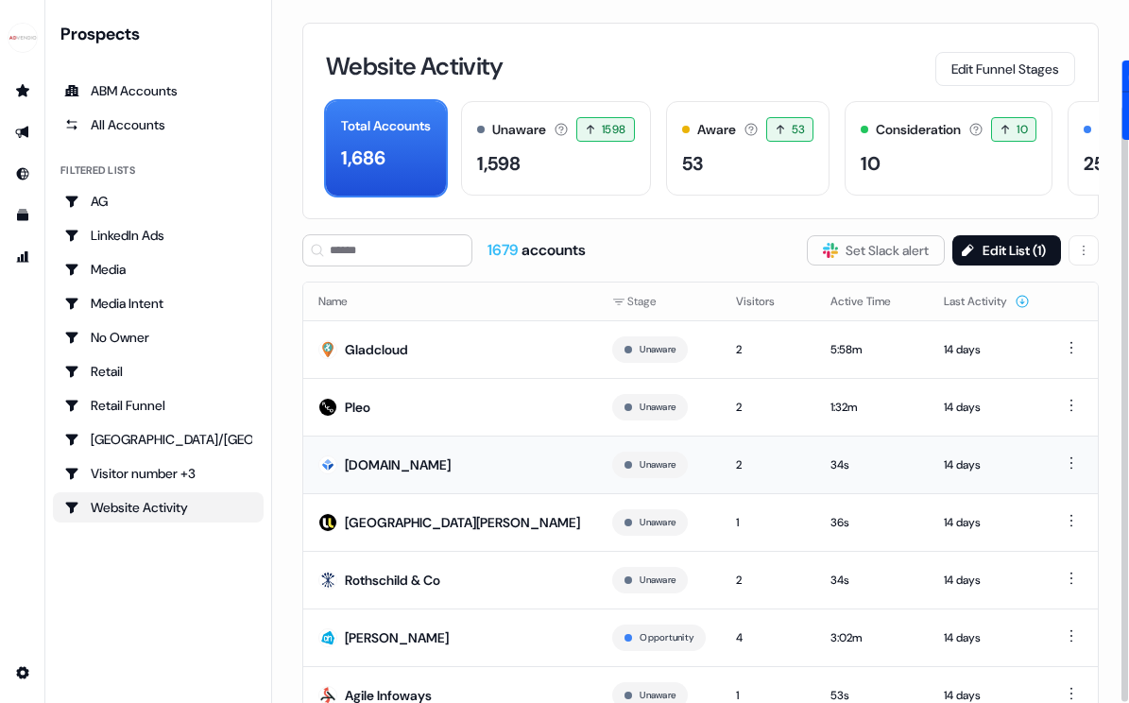
scroll to position [124, 0]
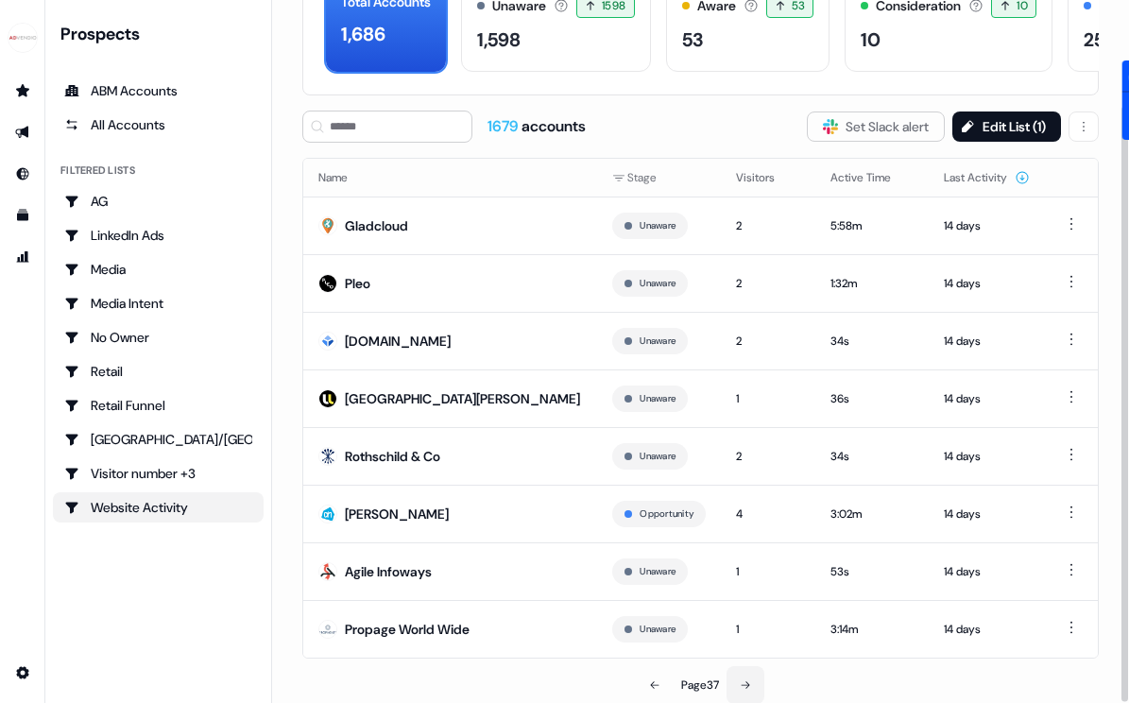
click at [749, 679] on icon at bounding box center [745, 684] width 11 height 11
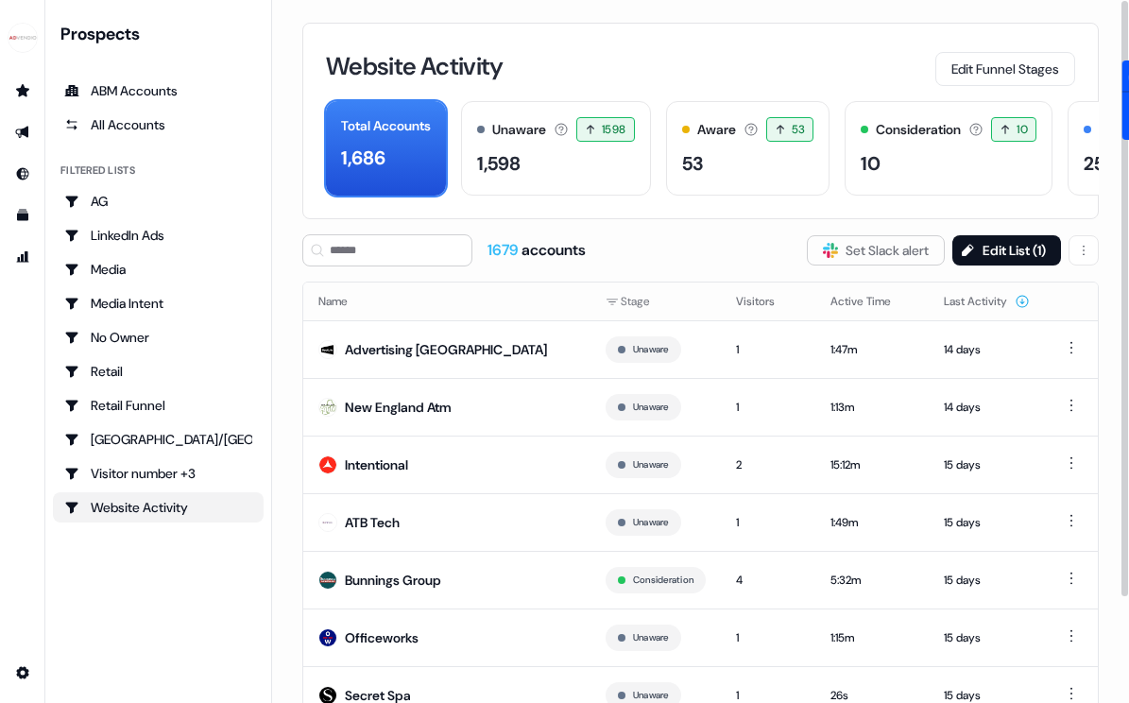
scroll to position [124, 0]
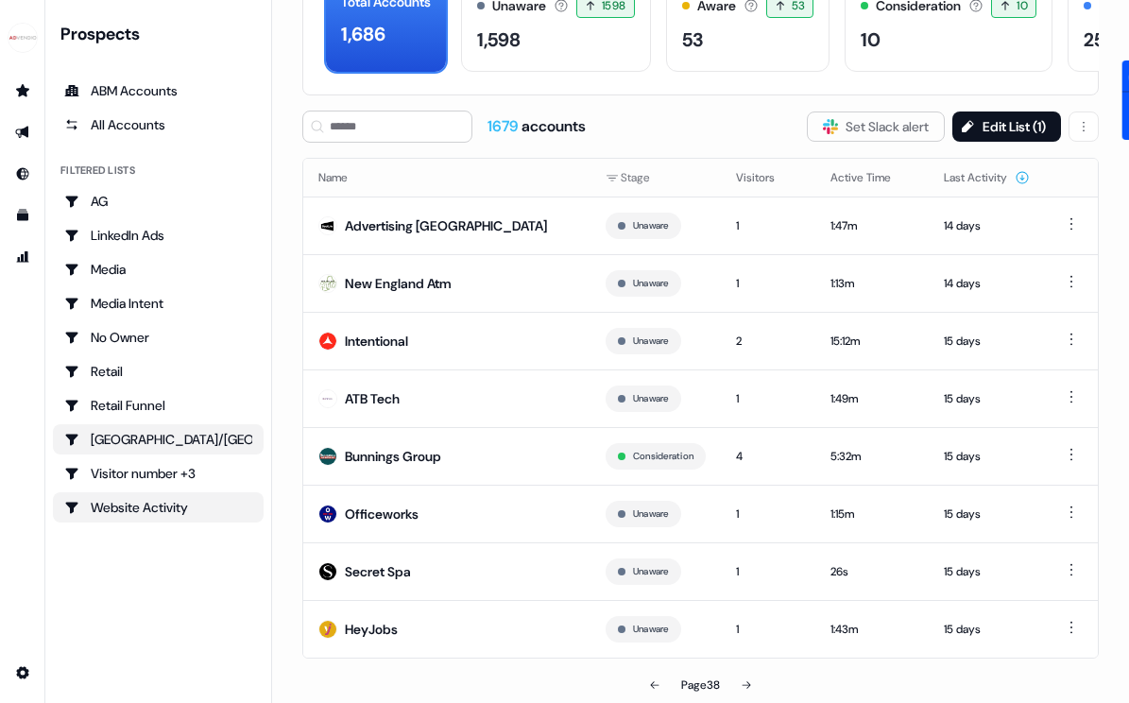
click at [133, 446] on div "[GEOGRAPHIC_DATA]/[GEOGRAPHIC_DATA]" at bounding box center [158, 439] width 188 height 19
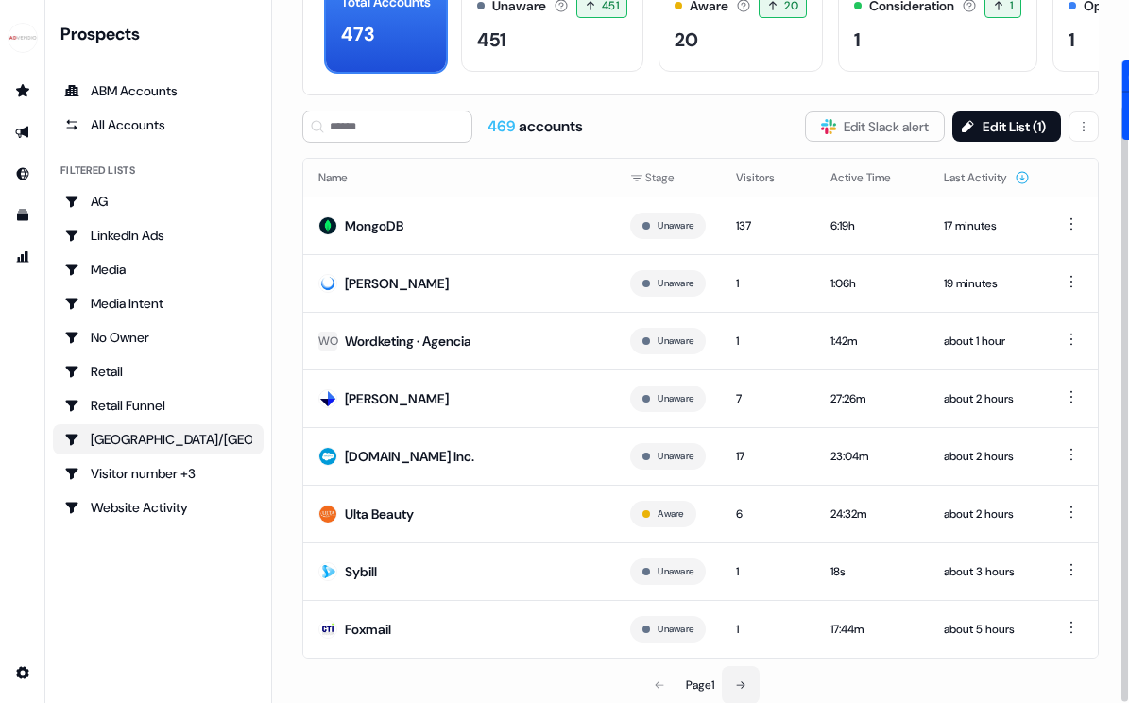
click at [737, 690] on button at bounding box center [741, 685] width 38 height 38
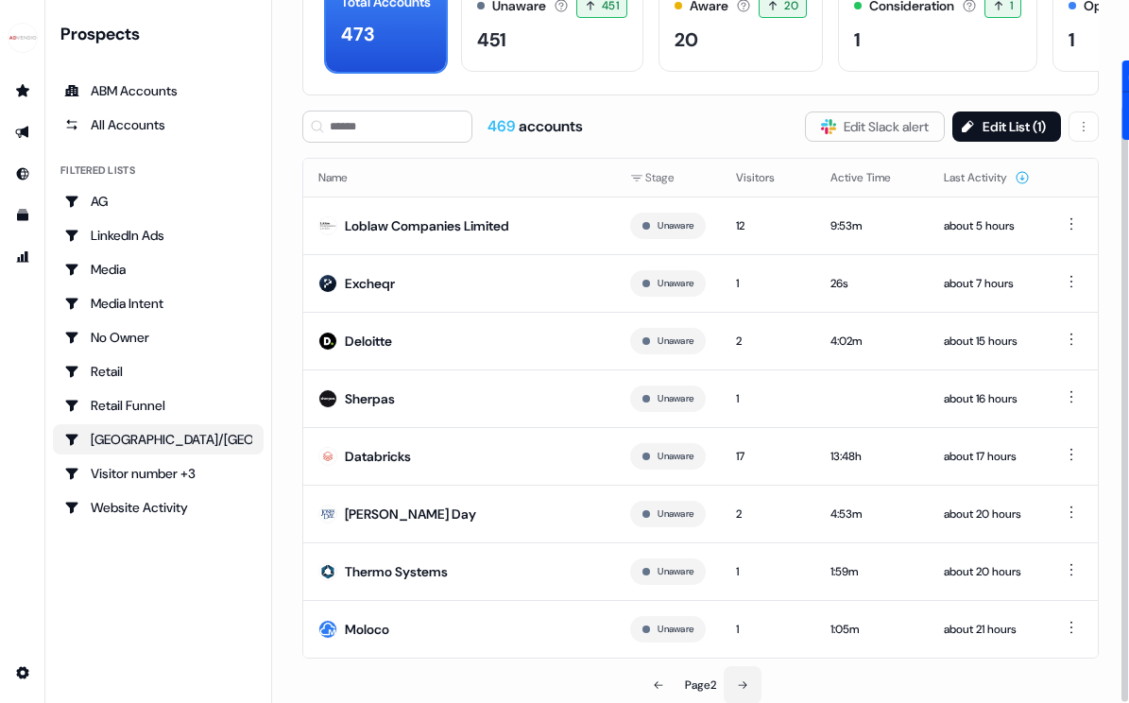
click at [737, 691] on button at bounding box center [743, 685] width 38 height 38
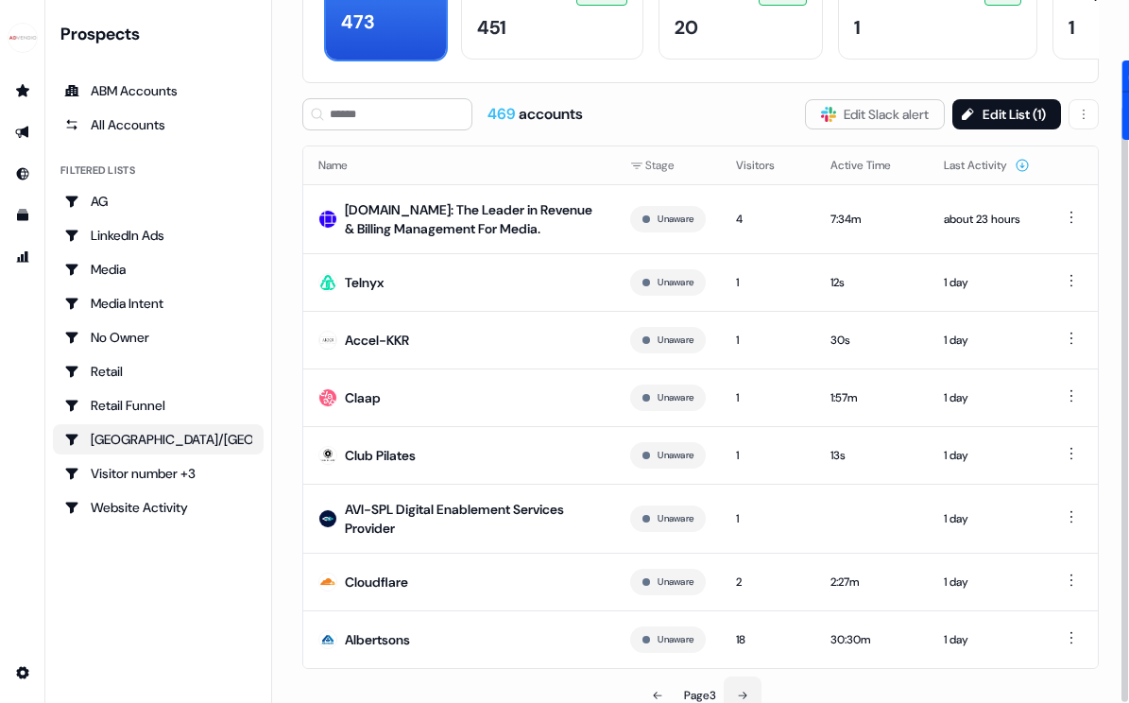
scroll to position [146, 0]
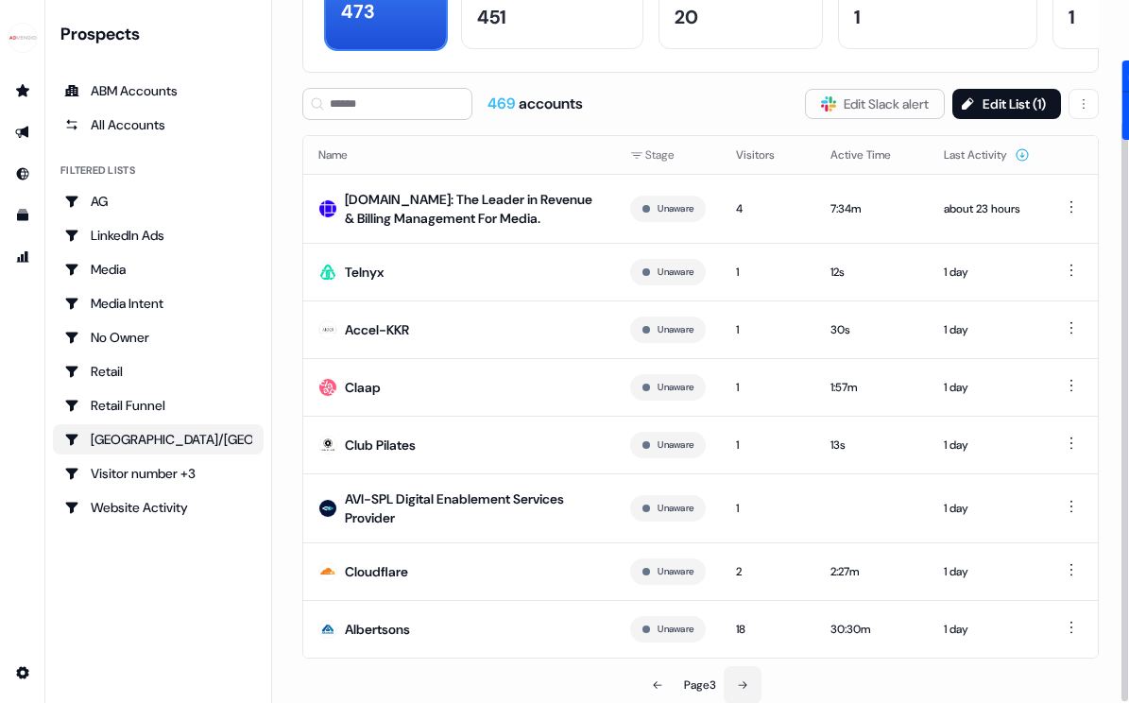
click at [743, 676] on button at bounding box center [743, 685] width 38 height 38
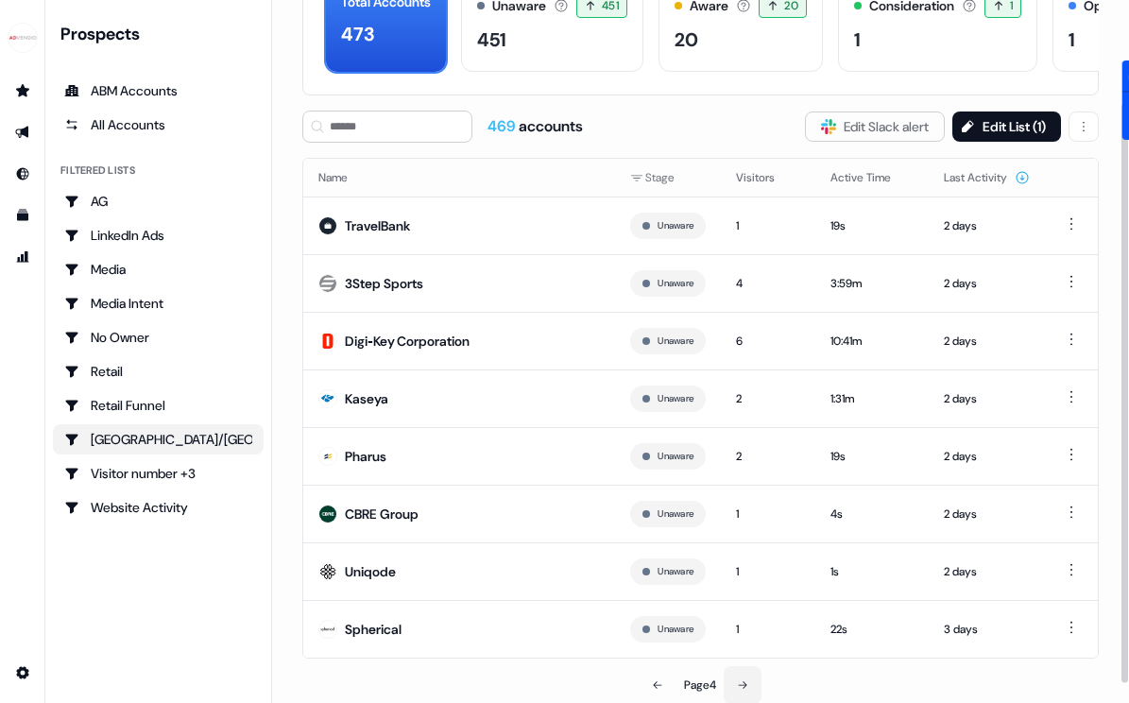
click at [743, 676] on button at bounding box center [743, 685] width 38 height 38
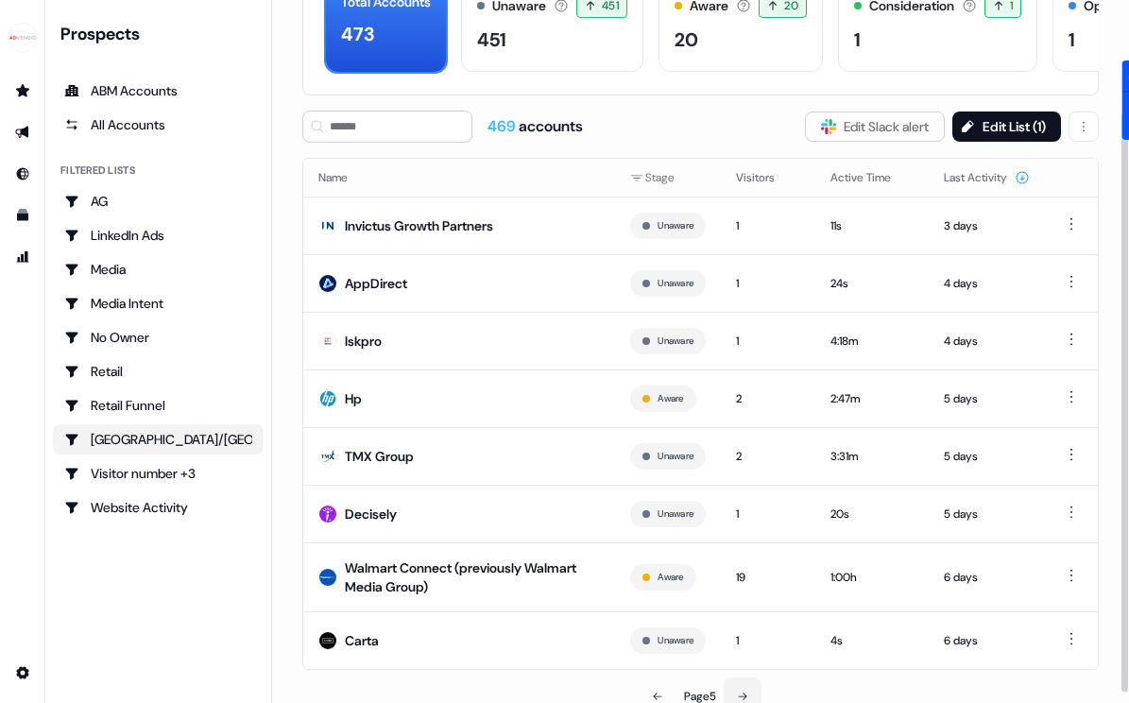
scroll to position [135, 0]
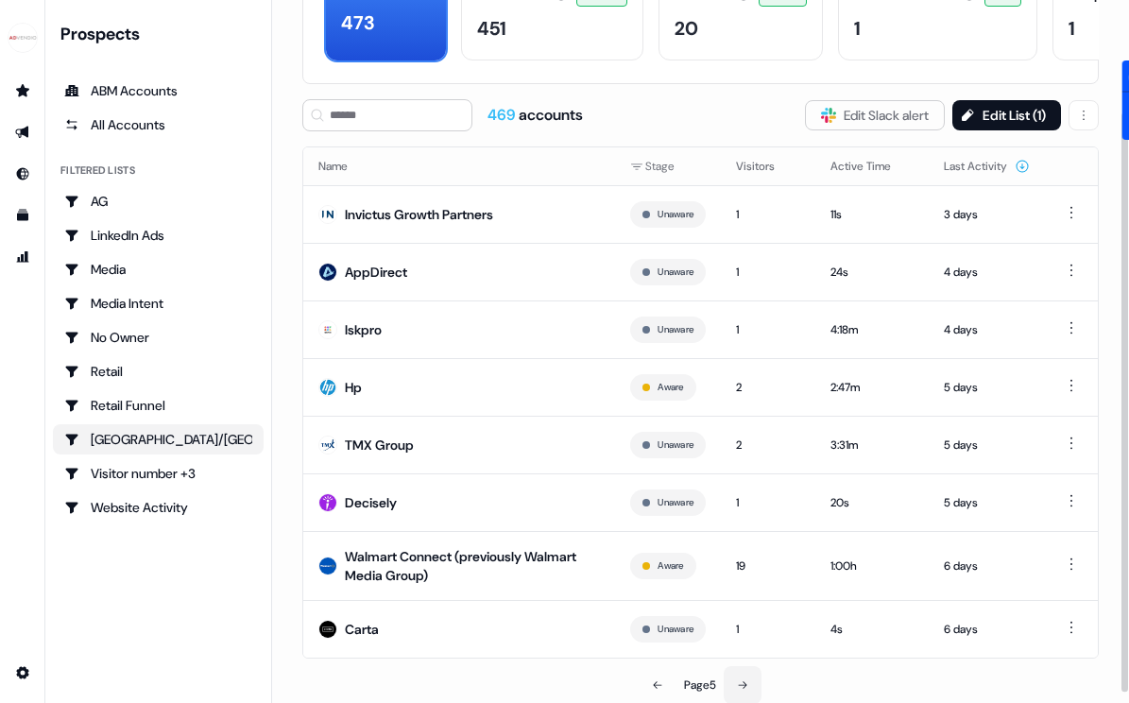
click at [743, 676] on button at bounding box center [743, 685] width 38 height 38
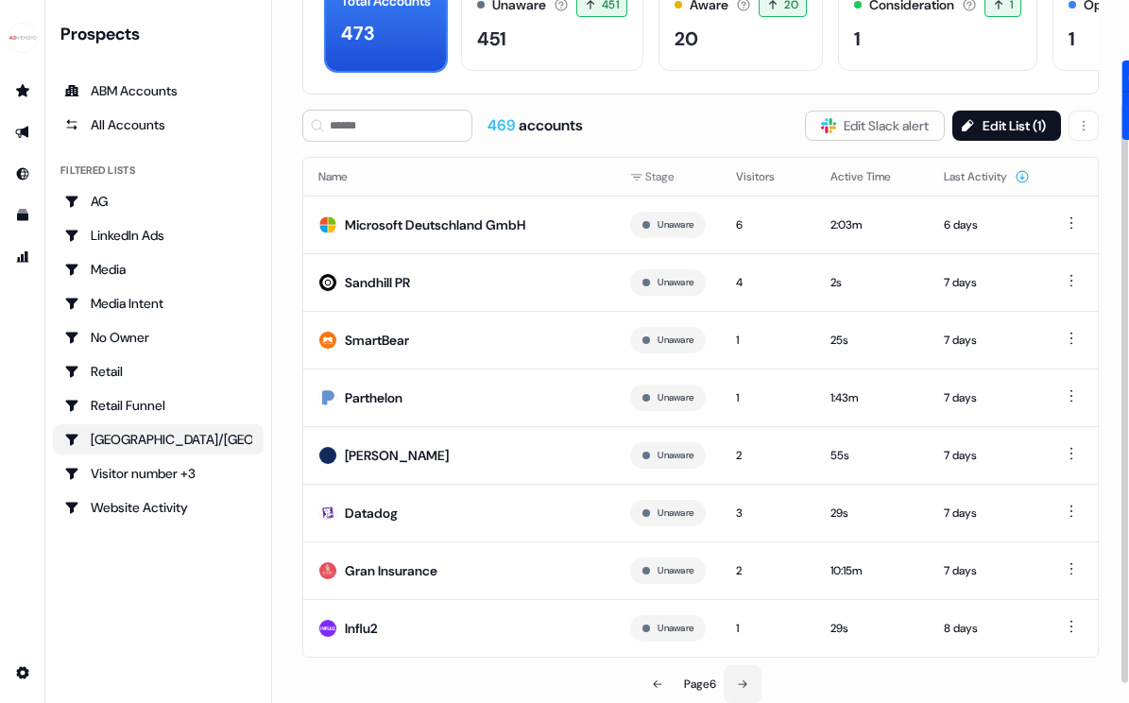
scroll to position [124, 0]
click at [743, 676] on button at bounding box center [743, 685] width 38 height 38
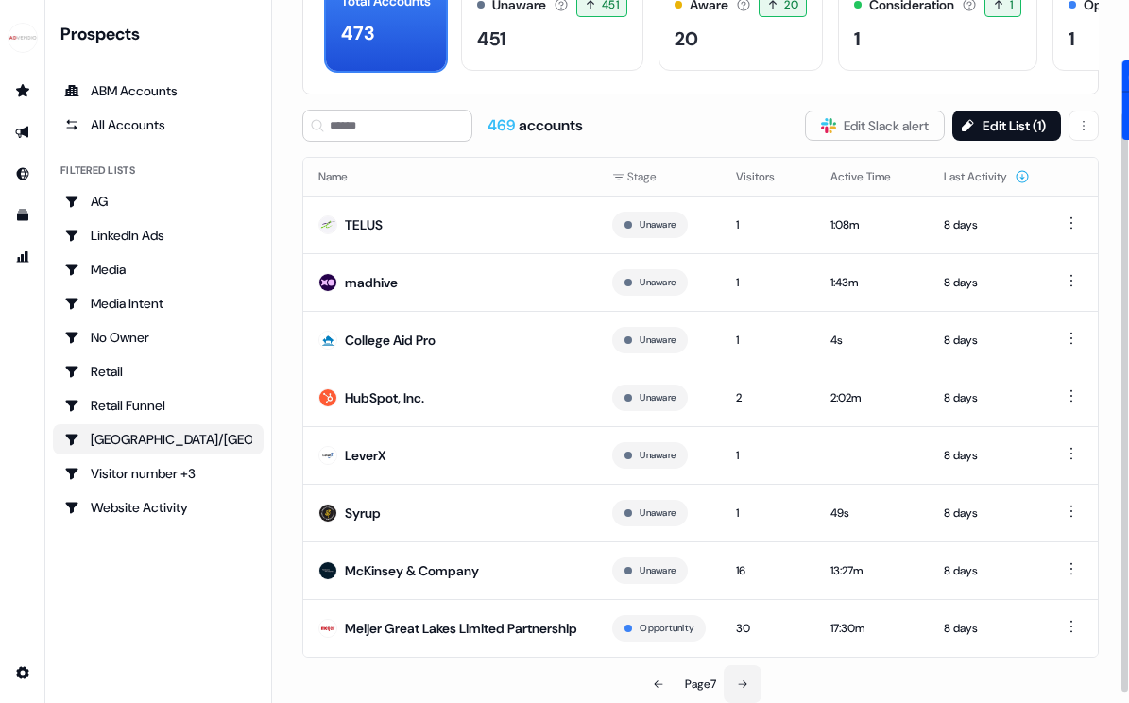
click at [743, 676] on button at bounding box center [743, 684] width 38 height 38
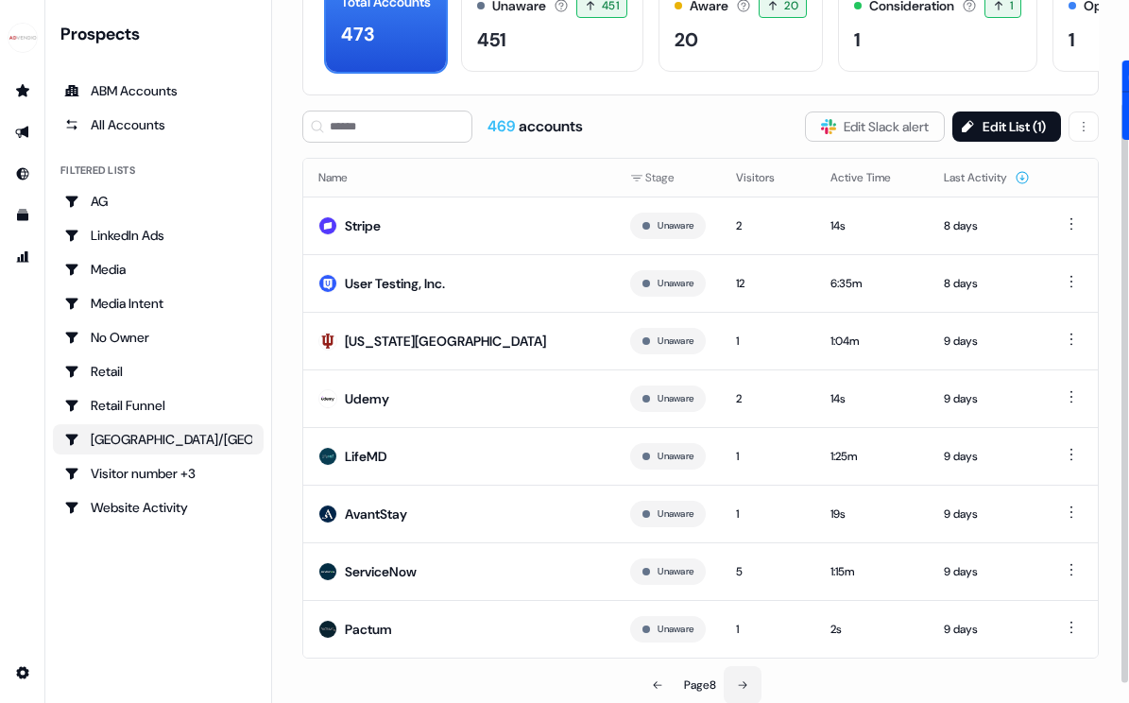
click at [743, 676] on button at bounding box center [743, 685] width 38 height 38
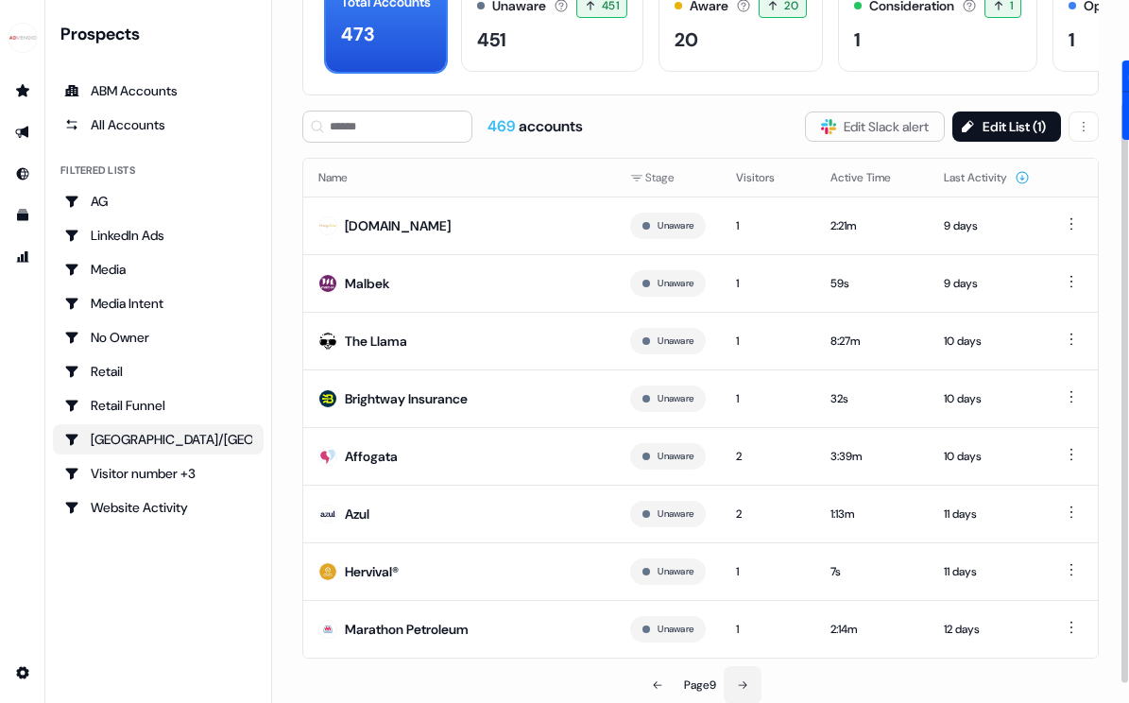
click at [743, 676] on button at bounding box center [743, 685] width 38 height 38
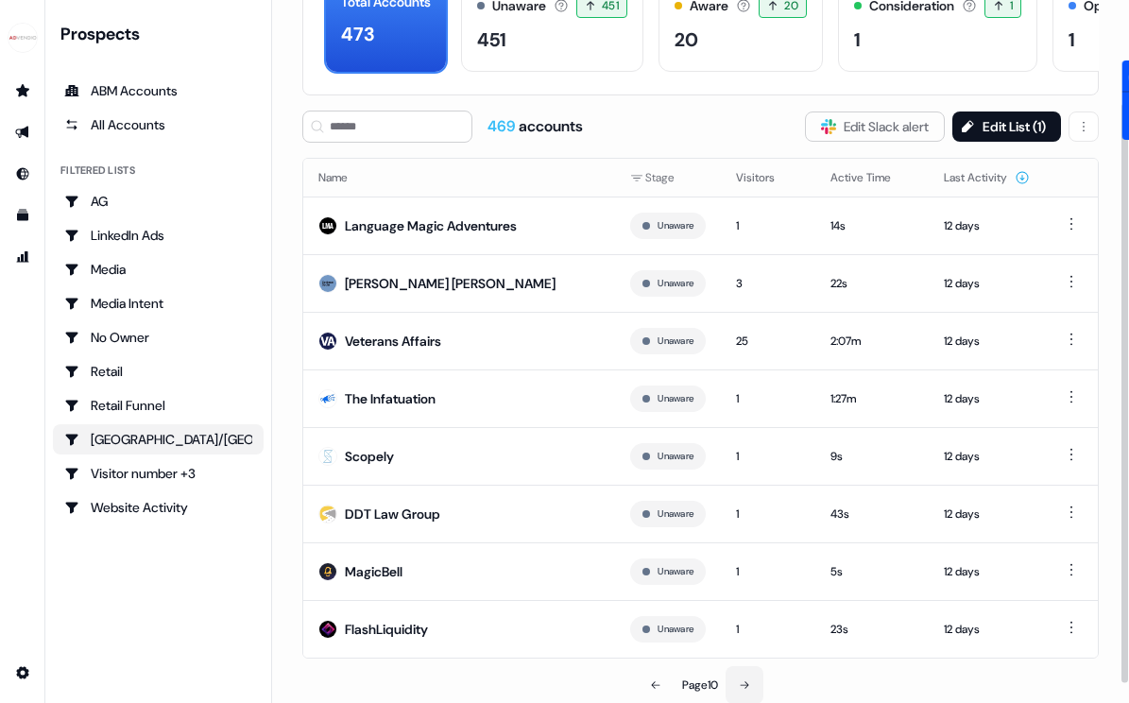
click at [743, 675] on button at bounding box center [745, 685] width 38 height 38
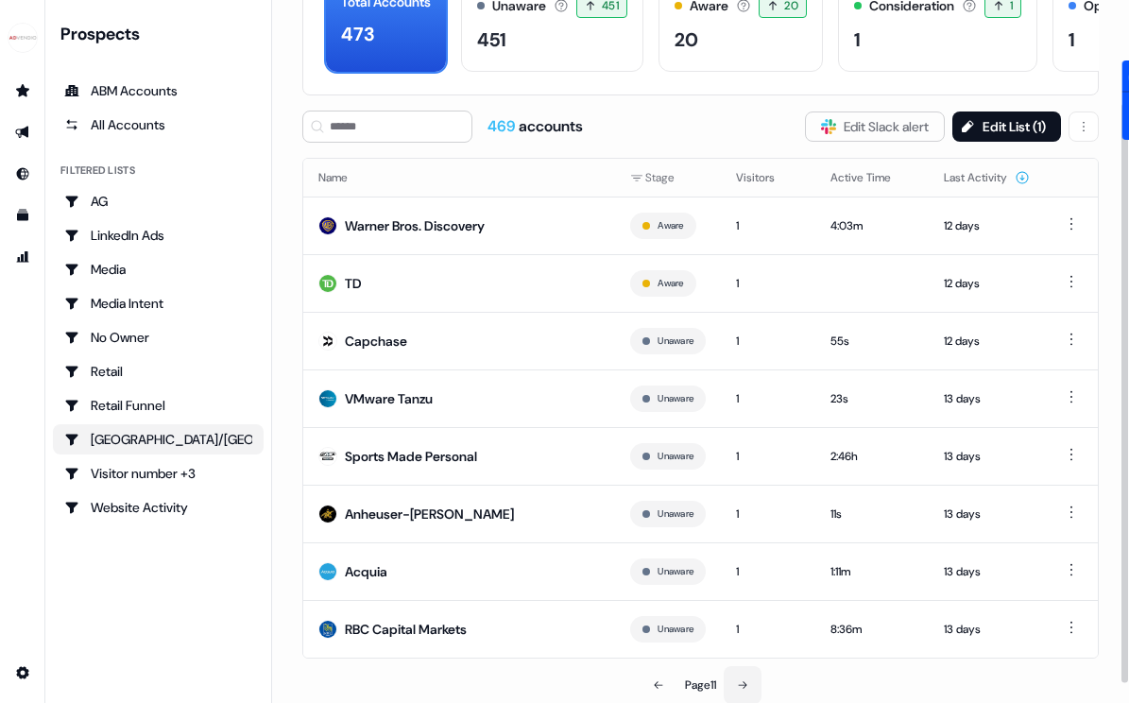
click at [743, 675] on button at bounding box center [743, 685] width 38 height 38
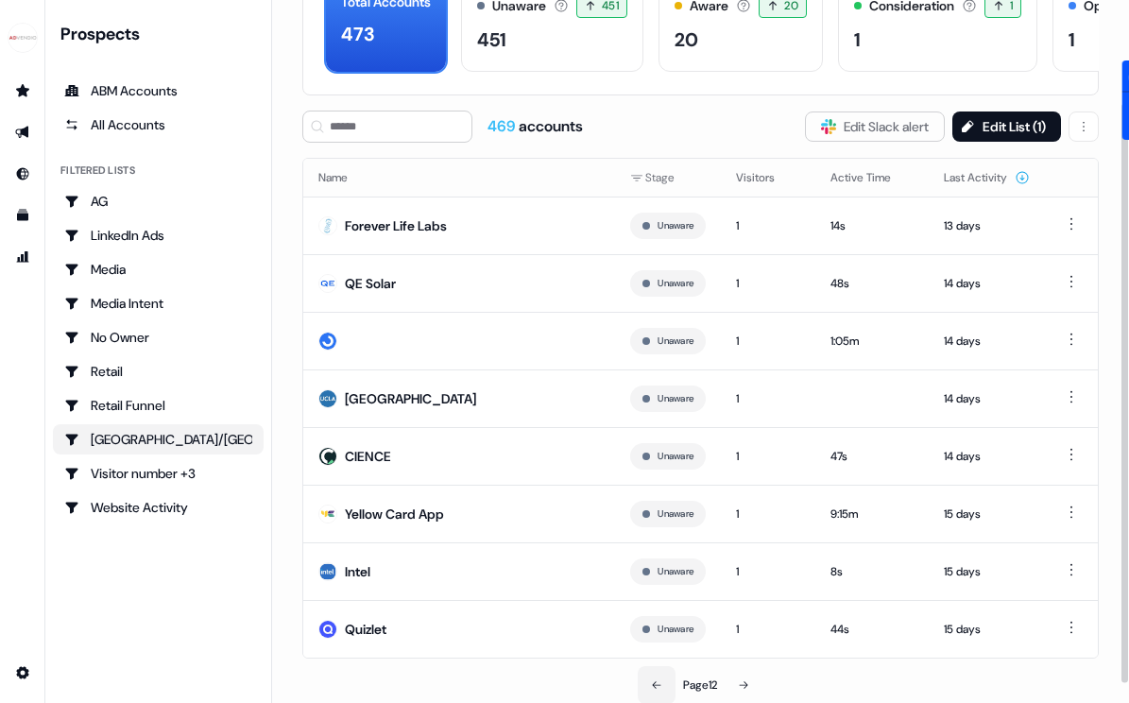
click at [661, 682] on button at bounding box center [657, 685] width 38 height 38
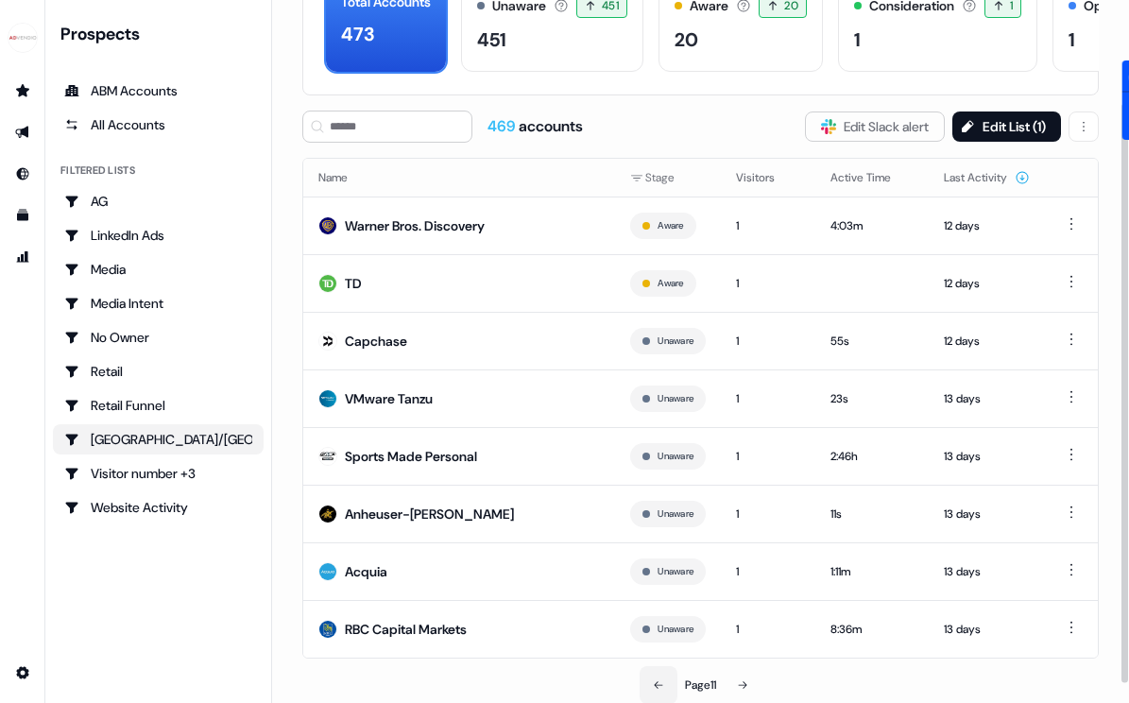
click at [661, 682] on button at bounding box center [659, 685] width 38 height 38
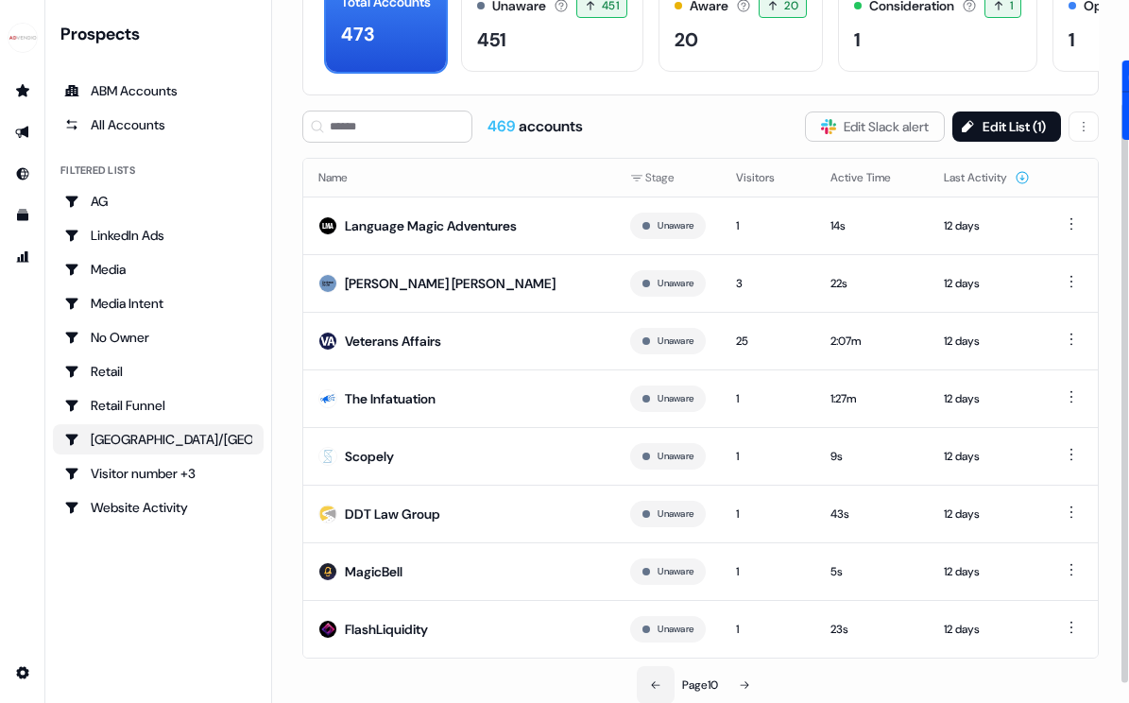
click at [661, 683] on button at bounding box center [656, 685] width 38 height 38
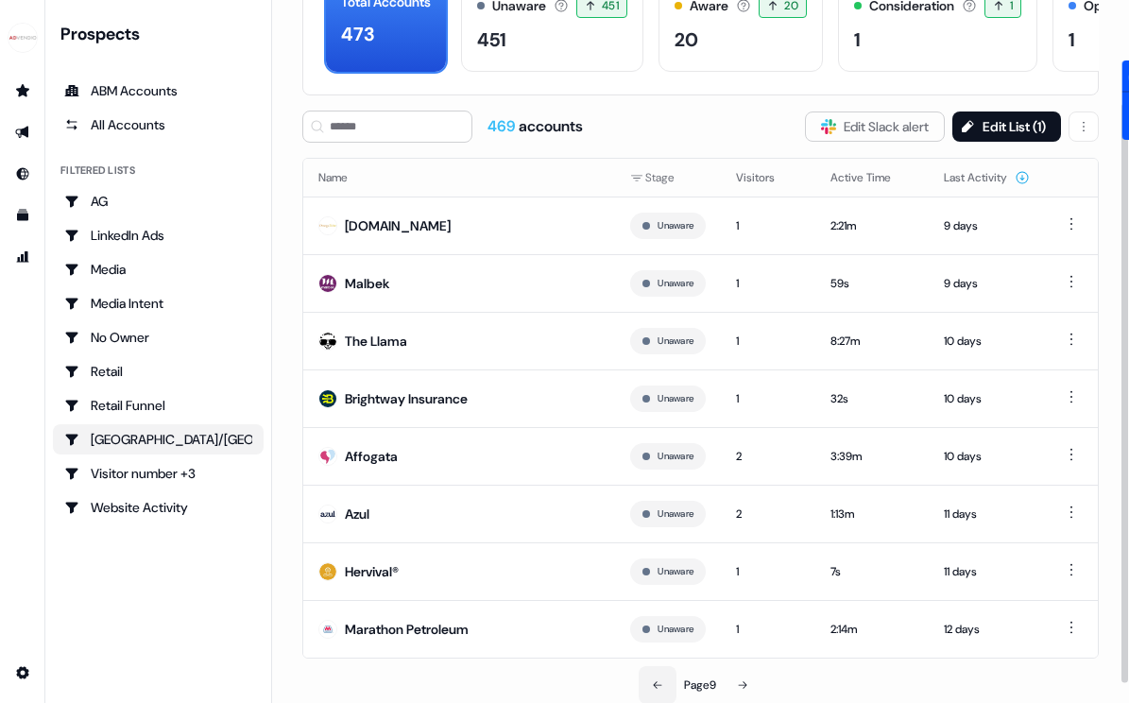
click at [661, 683] on button at bounding box center [658, 685] width 38 height 38
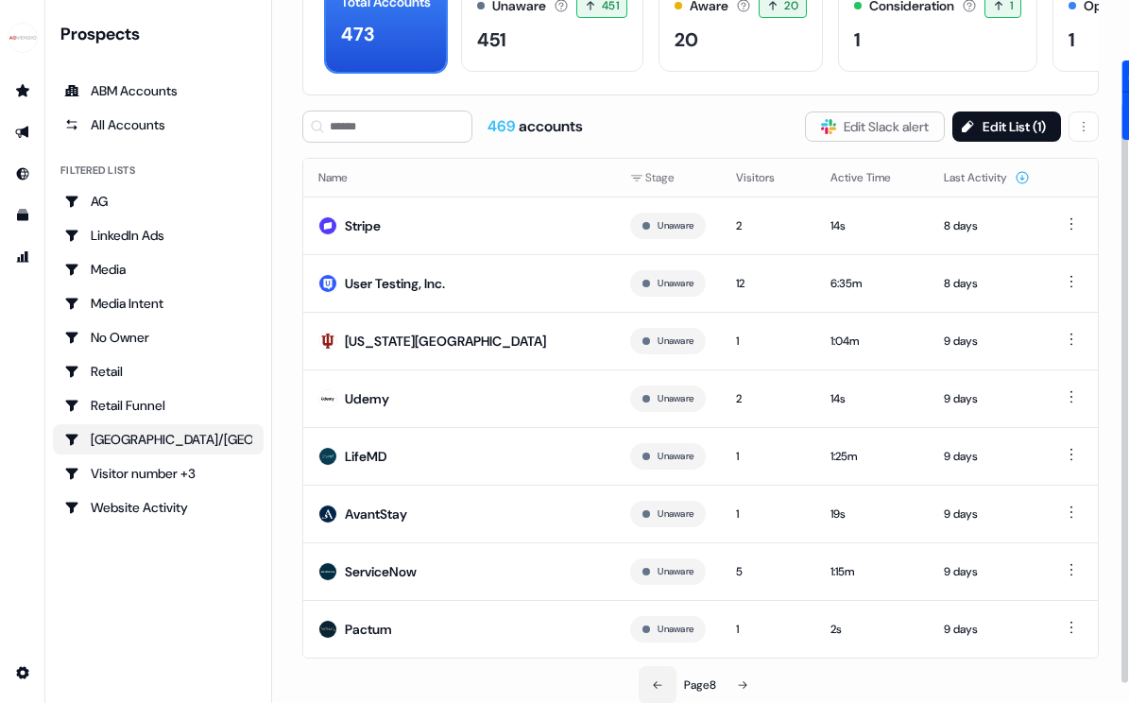
click at [648, 678] on button at bounding box center [658, 685] width 38 height 38
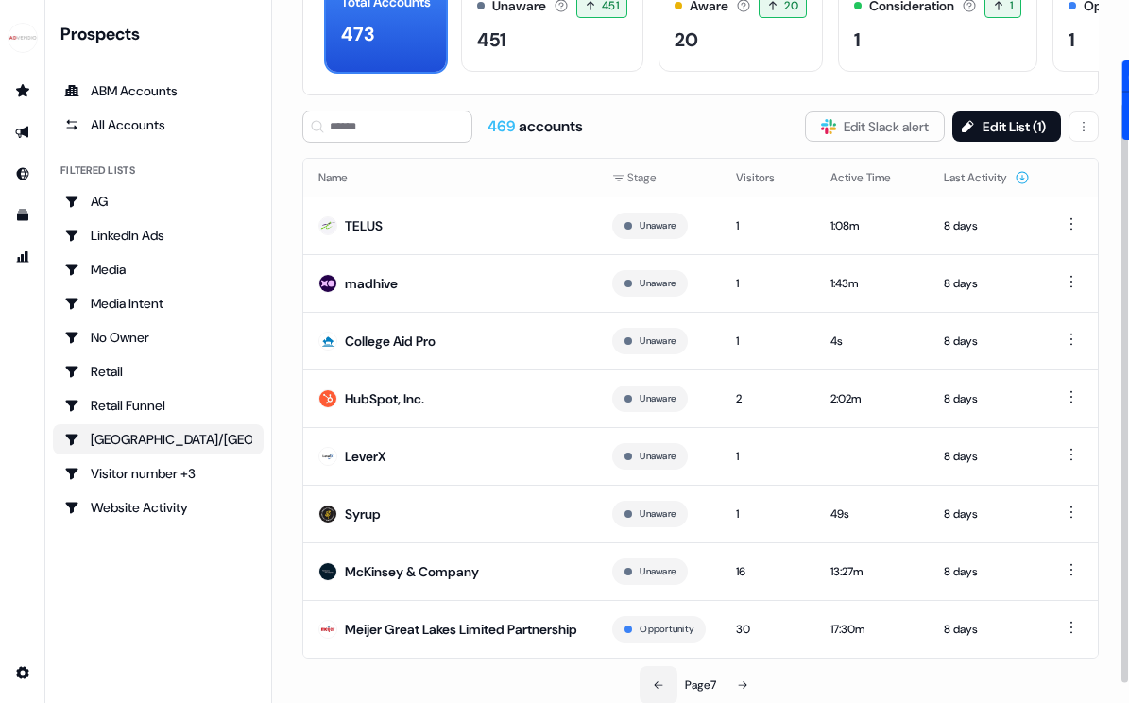
click at [648, 678] on button at bounding box center [659, 685] width 38 height 38
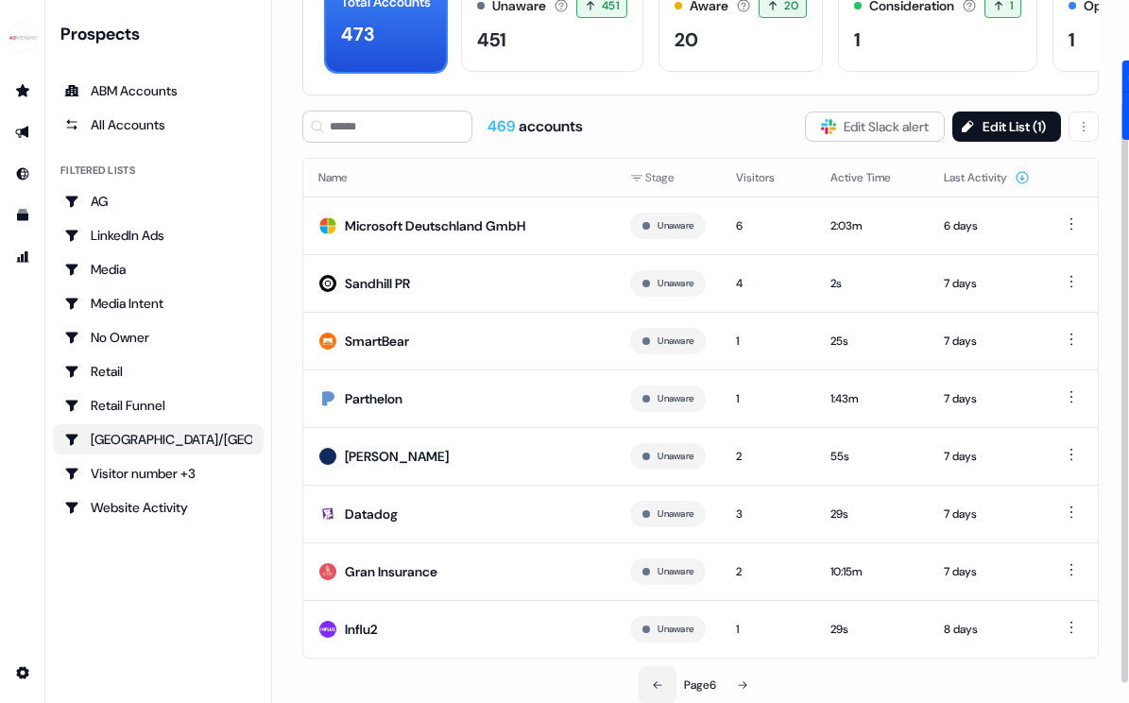
click at [649, 676] on button at bounding box center [658, 685] width 38 height 38
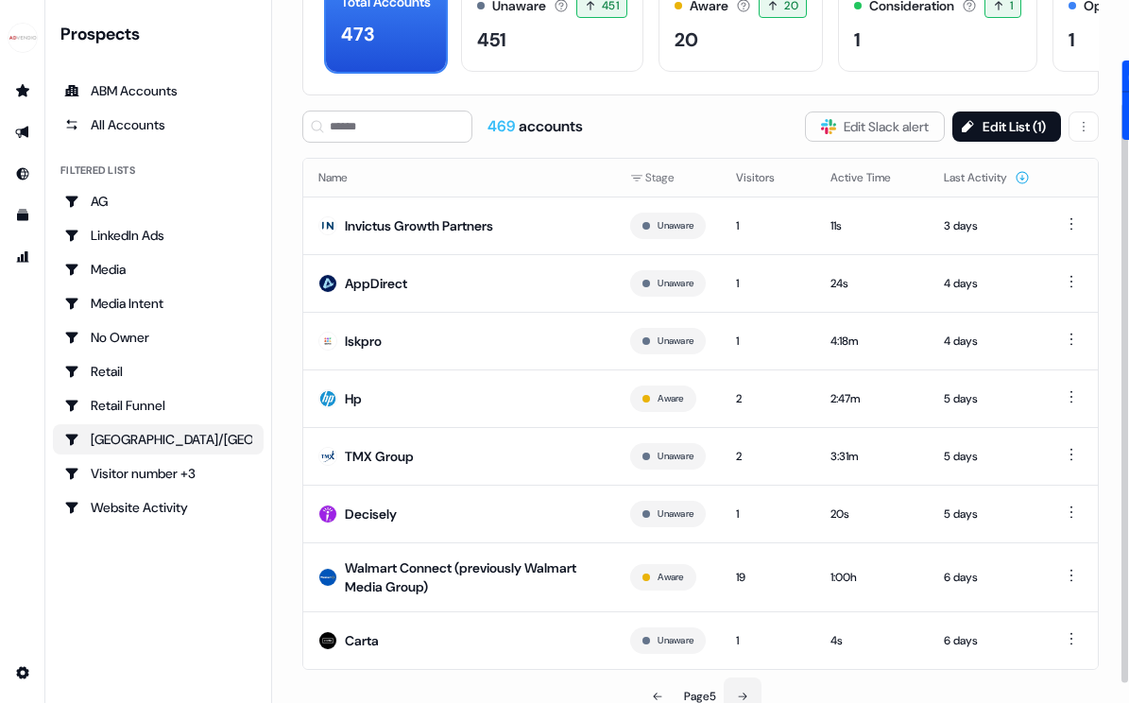
click at [740, 683] on button at bounding box center [743, 696] width 38 height 38
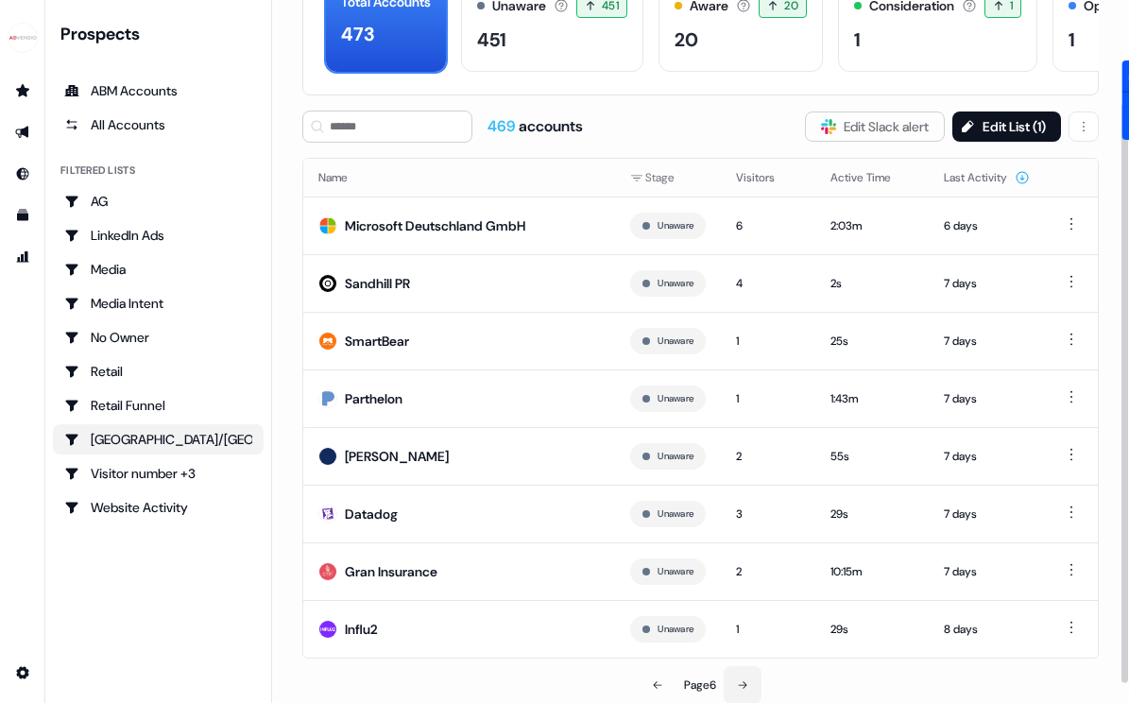
click at [740, 683] on icon at bounding box center [742, 684] width 11 height 11
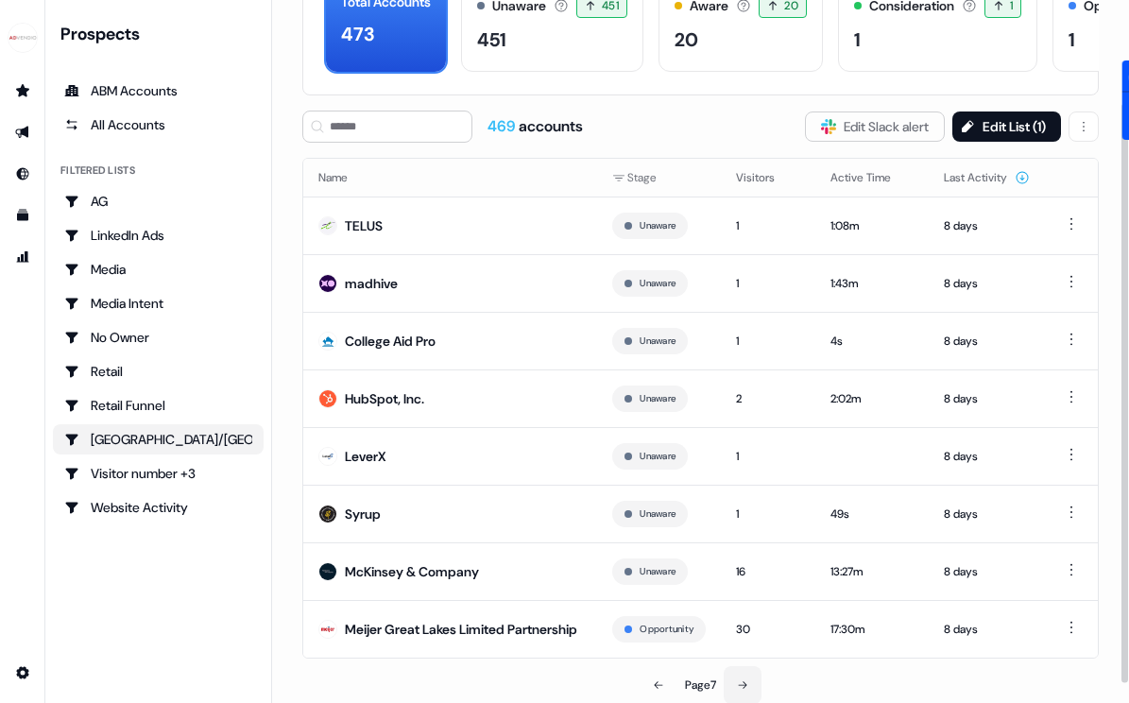
click at [740, 683] on button at bounding box center [743, 685] width 38 height 38
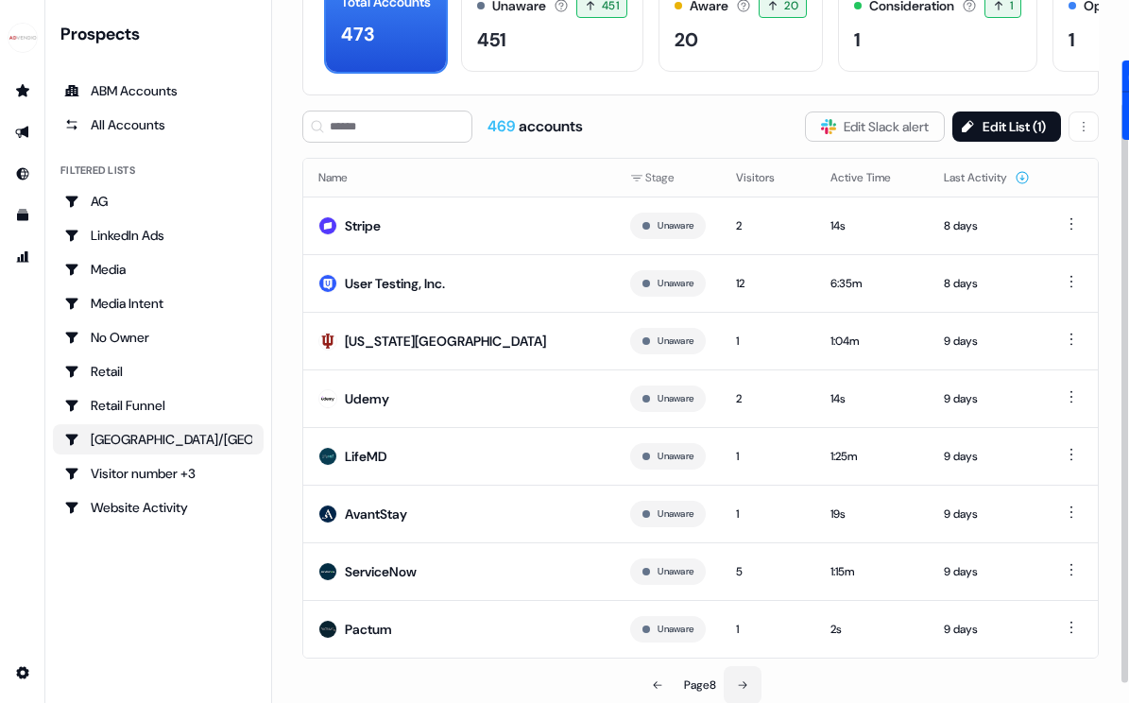
click at [740, 683] on icon at bounding box center [742, 684] width 11 height 11
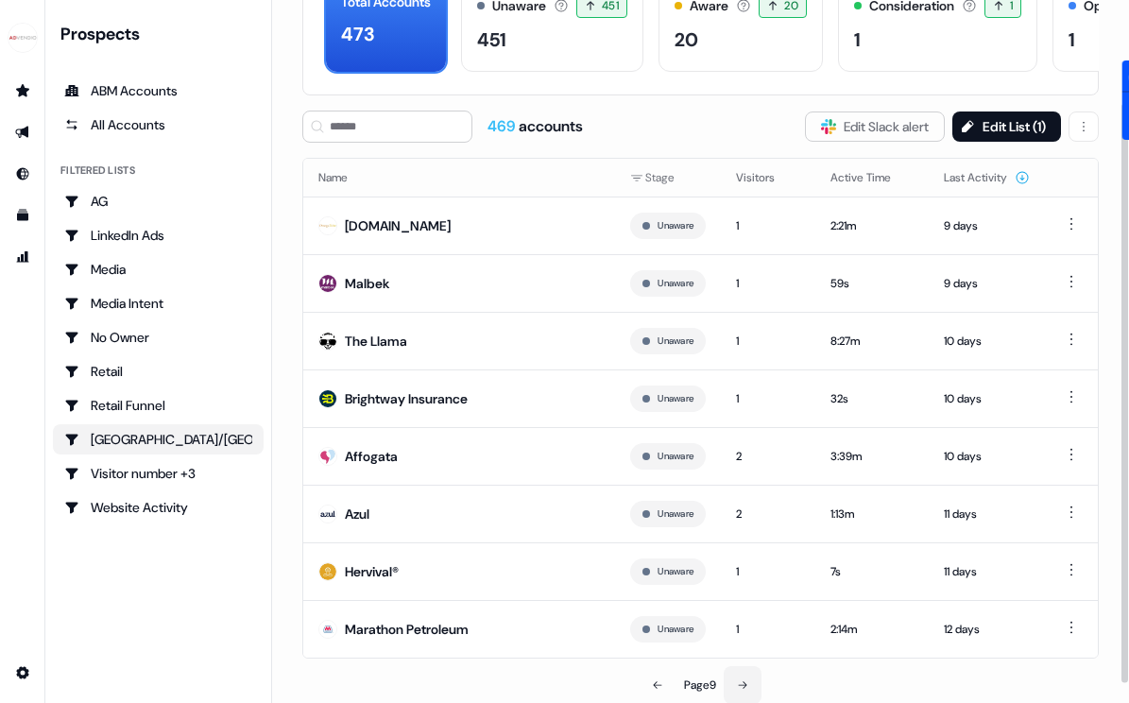
click at [740, 683] on icon at bounding box center [742, 684] width 11 height 11
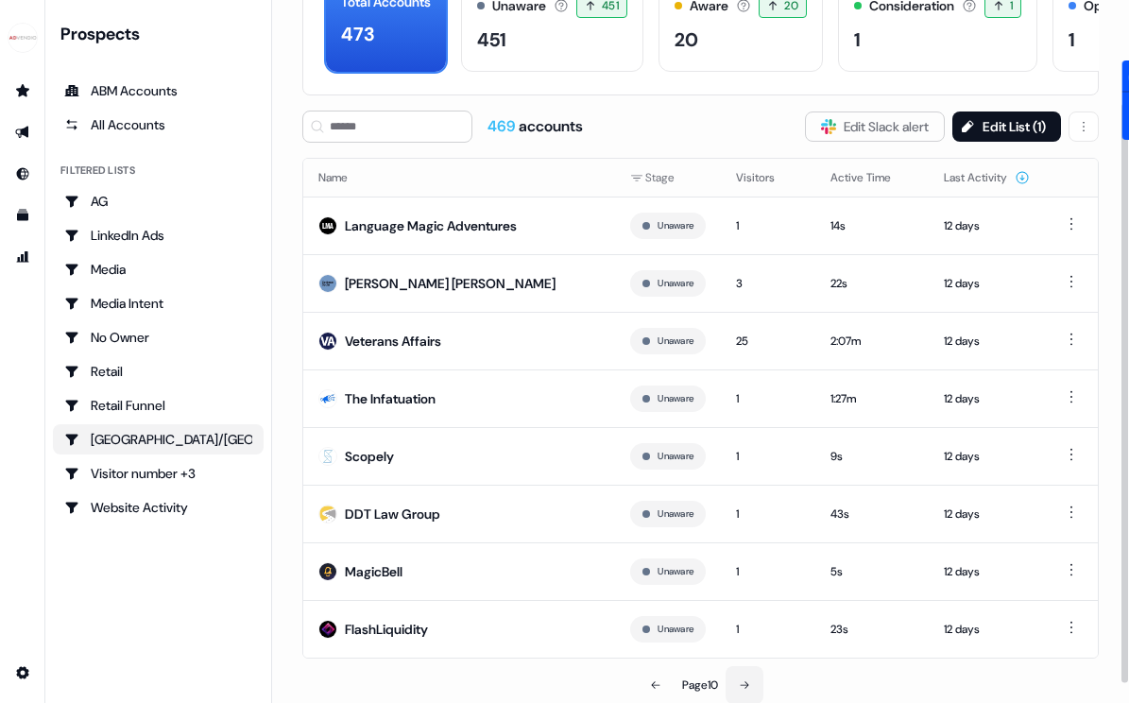
click at [740, 683] on button at bounding box center [745, 685] width 38 height 38
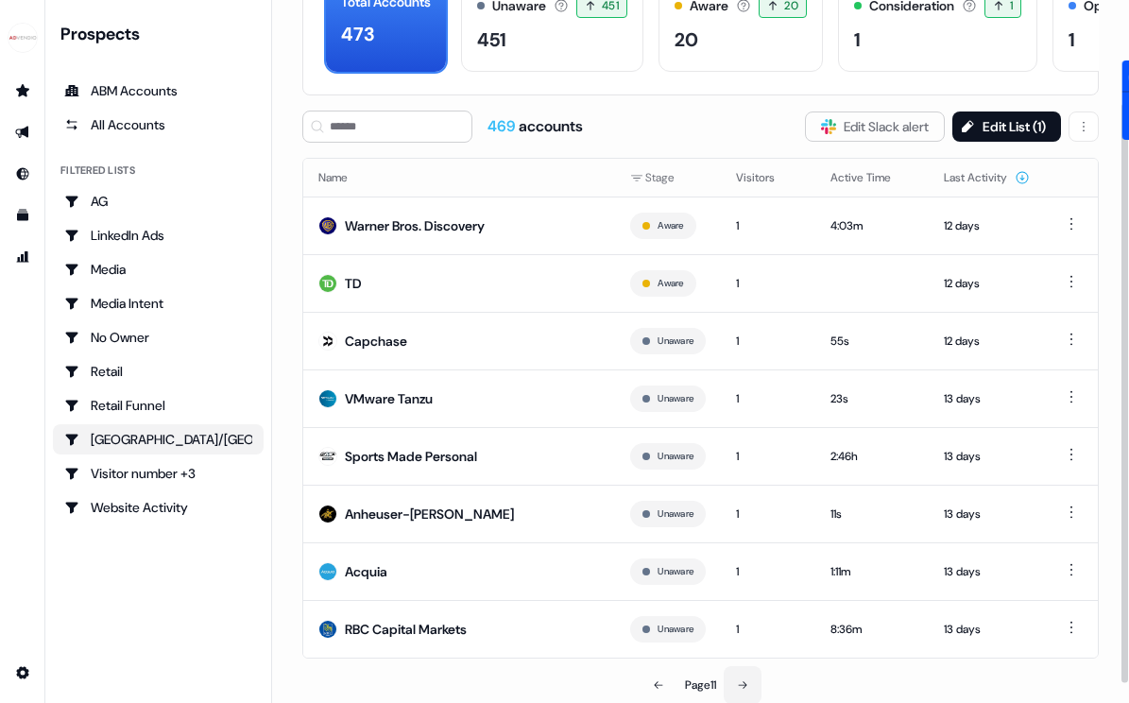
click at [740, 683] on icon at bounding box center [742, 684] width 11 height 11
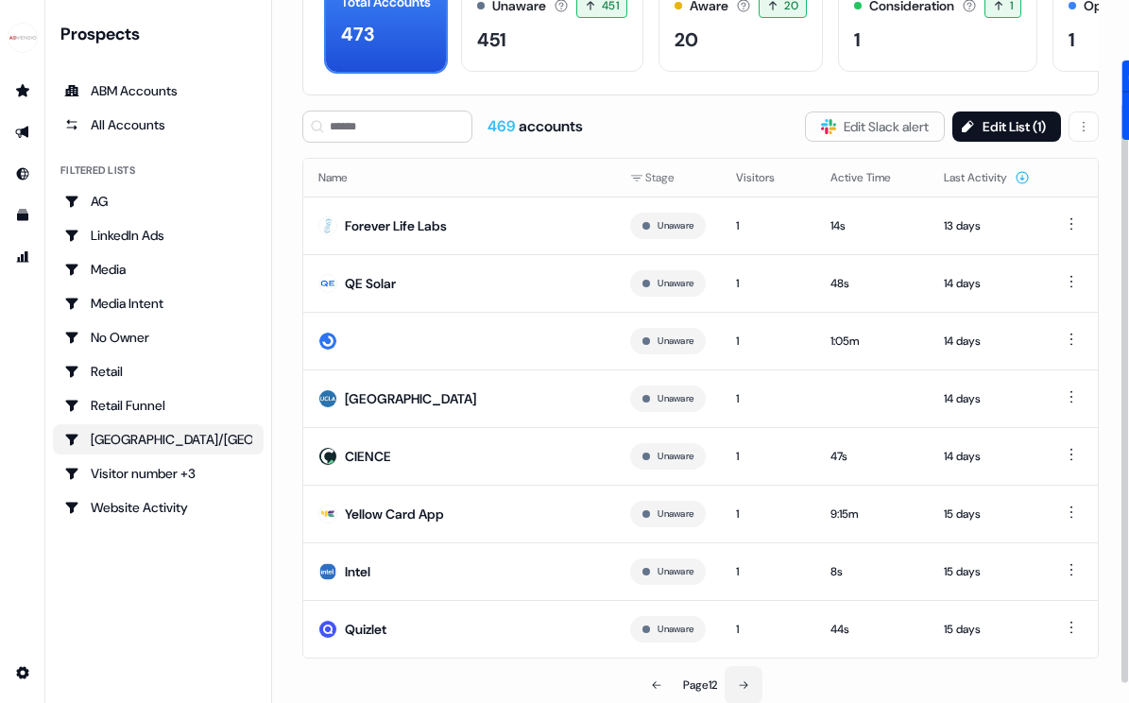
click at [740, 683] on icon at bounding box center [743, 684] width 11 height 11
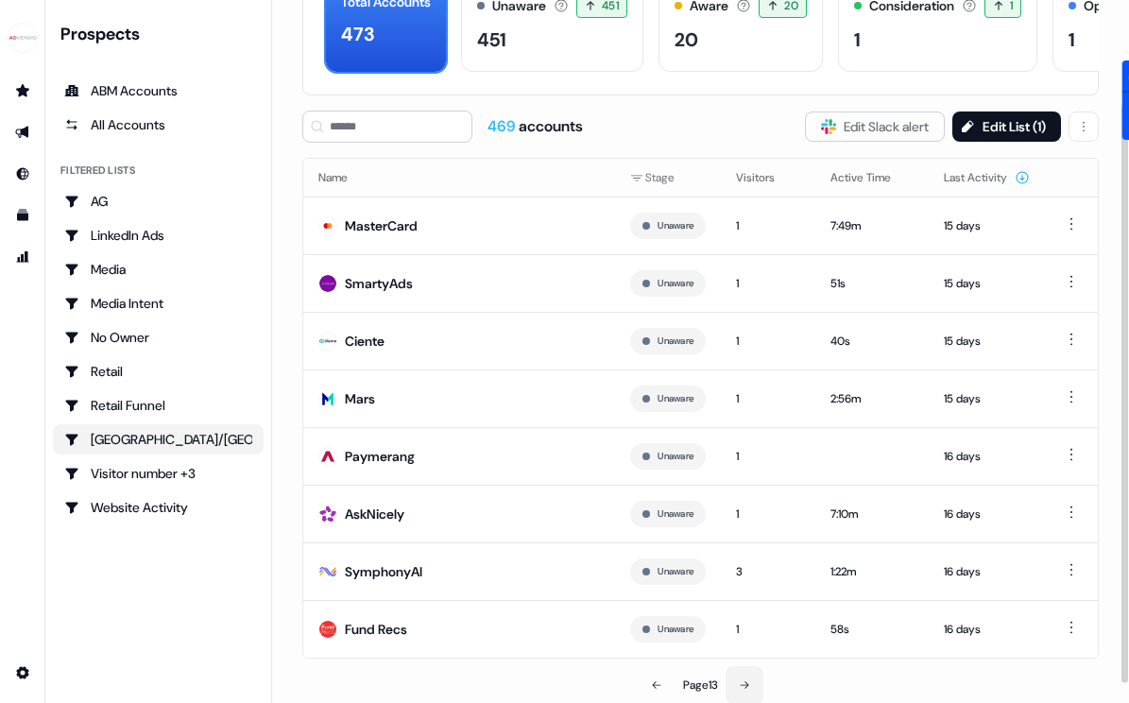
click at [747, 676] on button at bounding box center [745, 685] width 38 height 38
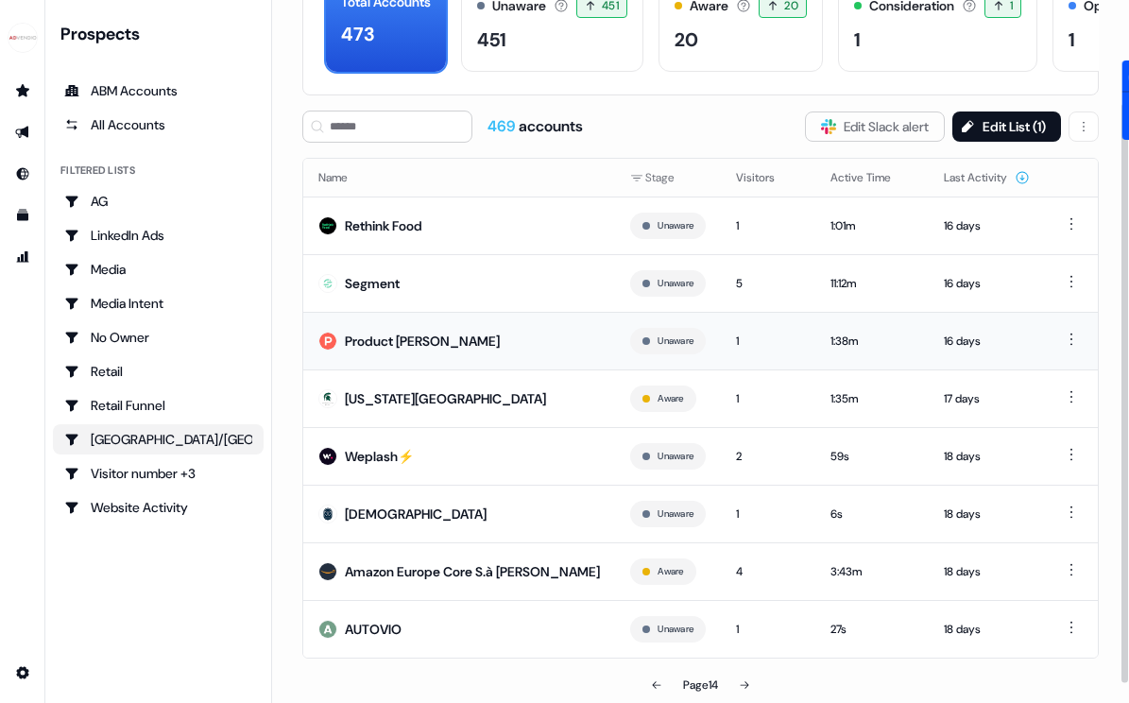
click at [405, 327] on td "Product [PERSON_NAME]" at bounding box center [459, 341] width 312 height 58
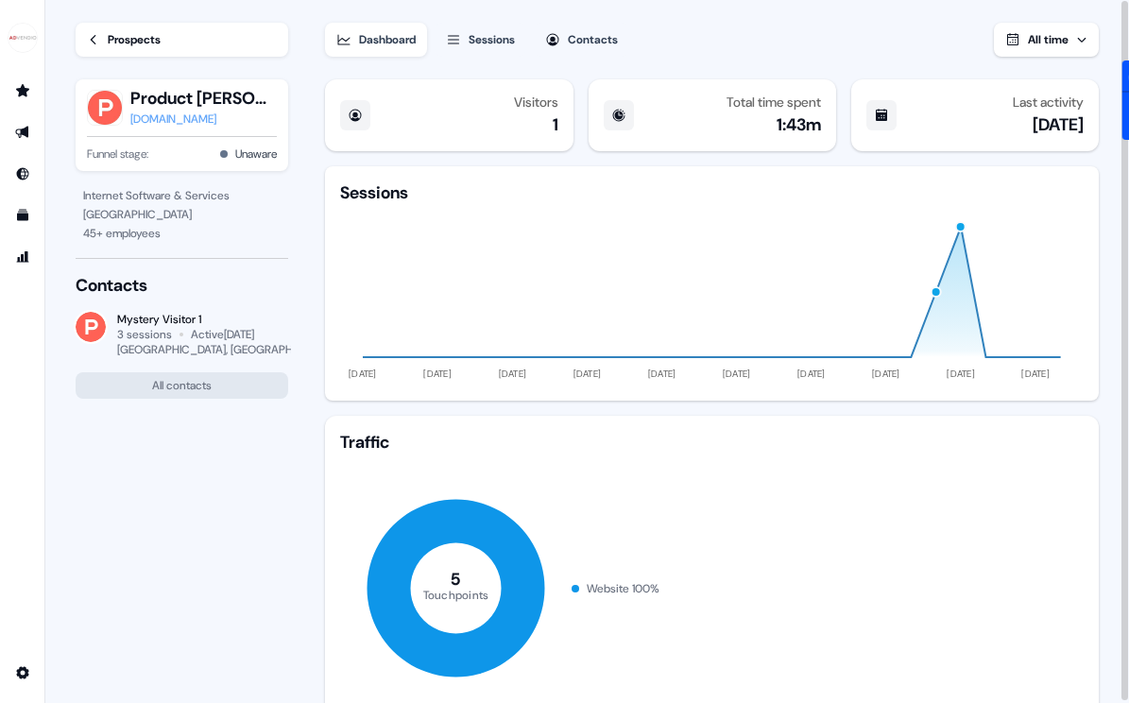
click at [153, 122] on div "[DOMAIN_NAME]" at bounding box center [203, 119] width 146 height 19
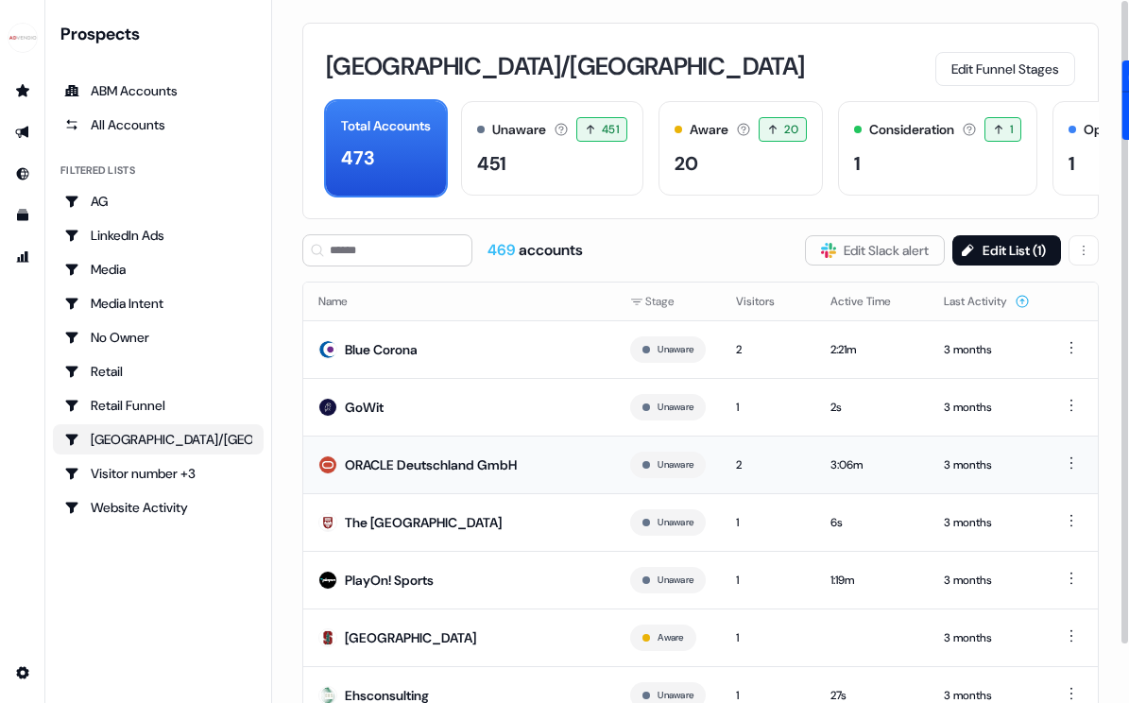
scroll to position [124, 0]
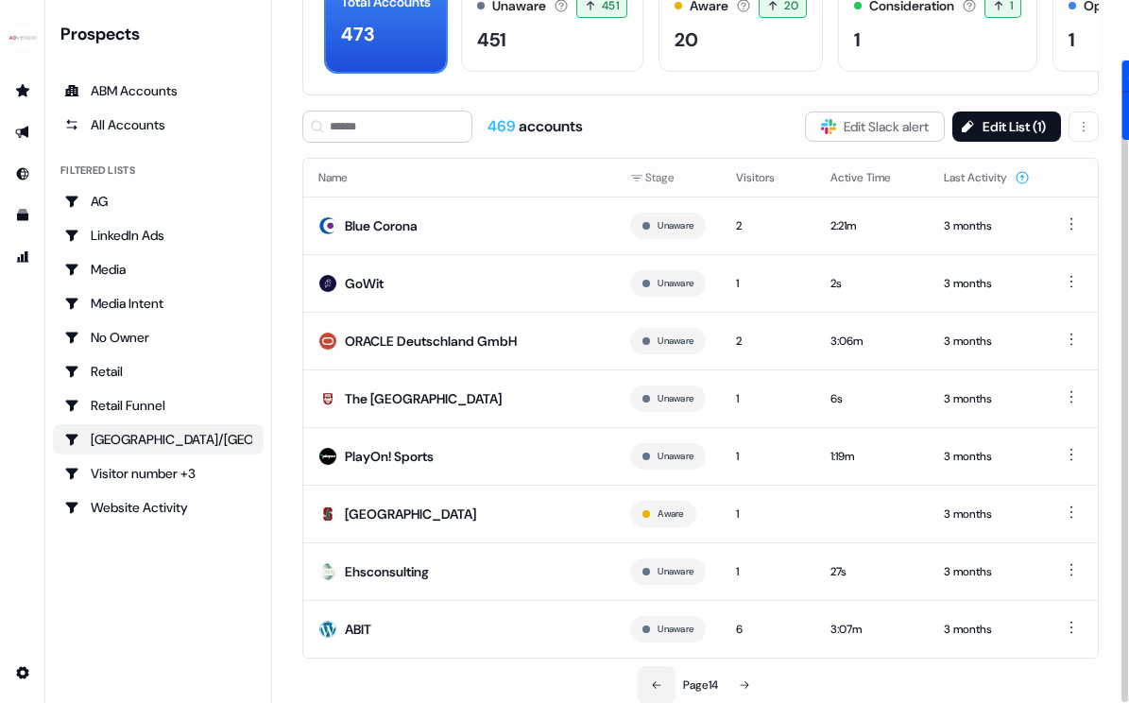
click at [658, 691] on button at bounding box center [657, 685] width 38 height 38
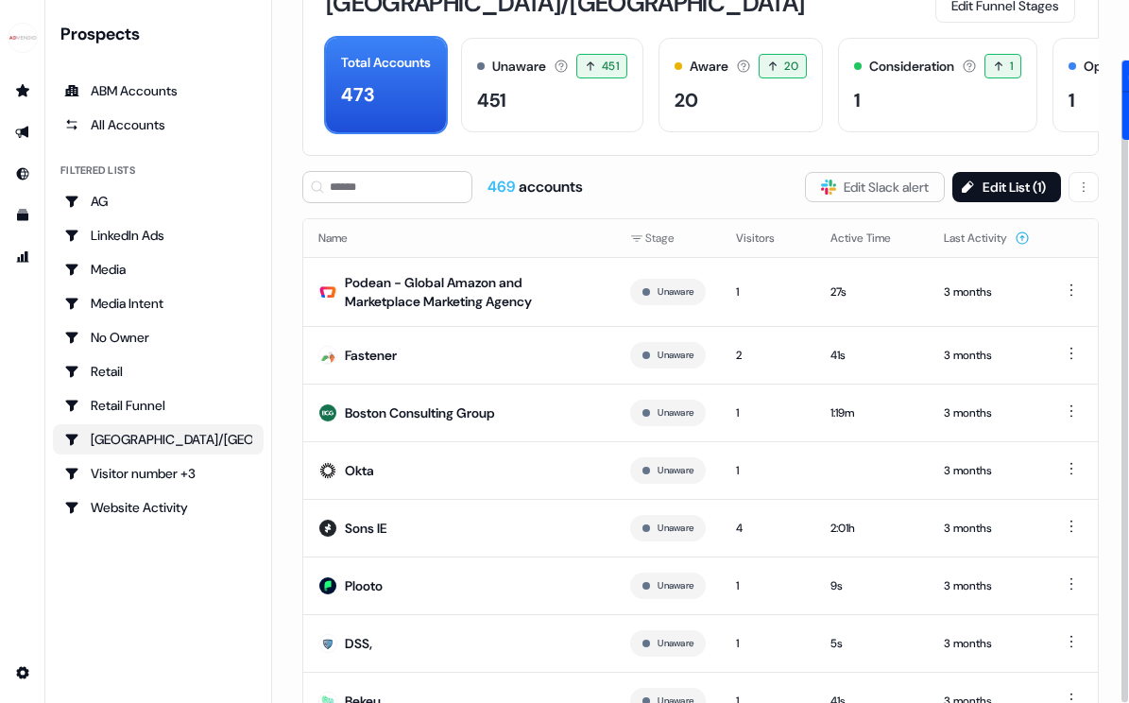
scroll to position [124, 0]
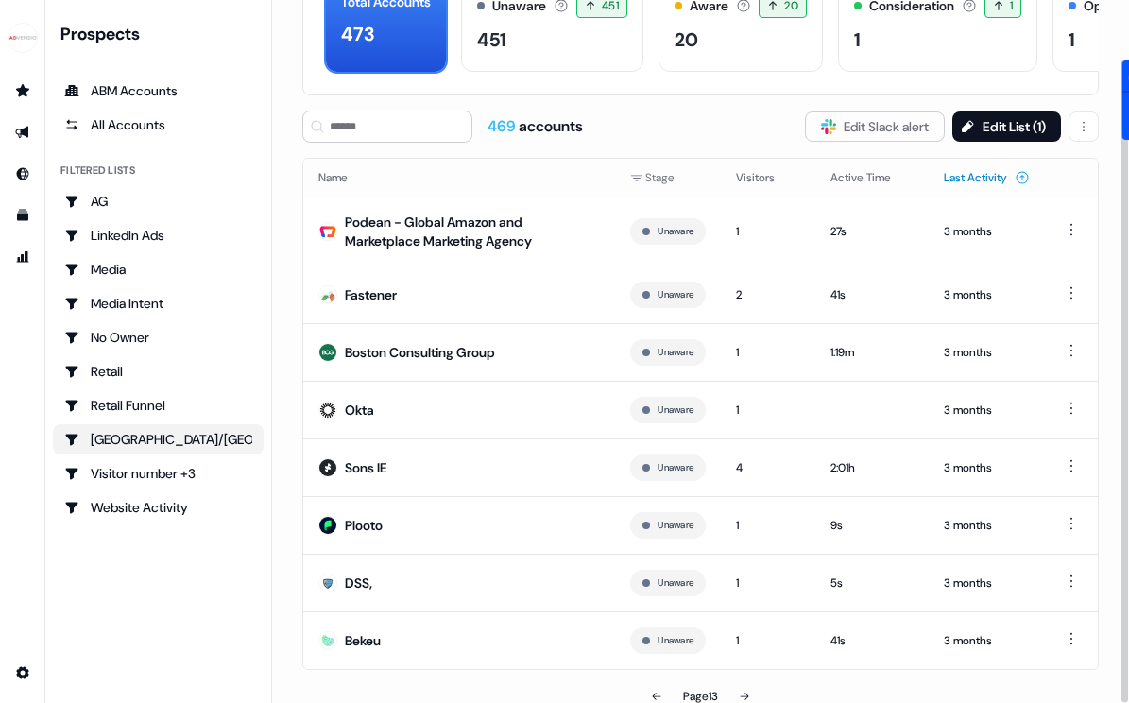
click at [984, 177] on button "Last Activity" at bounding box center [987, 178] width 86 height 34
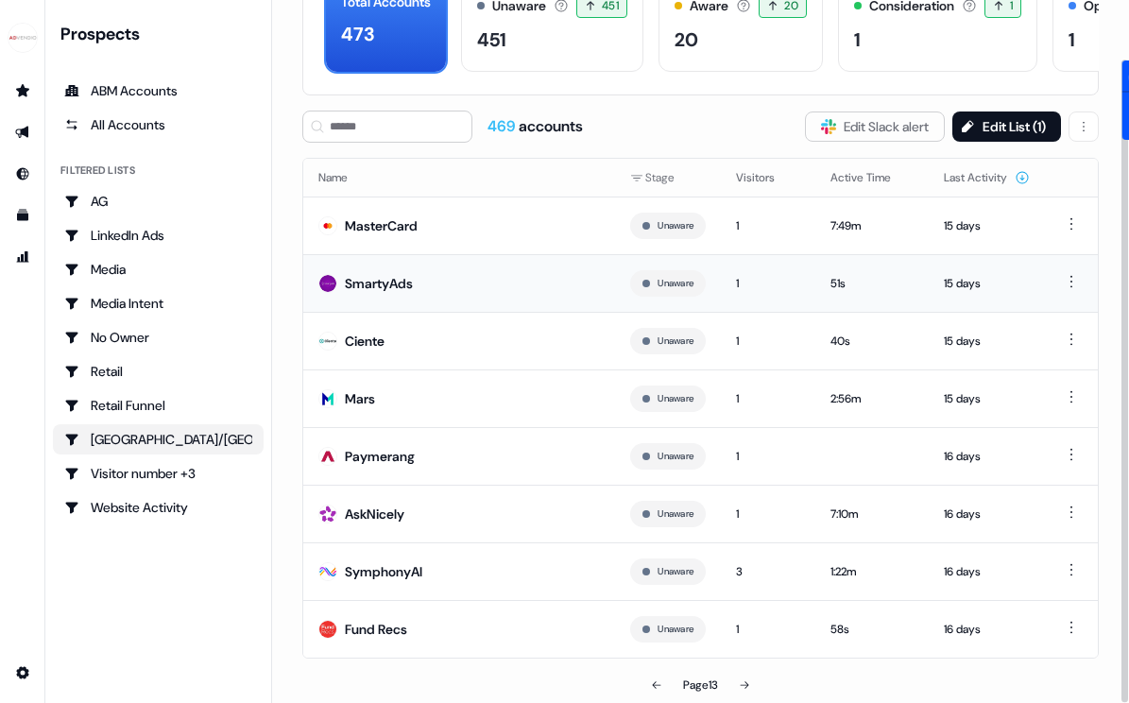
click at [366, 276] on div "SmartyAds" at bounding box center [379, 283] width 68 height 19
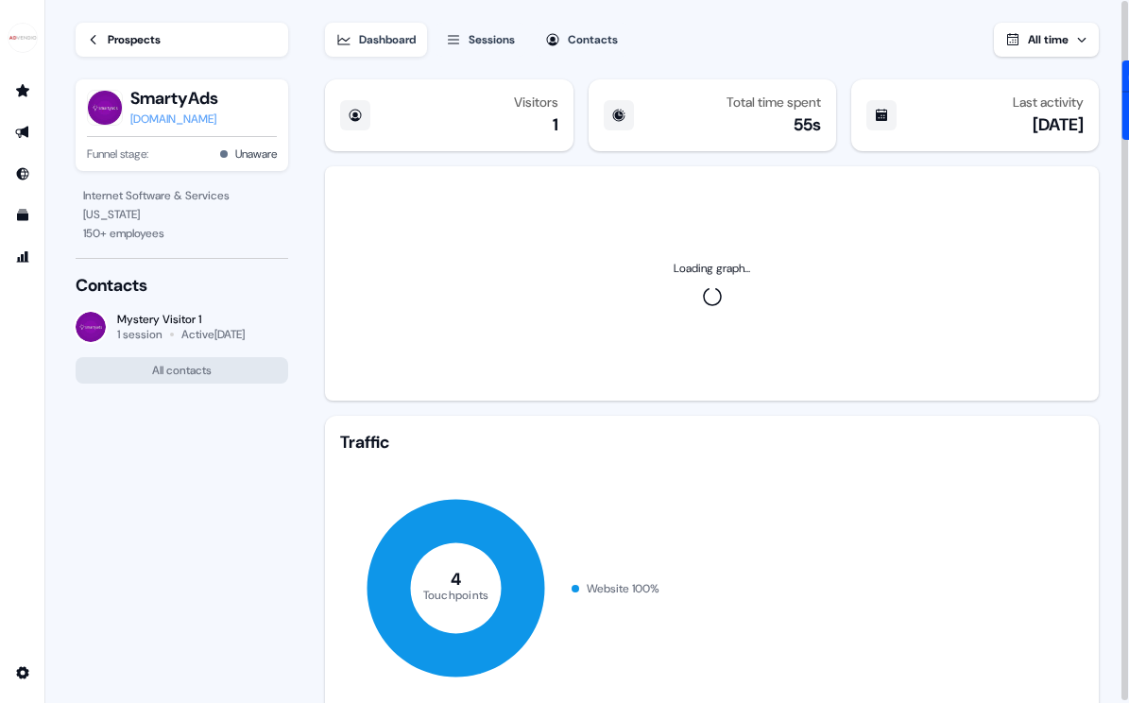
click at [164, 123] on div "[DOMAIN_NAME]" at bounding box center [174, 119] width 88 height 19
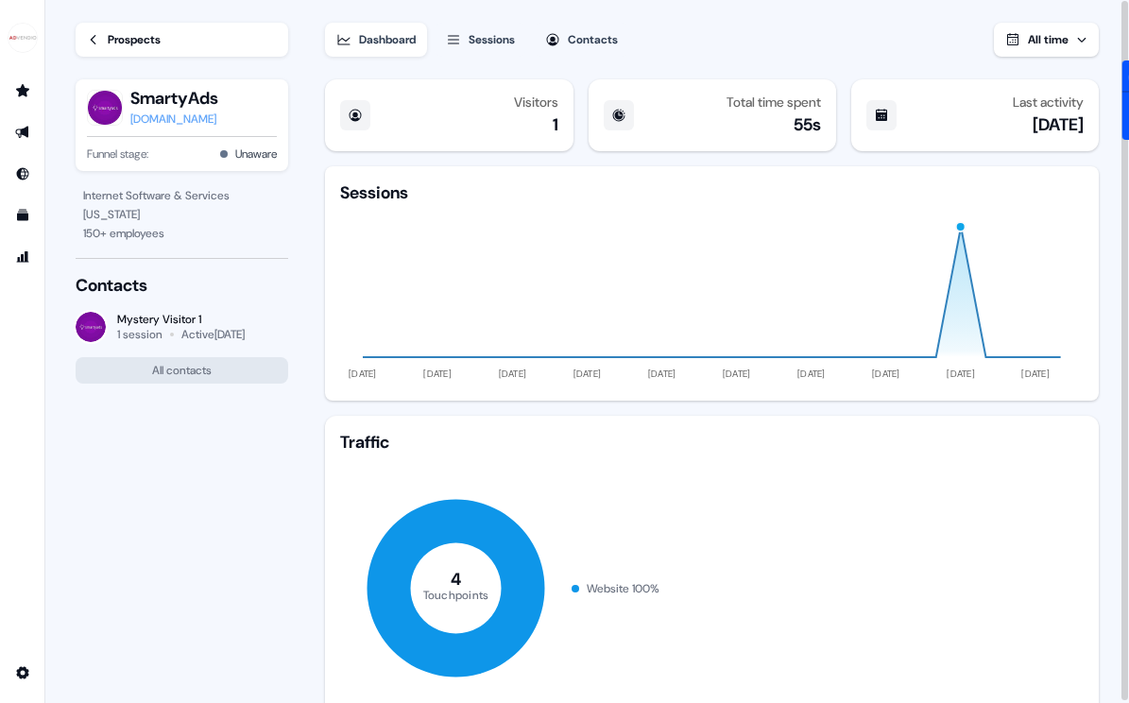
click at [94, 43] on icon at bounding box center [93, 39] width 13 height 13
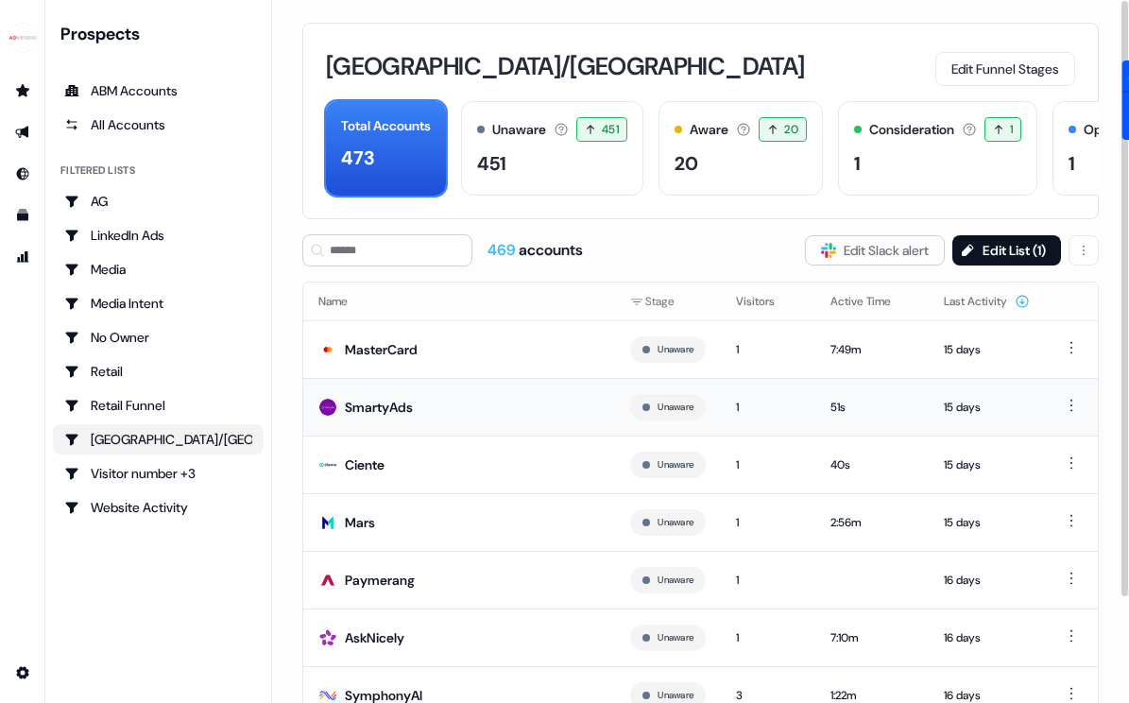
scroll to position [124, 0]
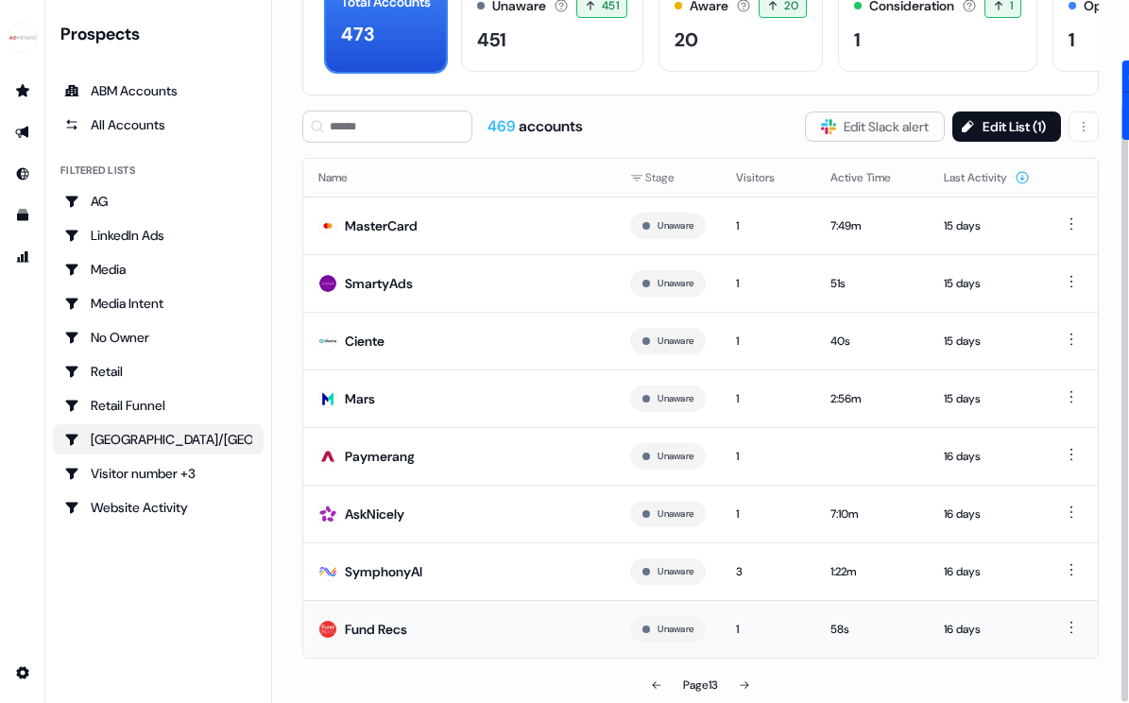
click at [412, 636] on td "Fund Recs" at bounding box center [459, 629] width 312 height 58
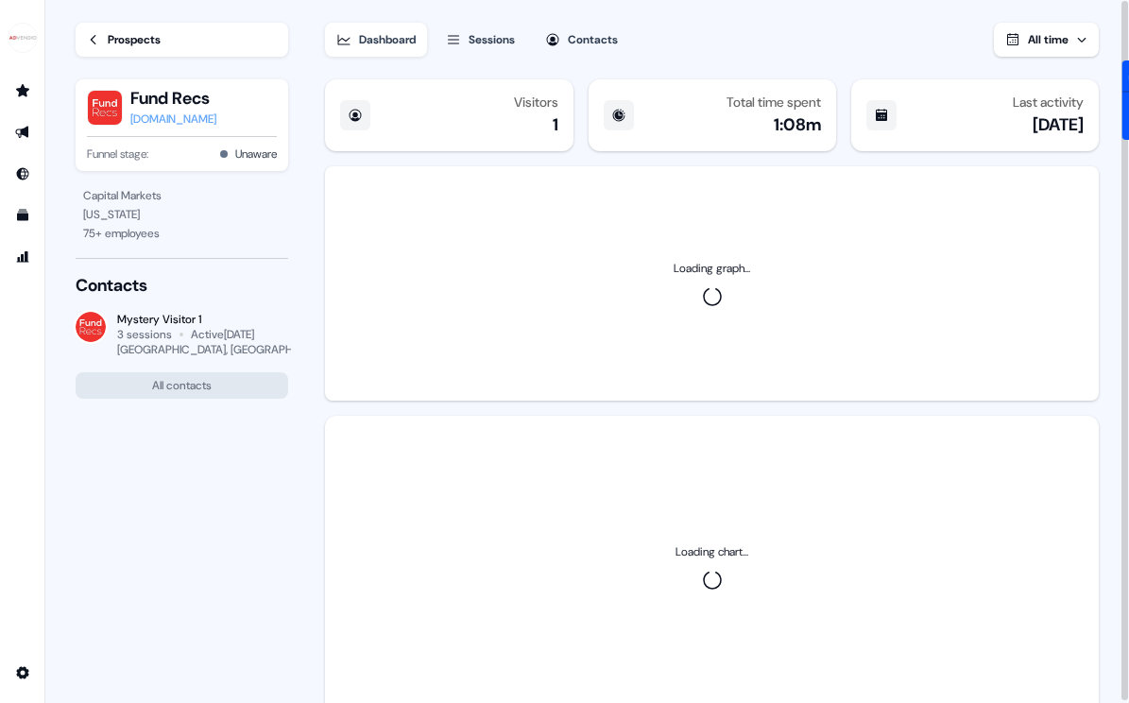
click at [162, 115] on div "[DOMAIN_NAME]" at bounding box center [173, 119] width 86 height 19
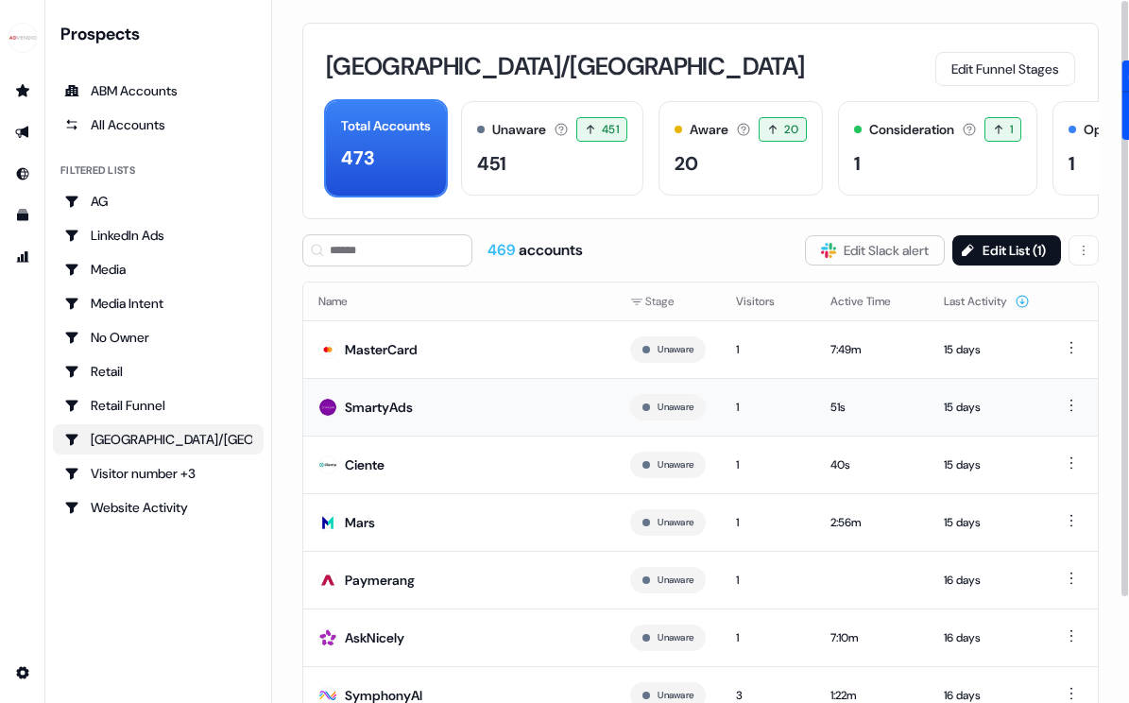
scroll to position [124, 0]
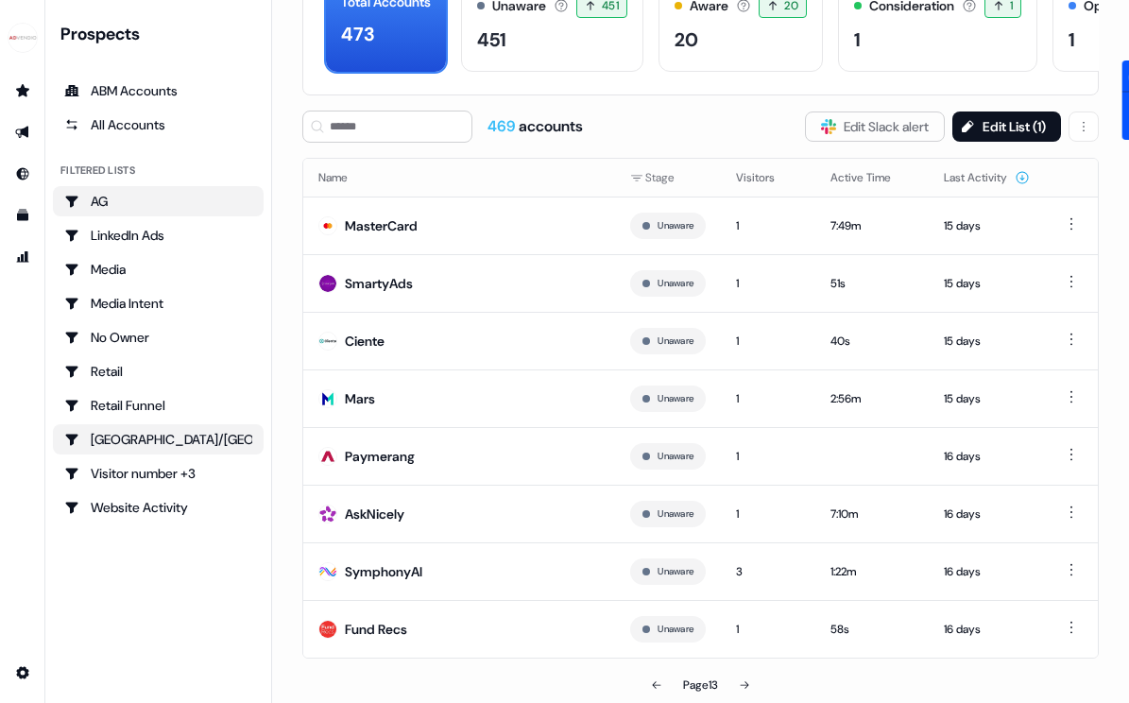
click at [112, 198] on div "AG" at bounding box center [158, 201] width 188 height 19
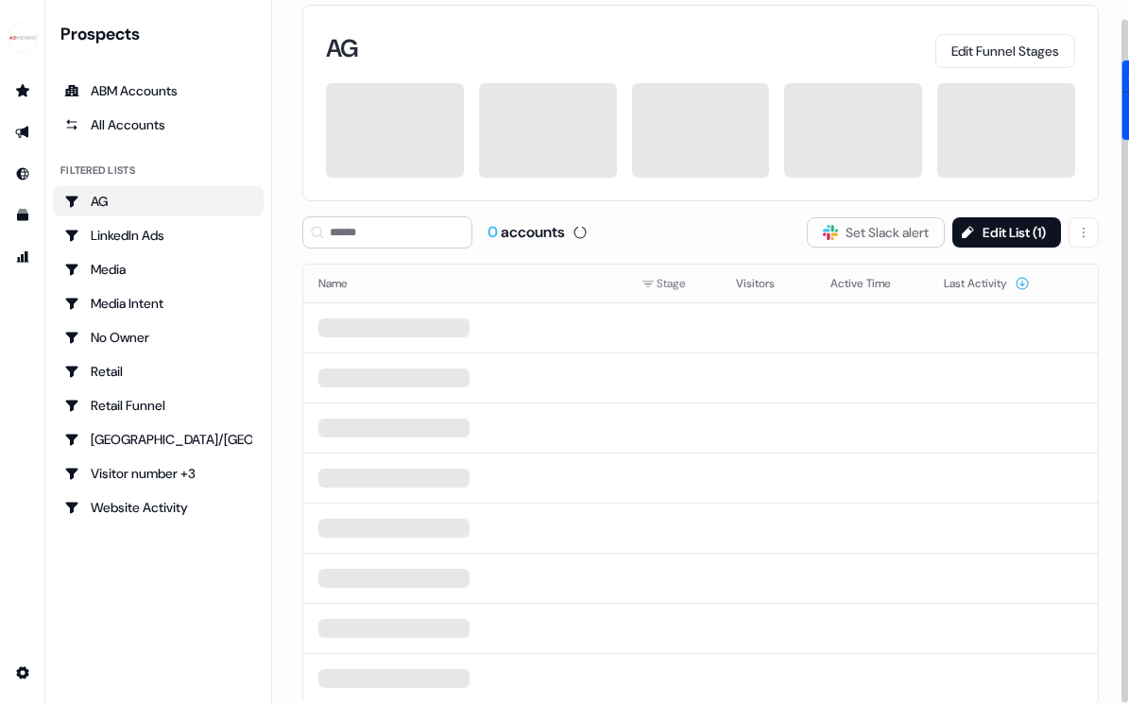
scroll to position [124, 0]
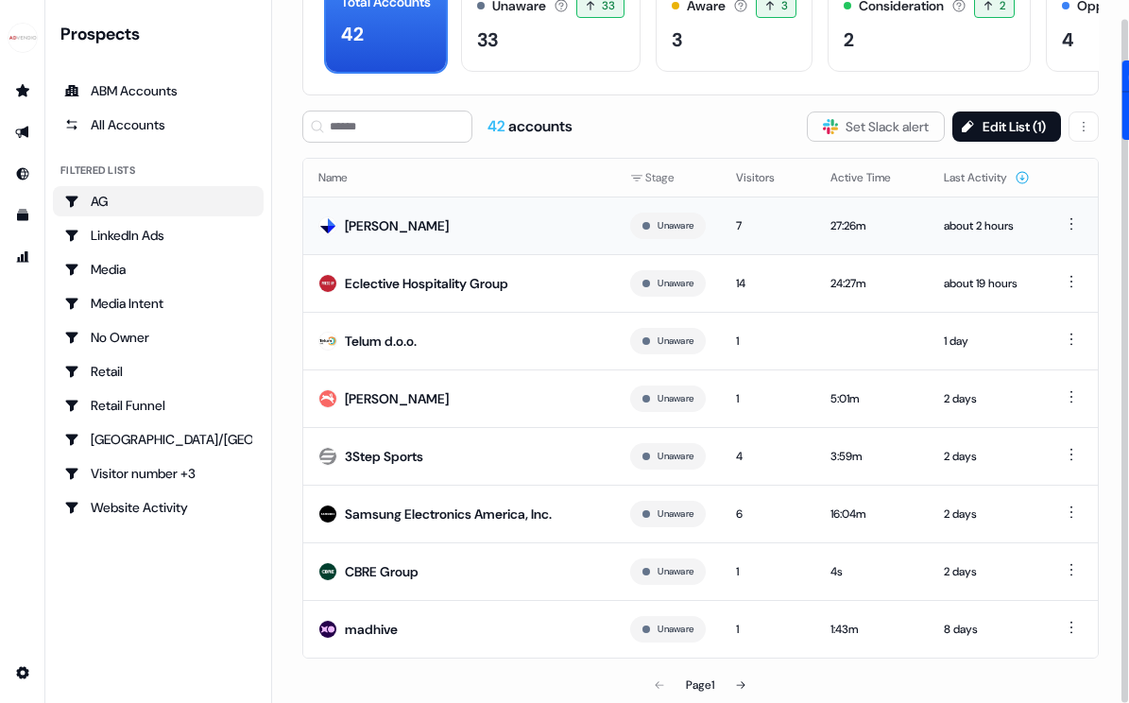
click at [377, 221] on div "[PERSON_NAME]" at bounding box center [397, 225] width 104 height 19
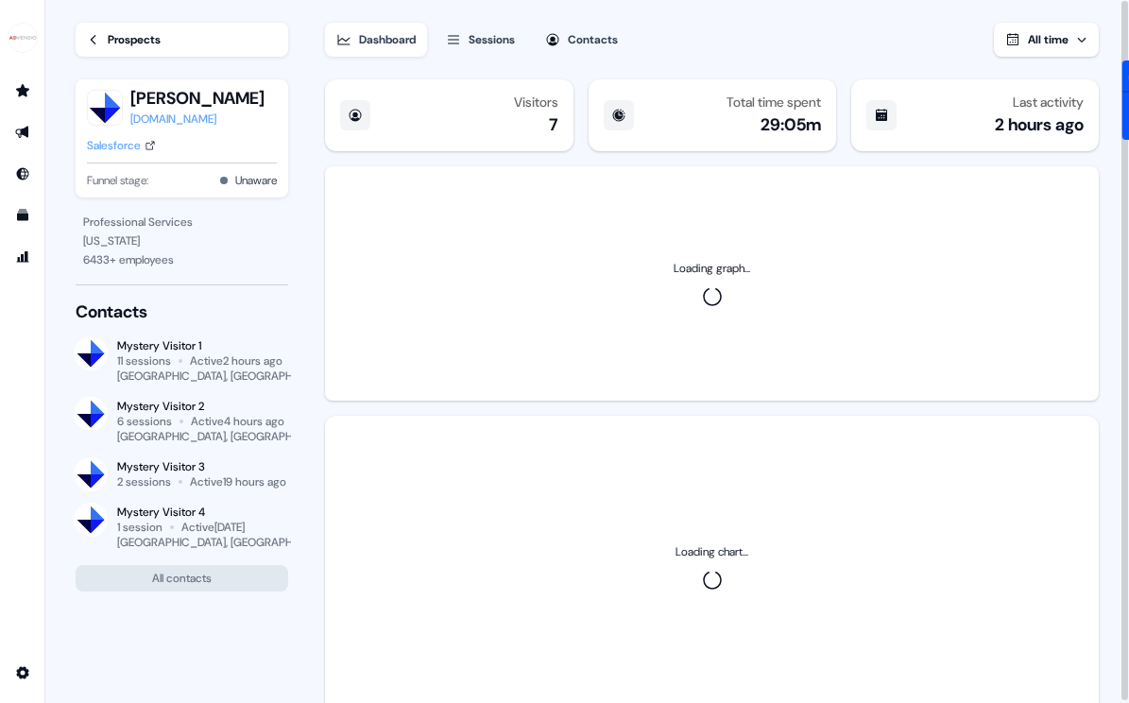
click at [165, 118] on div "[DOMAIN_NAME]" at bounding box center [197, 119] width 134 height 19
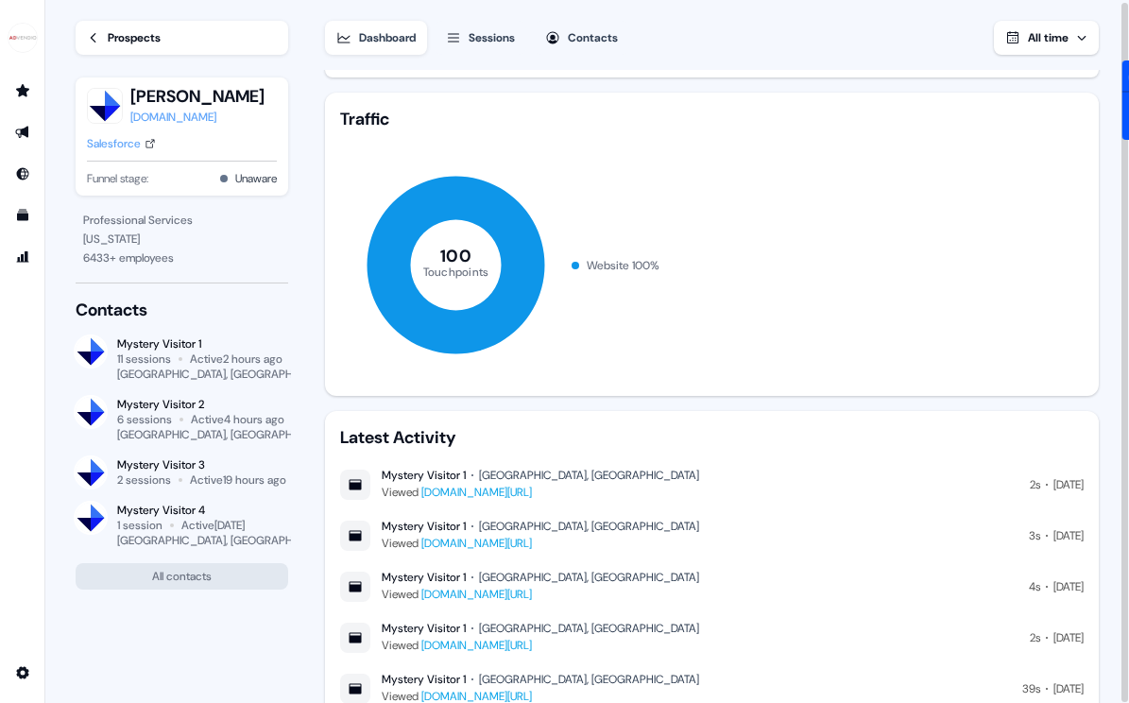
scroll to position [316, 0]
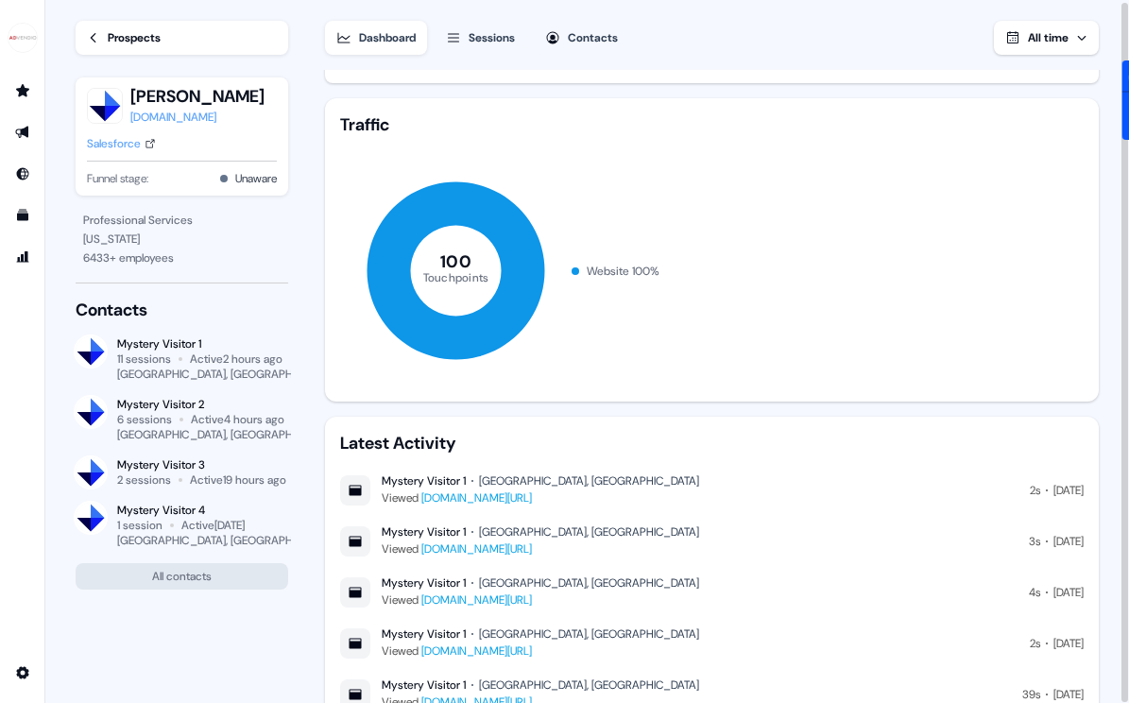
click at [120, 137] on div "Salesforce" at bounding box center [114, 143] width 54 height 19
click at [181, 586] on button "All contacts" at bounding box center [182, 576] width 213 height 26
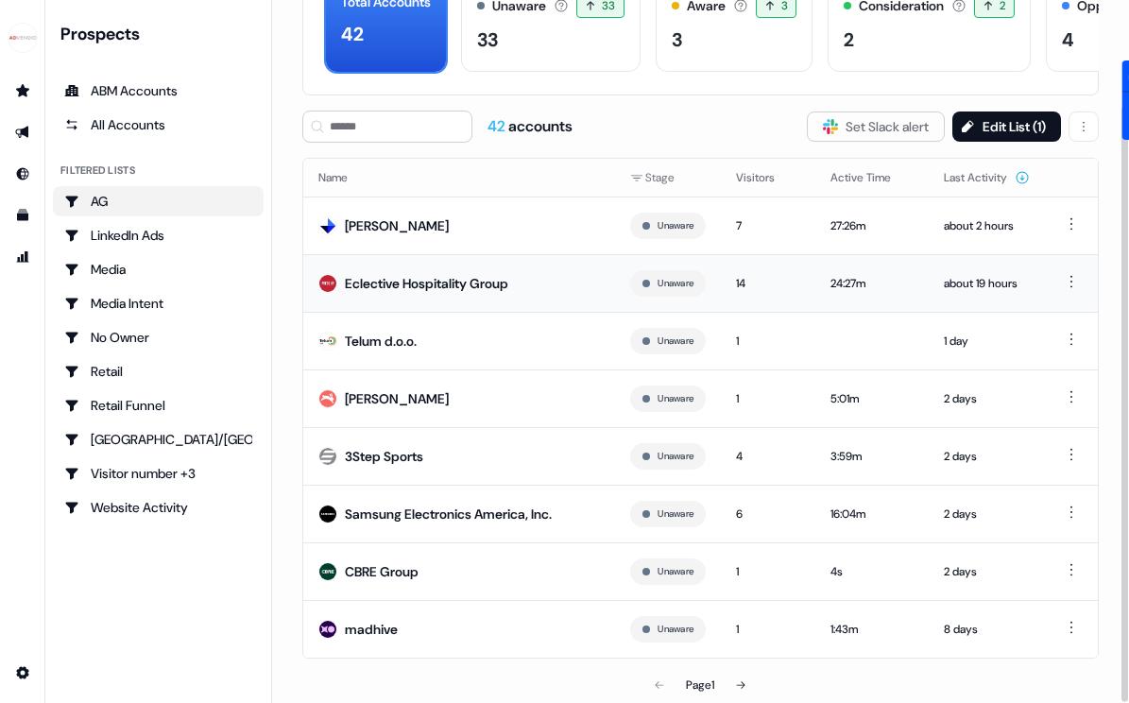
scroll to position [122, 0]
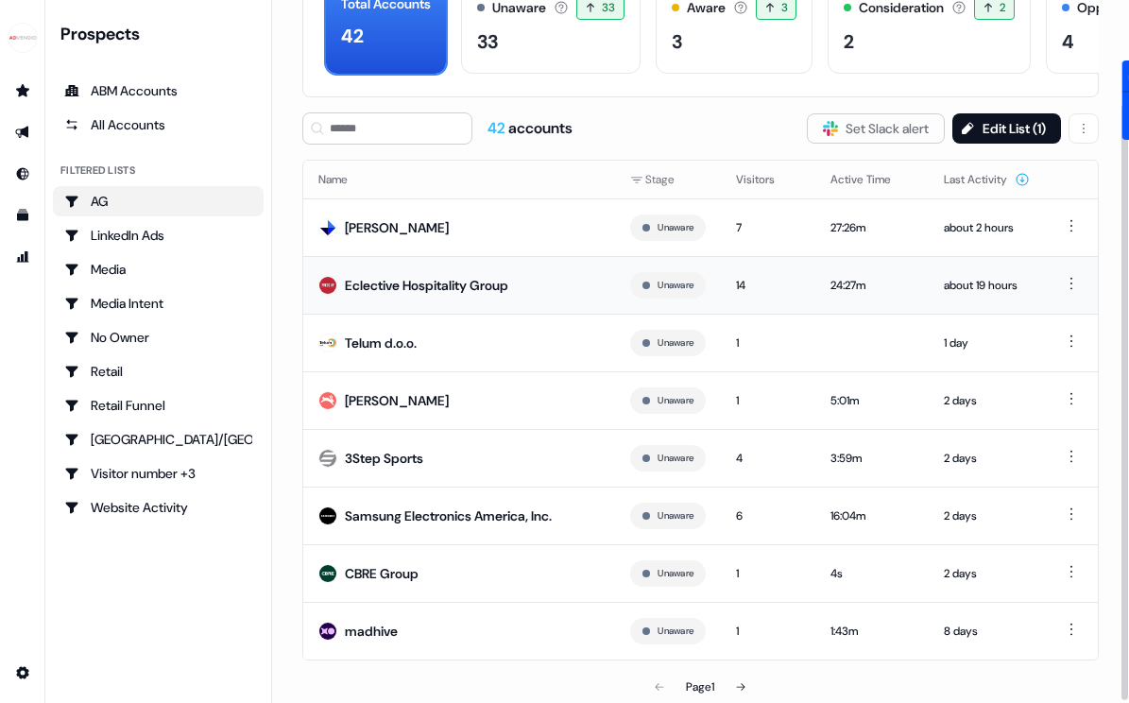
click at [420, 272] on td "Eclective Hospitality Group" at bounding box center [459, 285] width 312 height 58
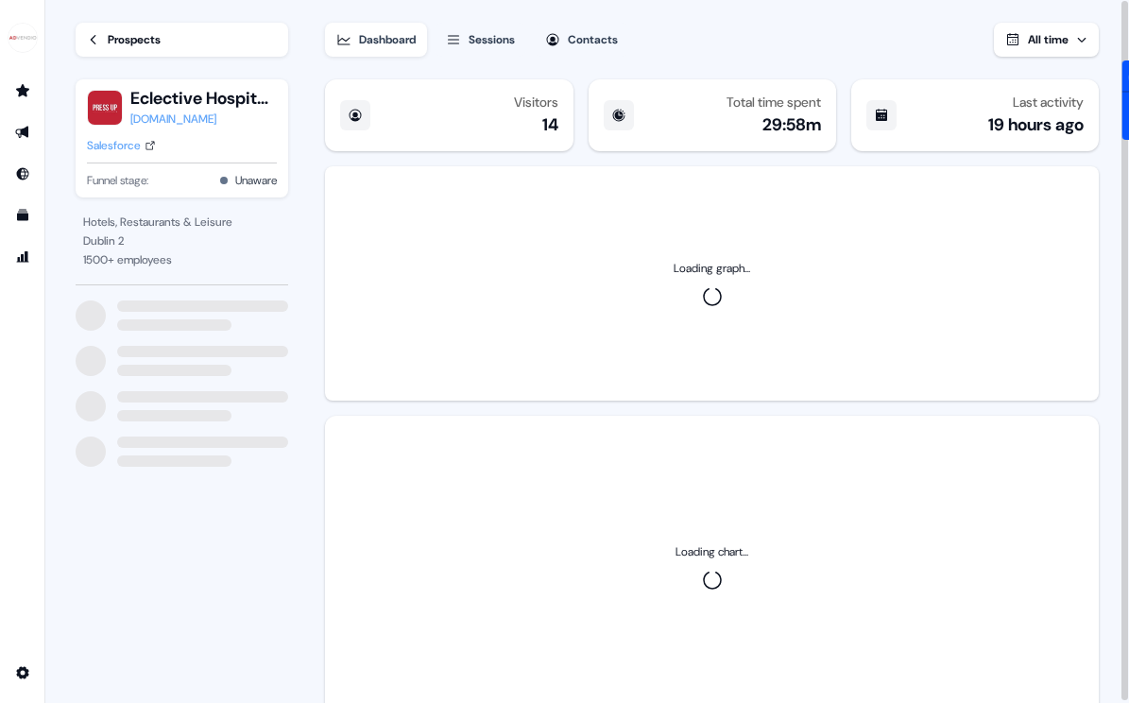
click at [159, 114] on div "[DOMAIN_NAME]" at bounding box center [203, 119] width 146 height 19
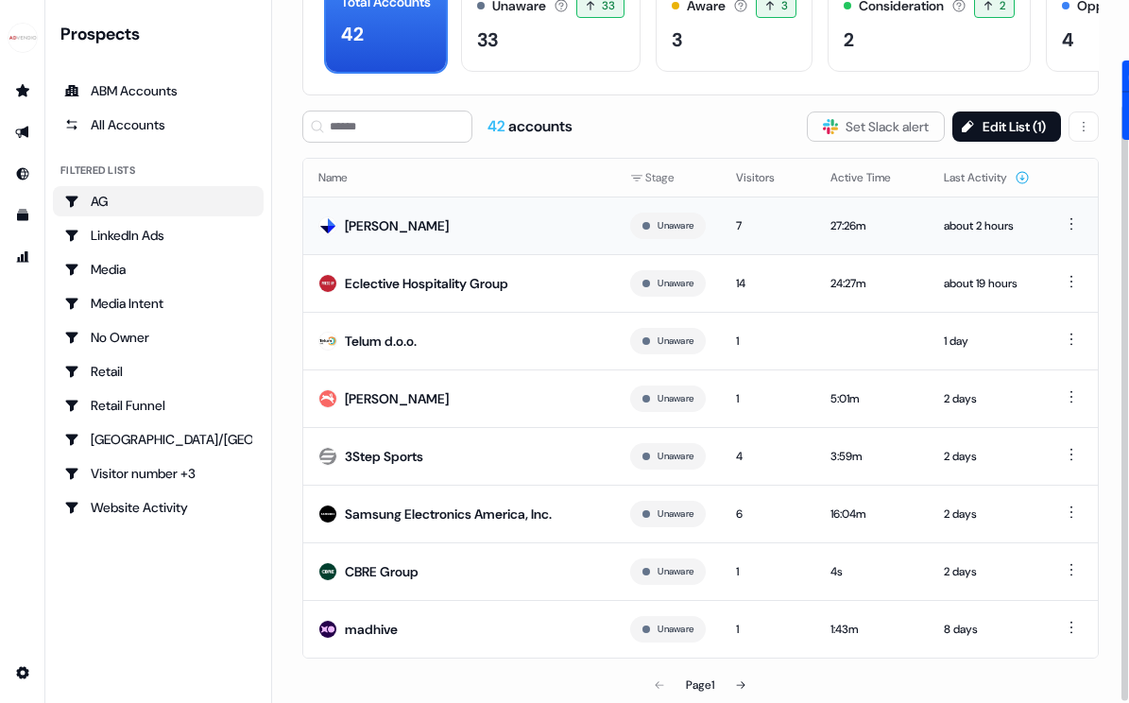
scroll to position [123, 0]
click at [364, 630] on div "madhive" at bounding box center [371, 630] width 53 height 19
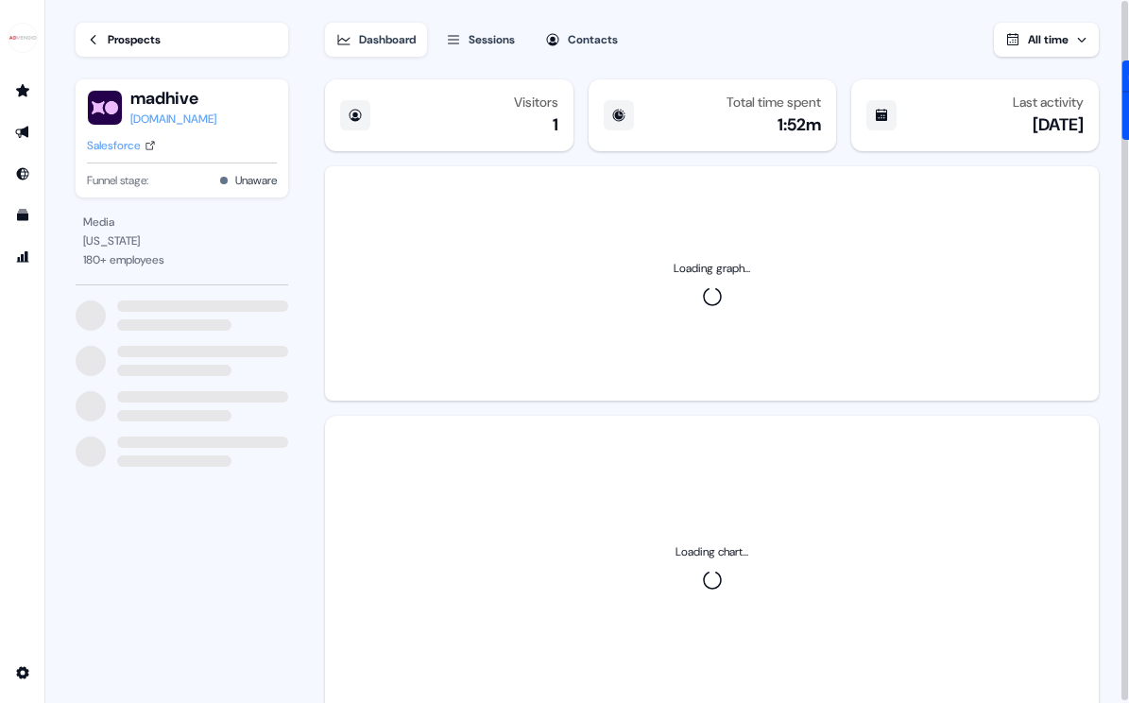
click at [174, 113] on div "[DOMAIN_NAME]" at bounding box center [173, 119] width 86 height 19
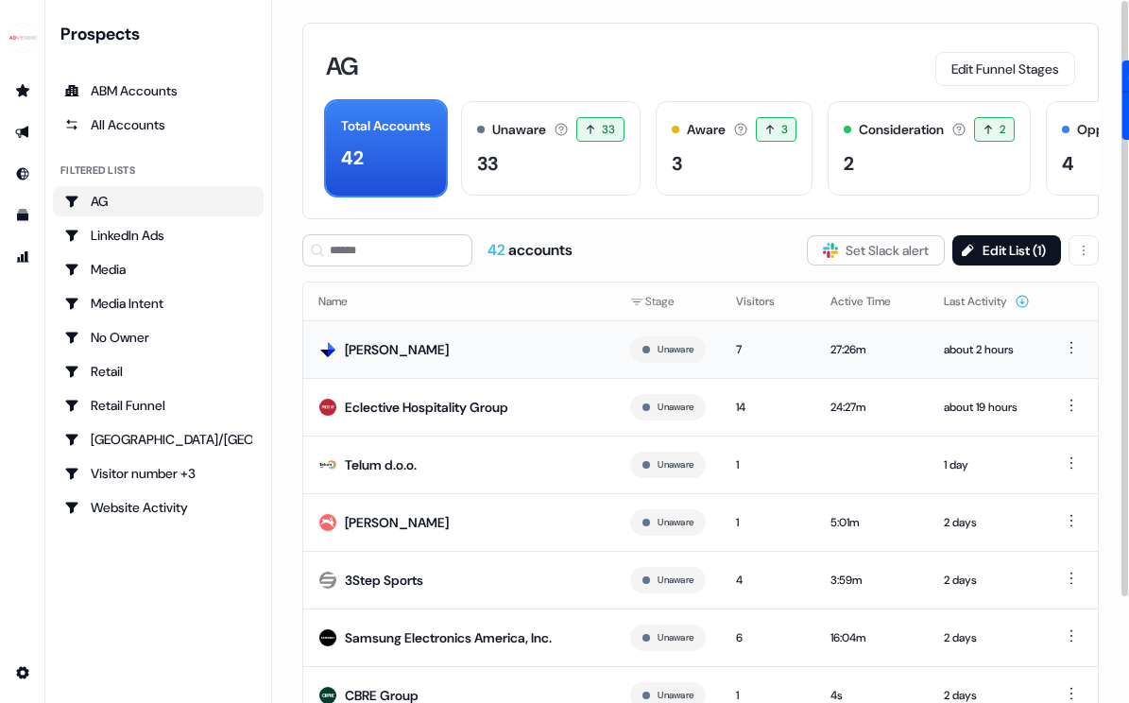
scroll to position [124, 0]
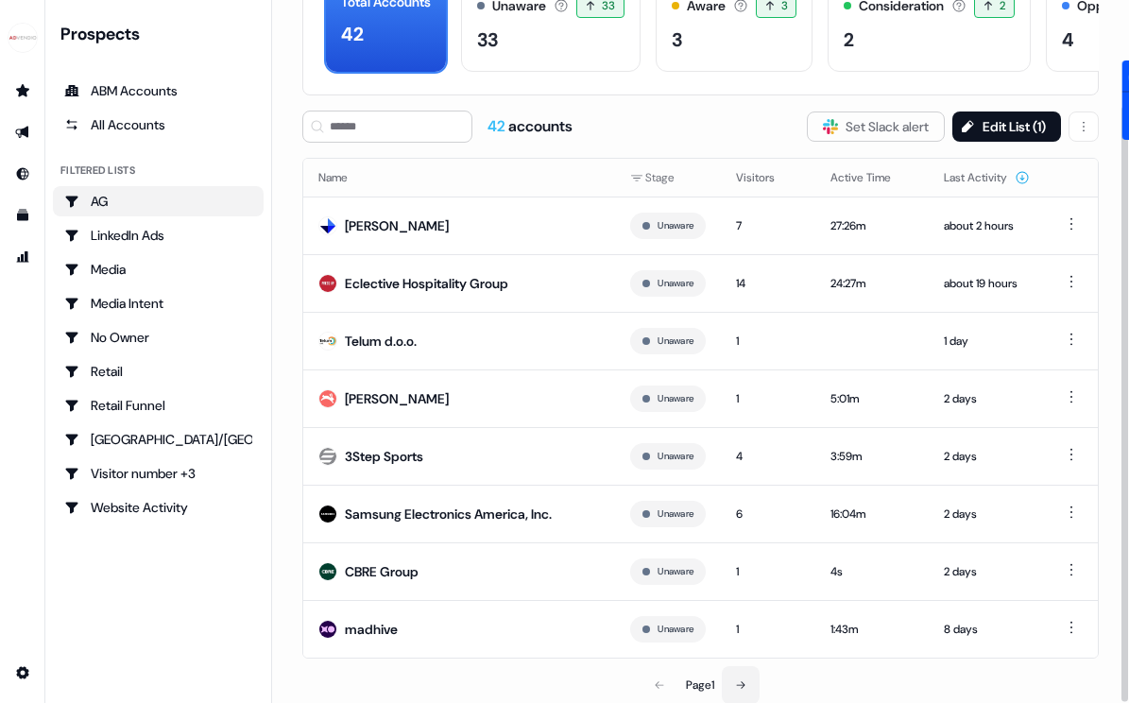
click at [751, 688] on button at bounding box center [741, 685] width 38 height 38
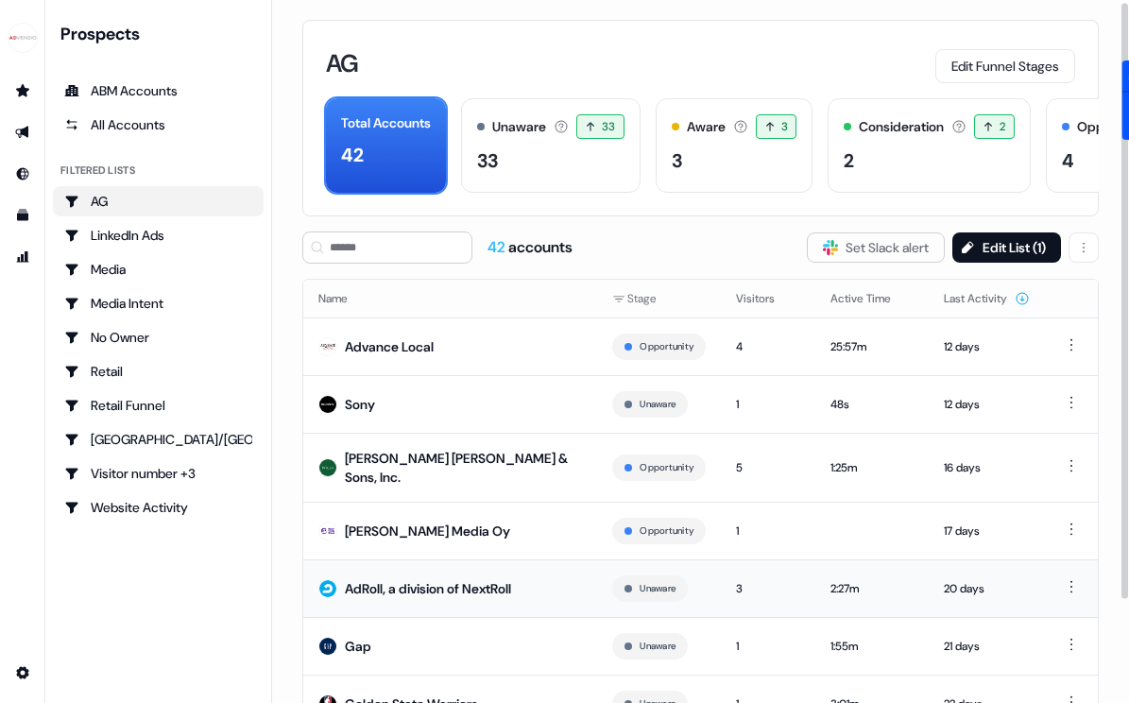
scroll to position [124, 0]
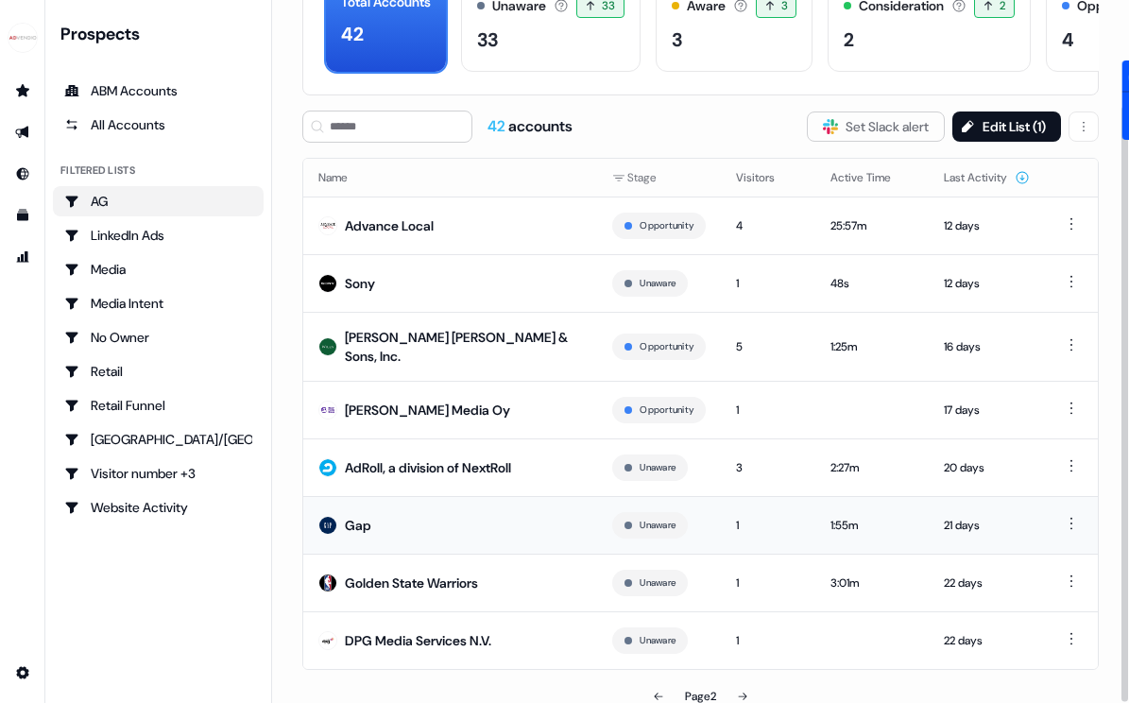
click at [363, 516] on div "Gap" at bounding box center [358, 525] width 26 height 19
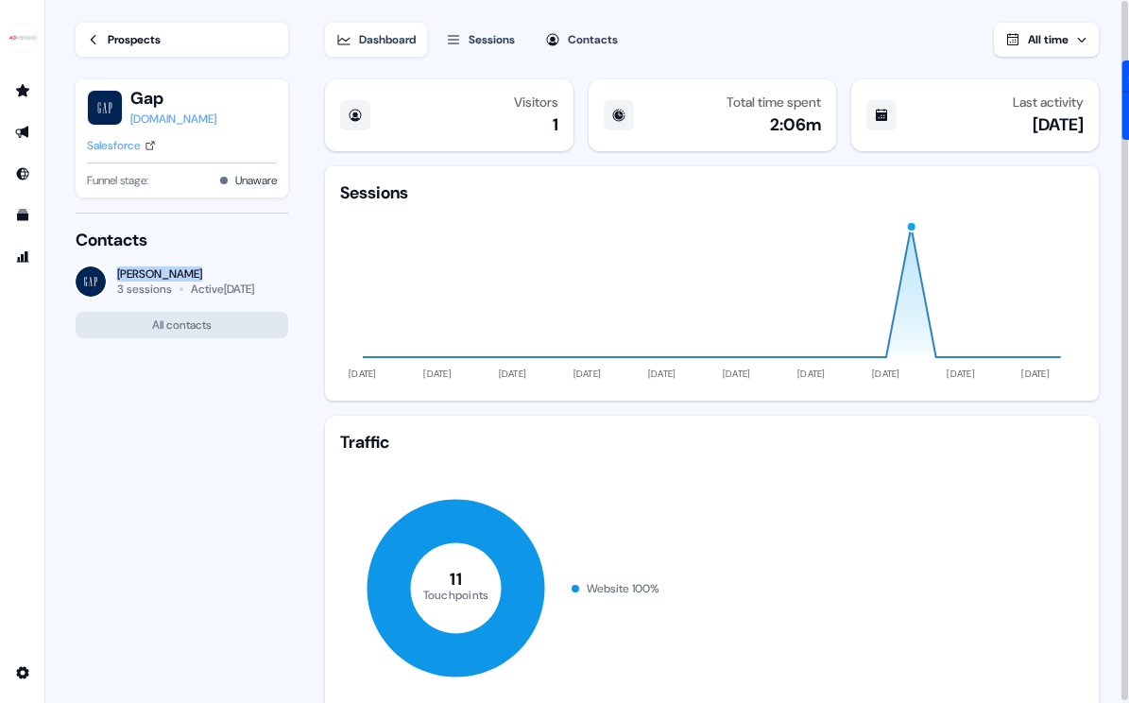
drag, startPoint x: 199, startPoint y: 268, endPoint x: 117, endPoint y: 270, distance: 82.2
click at [117, 270] on div "[PERSON_NAME]" at bounding box center [185, 273] width 137 height 15
copy div "[PERSON_NAME]"
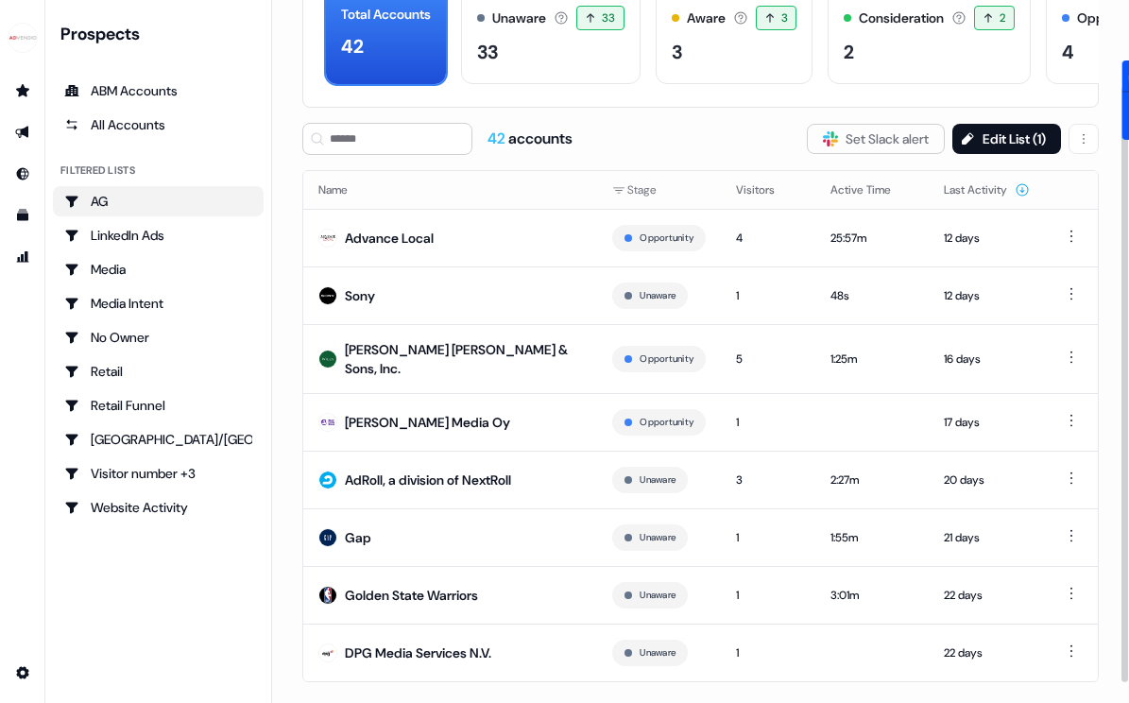
scroll to position [124, 0]
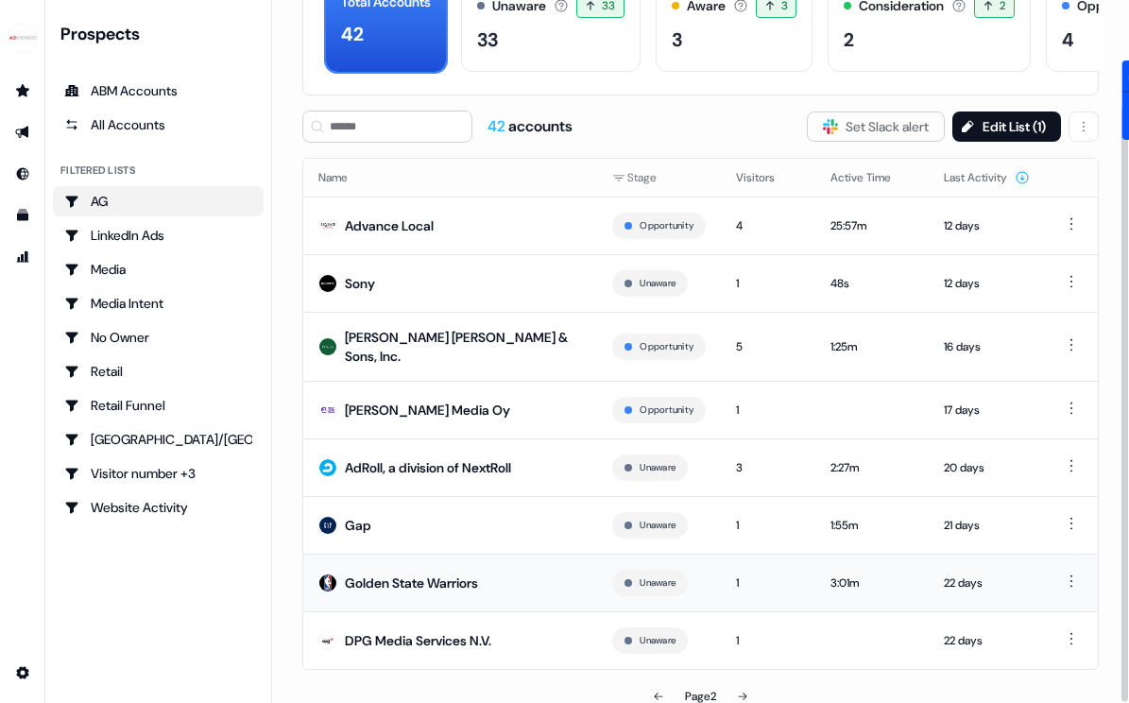
click at [381, 574] on div "Golden State Warriors" at bounding box center [411, 582] width 133 height 19
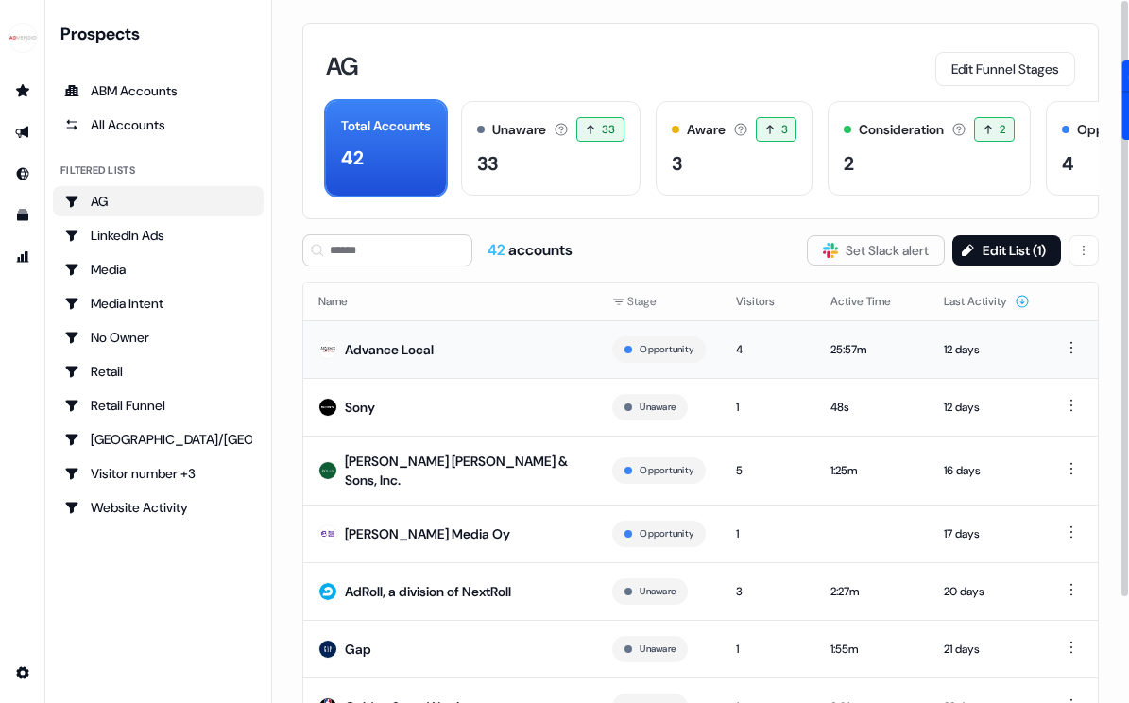
scroll to position [124, 0]
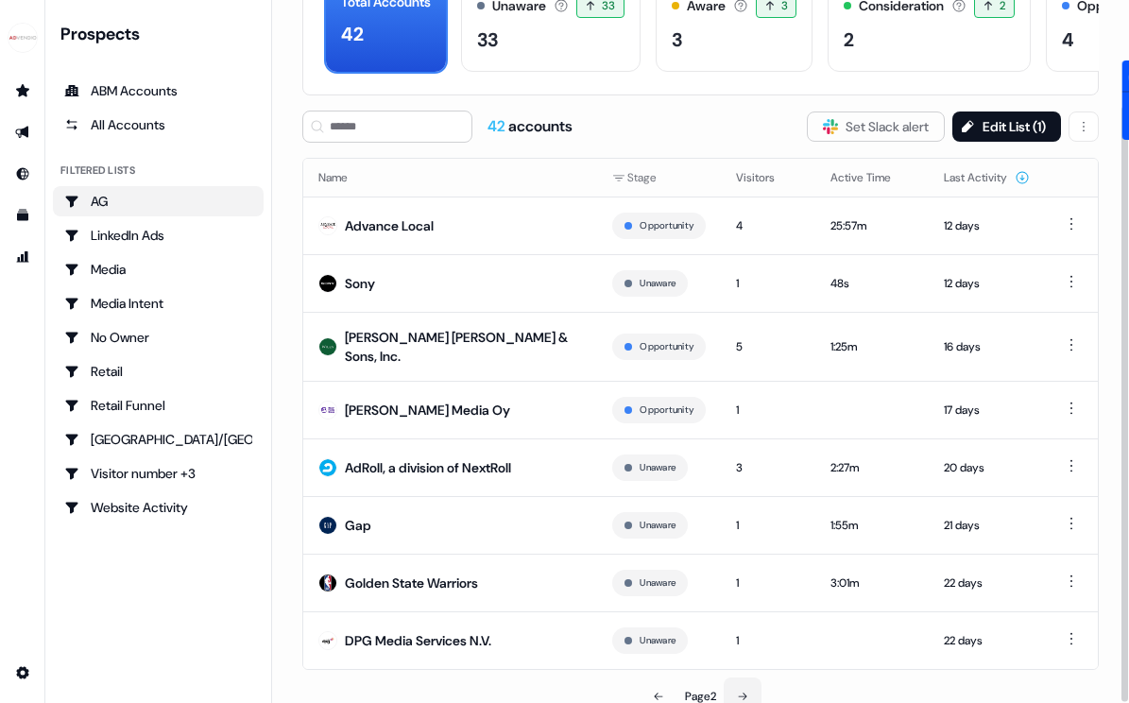
click at [748, 677] on button at bounding box center [743, 696] width 38 height 38
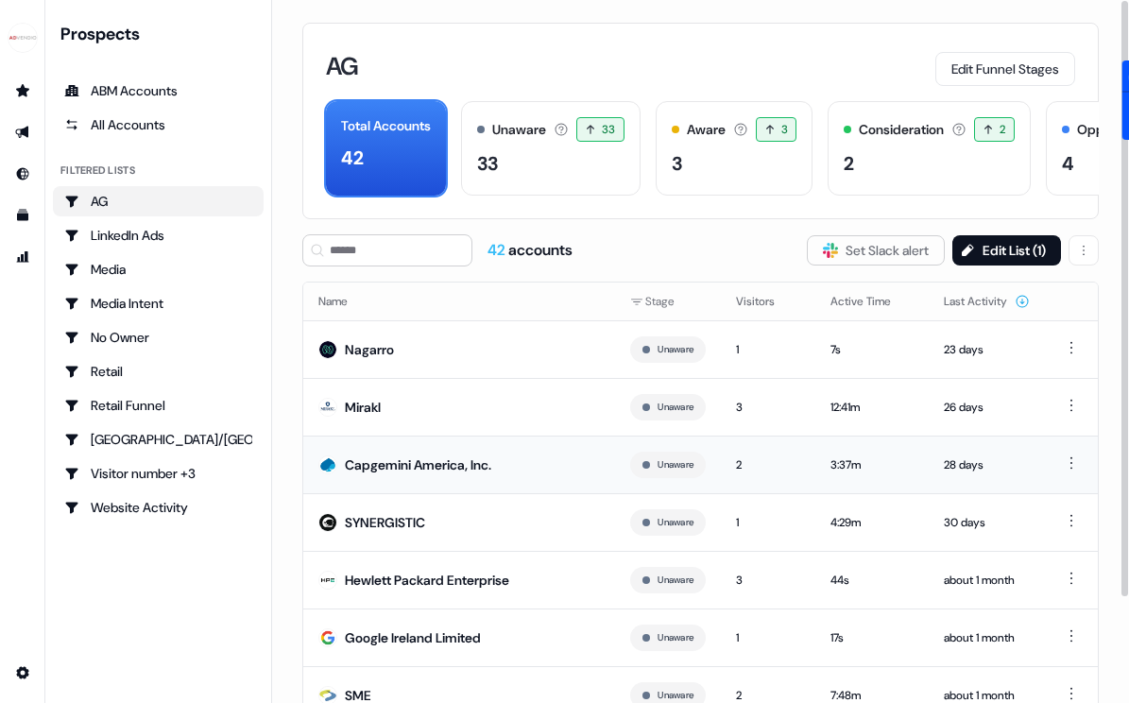
scroll to position [124, 0]
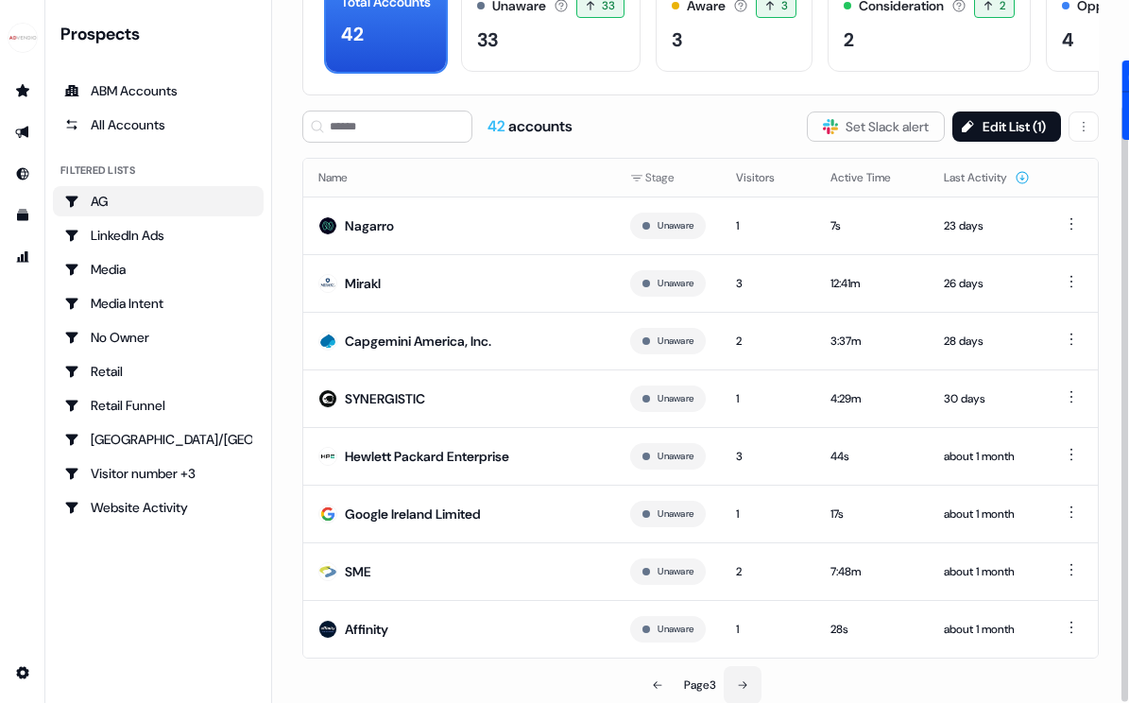
click at [750, 683] on button at bounding box center [743, 685] width 38 height 38
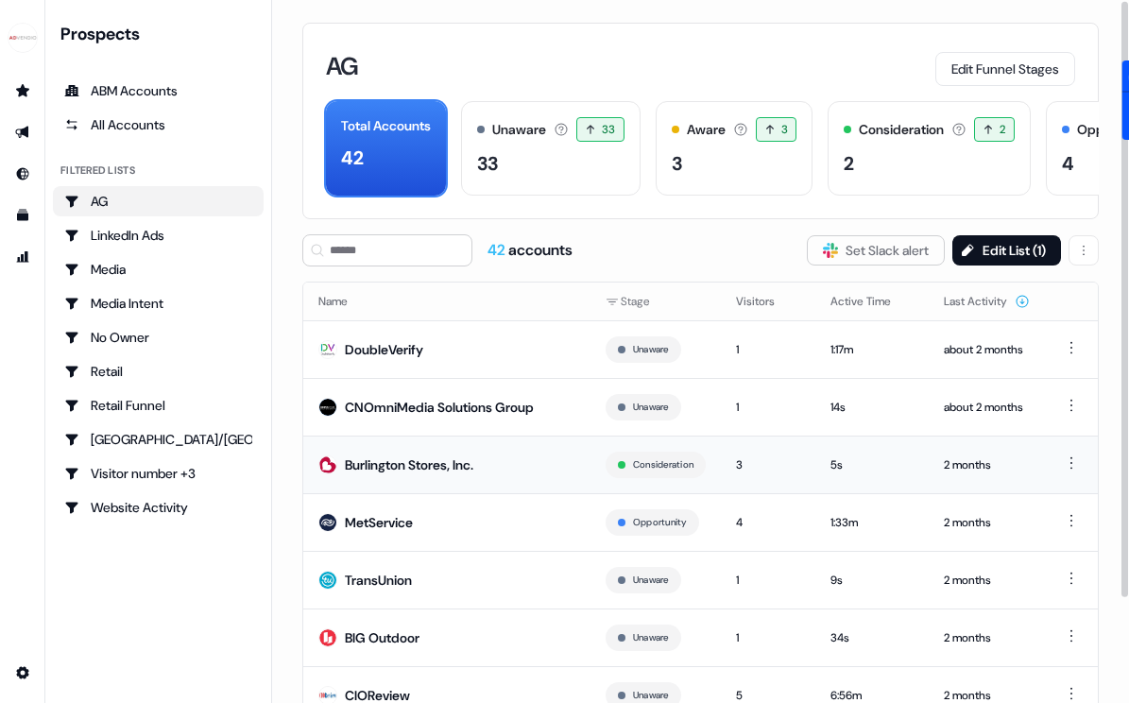
scroll to position [124, 0]
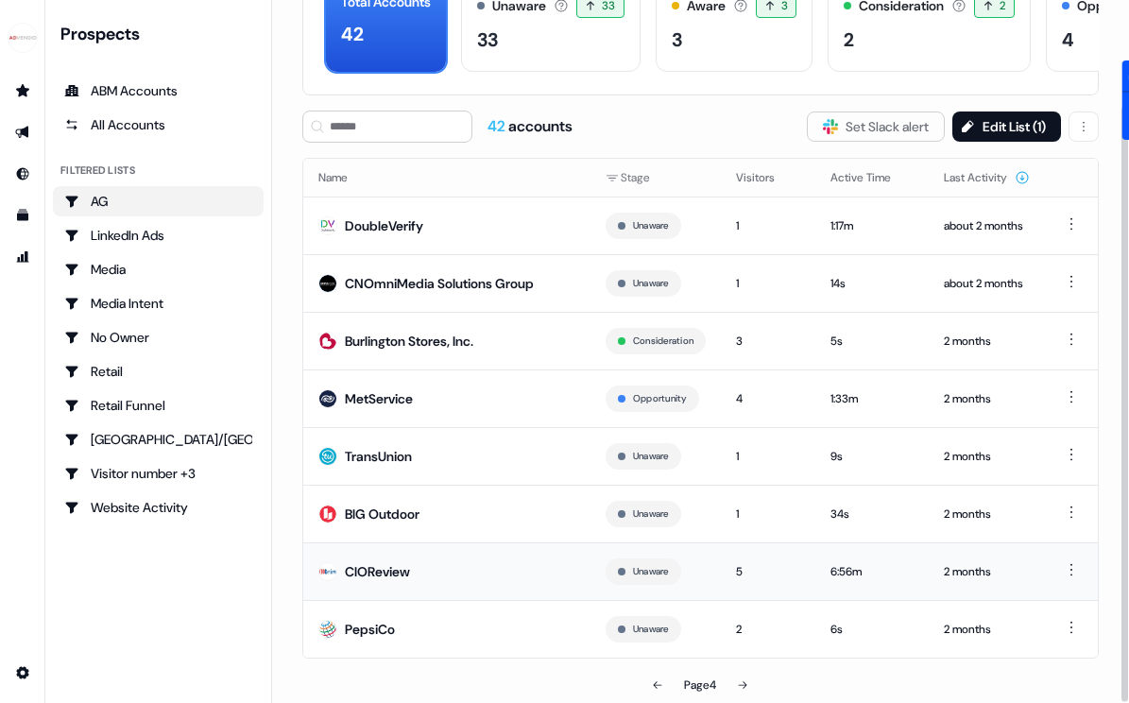
drag, startPoint x: 364, startPoint y: 567, endPoint x: 364, endPoint y: 541, distance: 25.5
click at [364, 567] on div "CIOReview" at bounding box center [377, 571] width 65 height 19
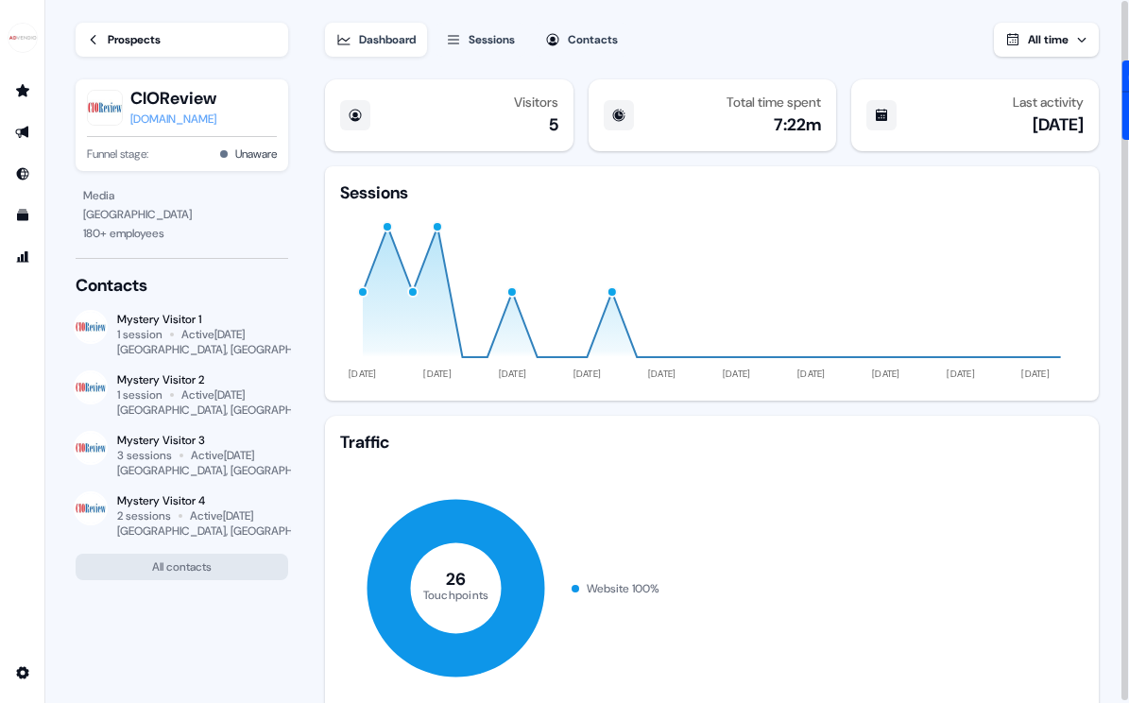
click at [174, 110] on div "[DOMAIN_NAME]" at bounding box center [173, 119] width 86 height 19
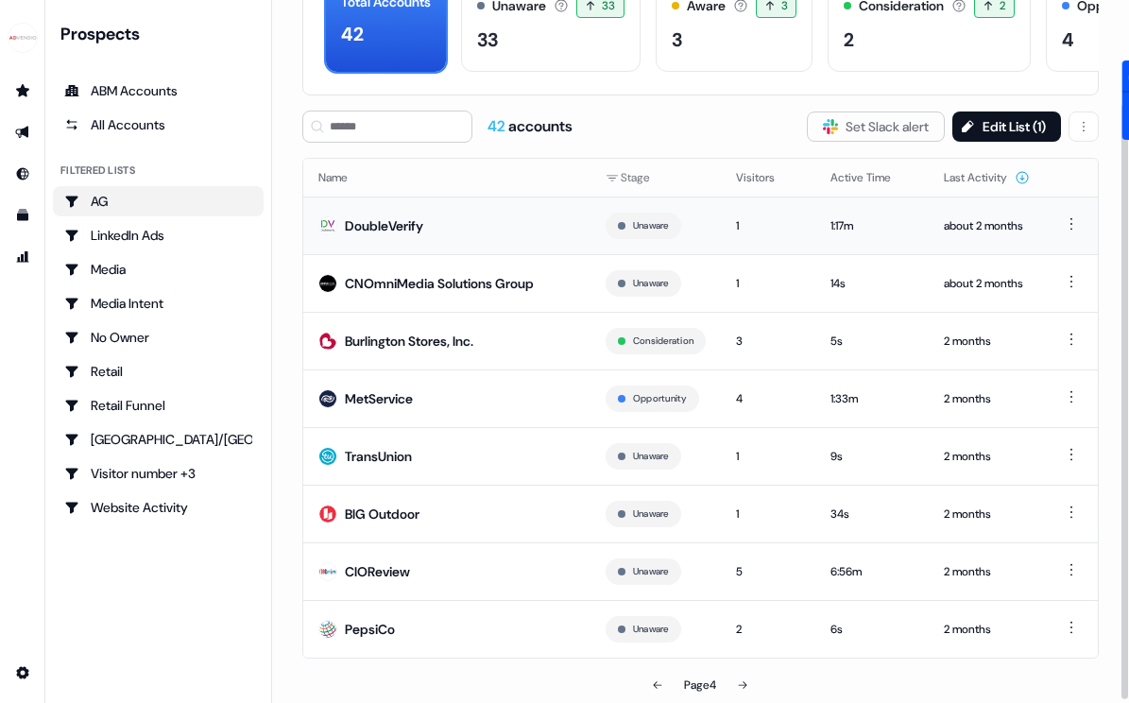
scroll to position [121, 0]
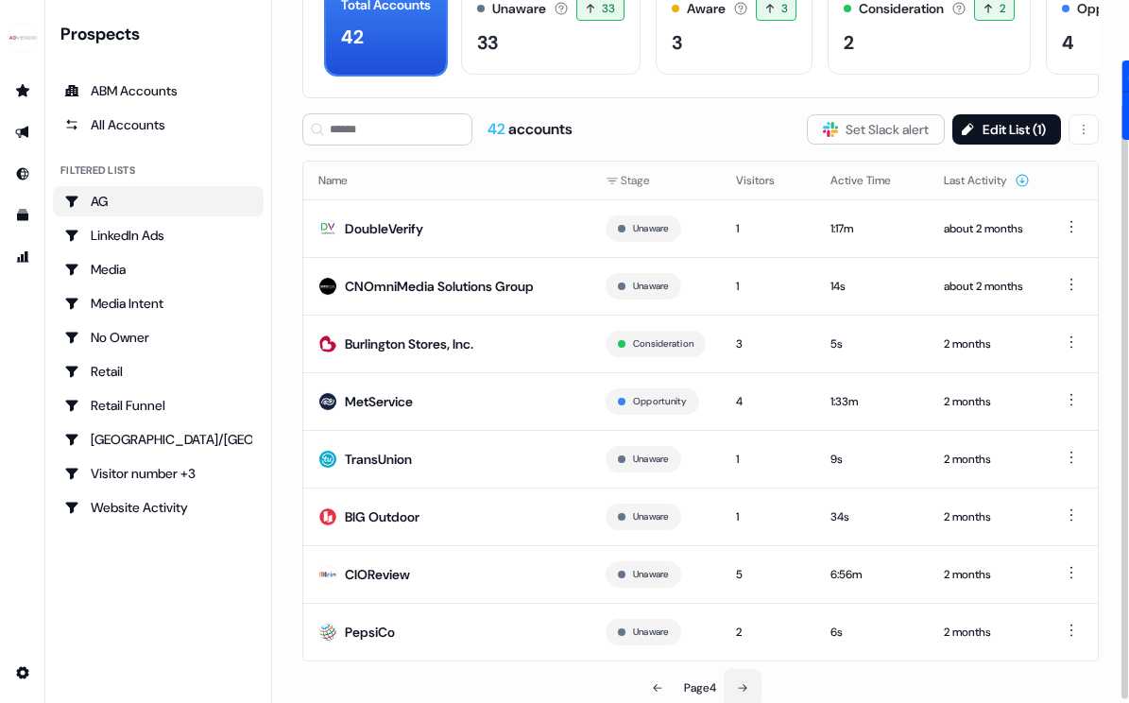
click at [746, 675] on button at bounding box center [743, 688] width 38 height 38
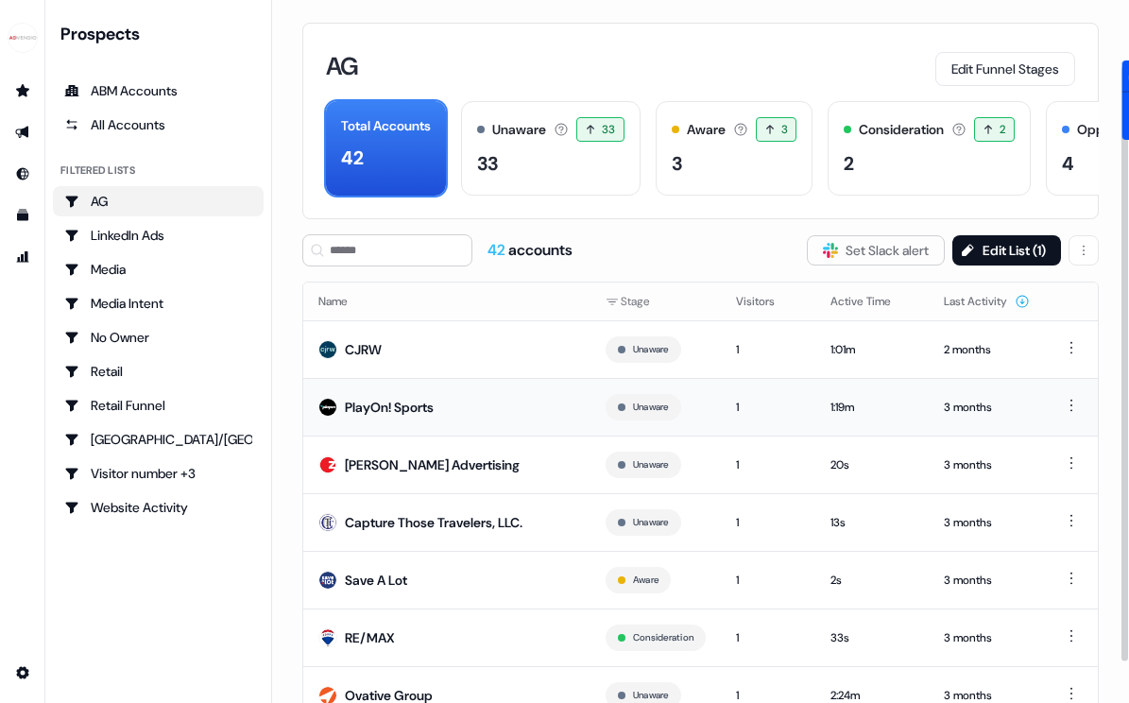
scroll to position [113, 0]
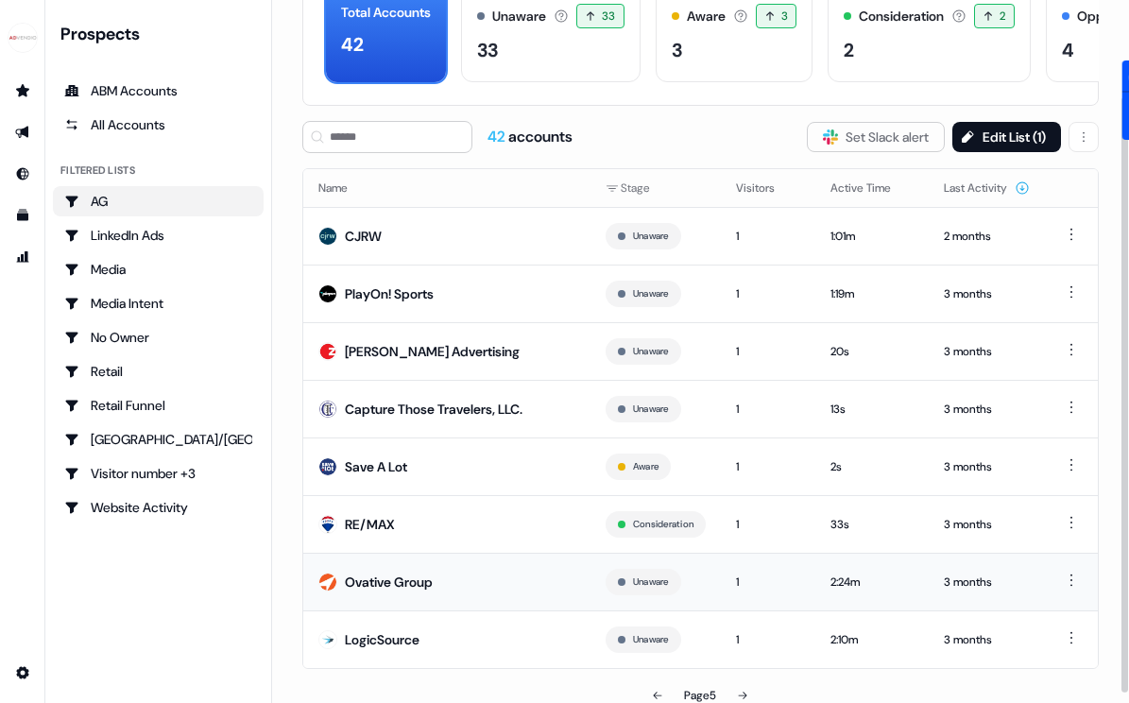
click at [432, 577] on div "Ovative Group" at bounding box center [389, 582] width 88 height 19
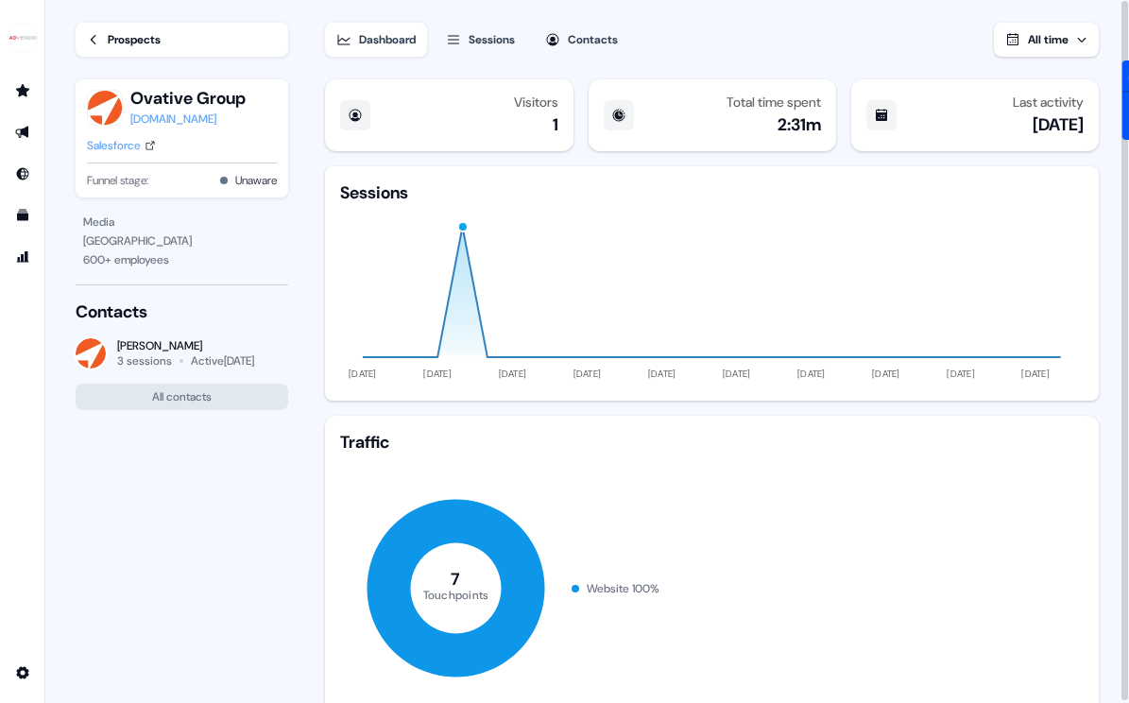
click at [156, 117] on div "[DOMAIN_NAME]" at bounding box center [187, 119] width 115 height 19
click at [459, 37] on icon "button" at bounding box center [453, 39] width 15 height 15
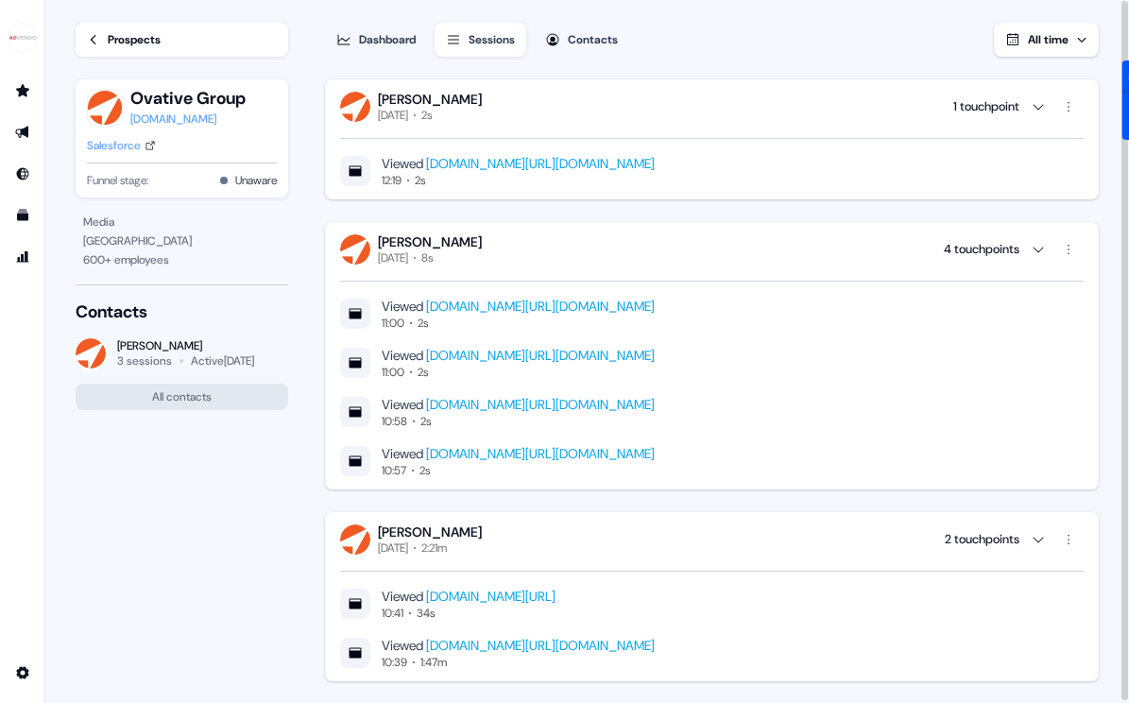
scroll to position [143, 0]
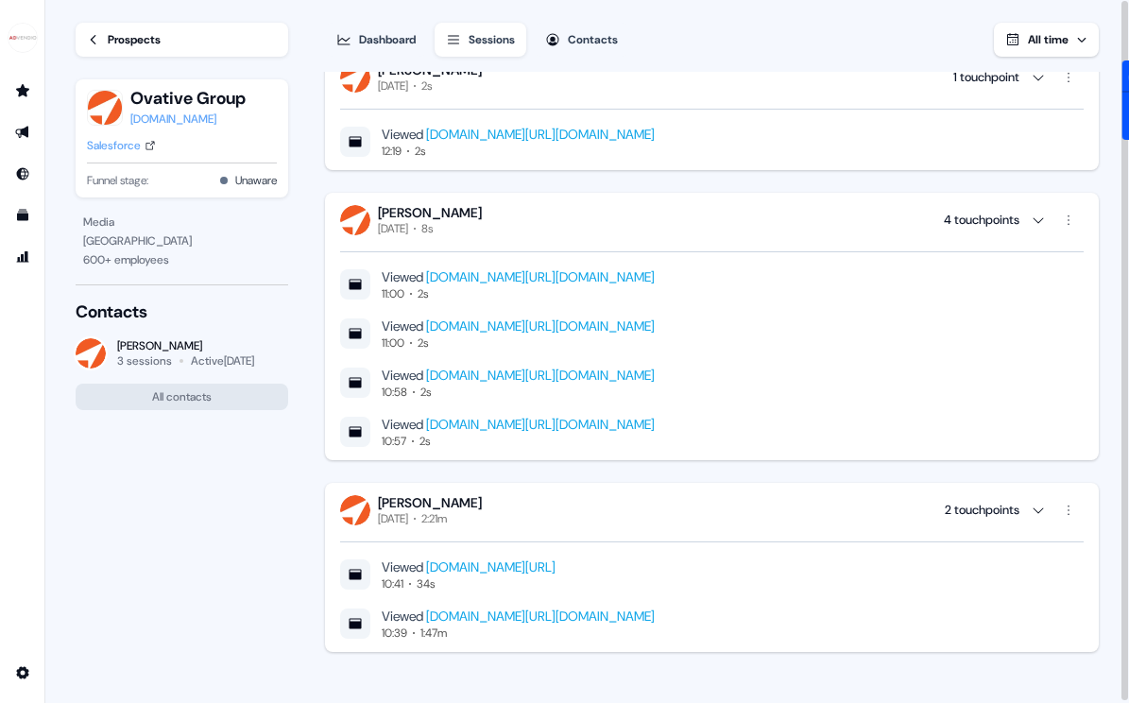
drag, startPoint x: 503, startPoint y: 116, endPoint x: 382, endPoint y: 116, distance: 120.9
click at [382, 204] on div "[PERSON_NAME] [DATE] 8s 4 touchpoints" at bounding box center [712, 220] width 744 height 32
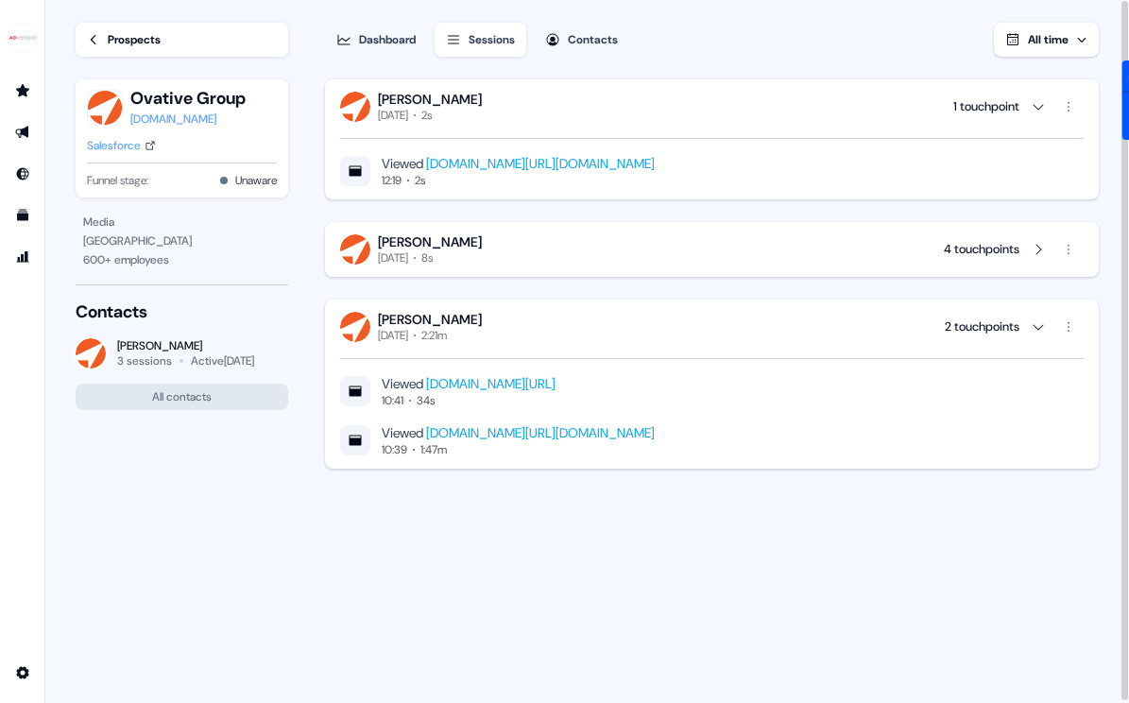
drag, startPoint x: 371, startPoint y: 78, endPoint x: 488, endPoint y: 95, distance: 118.4
click at [488, 95] on div "[PERSON_NAME] [DATE] 2s 1 touchpoint Viewed [DOMAIN_NAME][URL][DOMAIN_NAME] 12:…" at bounding box center [711, 388] width 779 height 633
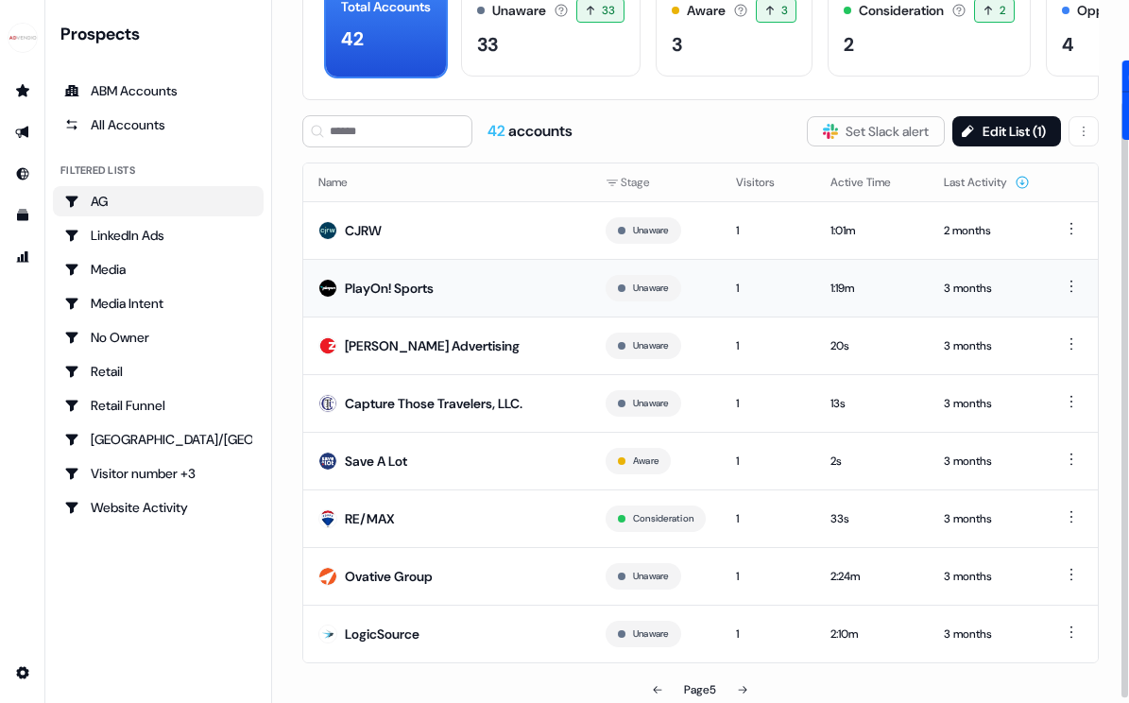
scroll to position [124, 0]
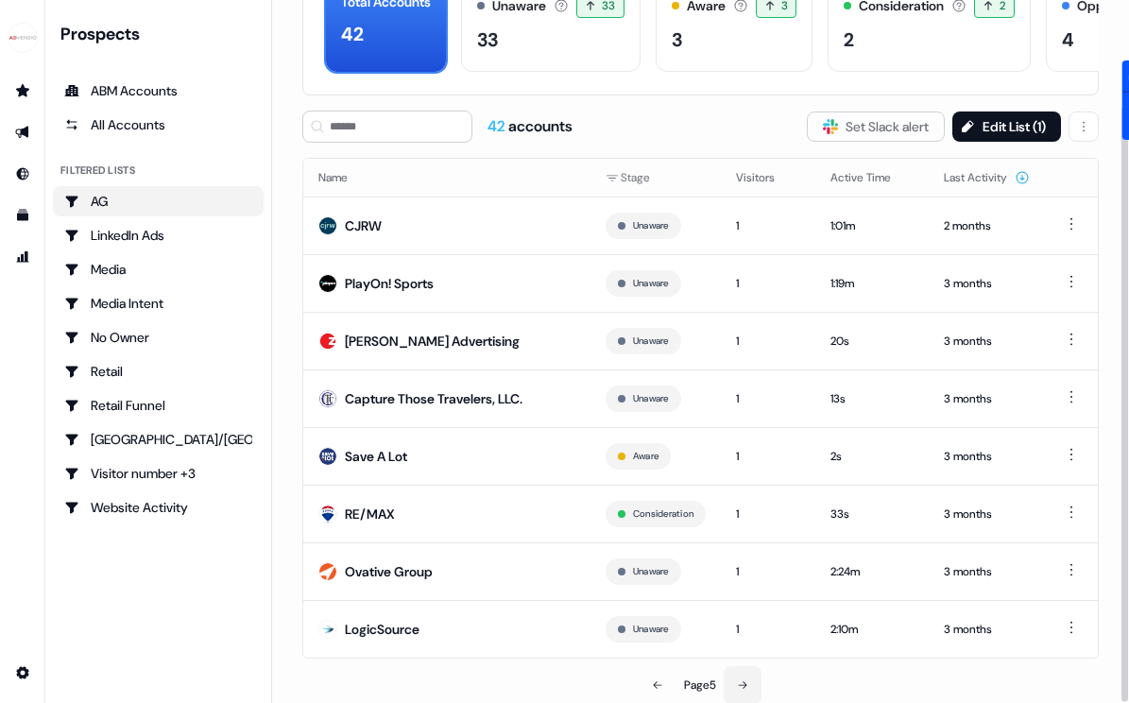
click at [758, 690] on button at bounding box center [743, 685] width 38 height 38
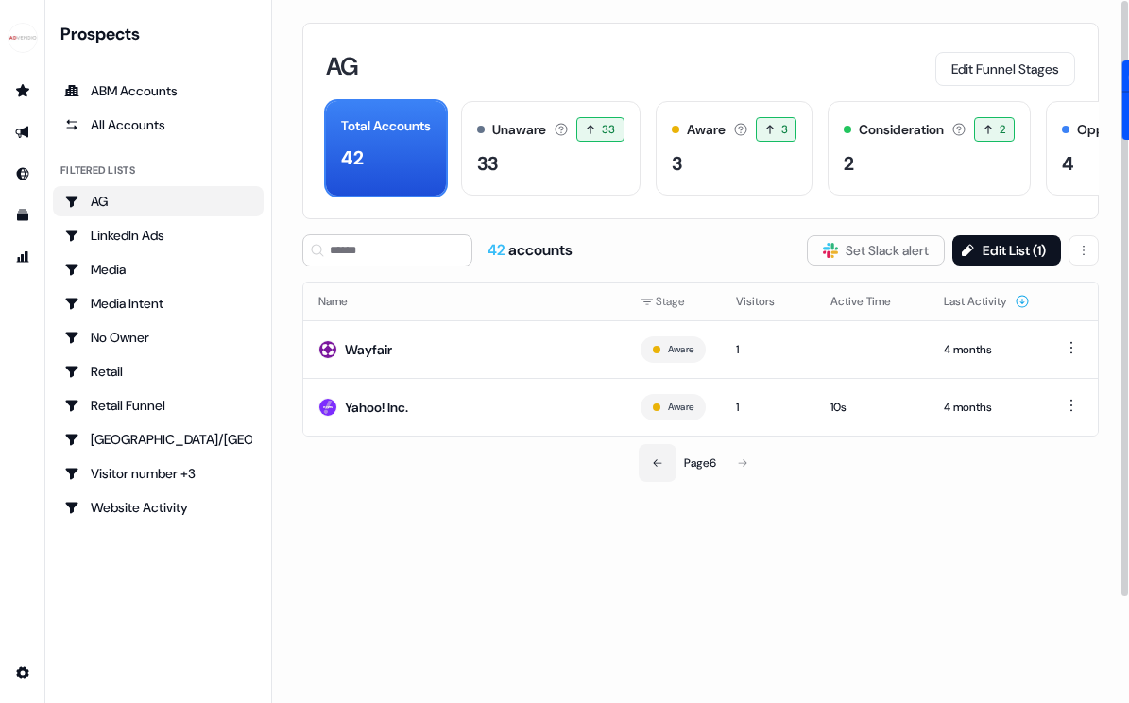
click at [664, 466] on button at bounding box center [658, 463] width 38 height 38
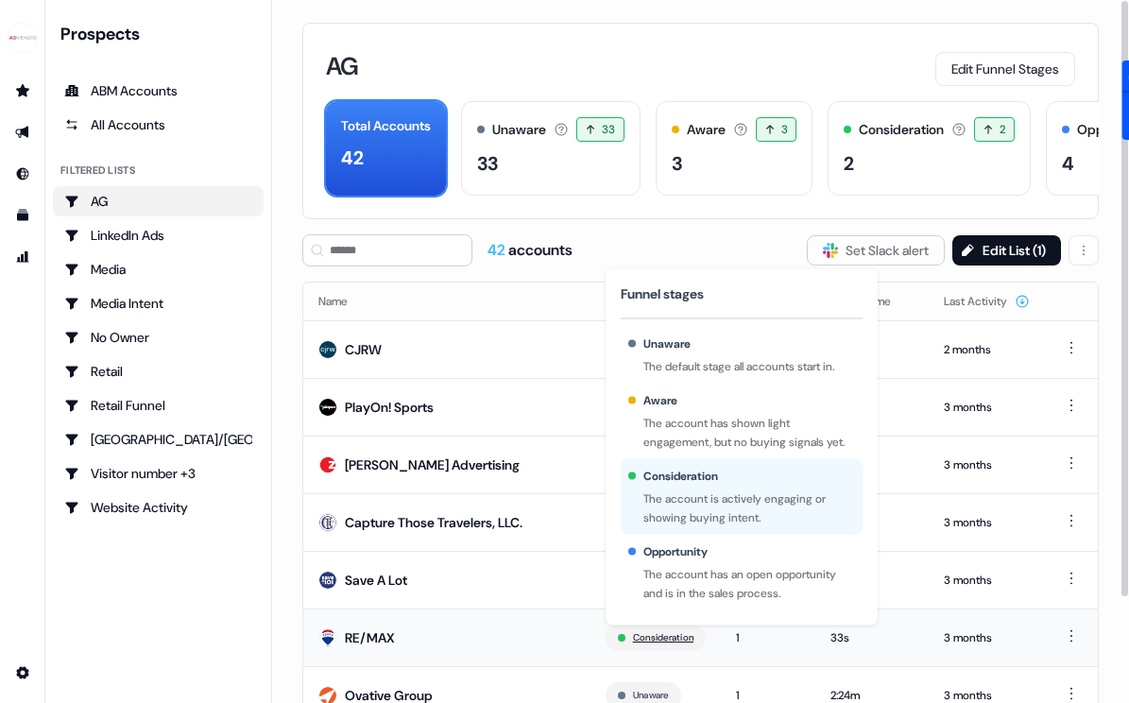
scroll to position [124, 0]
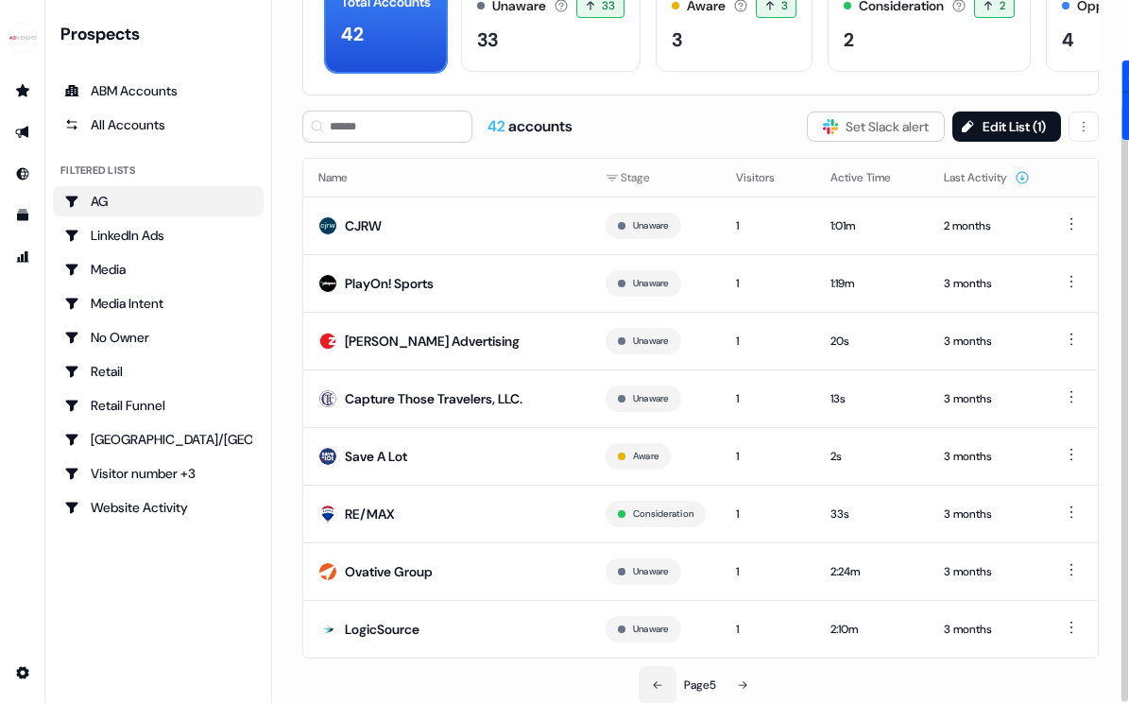
click at [654, 686] on icon at bounding box center [658, 685] width 9 height 8
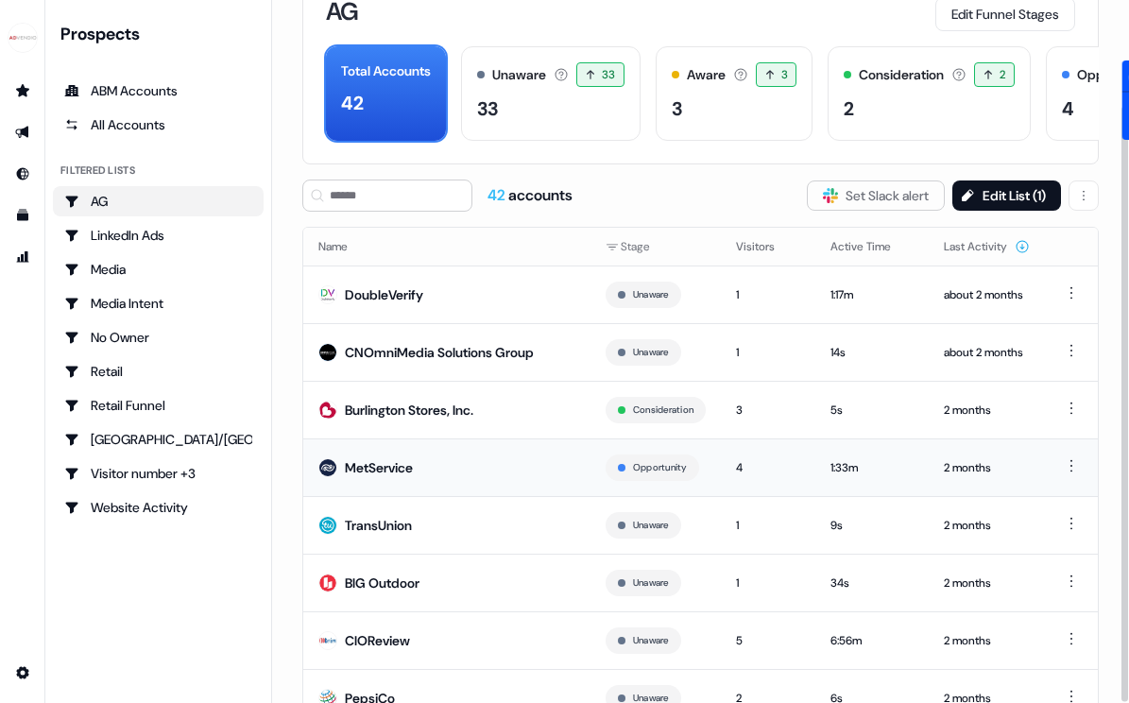
scroll to position [124, 0]
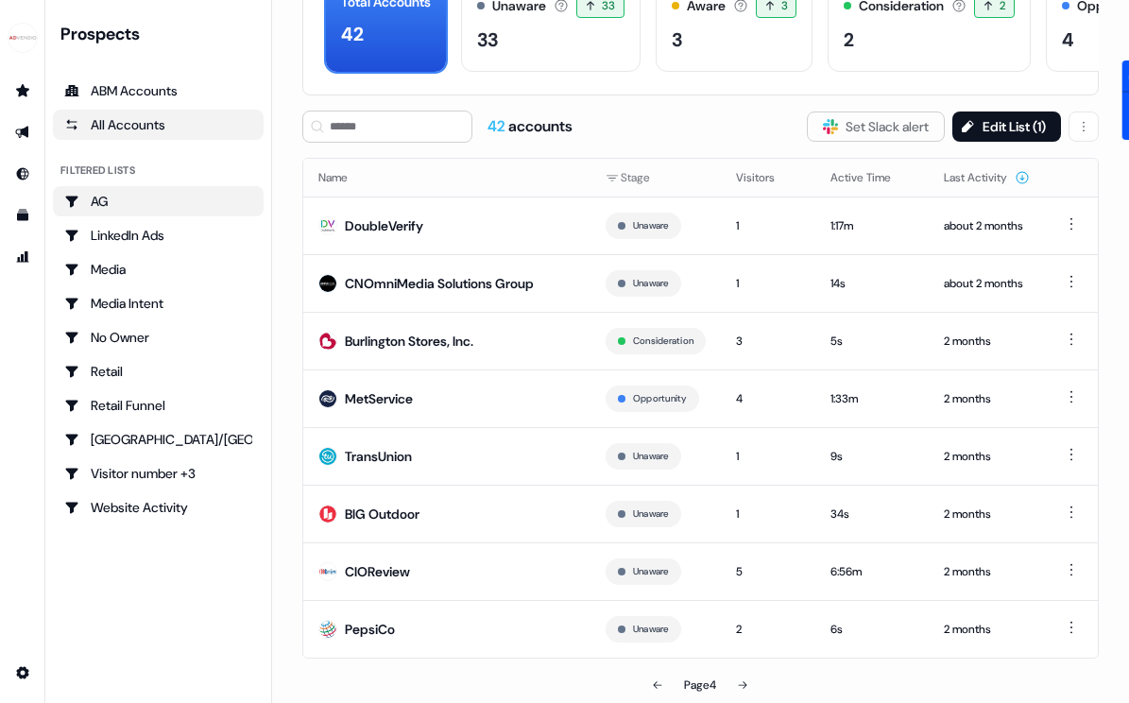
click at [132, 127] on div "All Accounts" at bounding box center [158, 124] width 188 height 19
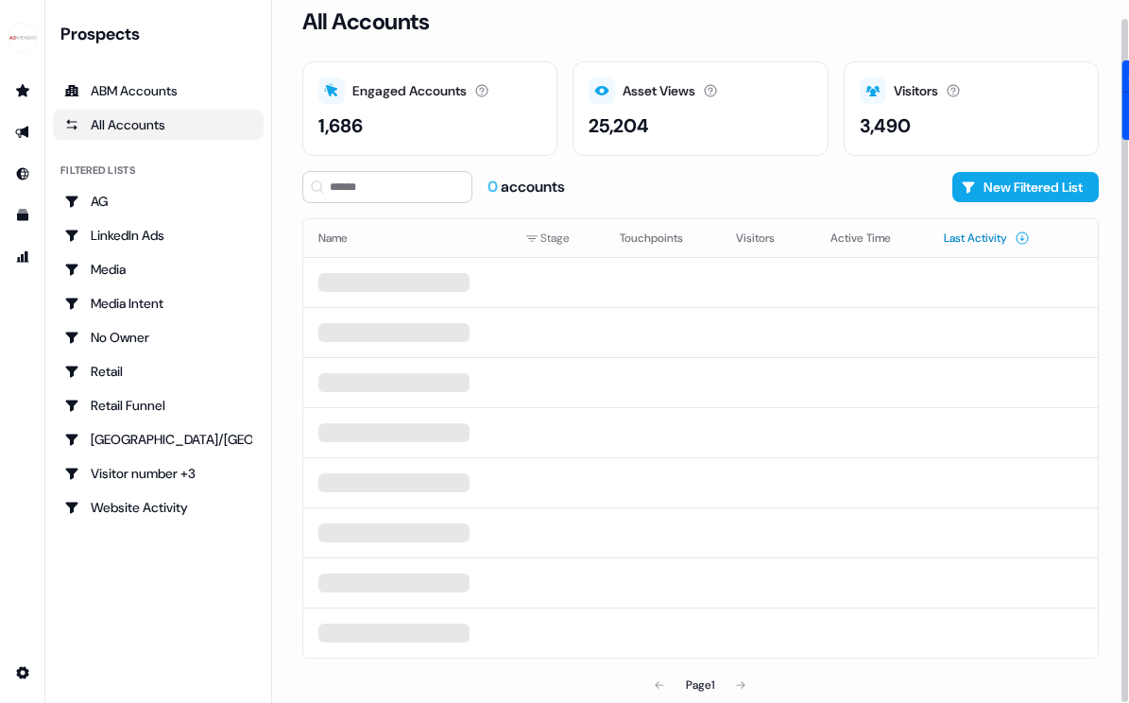
click at [955, 236] on button "Last Activity" at bounding box center [987, 238] width 86 height 34
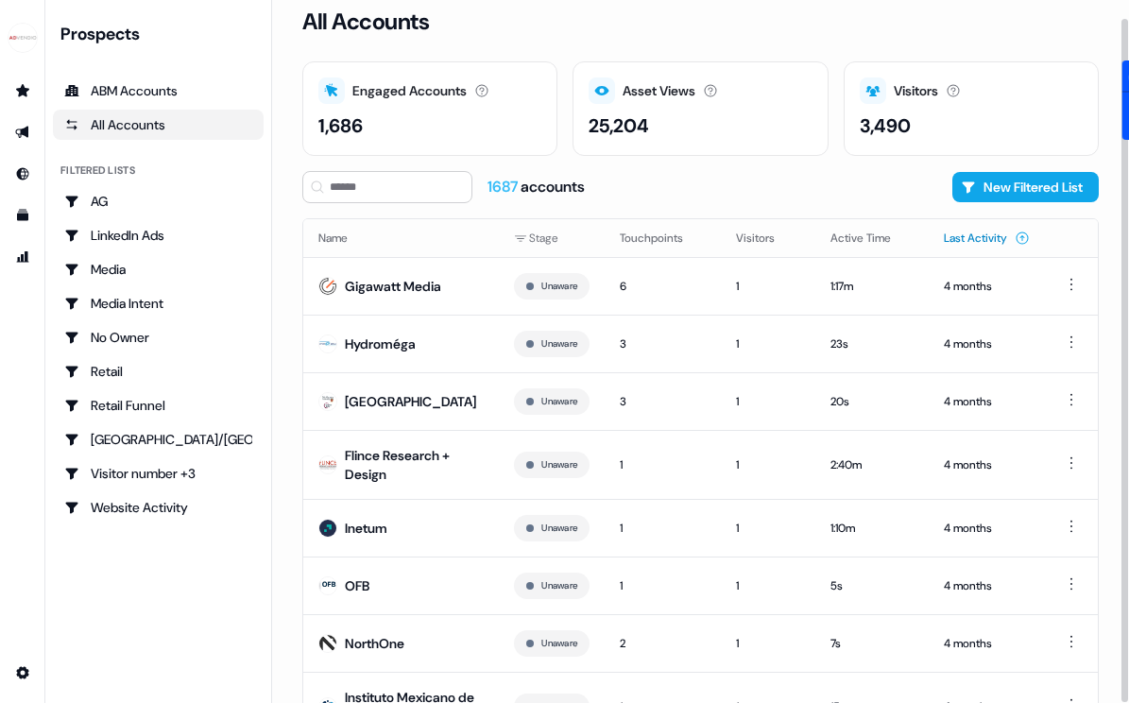
click at [955, 235] on button "Last Activity" at bounding box center [987, 238] width 86 height 34
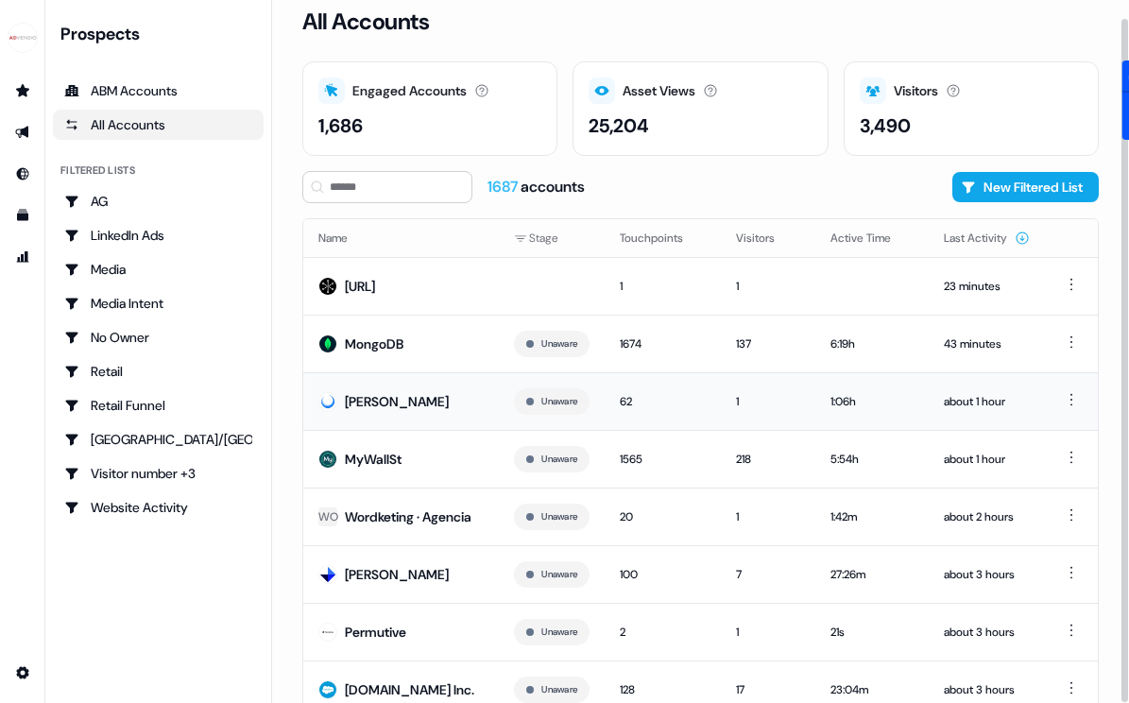
scroll to position [90, 0]
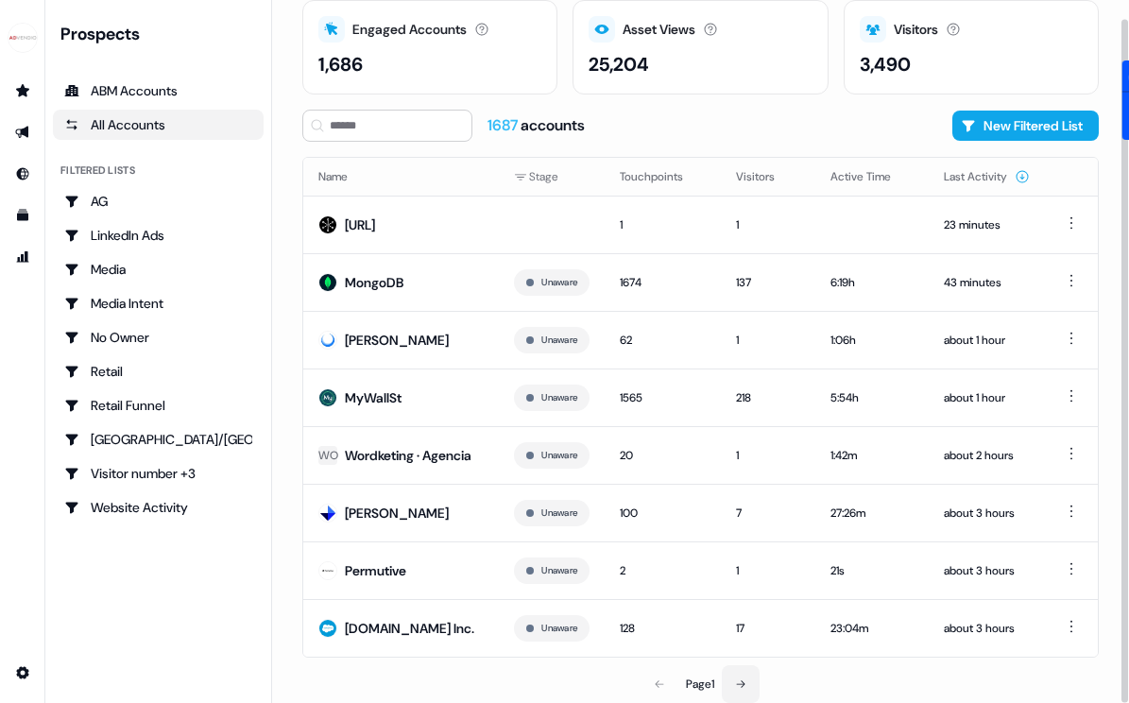
click at [751, 692] on button at bounding box center [741, 684] width 38 height 38
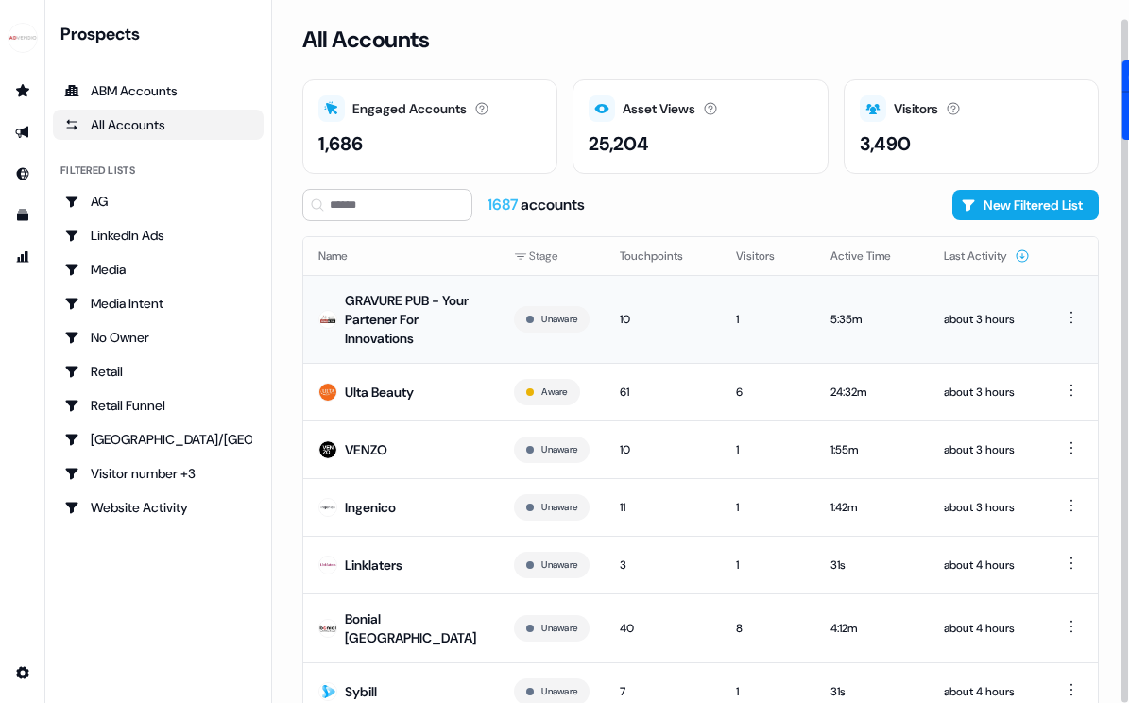
scroll to position [109, 0]
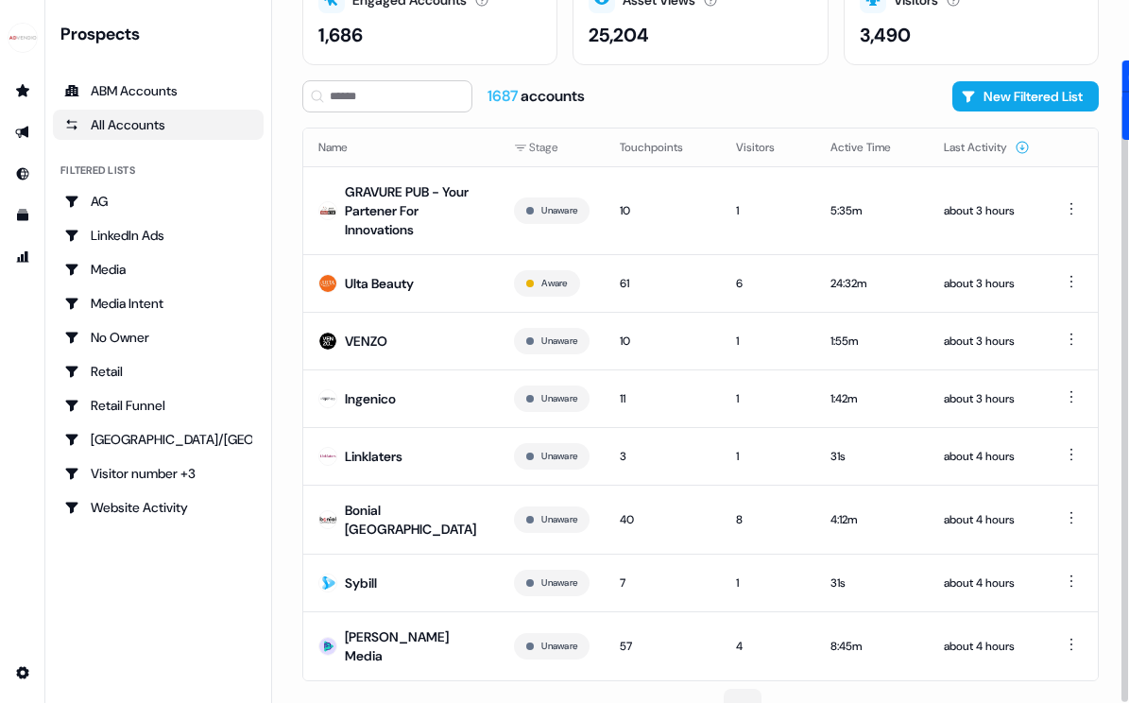
click at [742, 702] on icon at bounding box center [742, 707] width 11 height 11
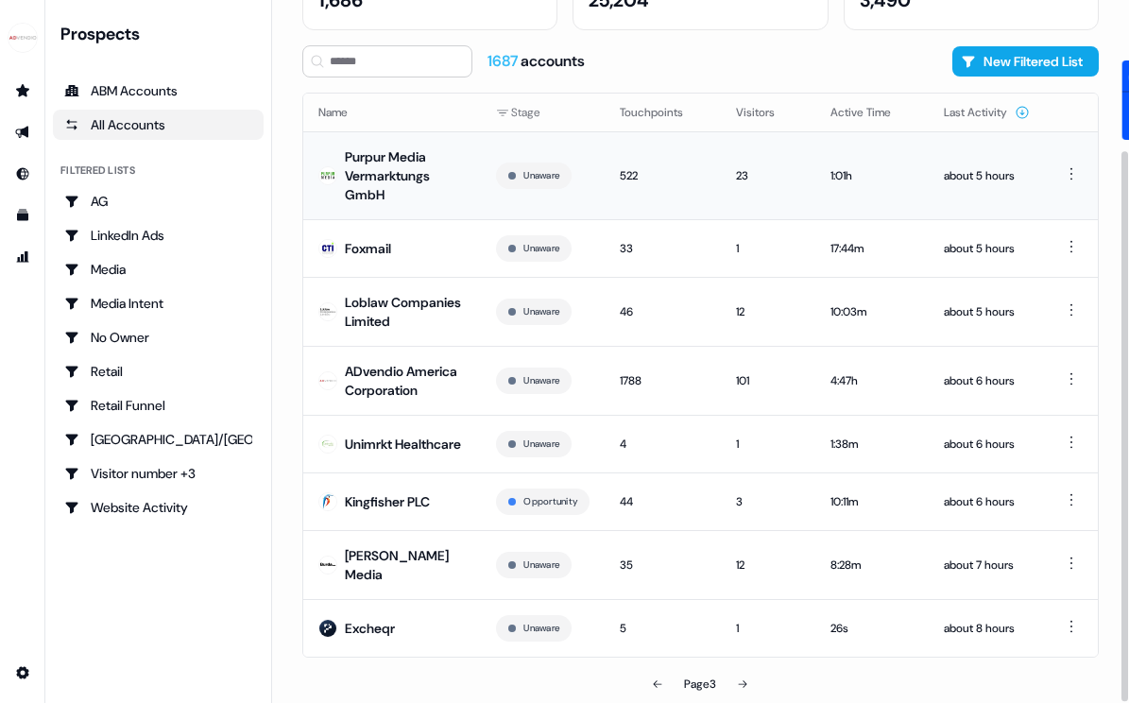
scroll to position [192, 0]
click at [407, 500] on div "Kingfisher PLC" at bounding box center [387, 501] width 85 height 19
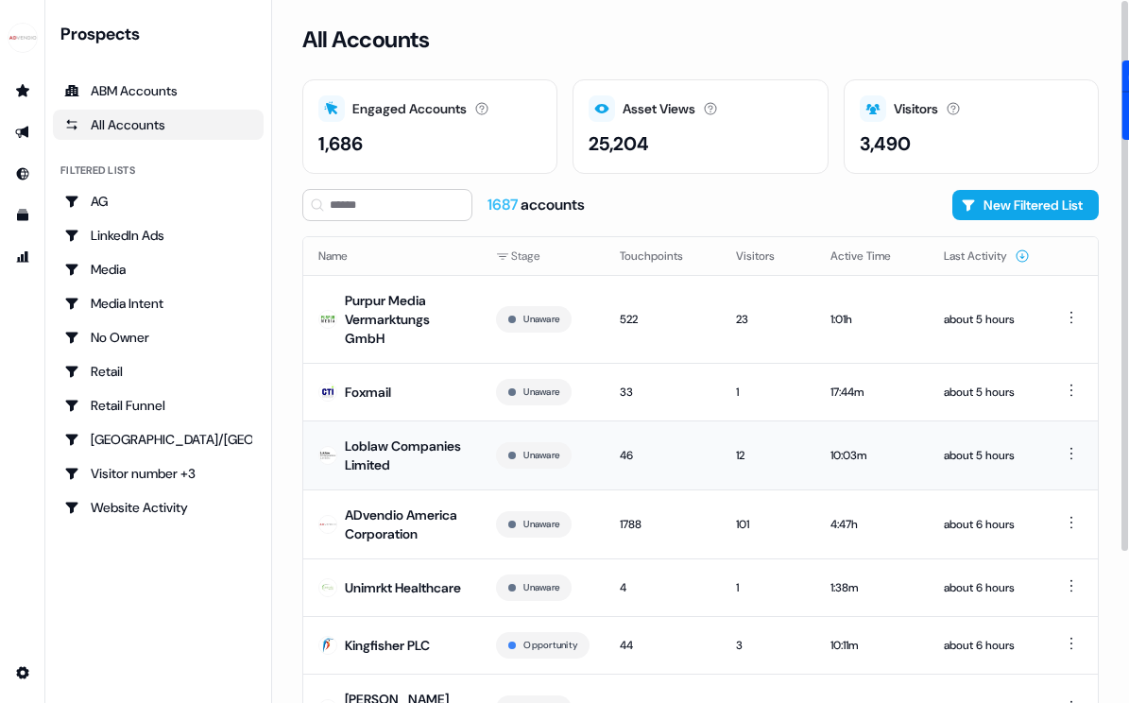
scroll to position [192, 0]
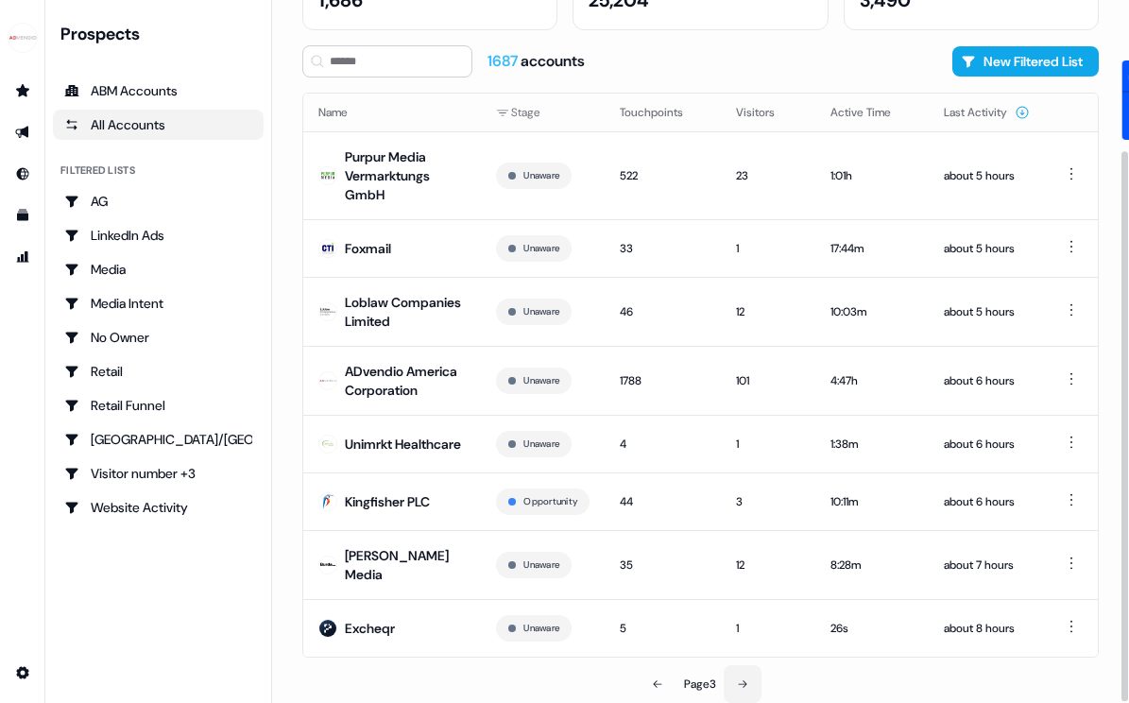
click at [736, 678] on button at bounding box center [743, 684] width 38 height 38
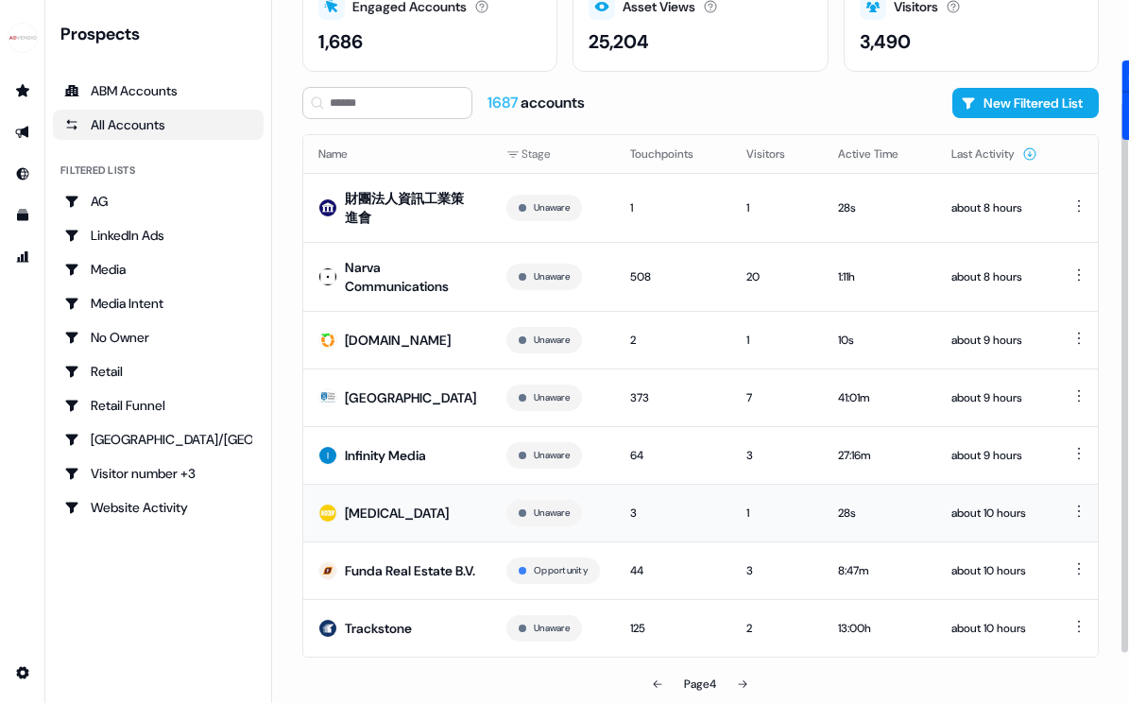
scroll to position [129, 0]
click at [371, 446] on div "Infinity Media" at bounding box center [385, 455] width 81 height 19
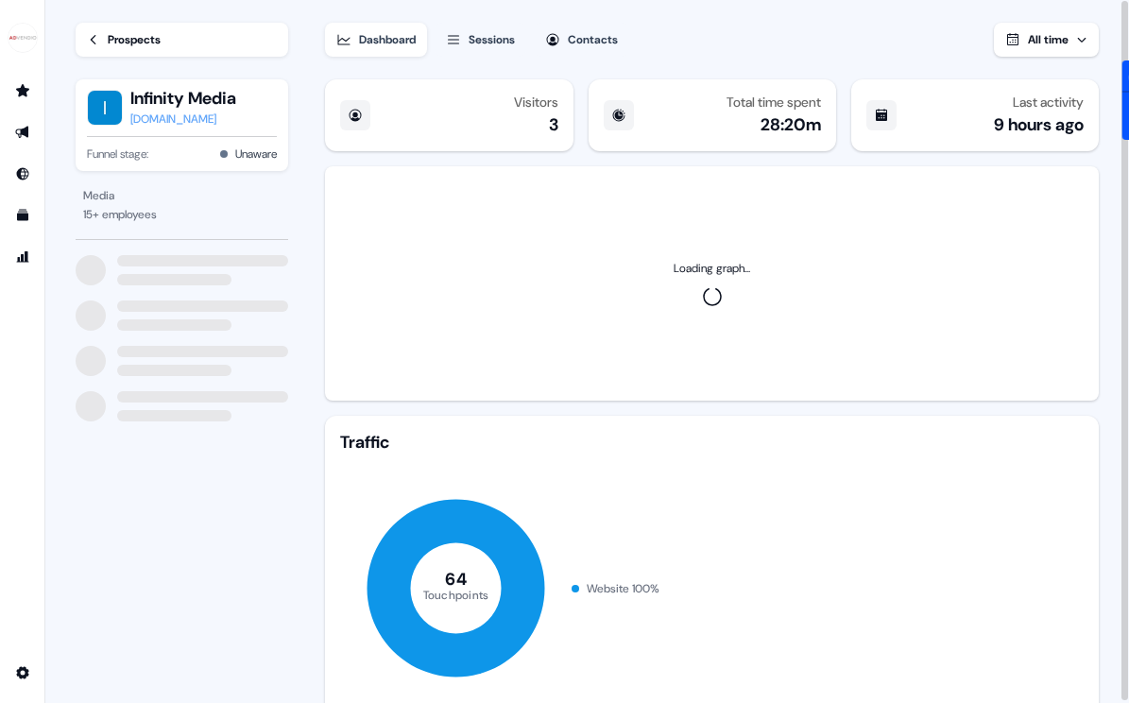
click at [202, 116] on div "[DOMAIN_NAME]" at bounding box center [183, 119] width 106 height 19
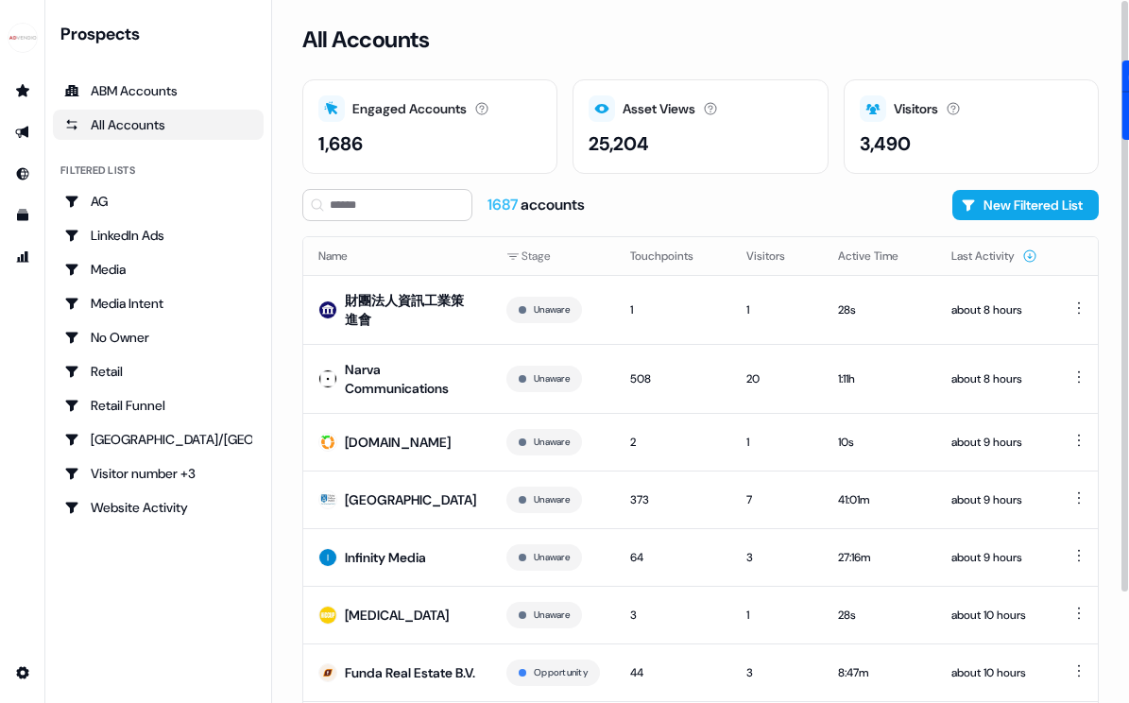
scroll to position [130, 0]
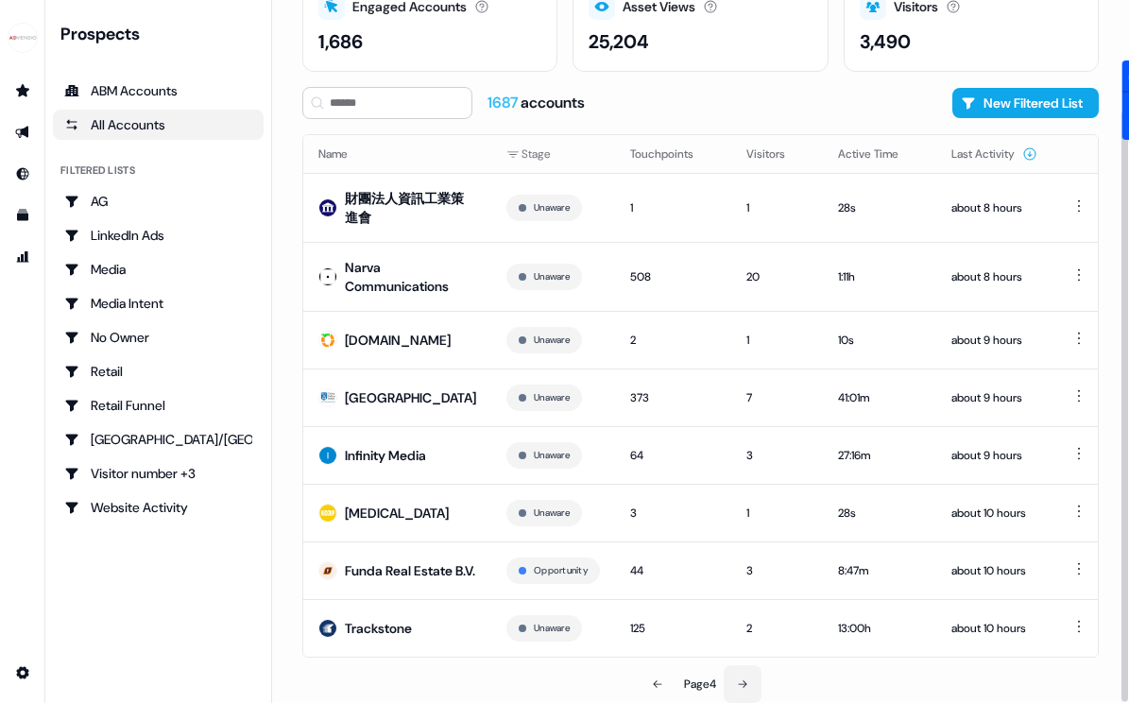
click at [740, 683] on icon at bounding box center [742, 683] width 11 height 11
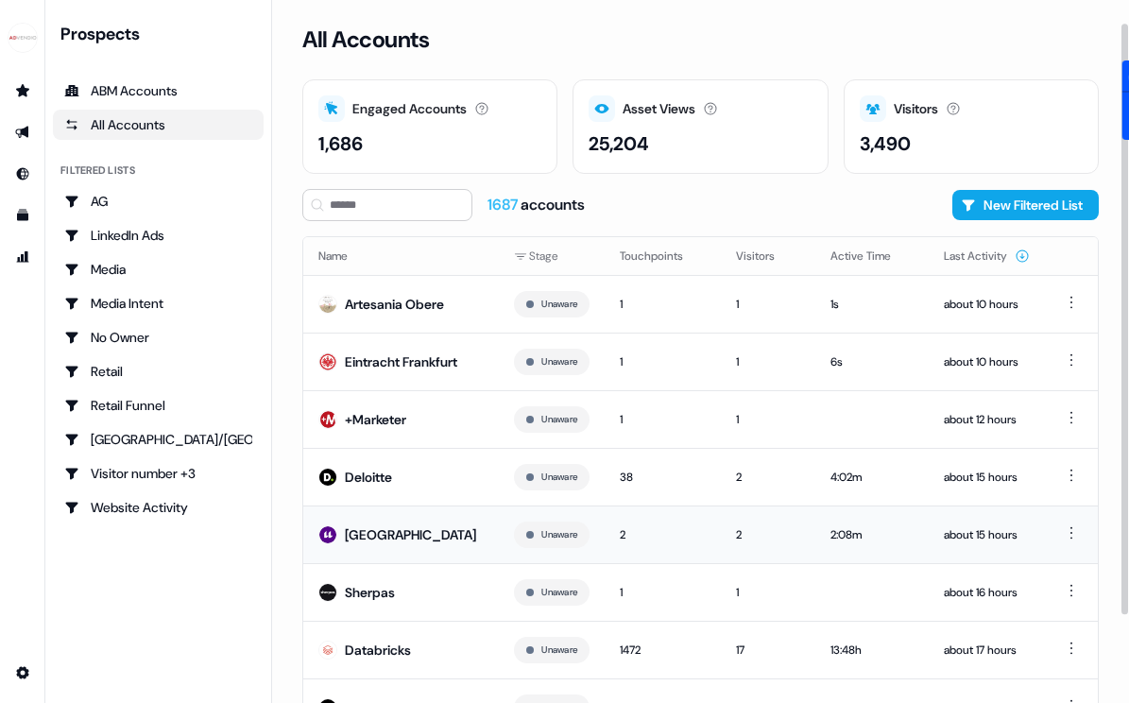
scroll to position [90, 0]
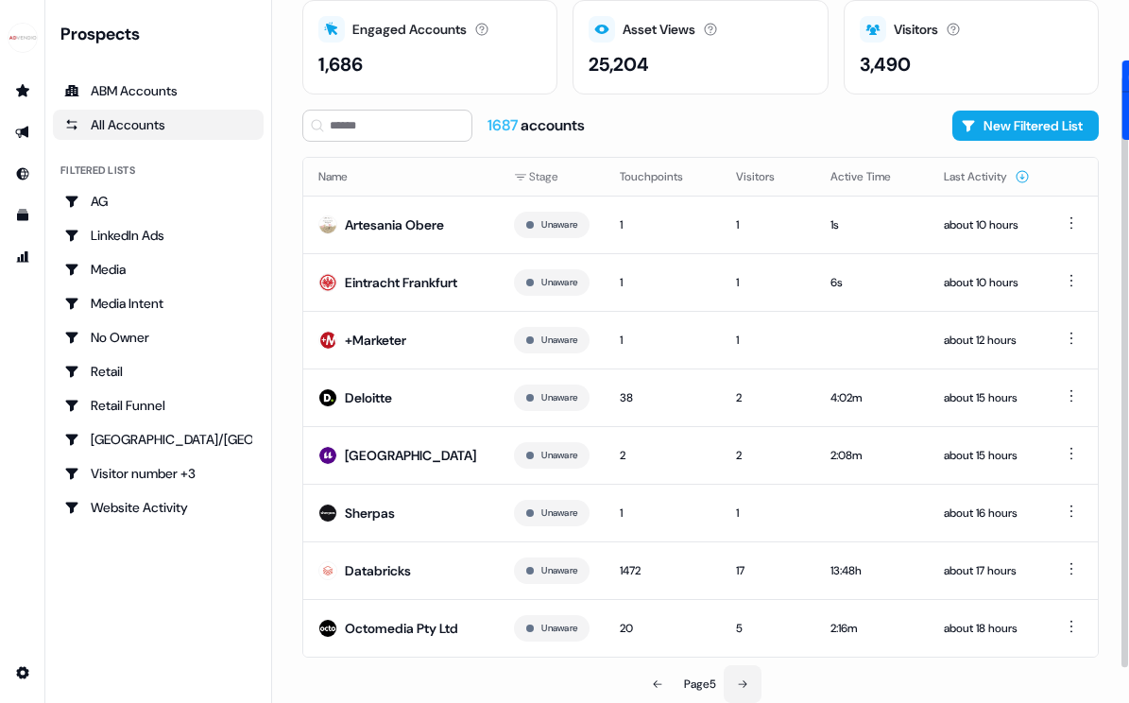
click at [743, 672] on button at bounding box center [743, 684] width 38 height 38
